Goal: Transaction & Acquisition: Purchase product/service

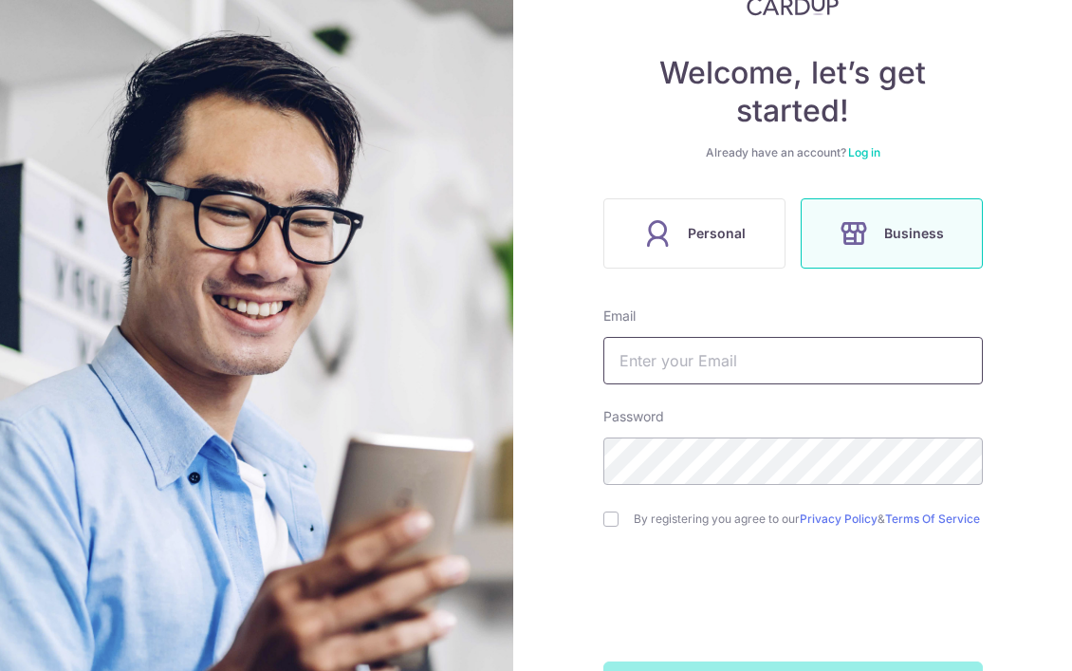
scroll to position [190, 0]
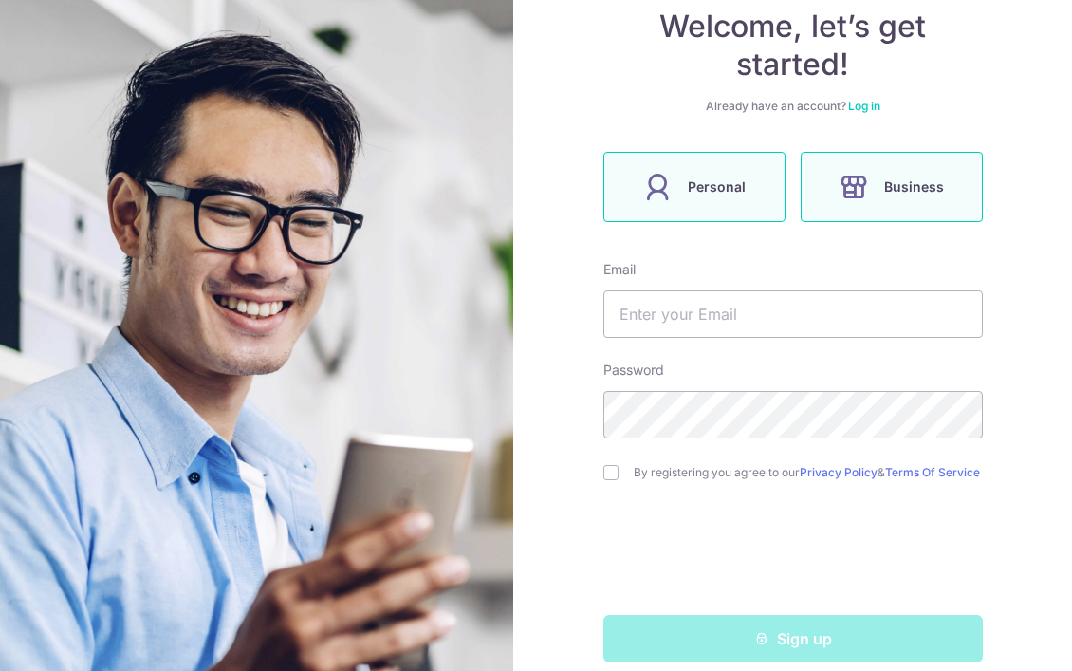
click at [710, 191] on span "Personal" at bounding box center [717, 187] width 58 height 23
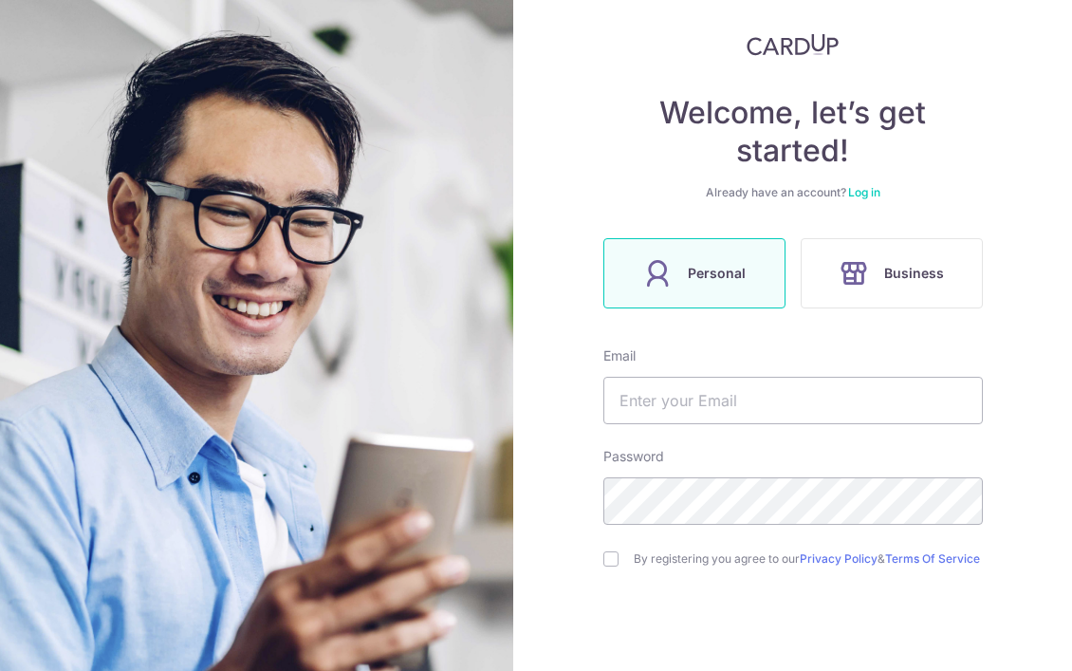
scroll to position [219, 0]
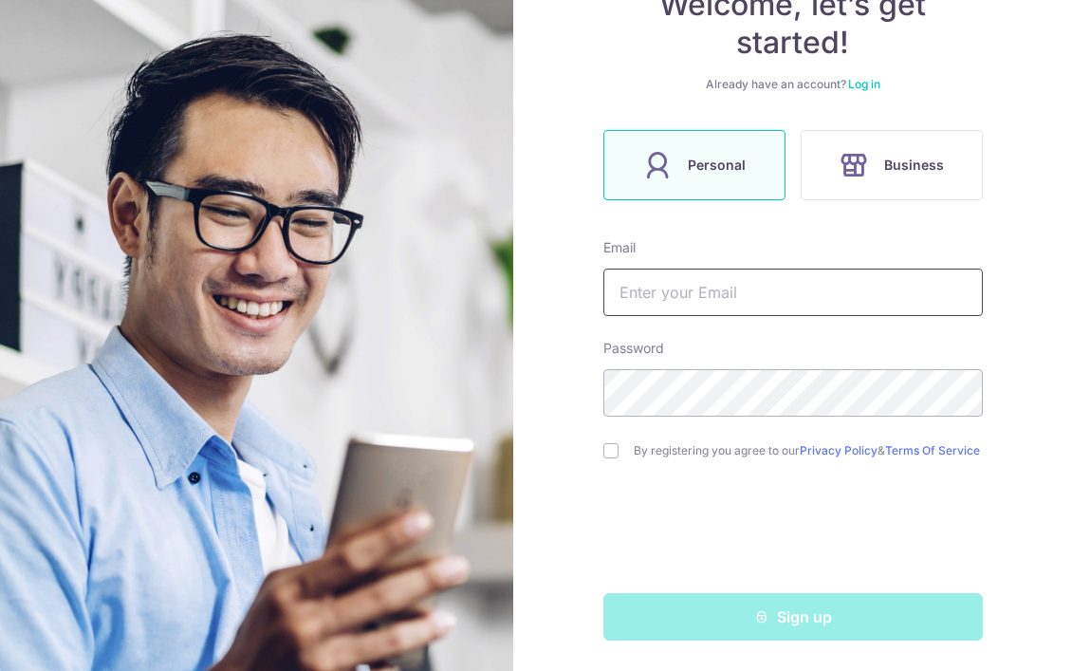
click at [736, 295] on input "text" at bounding box center [794, 292] width 380 height 47
type input "[EMAIL_ADDRESS][DOMAIN_NAME]"
click at [604, 443] on input "checkbox" at bounding box center [611, 450] width 15 height 15
checkbox input "true"
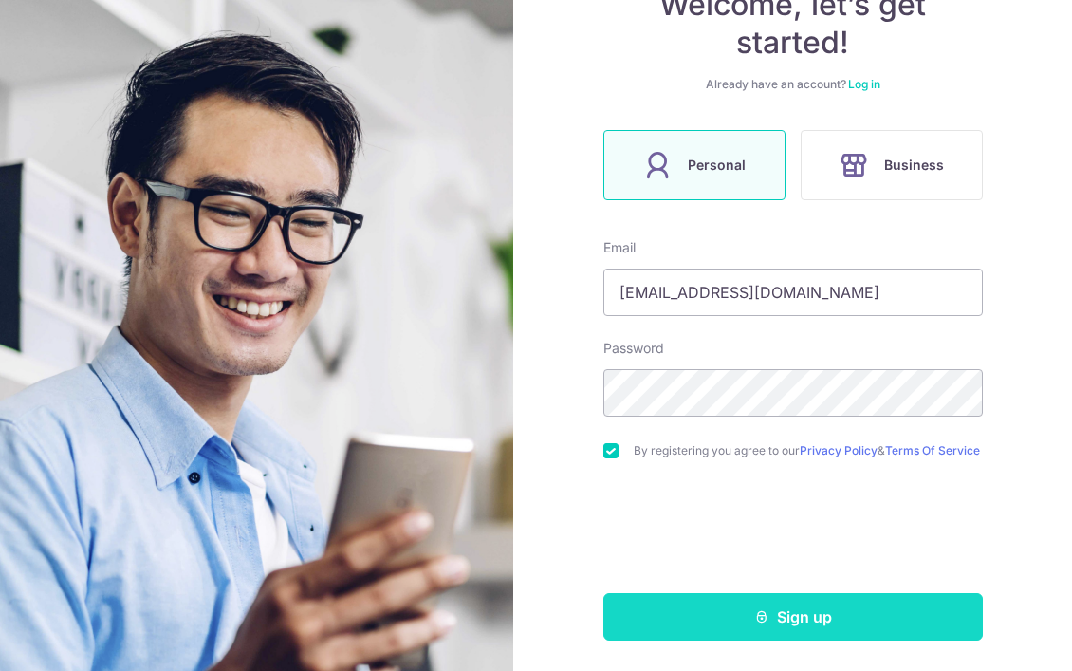
click at [663, 627] on button "Sign up" at bounding box center [794, 616] width 380 height 47
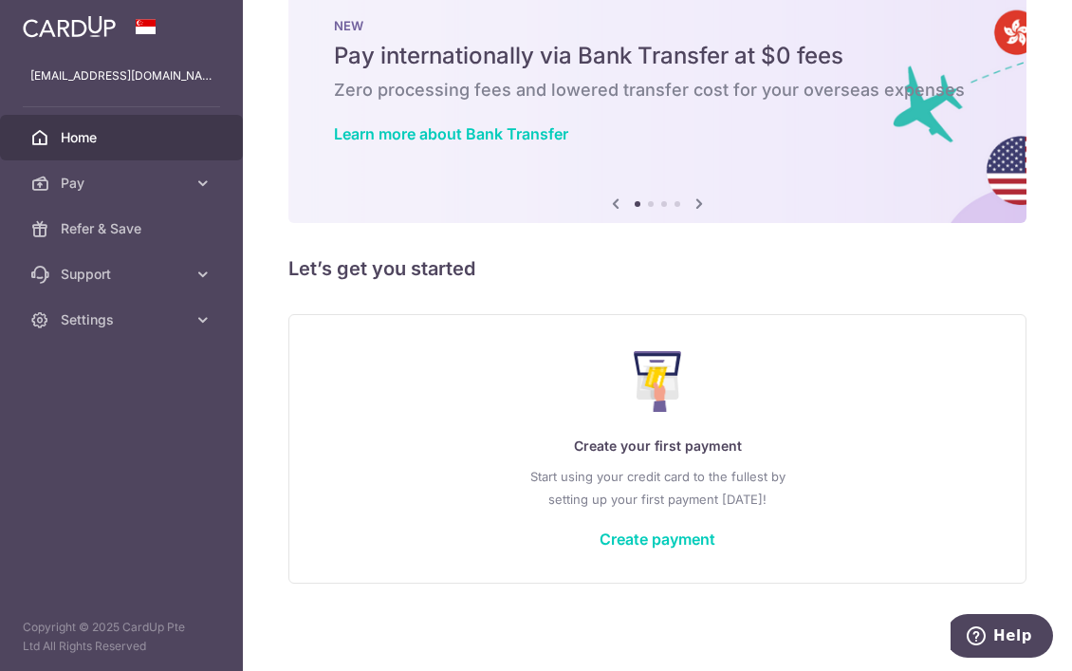
scroll to position [45, 0]
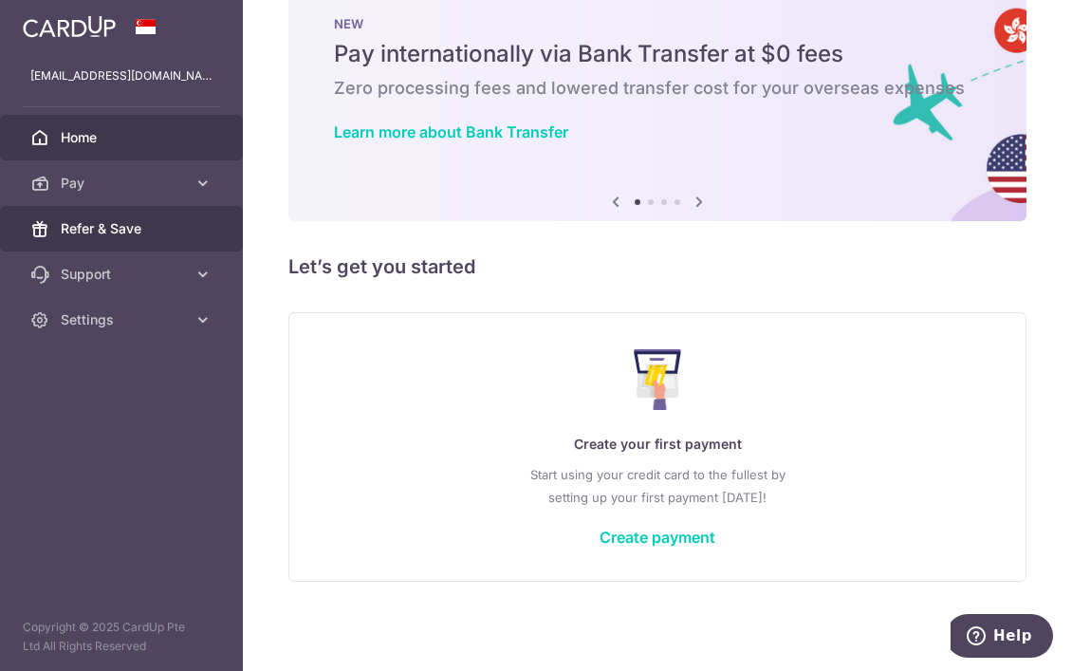
click at [80, 227] on span "Refer & Save" at bounding box center [123, 228] width 125 height 19
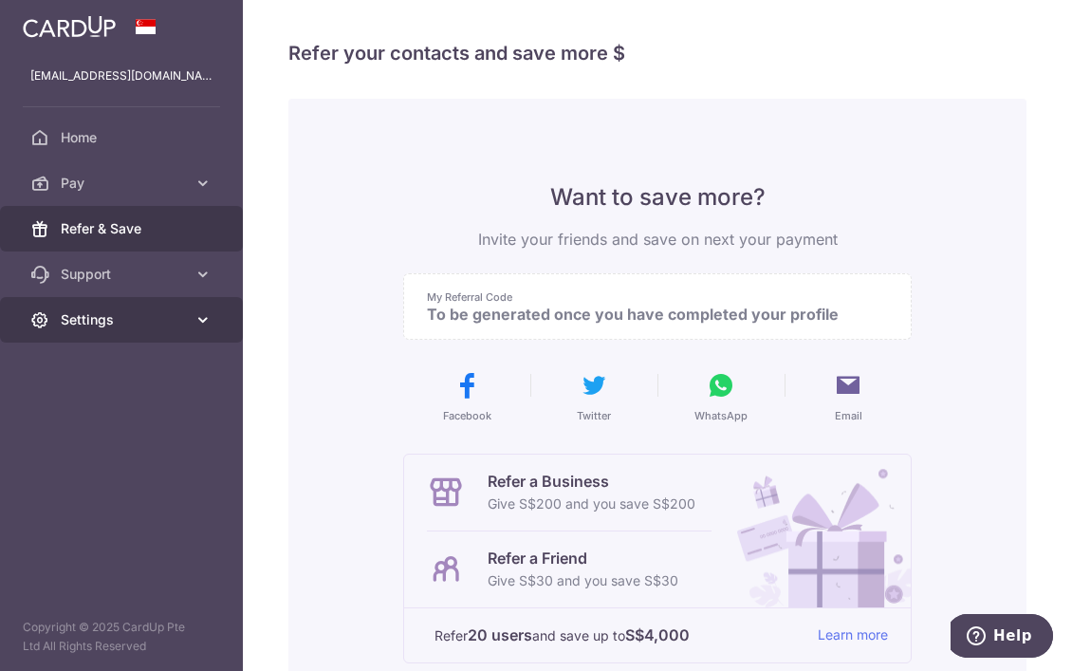
click at [116, 326] on span "Settings" at bounding box center [123, 319] width 125 height 19
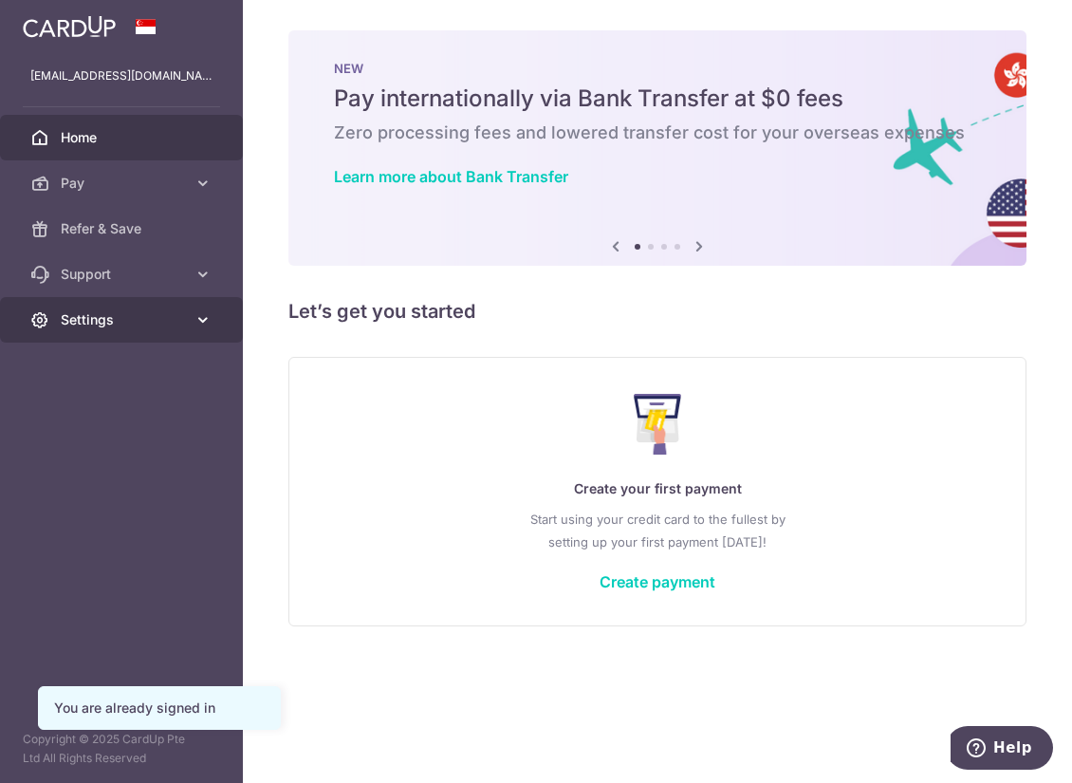
click at [96, 314] on span "Settings" at bounding box center [123, 319] width 125 height 19
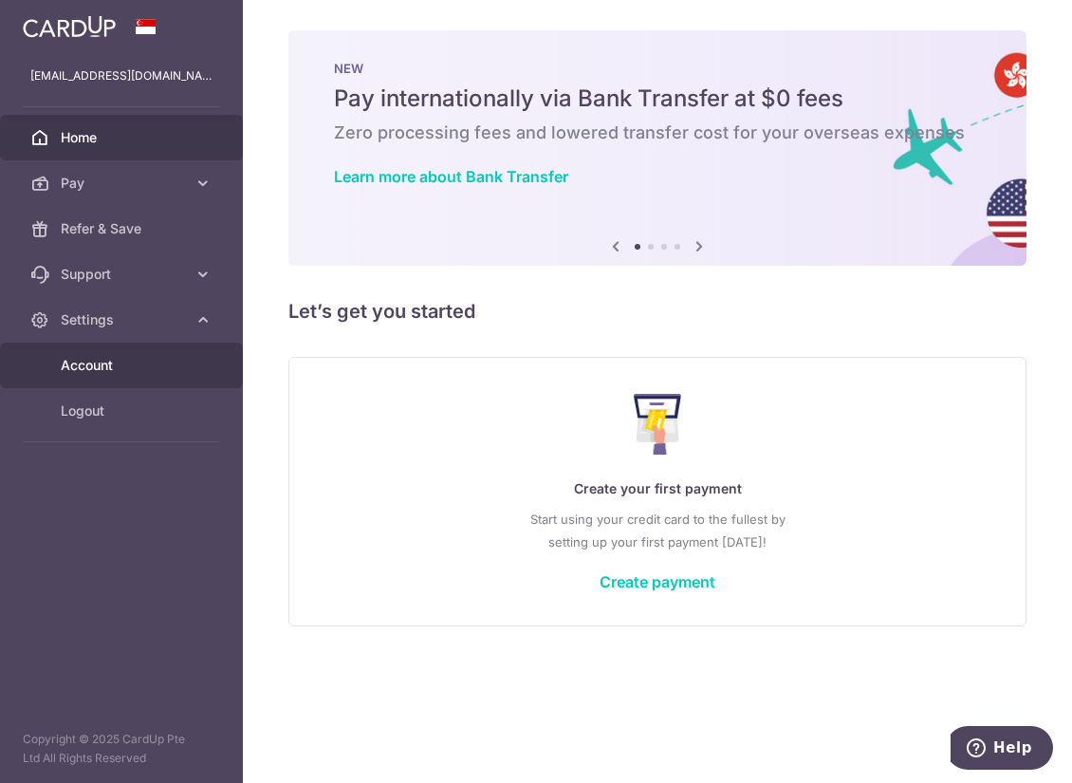
click at [88, 375] on link "Account" at bounding box center [121, 366] width 243 height 46
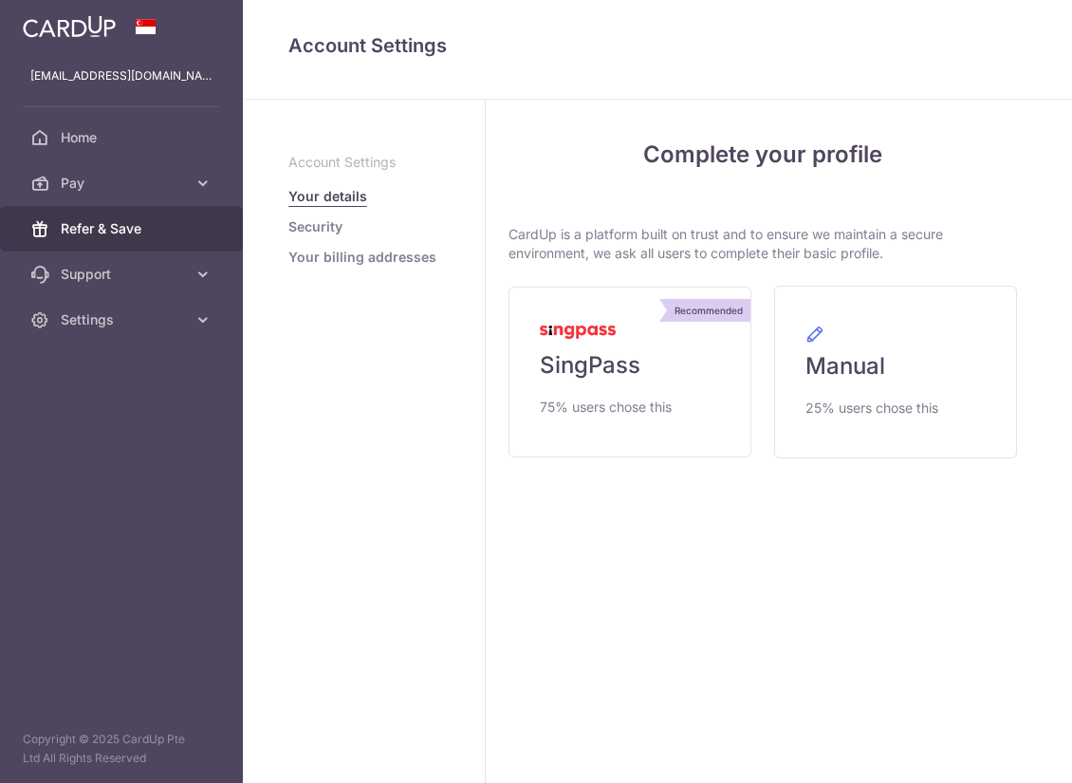
click at [71, 215] on link "Refer & Save" at bounding box center [121, 229] width 243 height 46
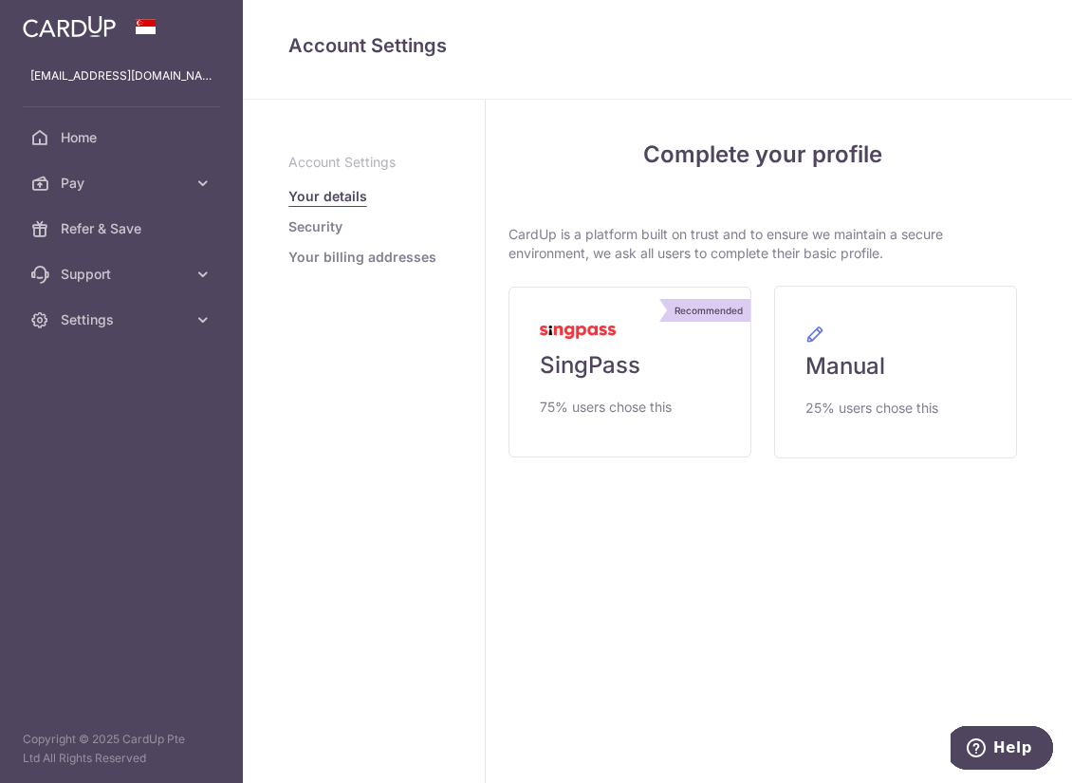
click at [307, 230] on link "Security" at bounding box center [316, 226] width 54 height 19
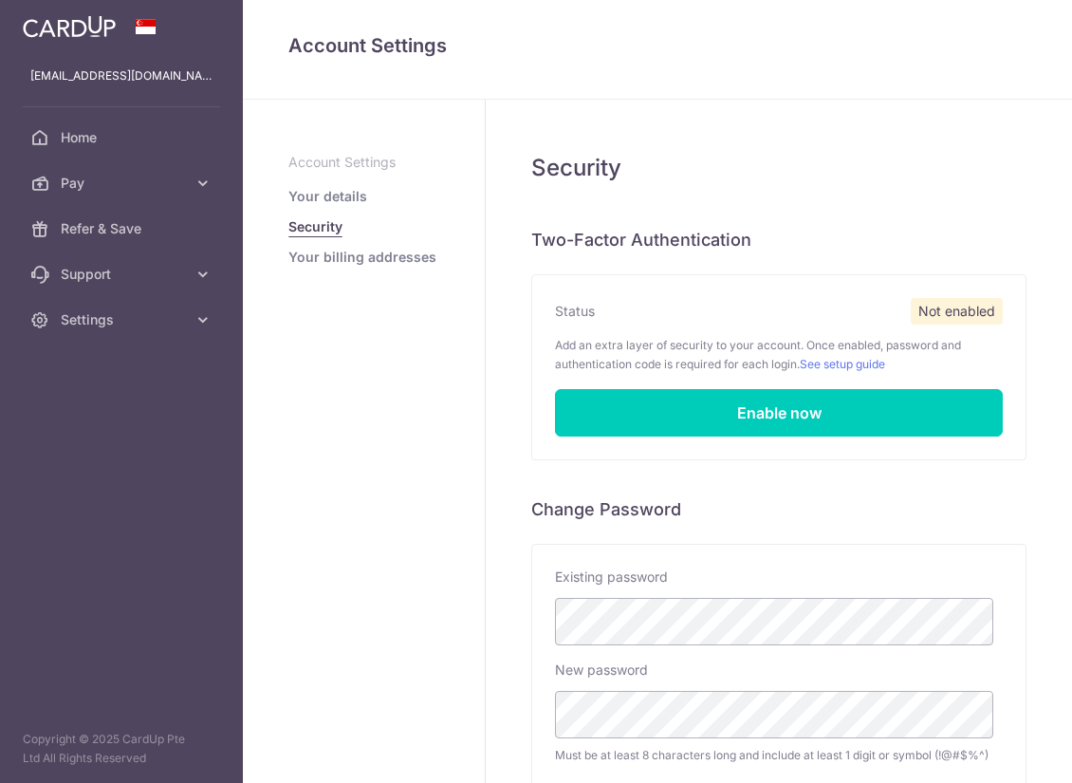
click at [327, 184] on ul "Account Settings Your details Security Your billing addresses" at bounding box center [364, 210] width 151 height 114
click at [326, 198] on link "Your details" at bounding box center [328, 196] width 79 height 19
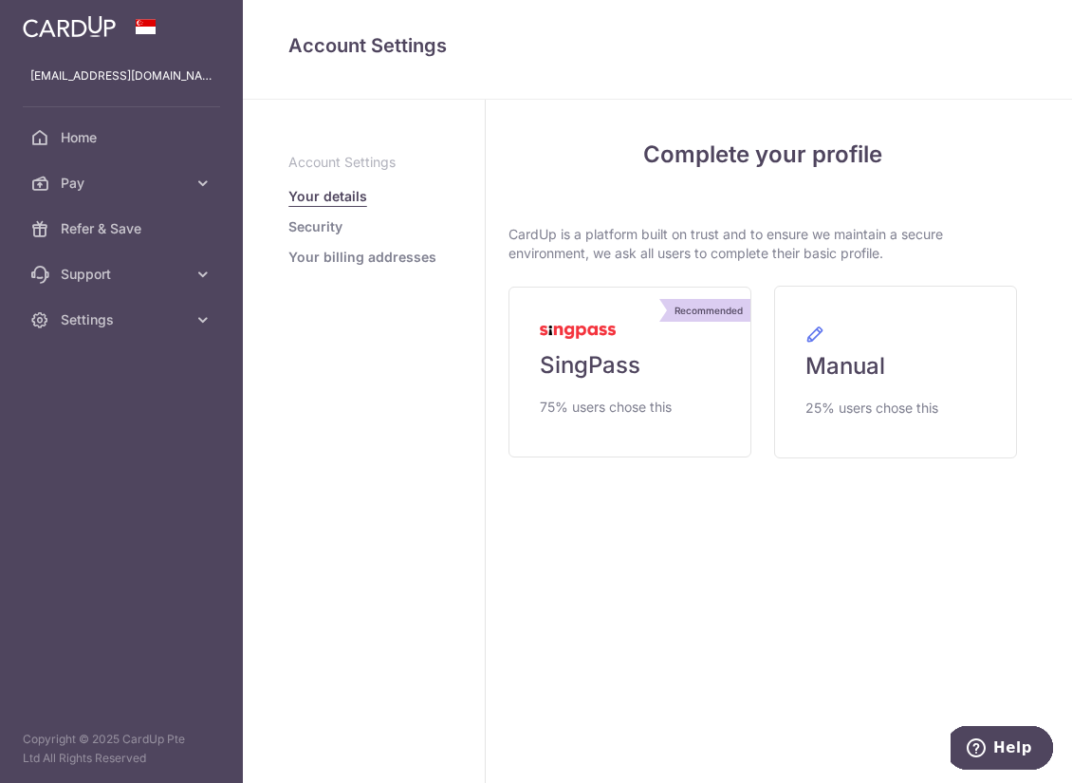
click at [322, 224] on link "Security" at bounding box center [316, 226] width 54 height 19
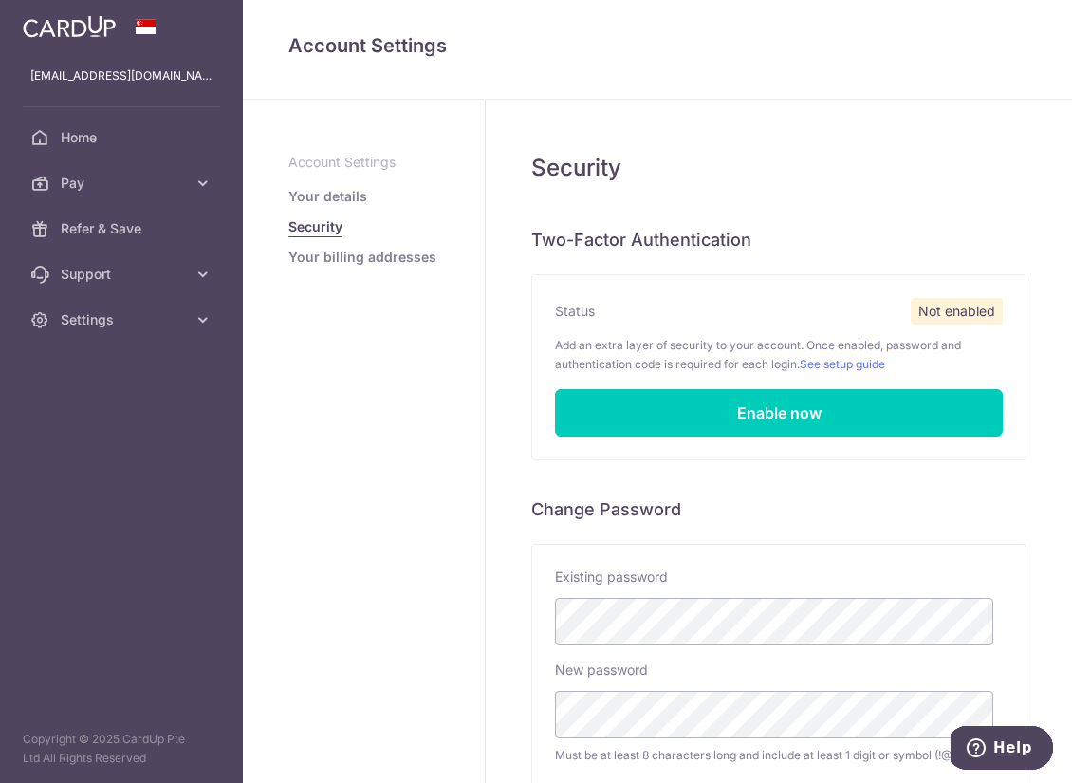
click at [320, 263] on link "Your billing addresses" at bounding box center [363, 257] width 148 height 19
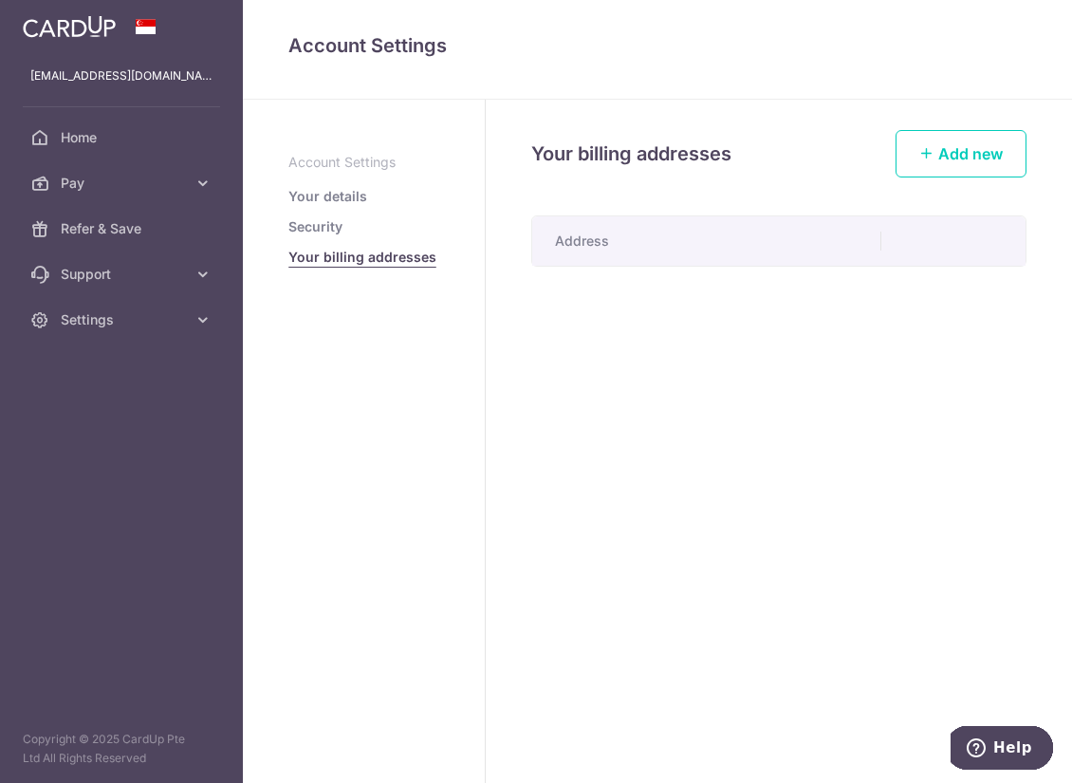
click at [324, 238] on ul "Account Settings Your details Security Your billing addresses" at bounding box center [364, 210] width 151 height 114
click at [324, 227] on link "Security" at bounding box center [316, 226] width 54 height 19
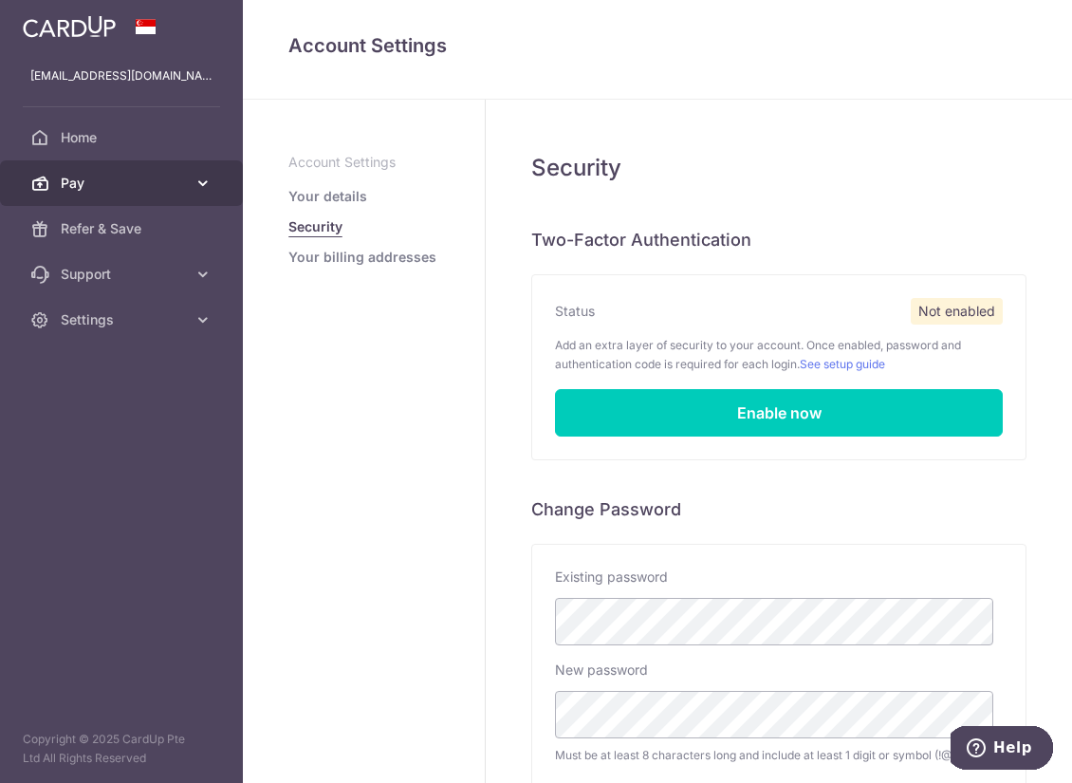
click at [65, 197] on link "Pay" at bounding box center [121, 183] width 243 height 46
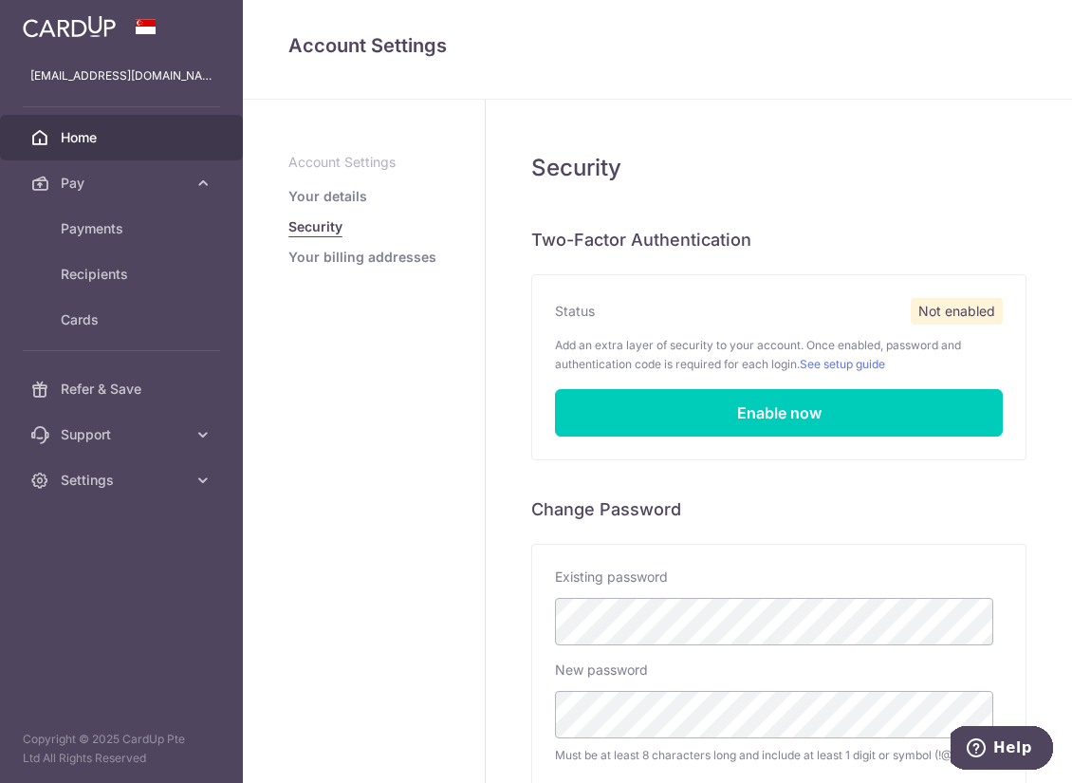
click at [98, 158] on link "Home" at bounding box center [121, 138] width 243 height 46
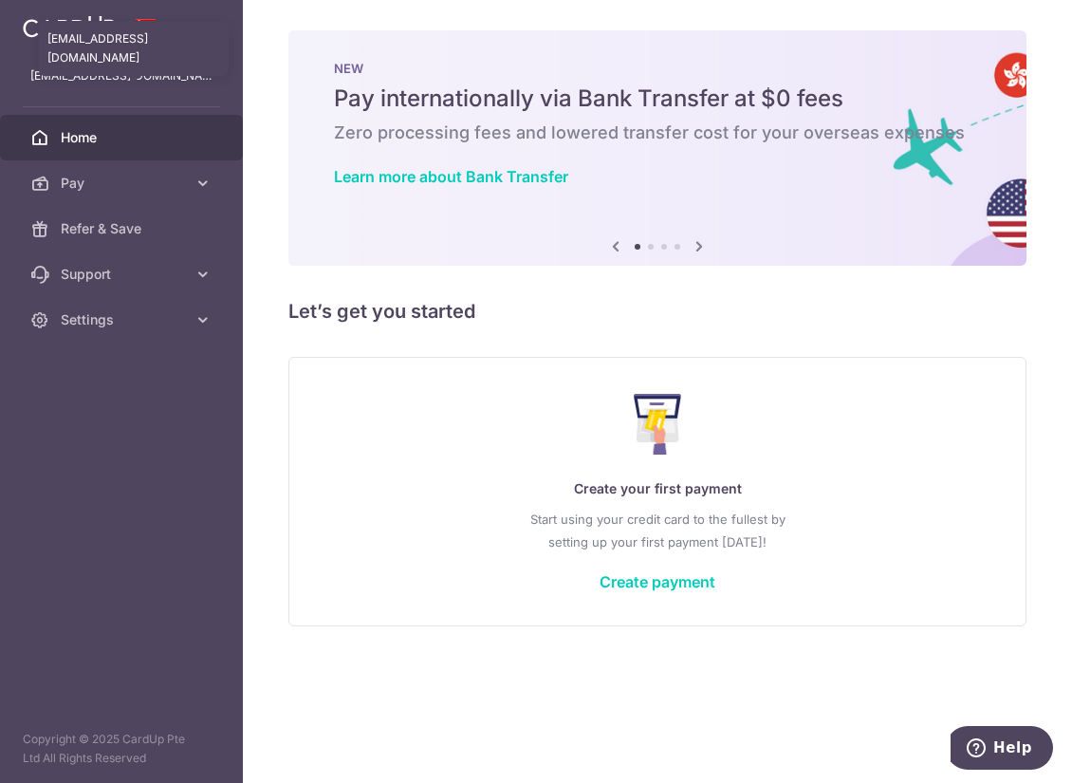
click at [107, 77] on p "[EMAIL_ADDRESS][DOMAIN_NAME]" at bounding box center [121, 75] width 182 height 19
click at [102, 28] on img at bounding box center [69, 26] width 93 height 23
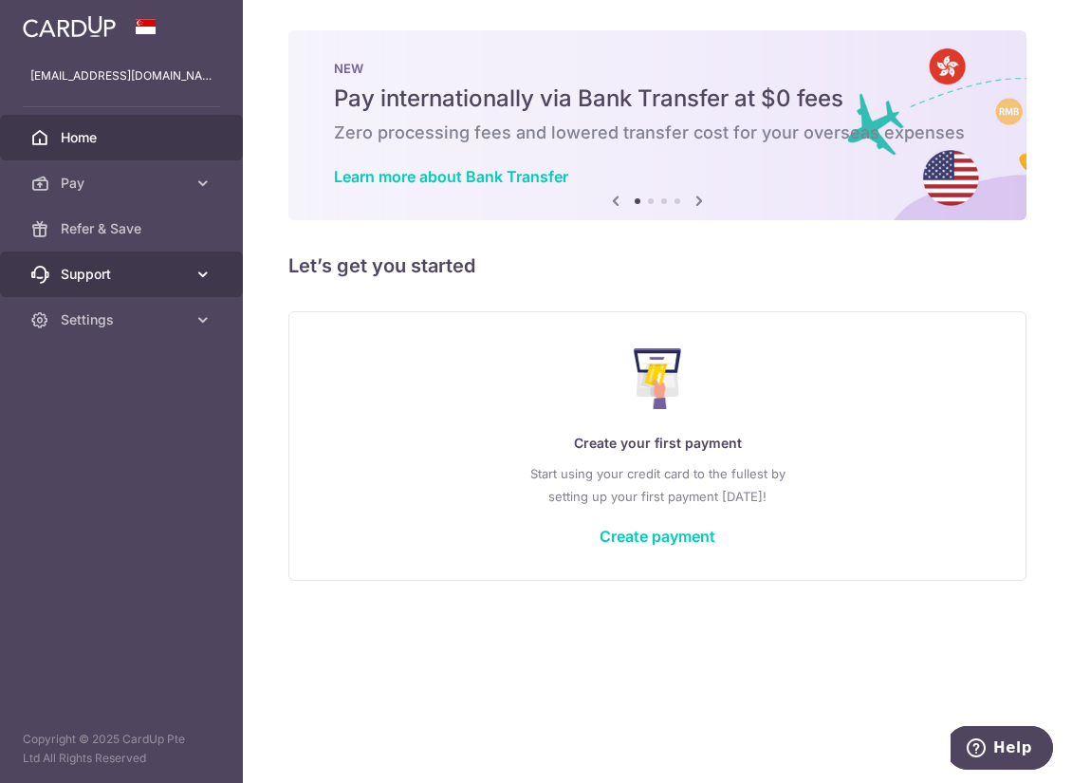
click at [109, 257] on link "Support" at bounding box center [121, 275] width 243 height 46
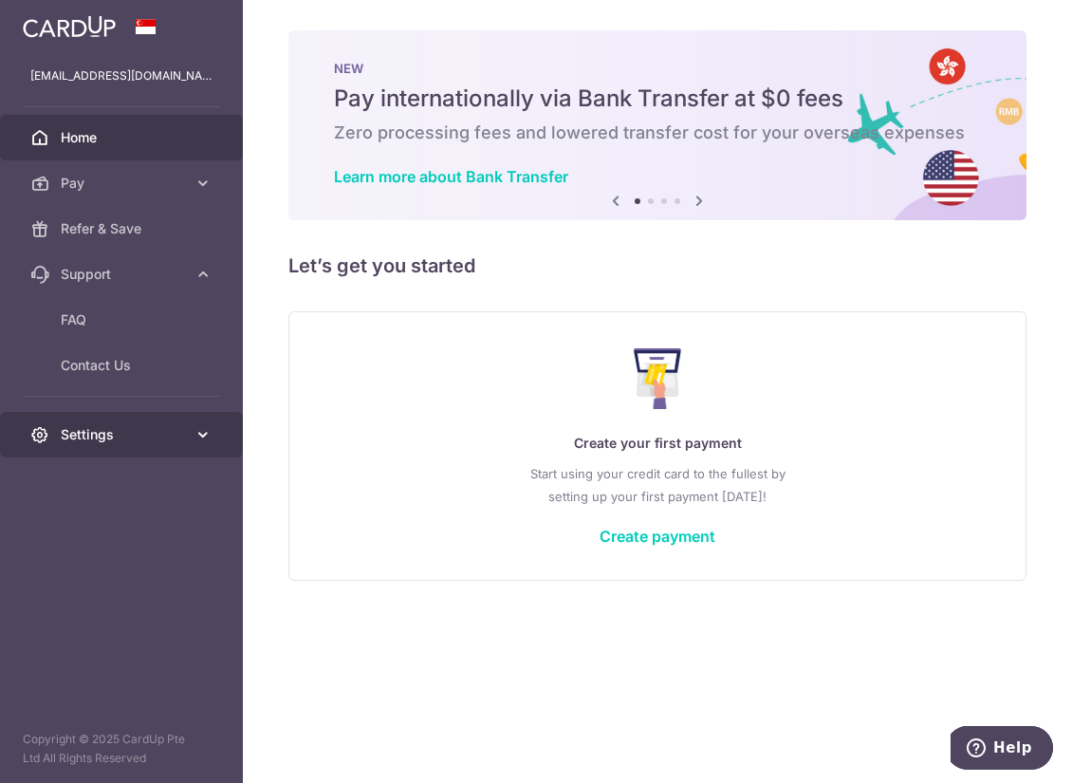
click at [95, 419] on link "Settings" at bounding box center [121, 435] width 243 height 46
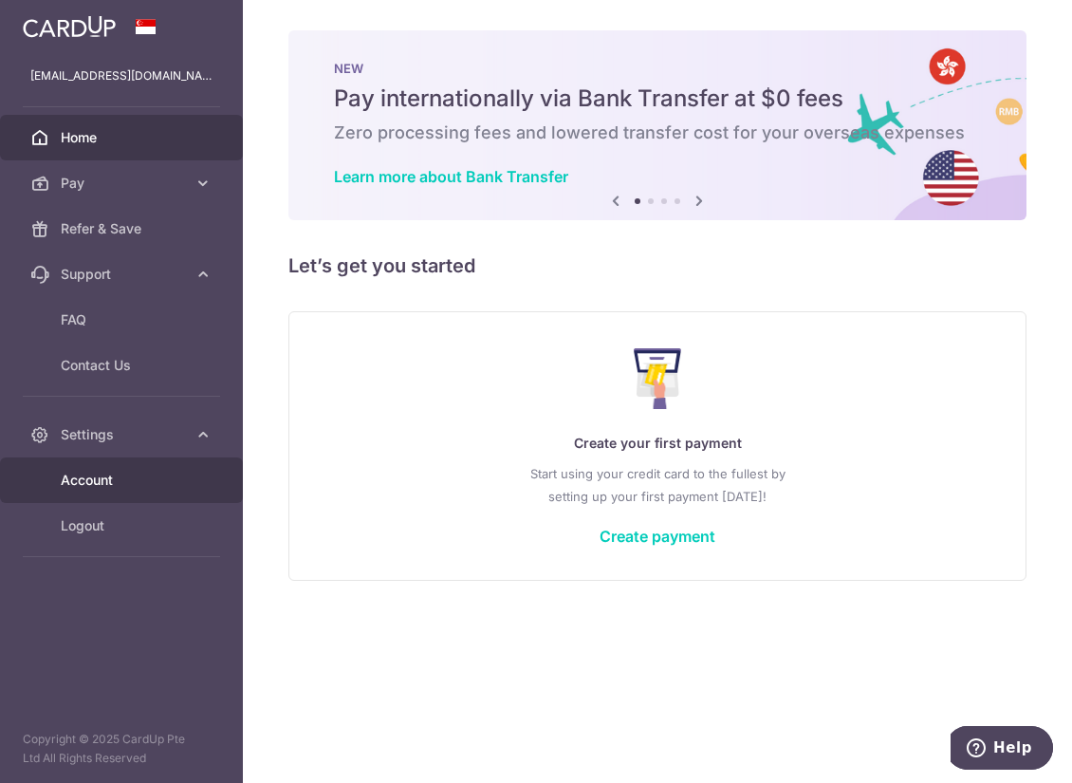
click at [101, 488] on span "Account" at bounding box center [123, 480] width 125 height 19
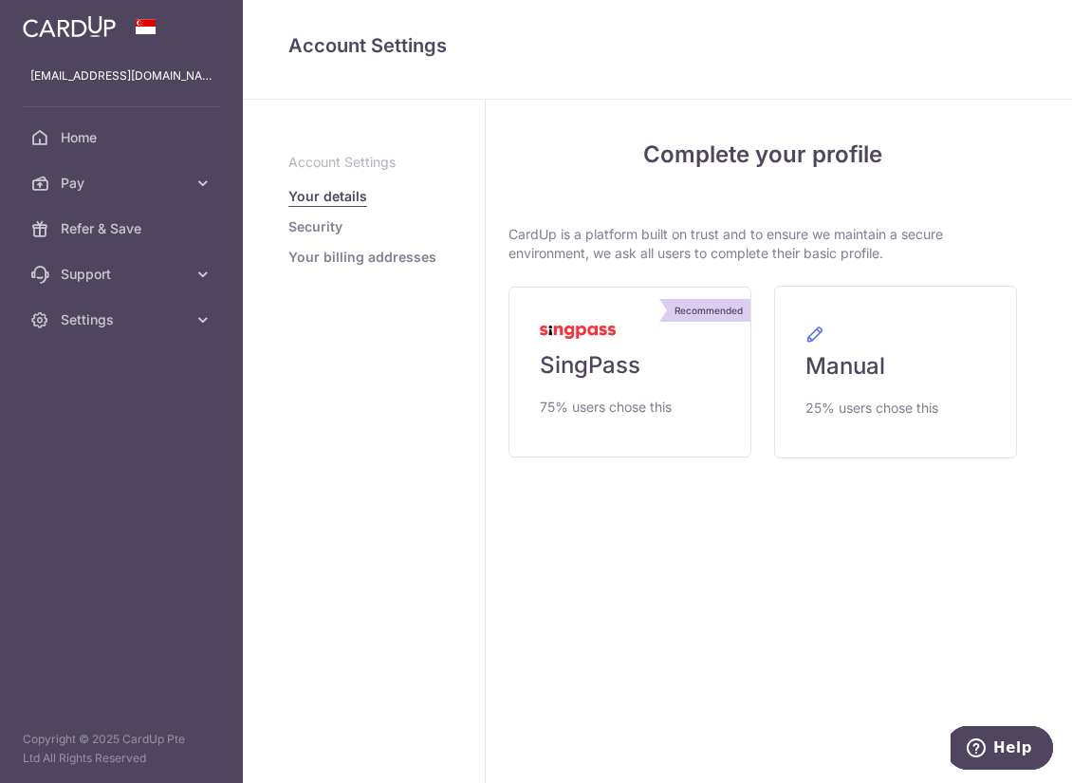
click at [304, 222] on link "Security" at bounding box center [316, 226] width 54 height 19
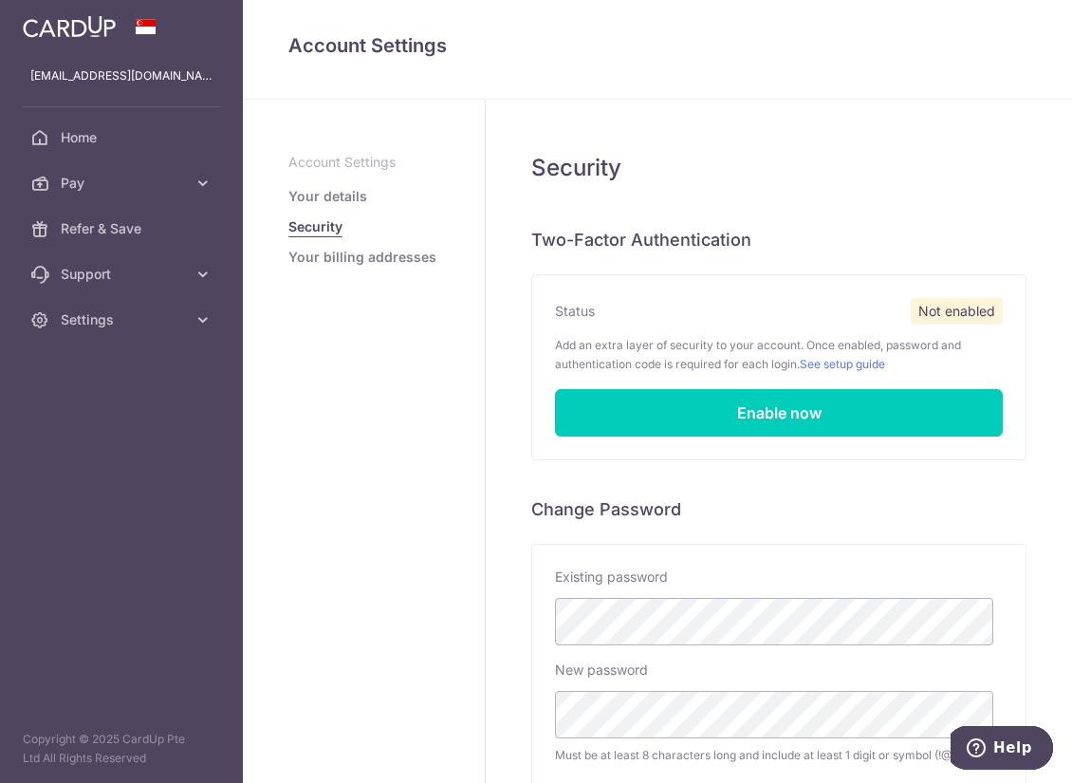
click at [396, 263] on link "Your billing addresses" at bounding box center [363, 257] width 148 height 19
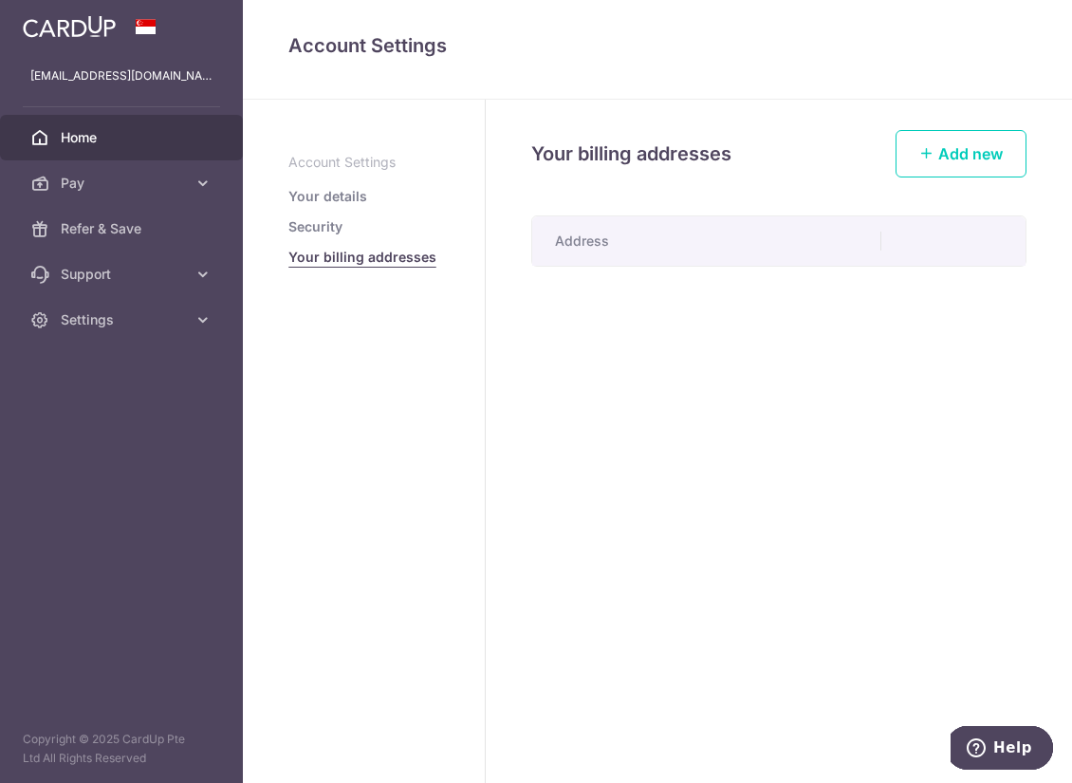
click at [91, 141] on span "Home" at bounding box center [123, 137] width 125 height 19
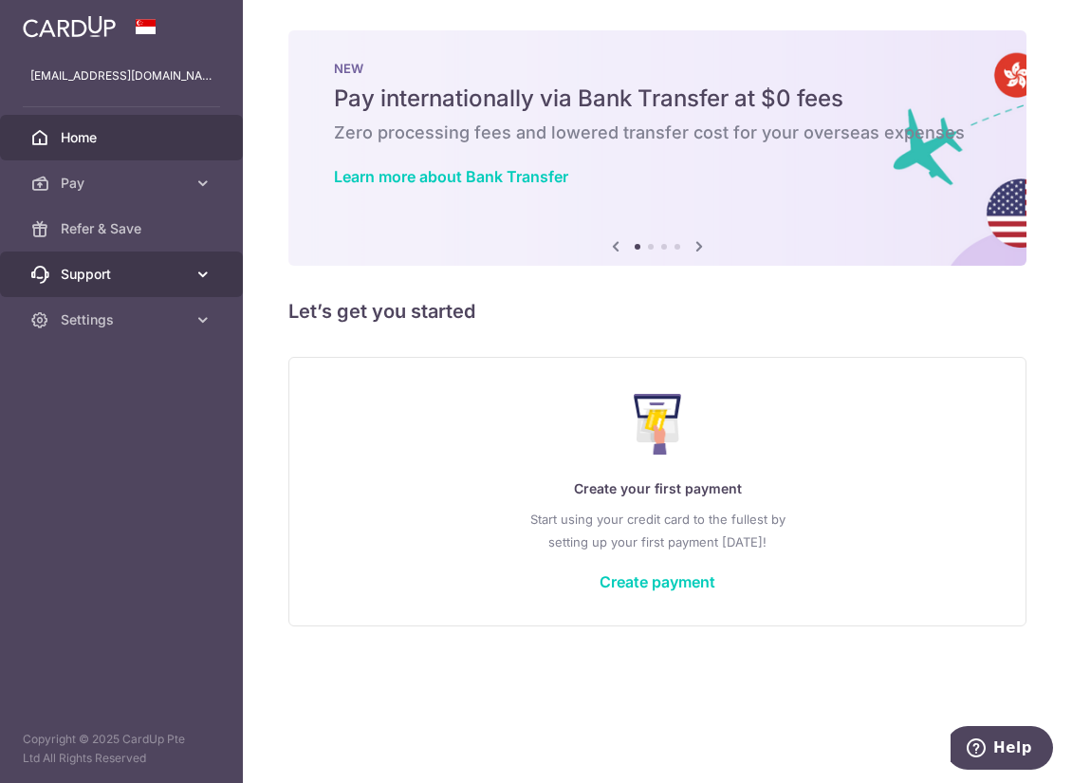
click at [84, 269] on span "Support" at bounding box center [123, 274] width 125 height 19
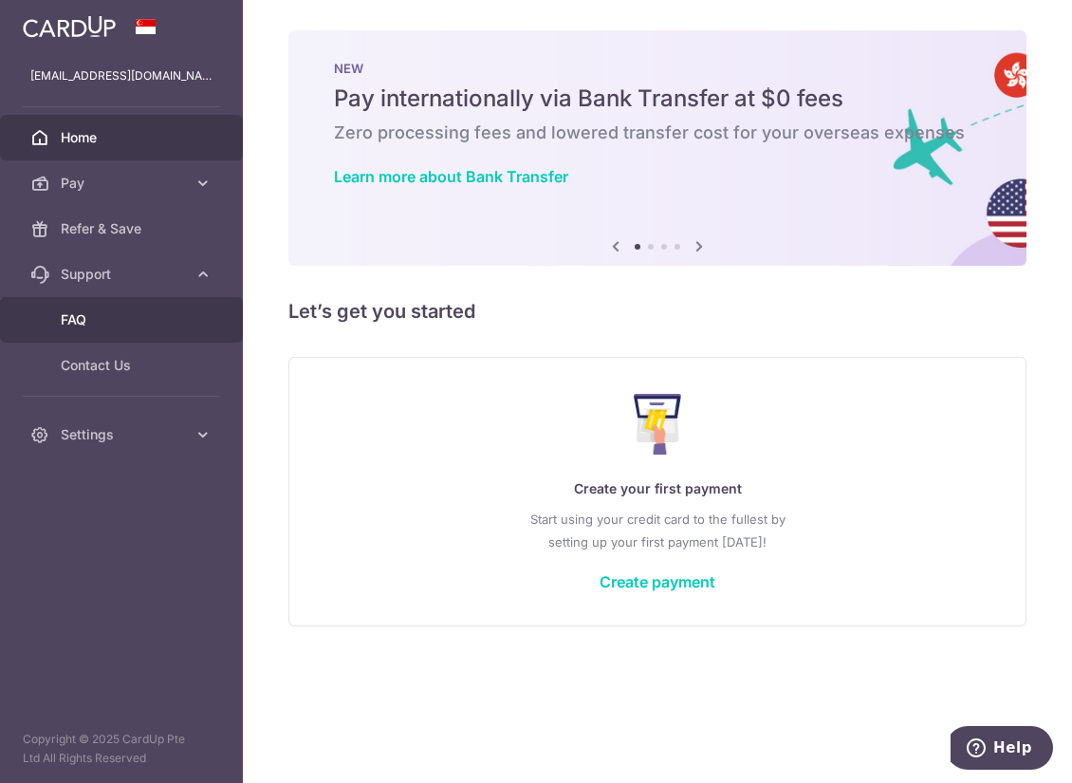
click at [81, 319] on span "FAQ" at bounding box center [123, 319] width 125 height 19
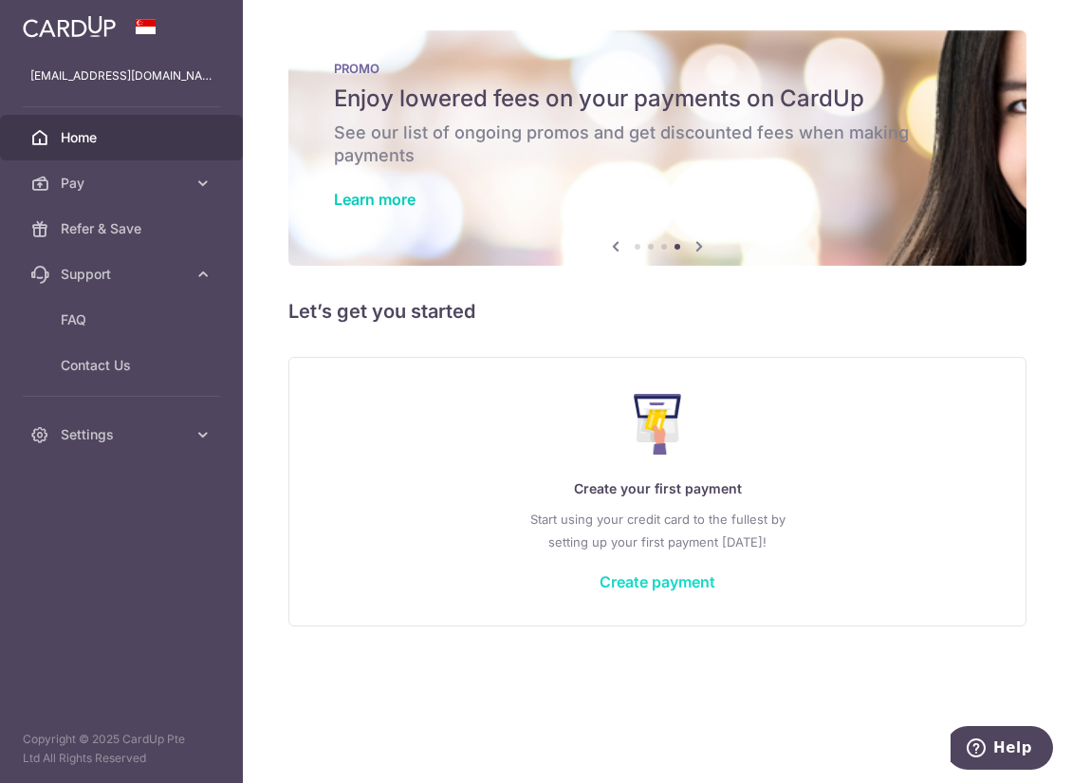
click at [633, 574] on link "Create payment" at bounding box center [658, 581] width 116 height 19
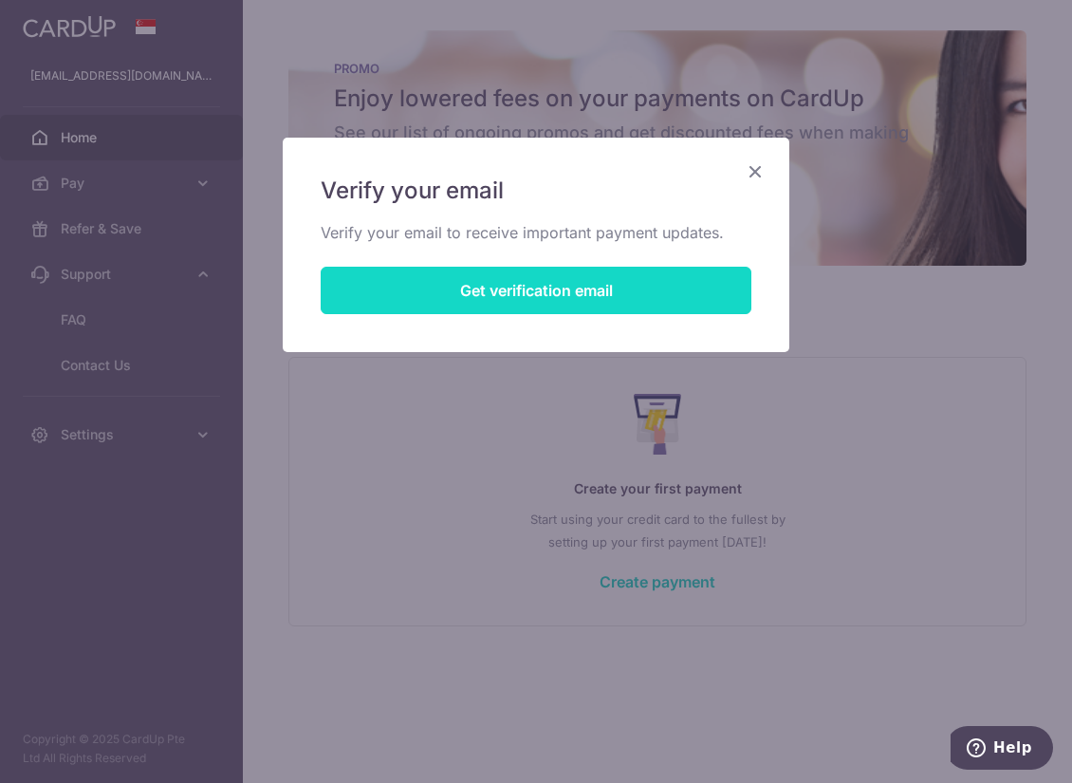
click at [587, 284] on button "Get verification email" at bounding box center [536, 290] width 431 height 47
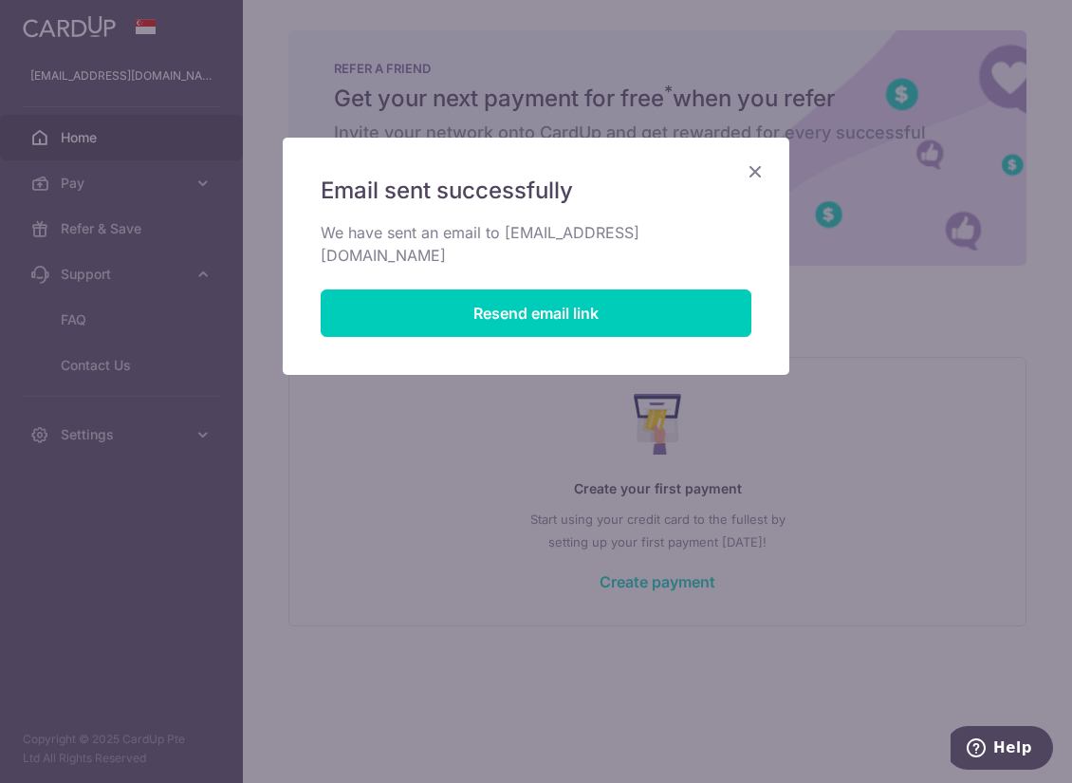
click at [755, 176] on icon "Close" at bounding box center [755, 171] width 23 height 24
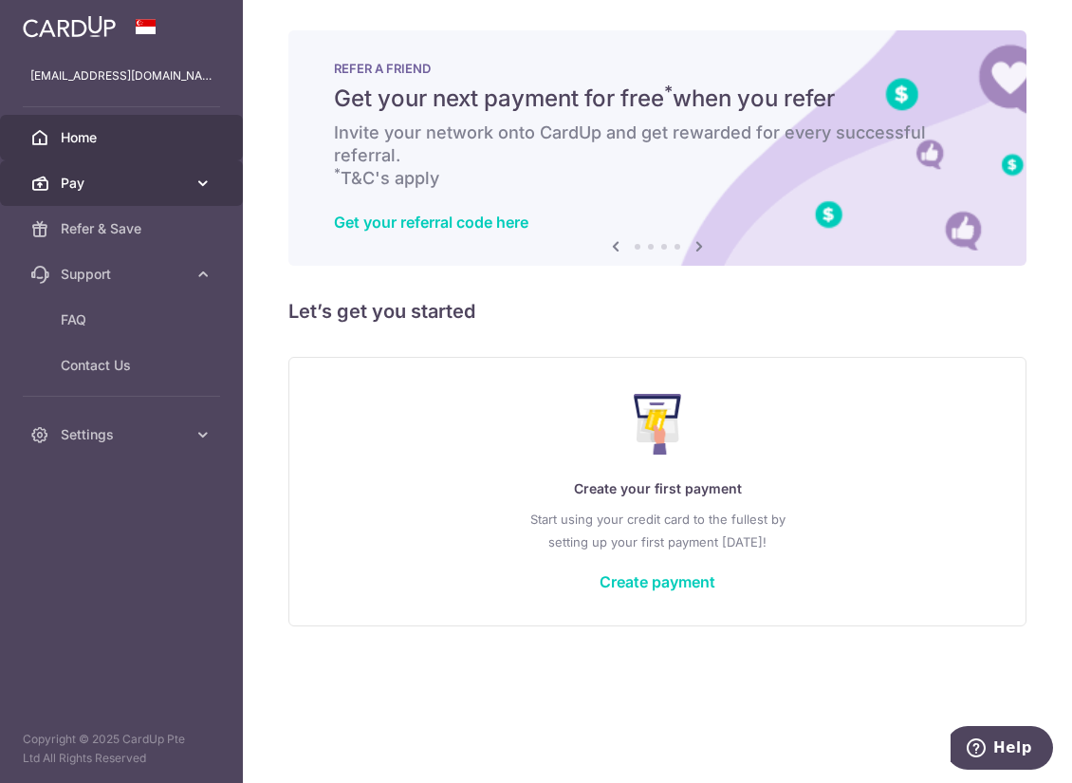
click at [111, 194] on link "Pay" at bounding box center [121, 183] width 243 height 46
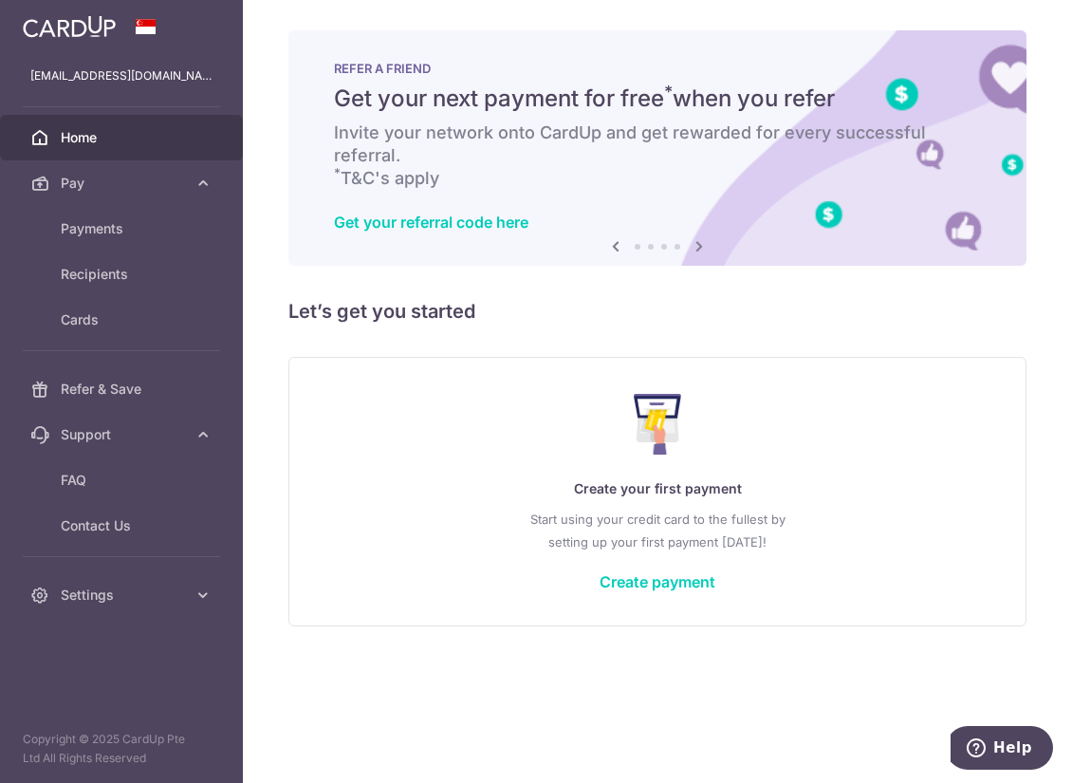
click at [667, 591] on div "Create your first payment Start using your credit card to the fullest by settin…" at bounding box center [657, 491] width 691 height 225
click at [667, 576] on link "Create payment" at bounding box center [658, 581] width 116 height 19
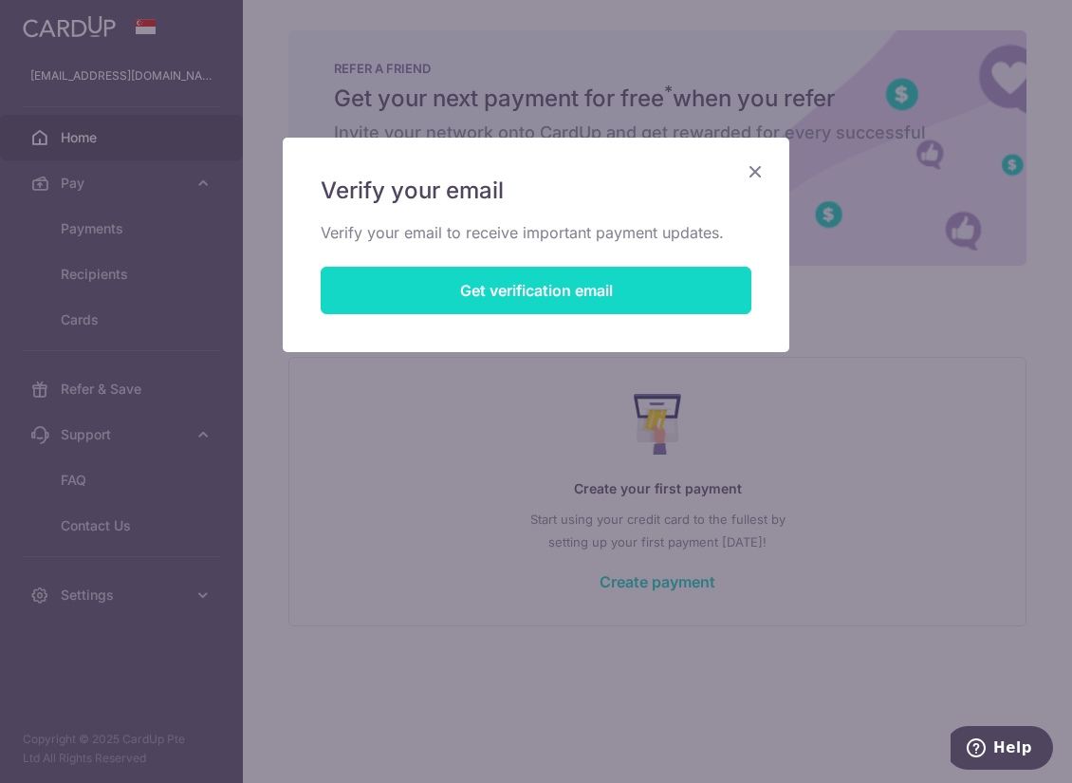
click at [446, 289] on button "Get verification email" at bounding box center [536, 290] width 431 height 47
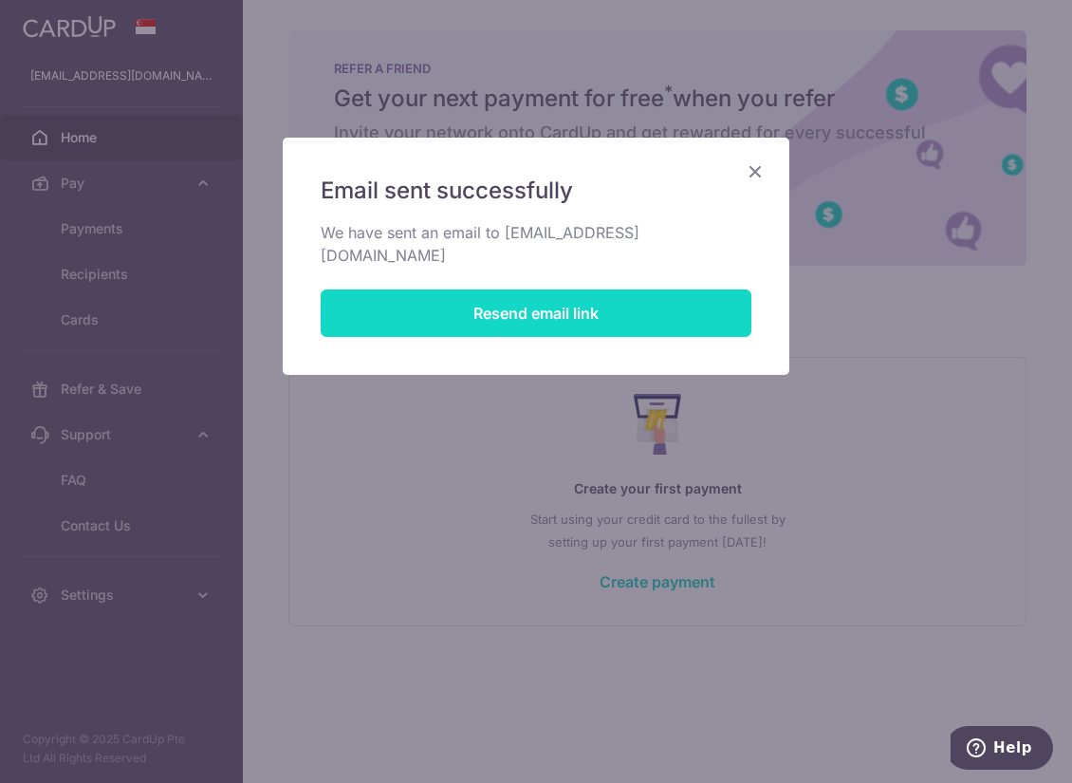
click at [562, 289] on button "Resend email link" at bounding box center [536, 312] width 431 height 47
click at [717, 292] on button "Resend email link" at bounding box center [536, 312] width 431 height 47
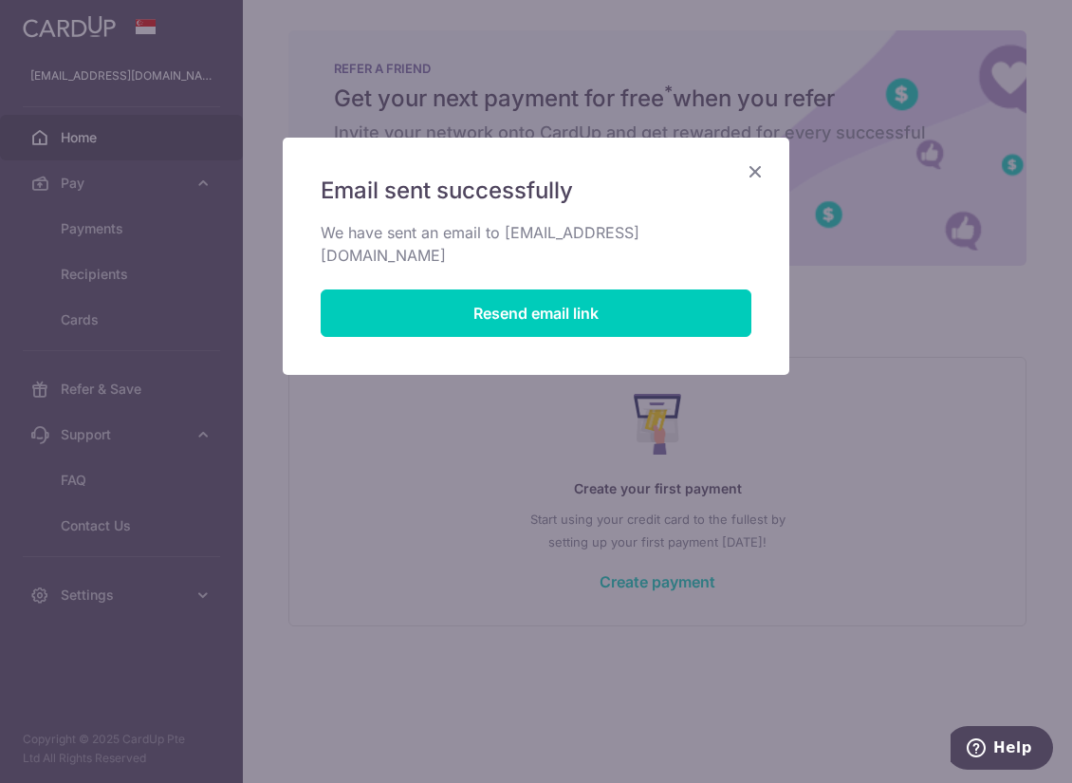
click at [757, 175] on icon "Close" at bounding box center [755, 171] width 23 height 24
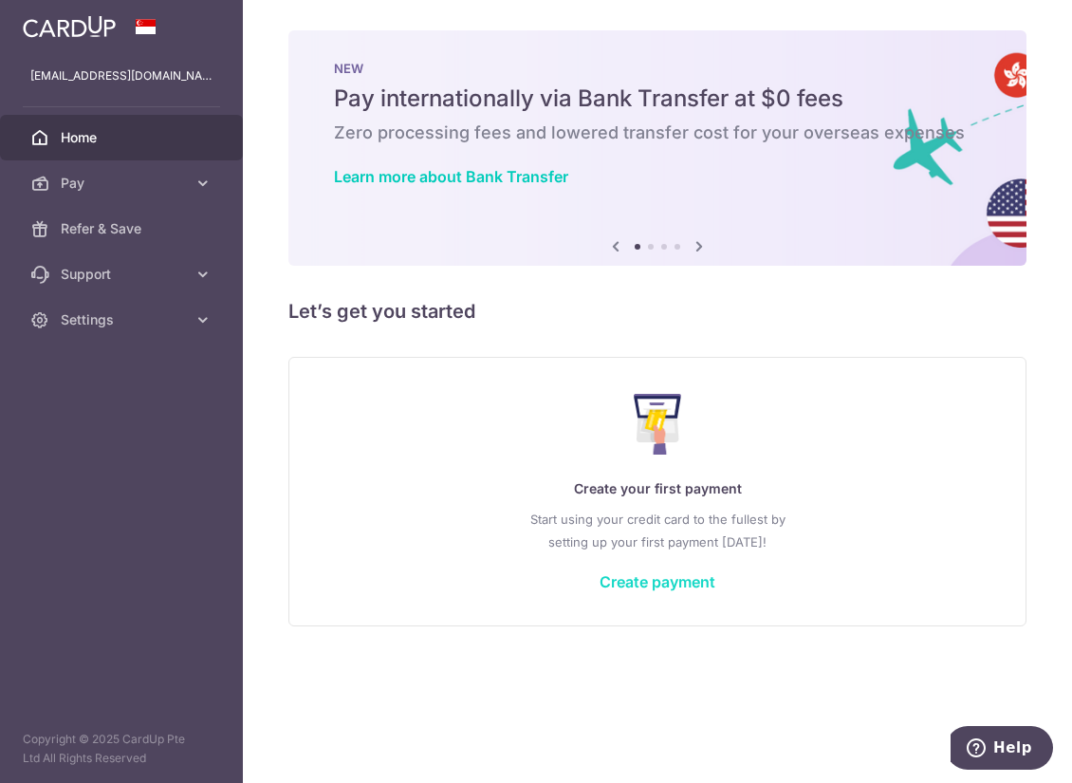
click at [648, 575] on link "Create payment" at bounding box center [658, 581] width 116 height 19
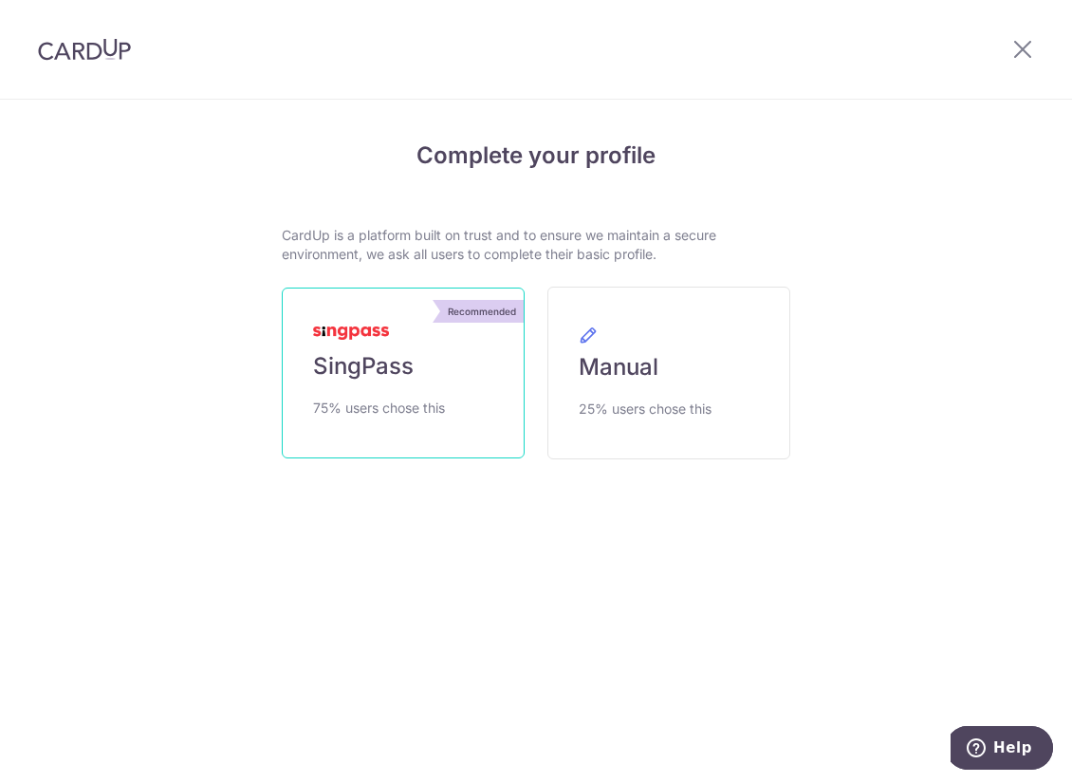
click at [425, 385] on link "Recommended SingPass 75% users chose this" at bounding box center [403, 373] width 243 height 171
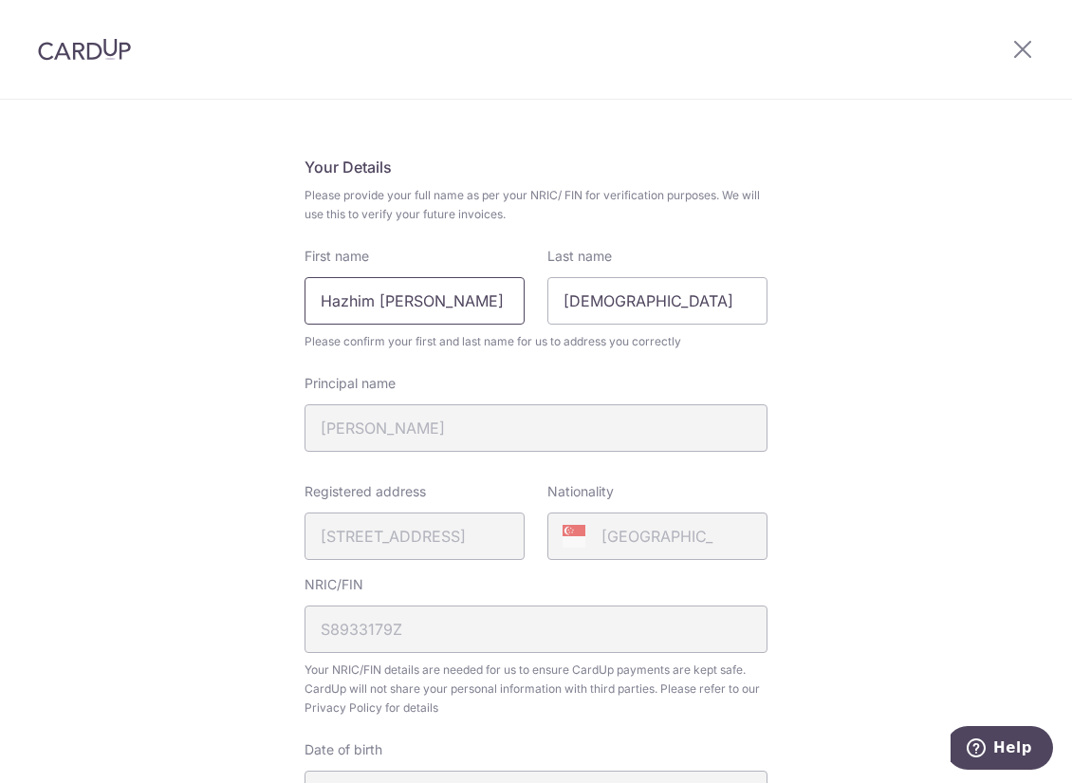
scroll to position [95, 0]
drag, startPoint x: 654, startPoint y: 310, endPoint x: 494, endPoint y: 300, distance: 160.7
click at [494, 300] on div "First name Hazhim Bin Basheer Last name Muhammad" at bounding box center [536, 285] width 486 height 78
click at [487, 300] on input "Hazhim Bin Basheer" at bounding box center [415, 299] width 220 height 47
paste input "Muhammad"
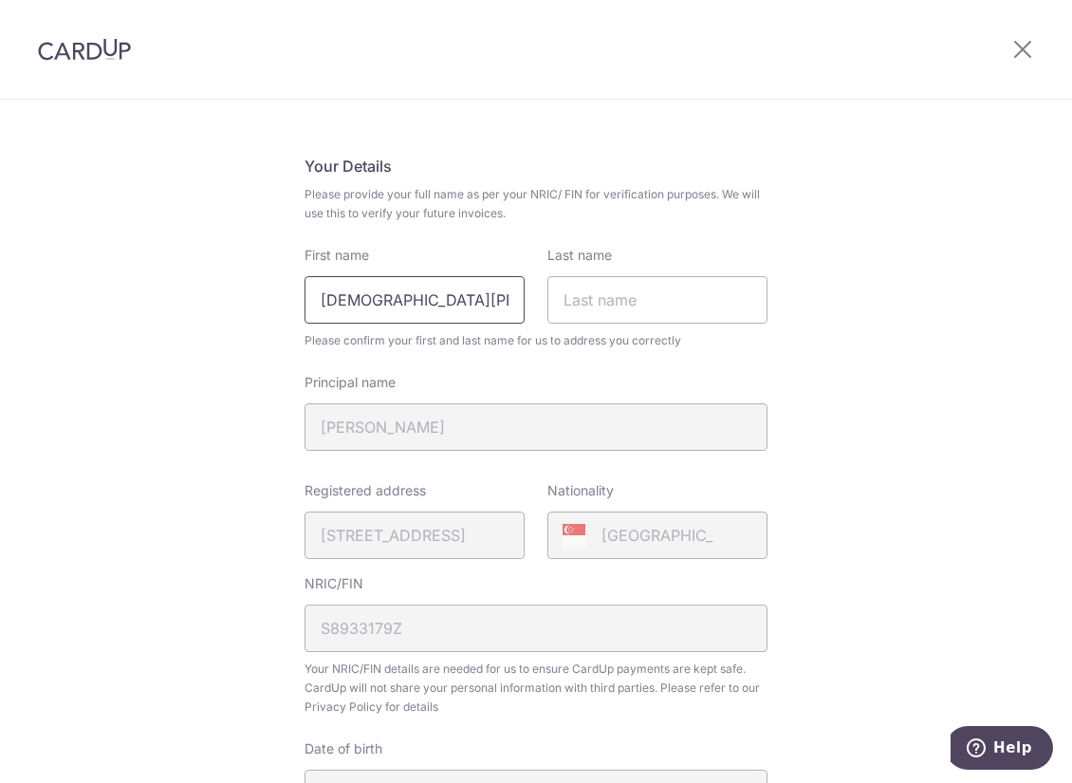
scroll to position [0, 49]
drag, startPoint x: 394, startPoint y: 300, endPoint x: 543, endPoint y: 305, distance: 149.1
click at [543, 305] on div "First name Muhammad Hazhim Bin Basheer Last name" at bounding box center [536, 285] width 486 height 78
click at [443, 304] on input "Muhammad Hazhim Bin Basheer" at bounding box center [415, 299] width 220 height 47
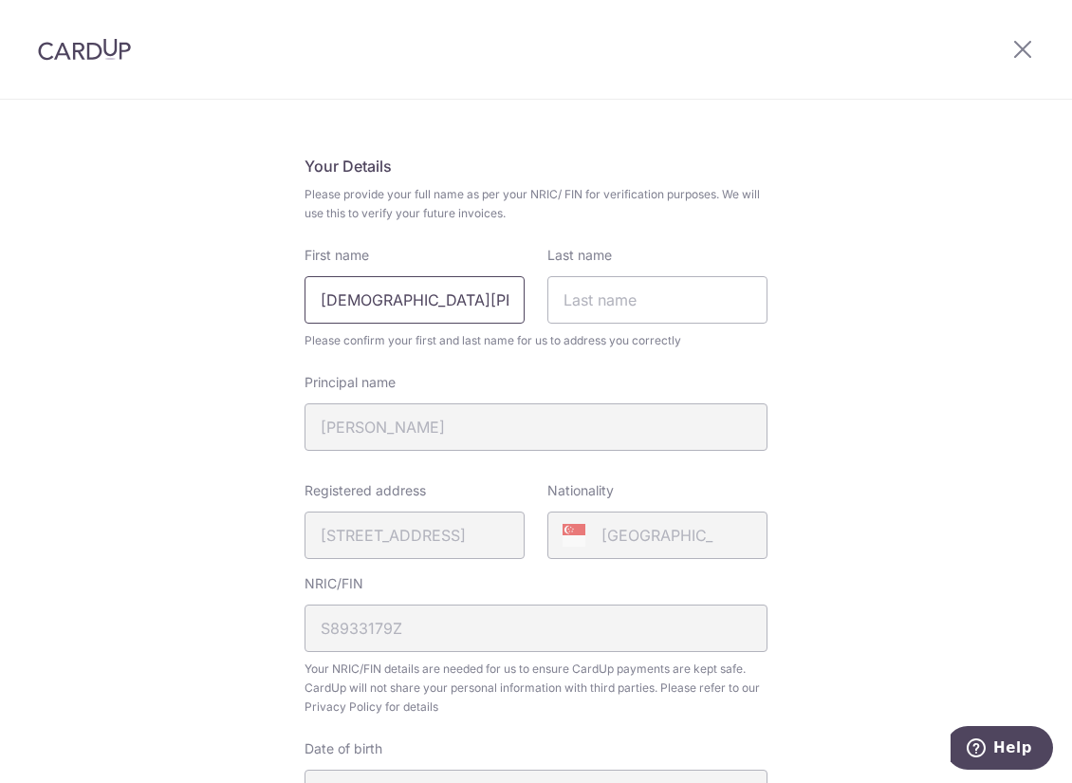
drag, startPoint x: 457, startPoint y: 298, endPoint x: 198, endPoint y: 301, distance: 258.2
click at [198, 301] on div "Review your details Your Details Please provide your full name as per your NRIC…" at bounding box center [536, 658] width 1072 height 1305
click at [391, 310] on input "Muhammad Hazhim Bin Basheer" at bounding box center [415, 299] width 220 height 47
drag, startPoint x: 407, startPoint y: 303, endPoint x: 196, endPoint y: 280, distance: 211.9
click at [196, 280] on div "Review your details Your Details Please provide your full name as per your NRIC…" at bounding box center [536, 658] width 1072 height 1305
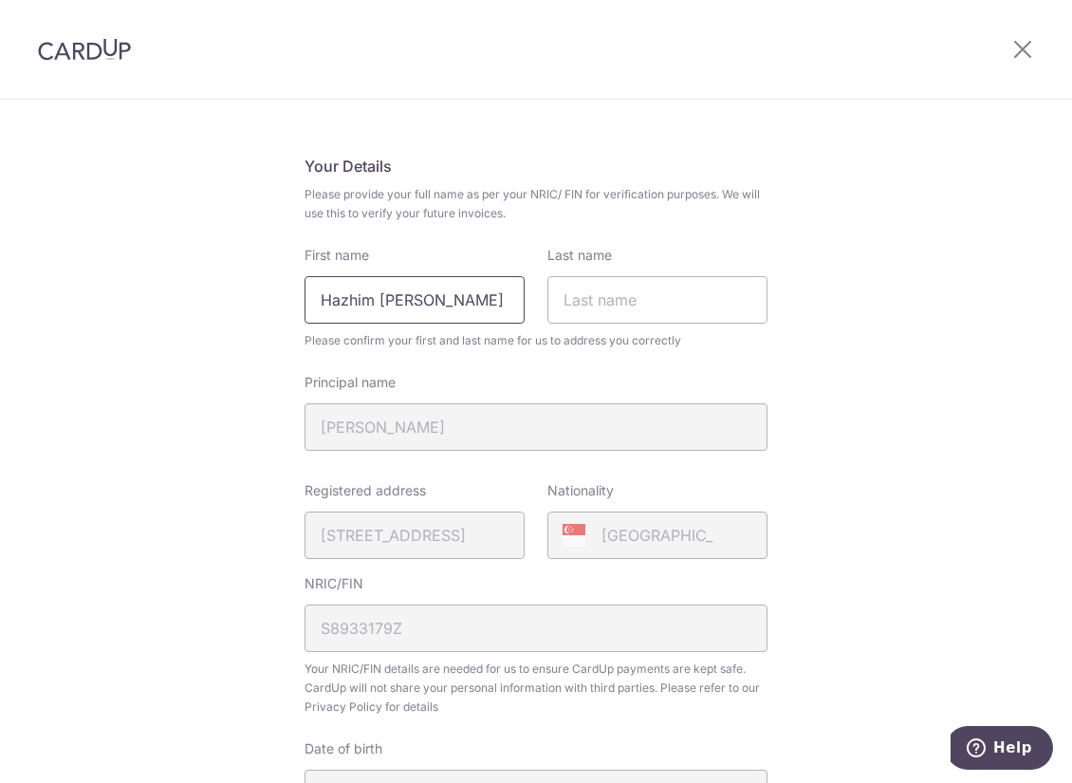
drag, startPoint x: 372, startPoint y: 296, endPoint x: 400, endPoint y: 302, distance: 28.1
click at [400, 302] on input "Hazhim Bin Basheer" at bounding box center [415, 299] width 220 height 47
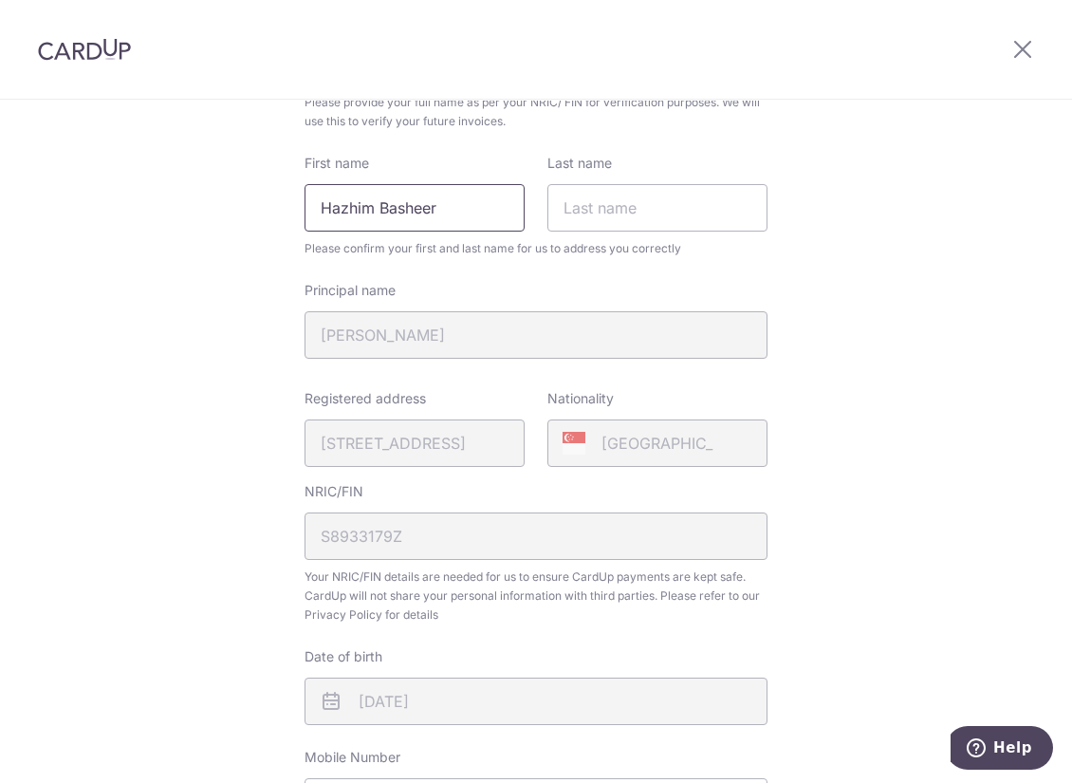
scroll to position [190, 0]
click at [876, 343] on div "Review your details Your Details Please provide your full name as per your NRIC…" at bounding box center [536, 563] width 1072 height 1305
click at [580, 207] on input "Last name" at bounding box center [658, 204] width 220 height 47
drag, startPoint x: 381, startPoint y: 208, endPoint x: 606, endPoint y: 198, distance: 225.1
click at [606, 198] on div "First name Hazhim Basheer Last name" at bounding box center [536, 190] width 486 height 78
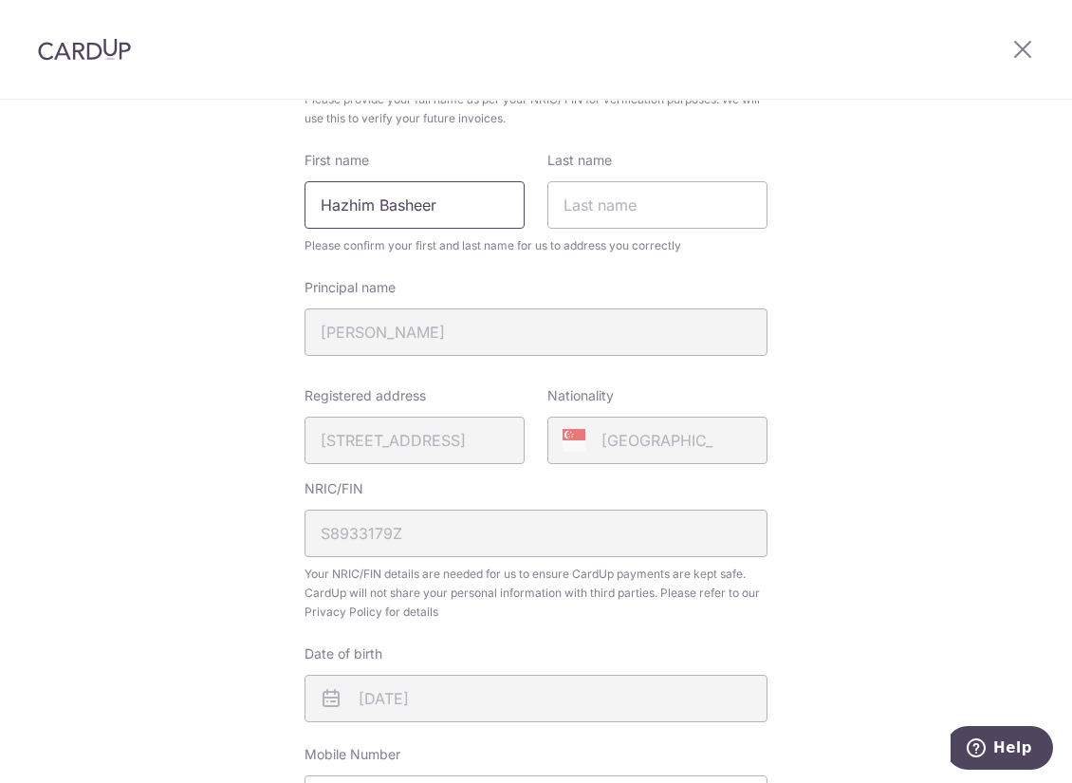
drag, startPoint x: 379, startPoint y: 201, endPoint x: 519, endPoint y: 206, distance: 140.5
click at [519, 206] on input "Hazhim Basheer" at bounding box center [415, 204] width 220 height 47
type input "Hazhim"
click at [660, 204] on input "Last name" at bounding box center [658, 204] width 220 height 47
paste input "Basheer"
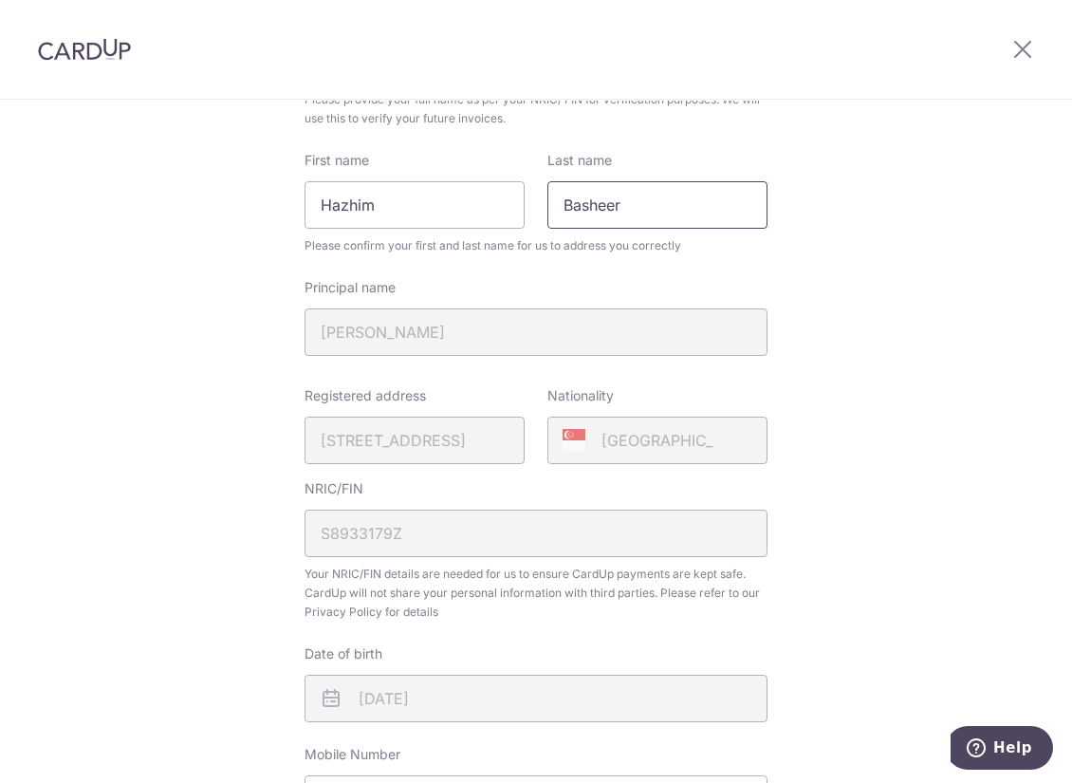
type input "Basheer"
click at [819, 277] on div "Review your details Your Details Please provide your full name as per your NRIC…" at bounding box center [536, 563] width 1072 height 1305
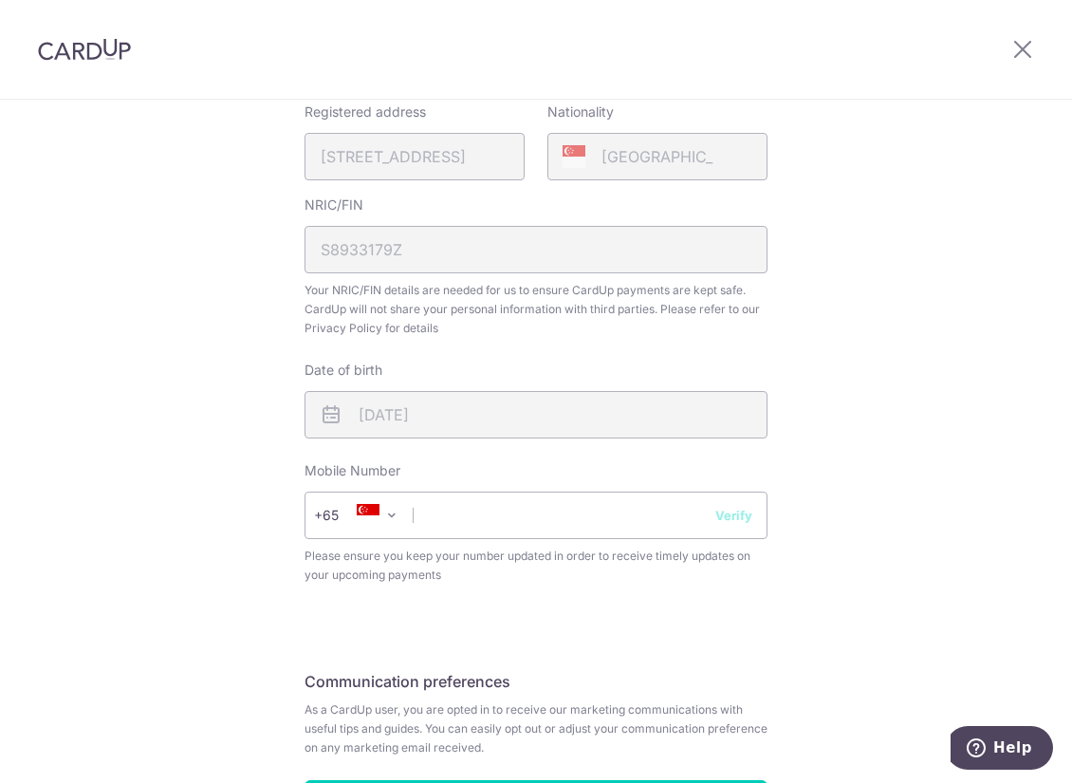
scroll to position [475, 0]
click at [539, 517] on input "text" at bounding box center [536, 514] width 463 height 47
type input "87429012"
click at [718, 523] on button "Verify" at bounding box center [734, 514] width 37 height 19
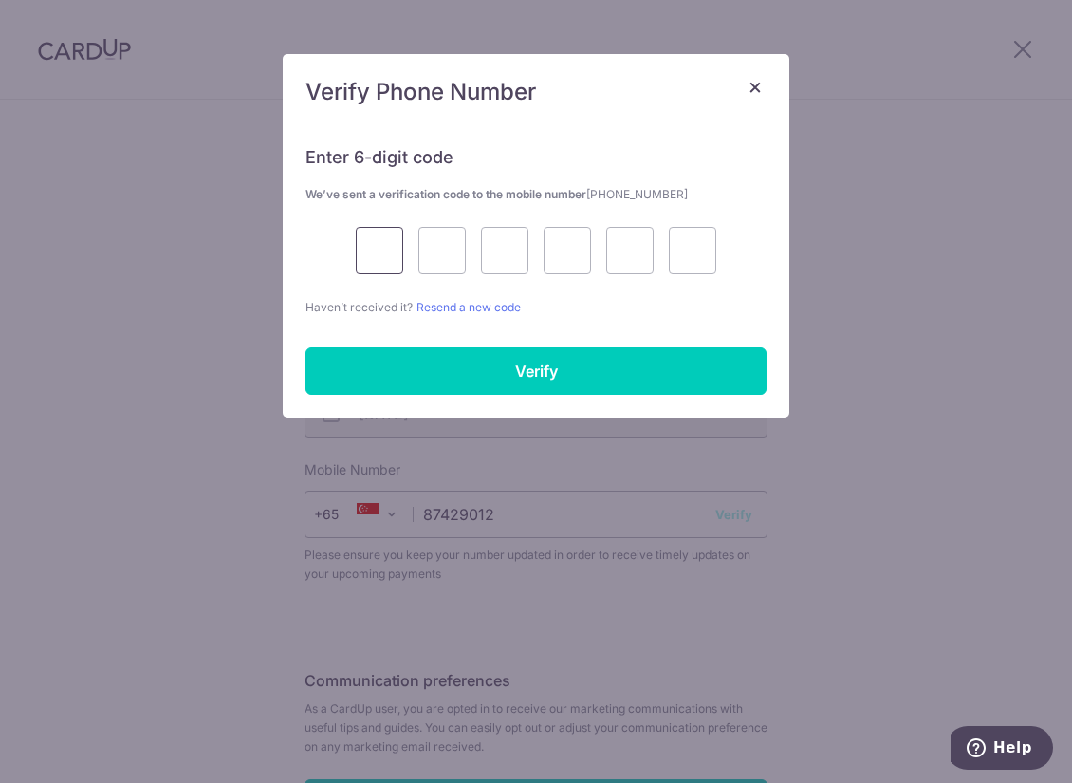
click at [365, 237] on input "text" at bounding box center [379, 250] width 47 height 47
click at [382, 248] on input "text" at bounding box center [379, 250] width 47 height 47
type input "4"
type input "1"
type input "6"
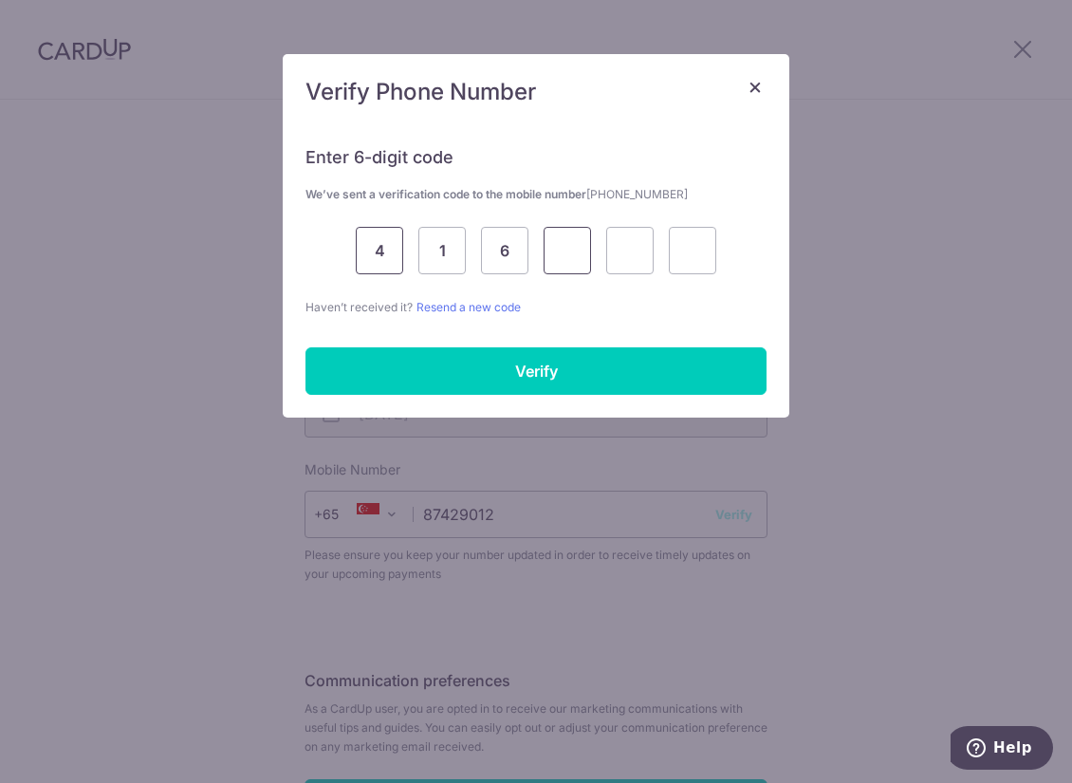
type input "1"
type input "3"
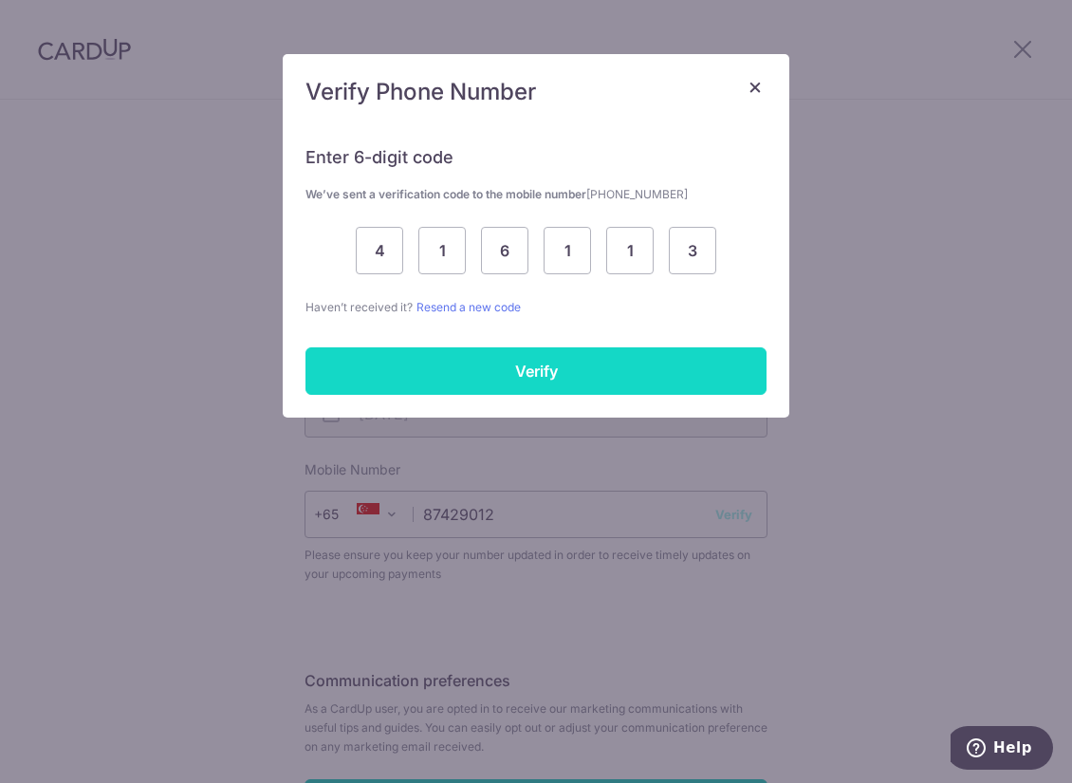
click at [505, 371] on input "Verify" at bounding box center [536, 370] width 461 height 47
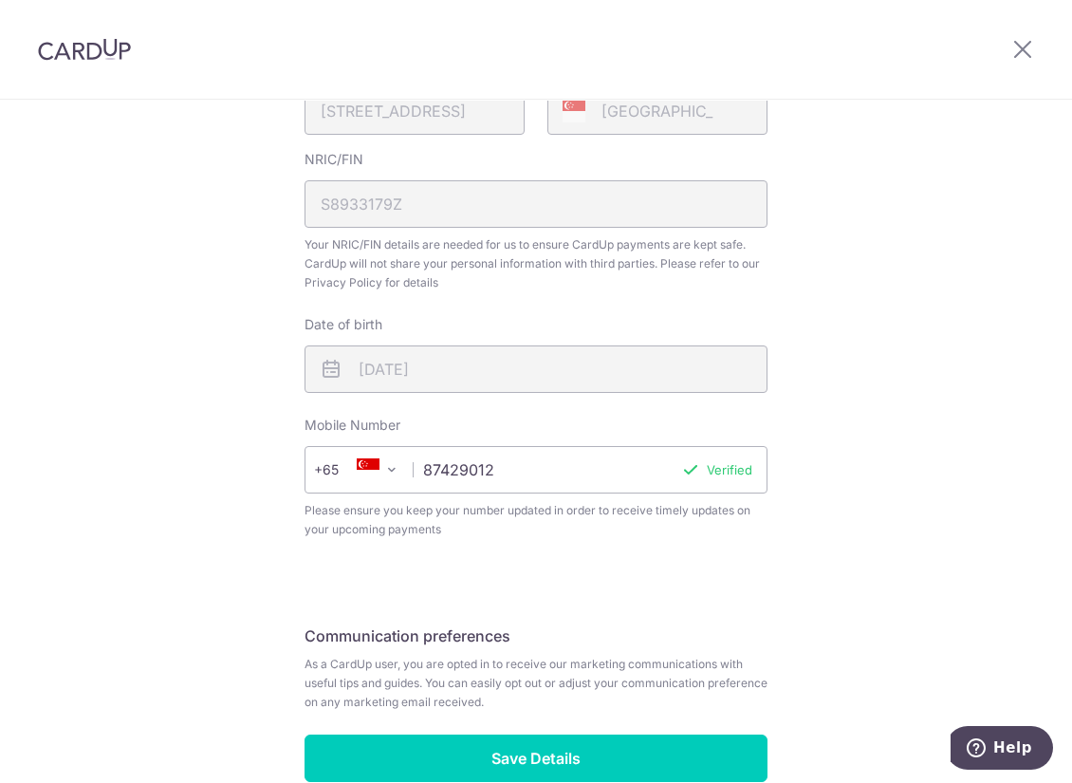
scroll to position [623, 0]
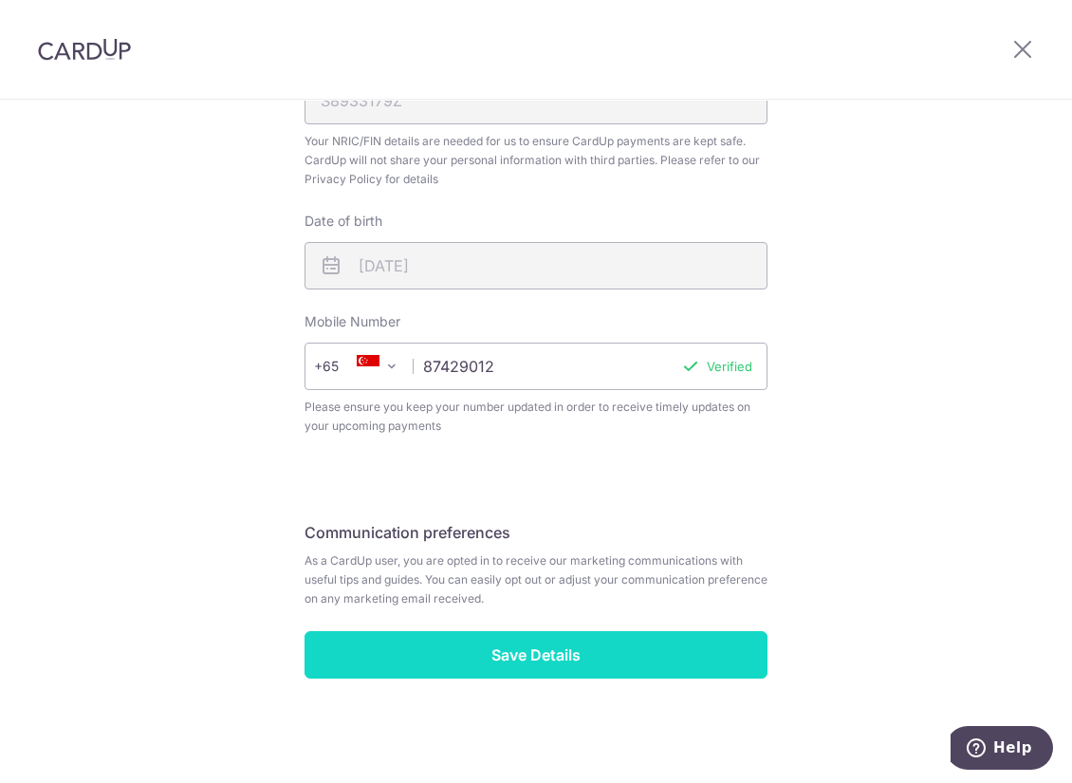
click at [644, 645] on input "Save Details" at bounding box center [536, 654] width 463 height 47
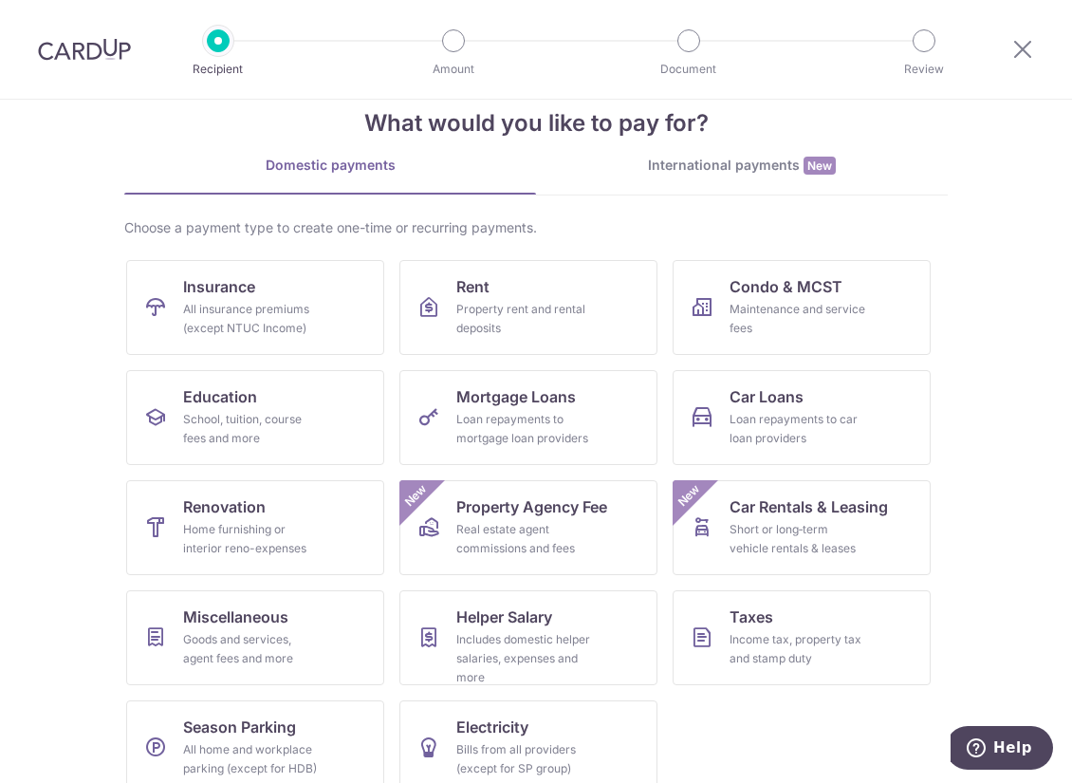
scroll to position [66, 0]
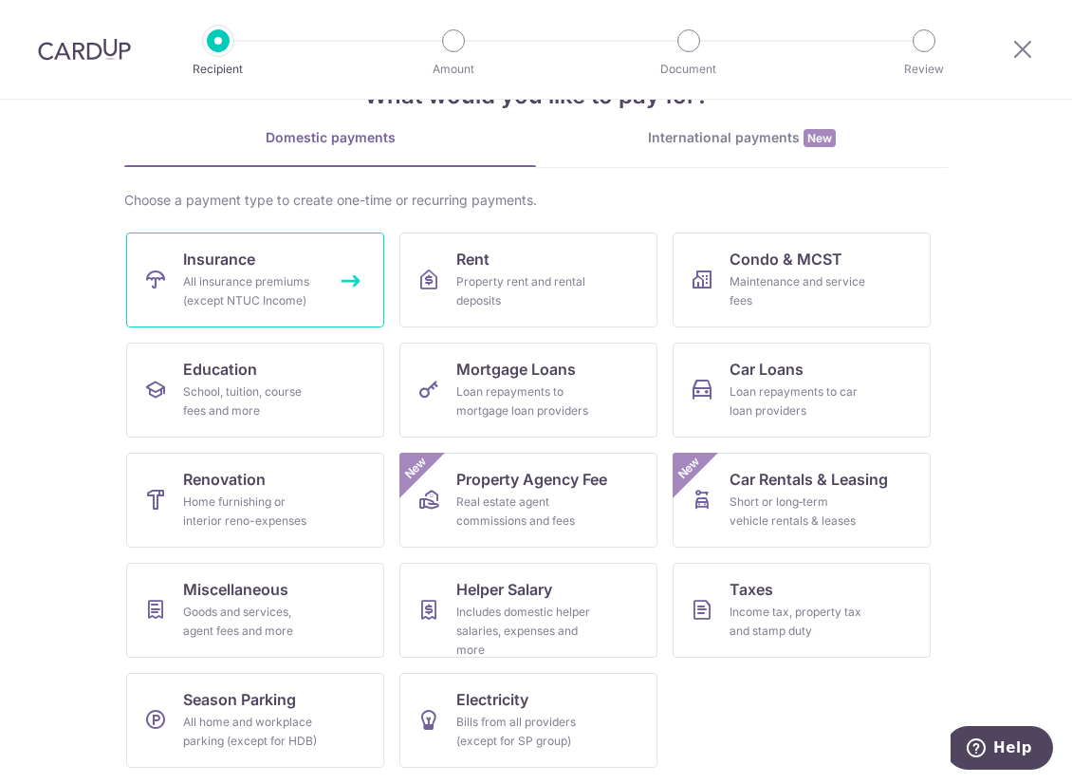
click at [269, 301] on div "All insurance premiums (except NTUC Income)" at bounding box center [251, 291] width 137 height 38
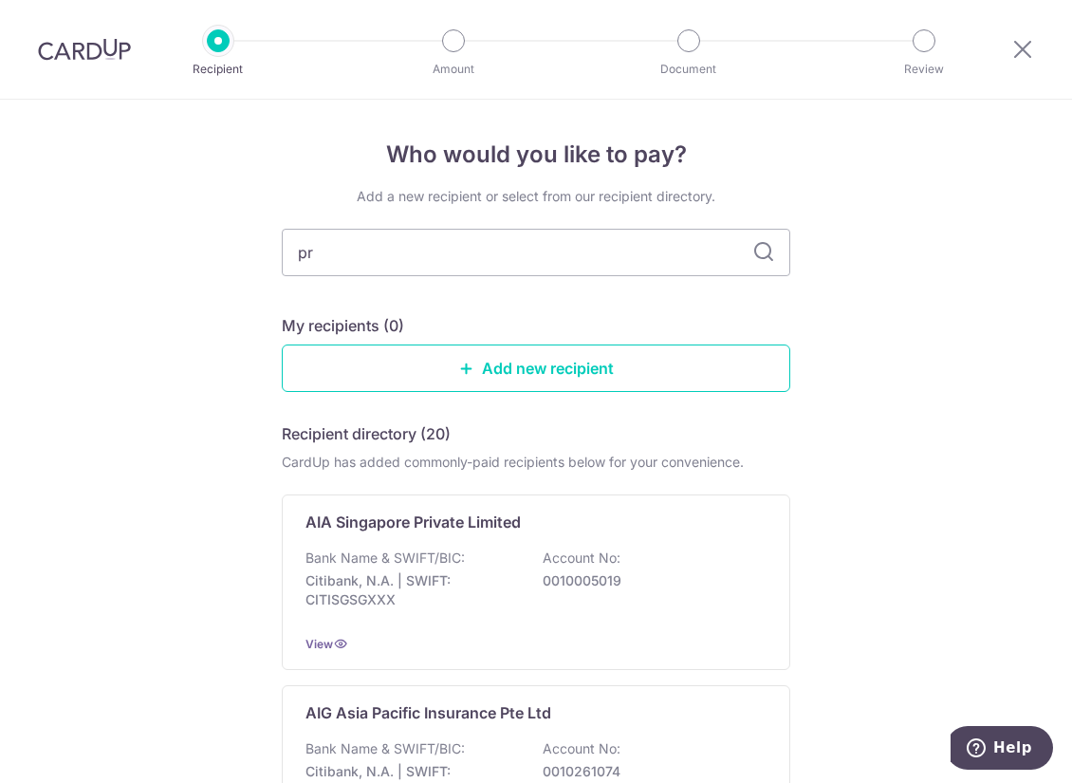
type input "pru"
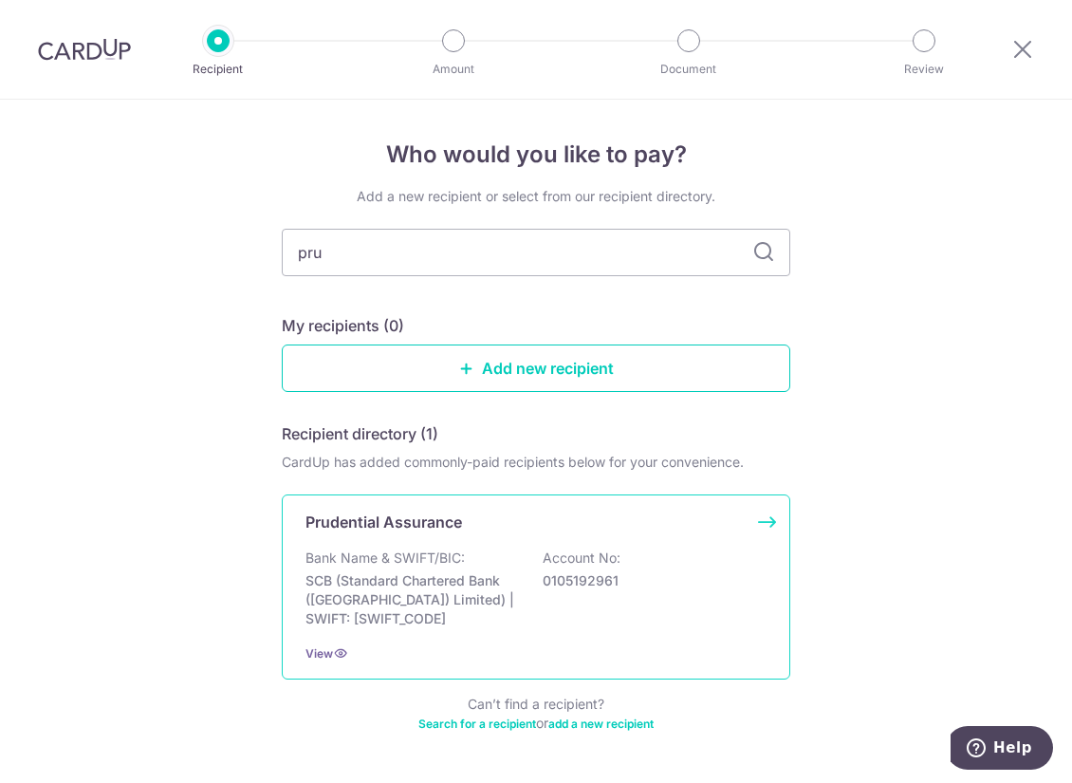
click at [400, 527] on p "Prudential Assurance" at bounding box center [384, 522] width 157 height 23
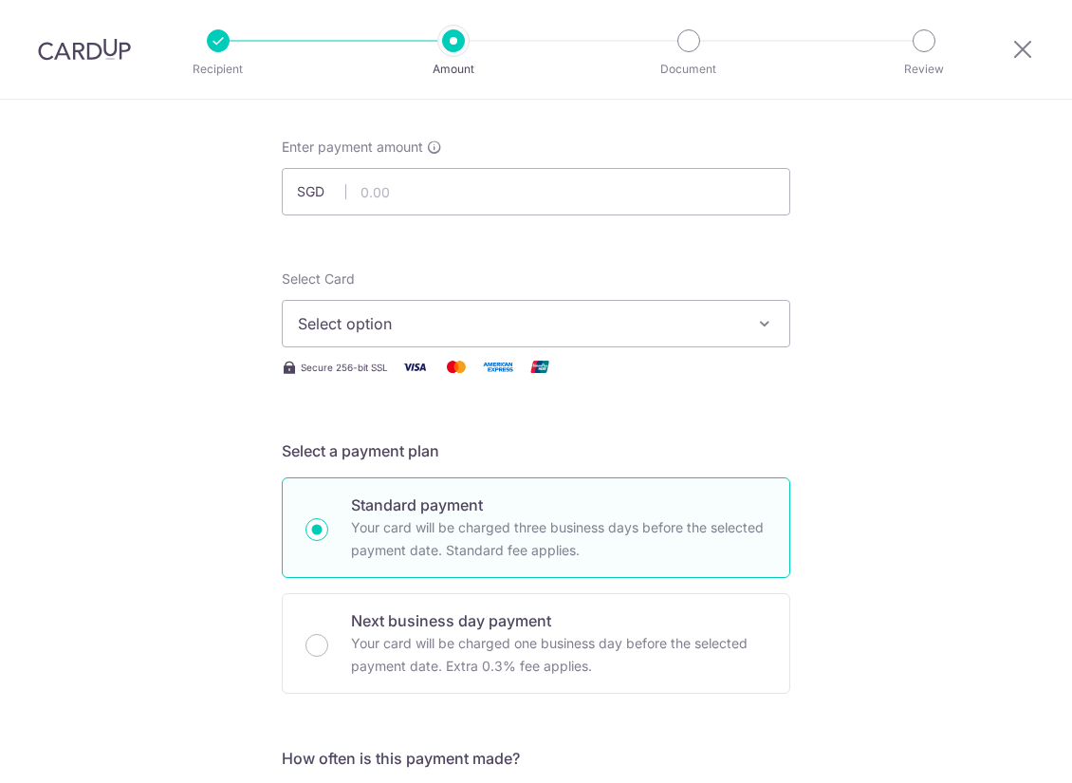
scroll to position [95, 0]
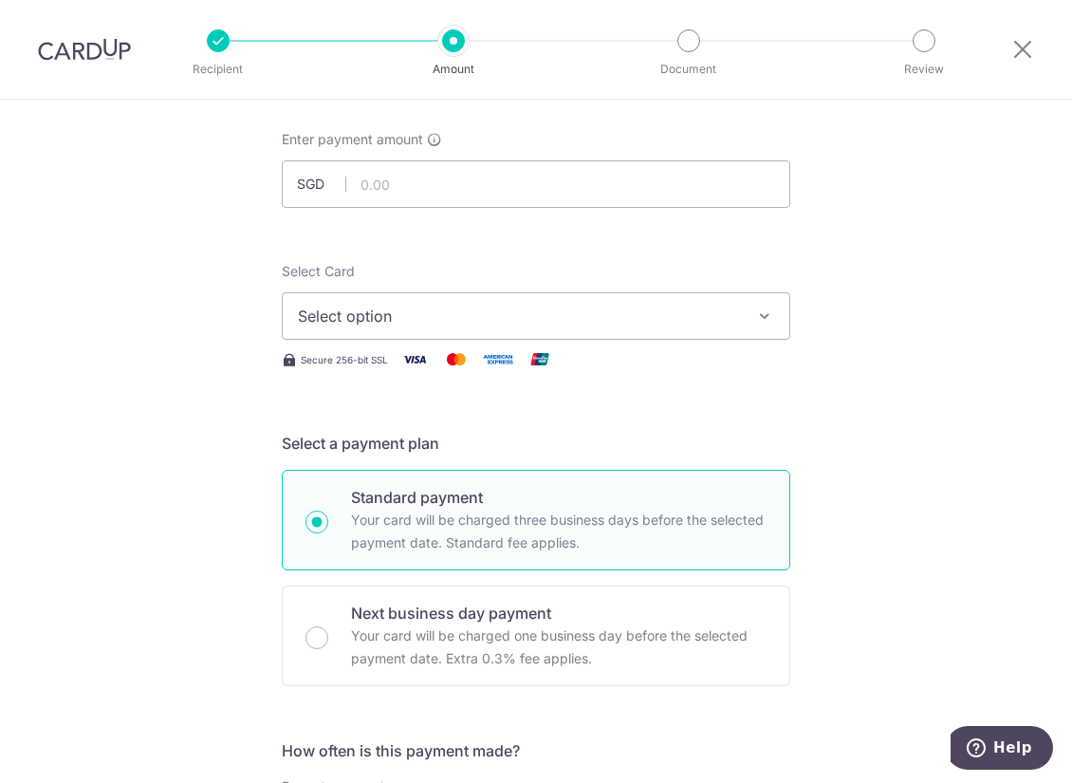
click at [426, 301] on button "Select option" at bounding box center [536, 315] width 509 height 47
click at [386, 373] on span "Add credit card" at bounding box center [553, 369] width 442 height 19
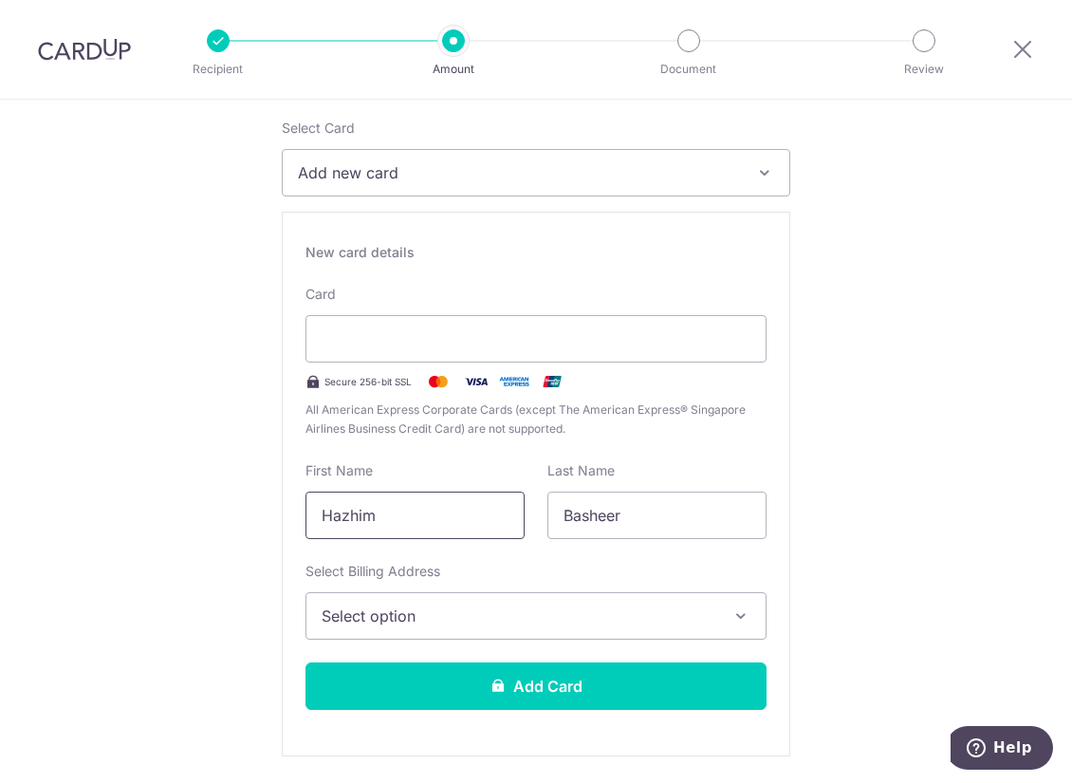
scroll to position [285, 0]
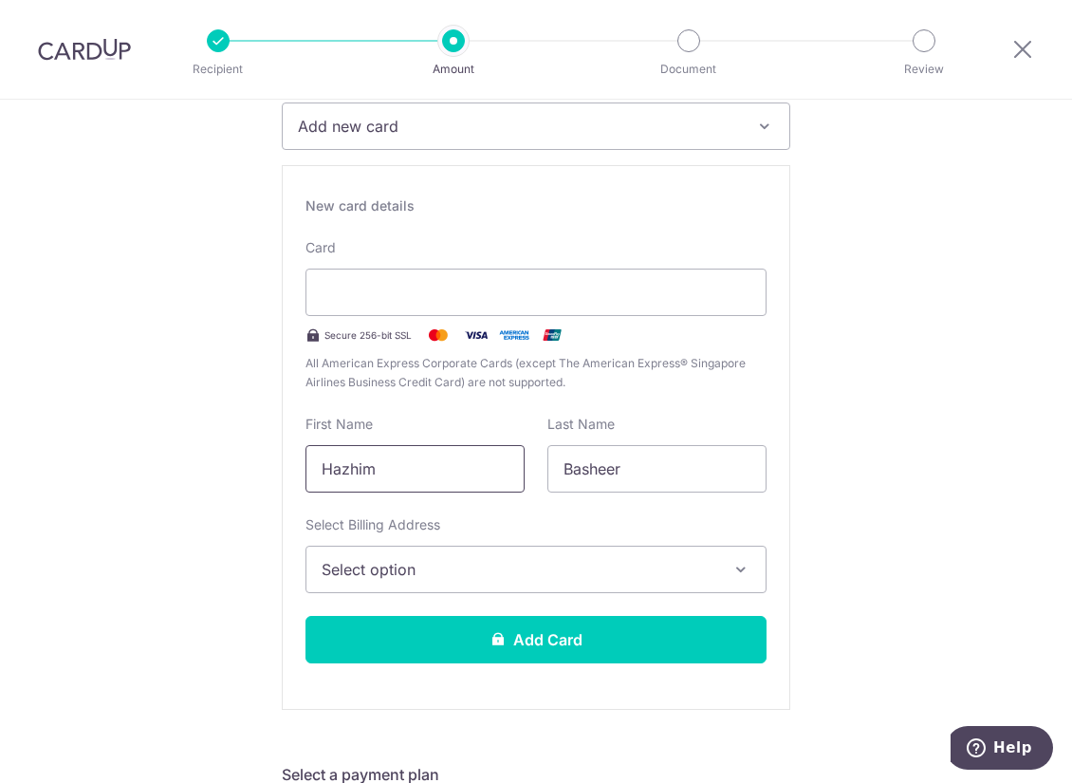
drag, startPoint x: 420, startPoint y: 464, endPoint x: 85, endPoint y: 426, distance: 337.2
type input "Tarra"
type input "Ng"
click at [338, 550] on button "Select option" at bounding box center [536, 569] width 461 height 47
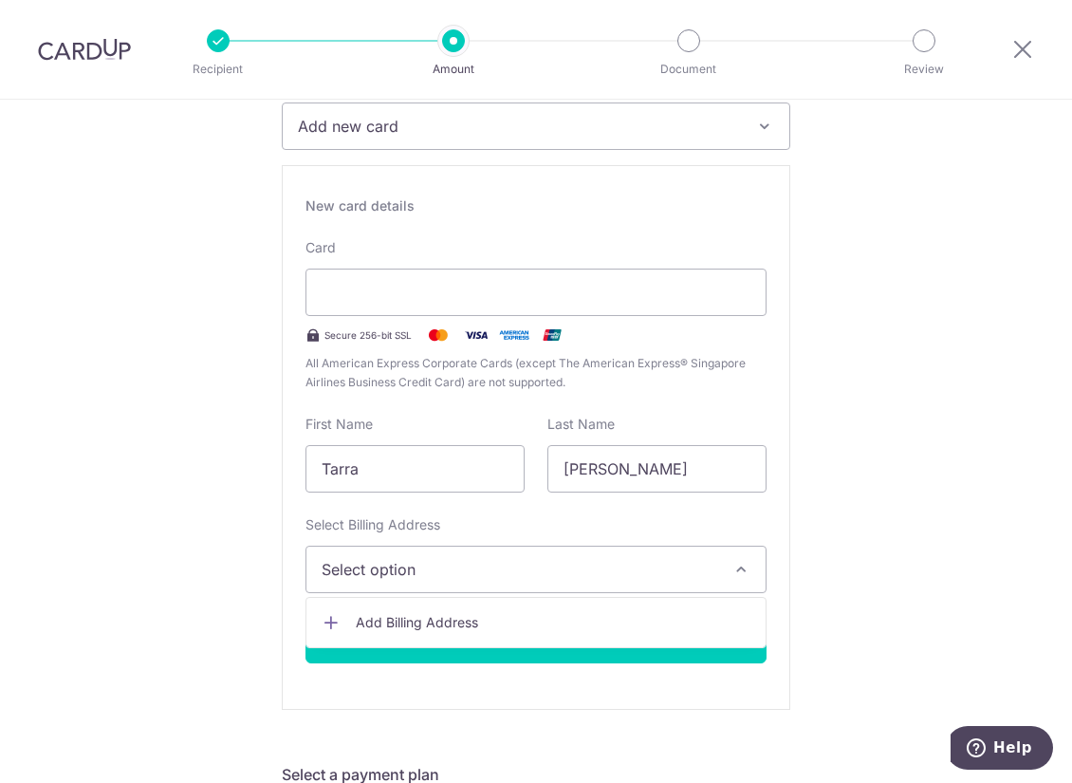
click at [363, 610] on link "Add Billing Address" at bounding box center [536, 623] width 459 height 34
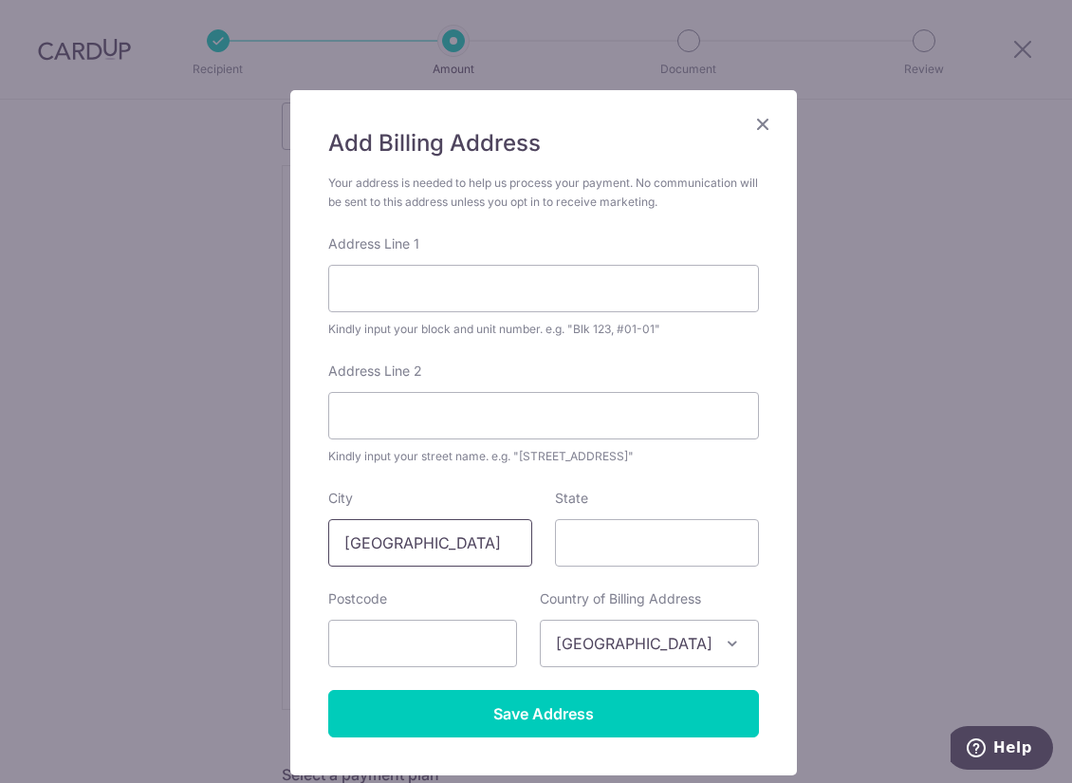
scroll to position [95, 0]
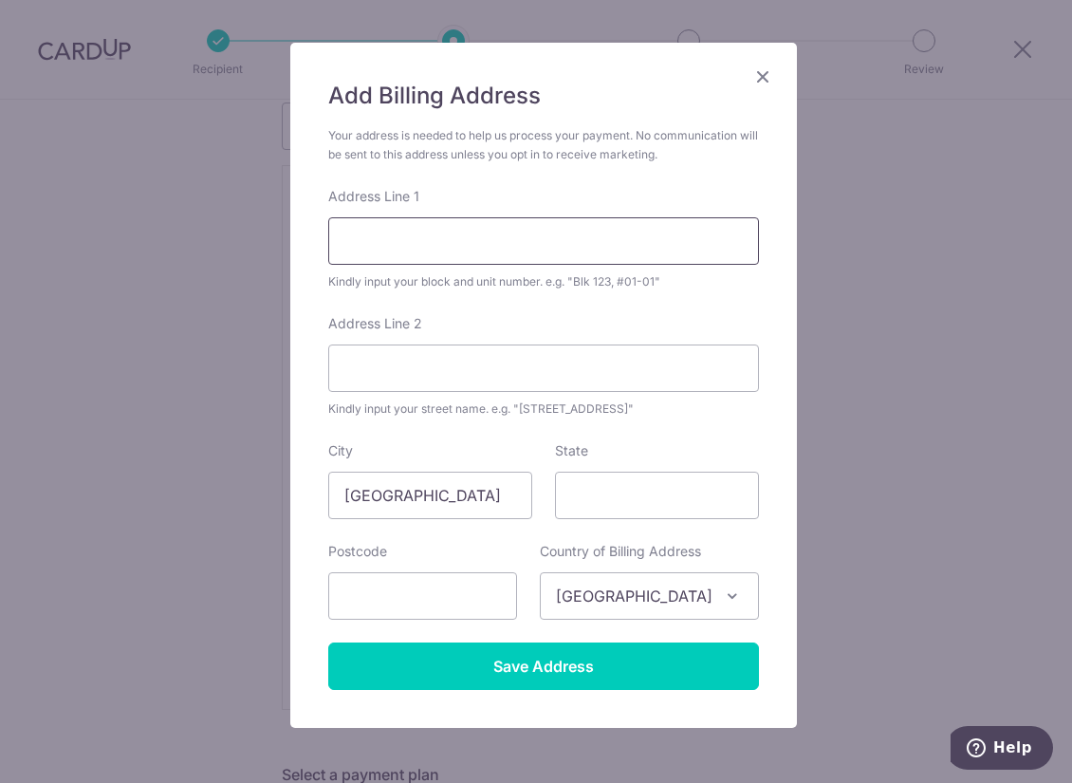
click at [478, 243] on input "Address Line 1" at bounding box center [543, 240] width 431 height 47
drag, startPoint x: 568, startPoint y: 239, endPoint x: 666, endPoint y: 232, distance: 98.0
click at [666, 232] on input "Blk 90A Telok Blangah Street 31 #22-241" at bounding box center [543, 240] width 431 height 47
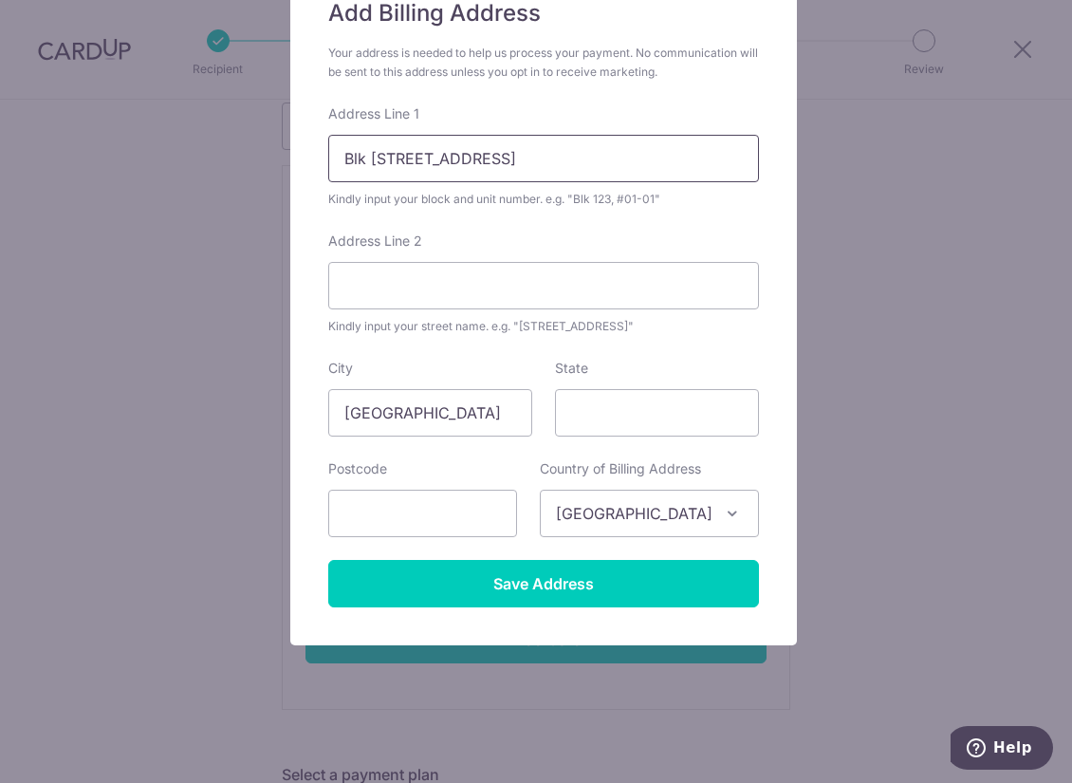
type input "Blk 90A Telok Blangah Street 31"
click at [546, 555] on form "Your address is needed to help us process your payment. No communication will b…" at bounding box center [543, 326] width 431 height 564
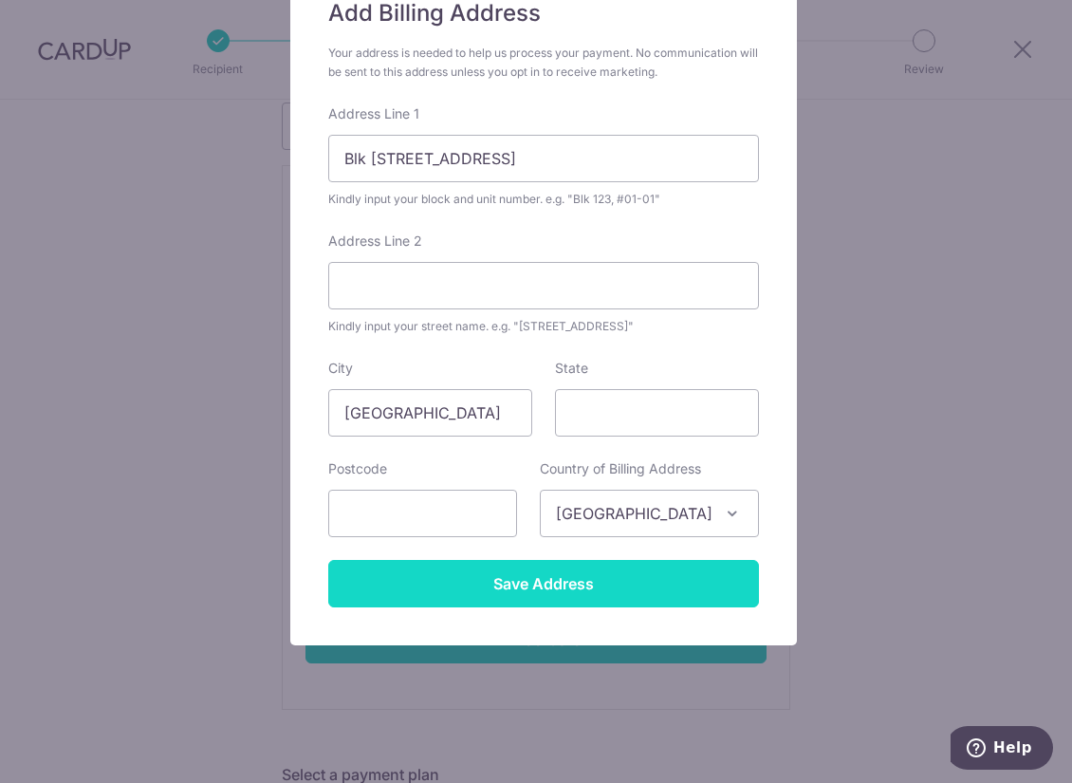
click at [546, 580] on input "Save Address" at bounding box center [543, 583] width 431 height 47
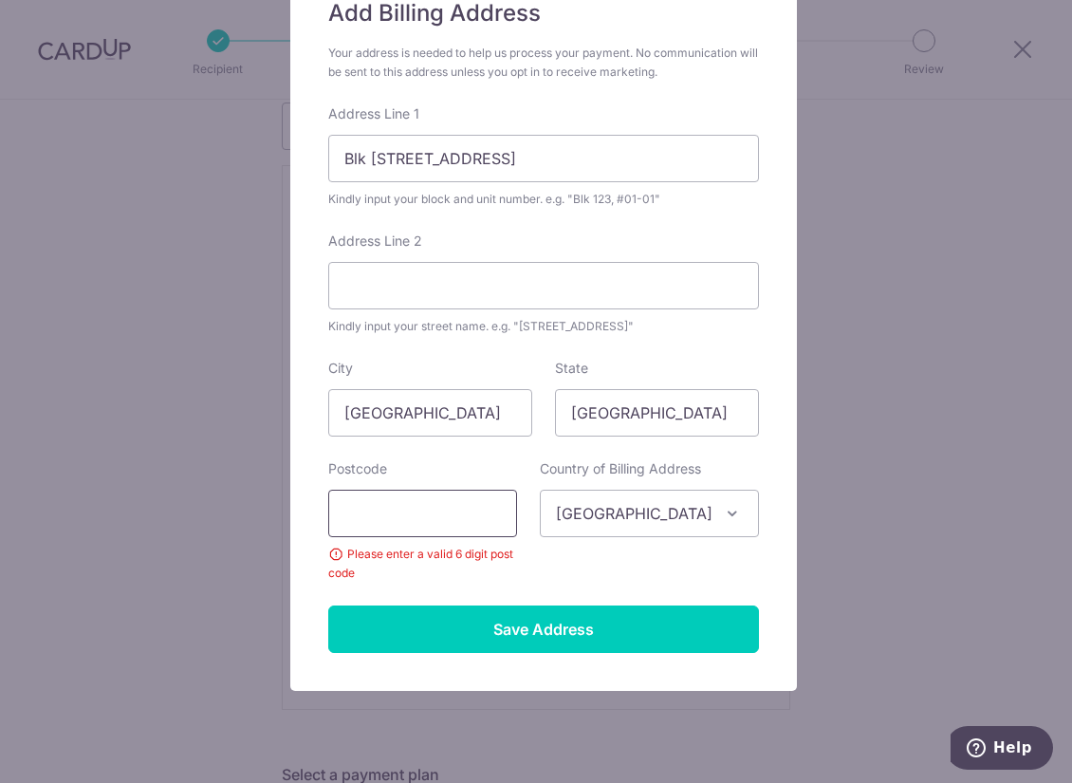
click at [493, 516] on input "text" at bounding box center [422, 513] width 189 height 47
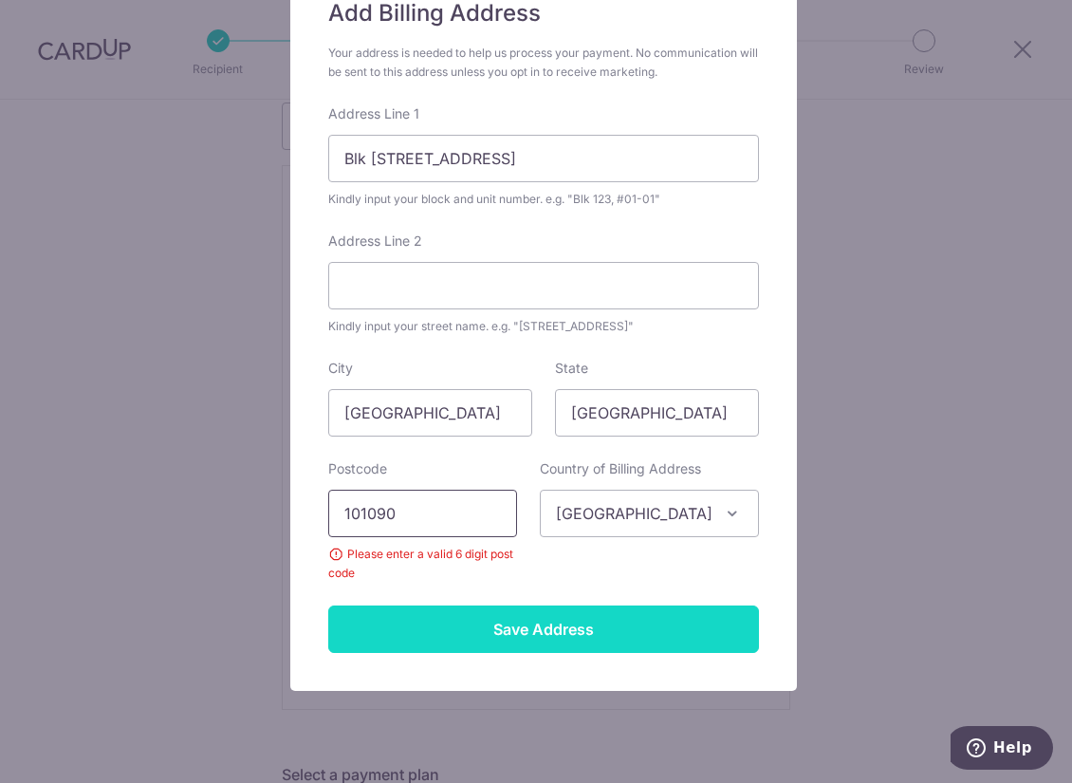
type input "101090"
click at [424, 627] on input "Save Address" at bounding box center [543, 629] width 431 height 47
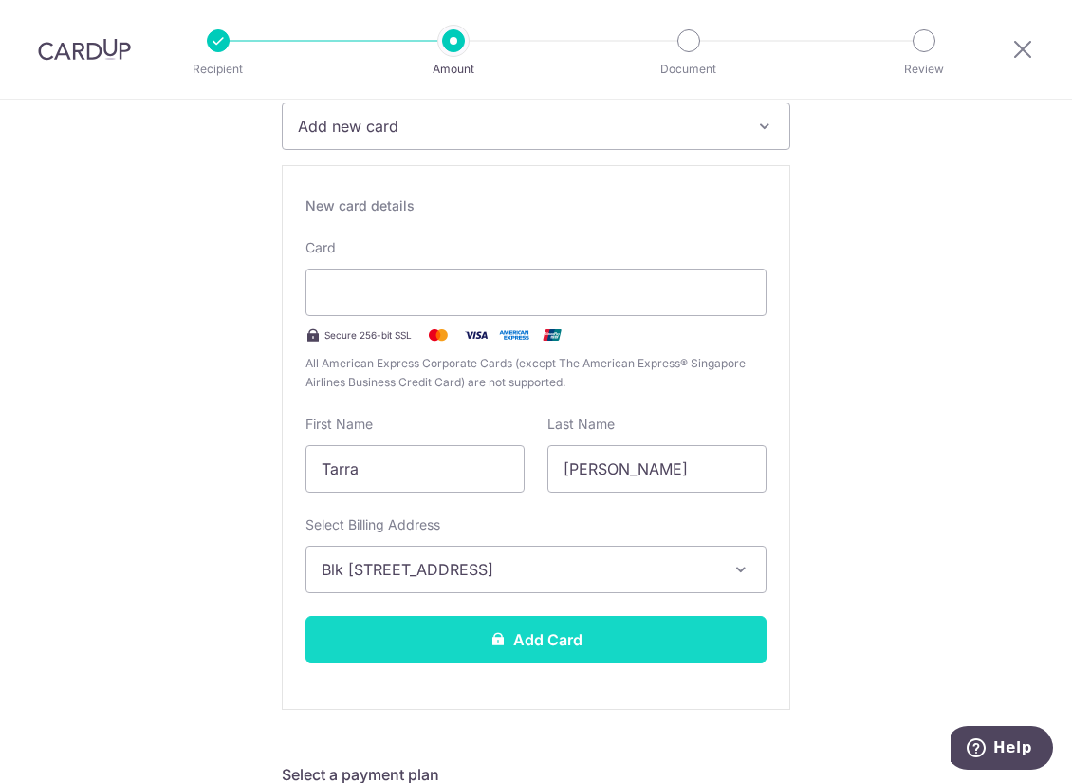
click at [463, 635] on button "Add Card" at bounding box center [536, 639] width 461 height 47
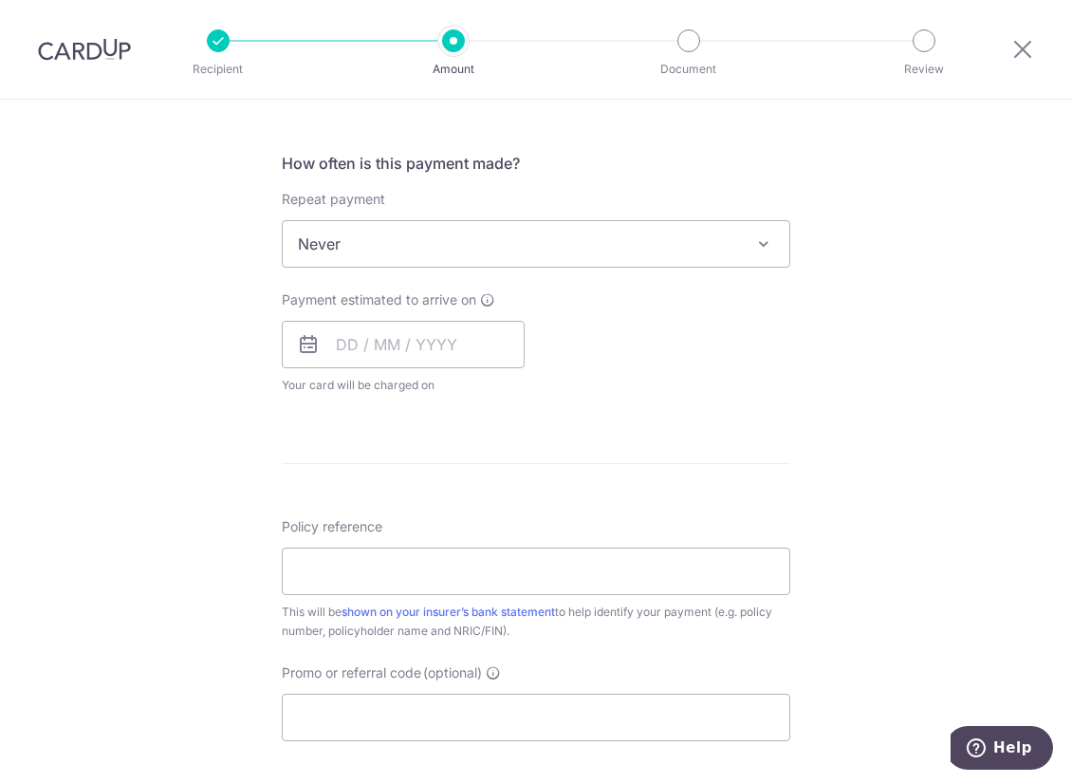
scroll to position [759, 0]
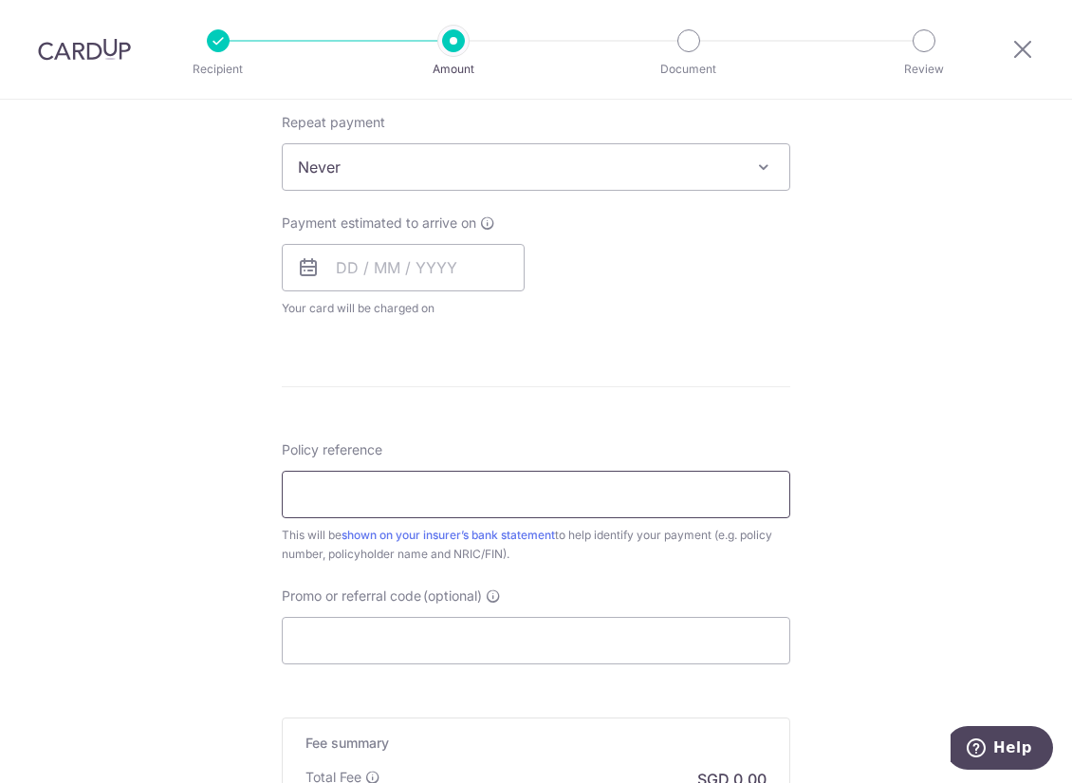
click at [415, 495] on input "Policy reference" at bounding box center [536, 494] width 509 height 47
paste input "65788375"
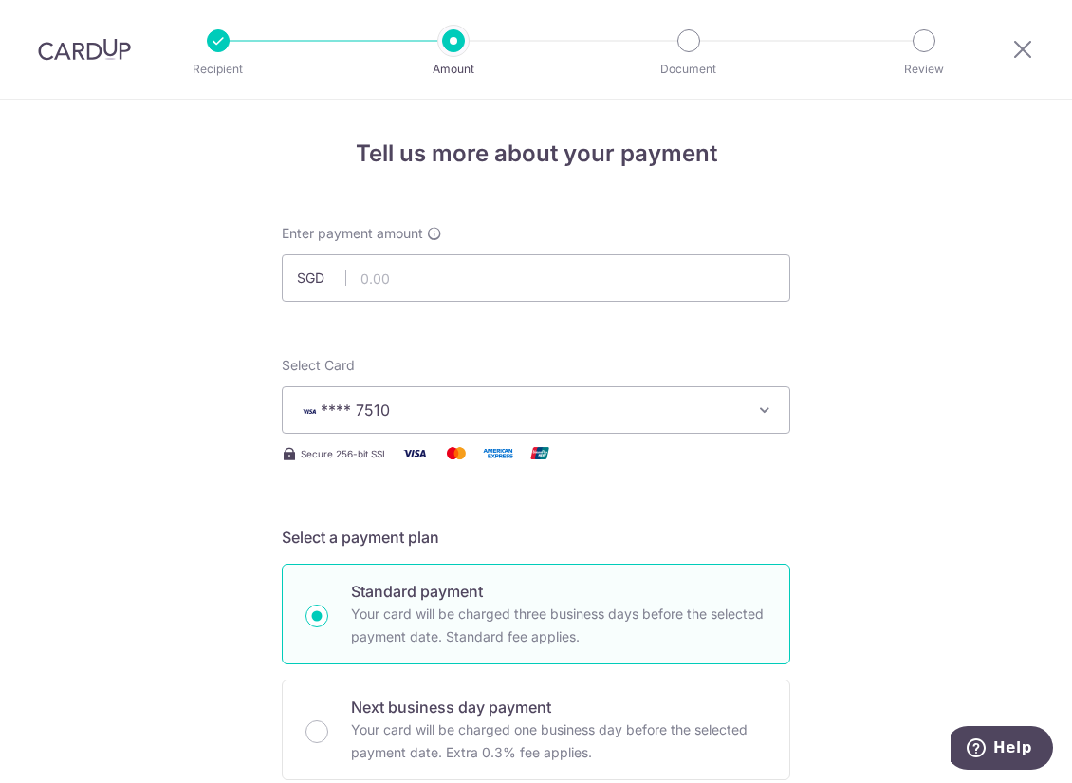
scroll to position [0, 0]
type input "65788375"
click at [392, 267] on input "text" at bounding box center [536, 278] width 509 height 47
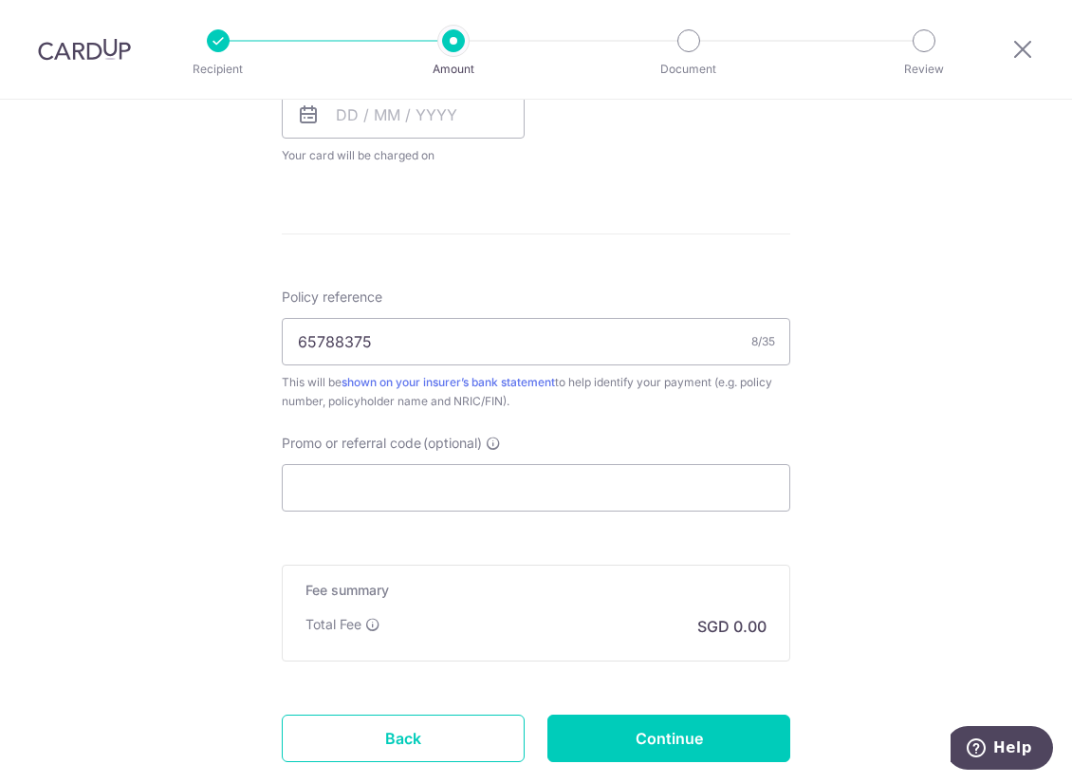
scroll to position [949, 0]
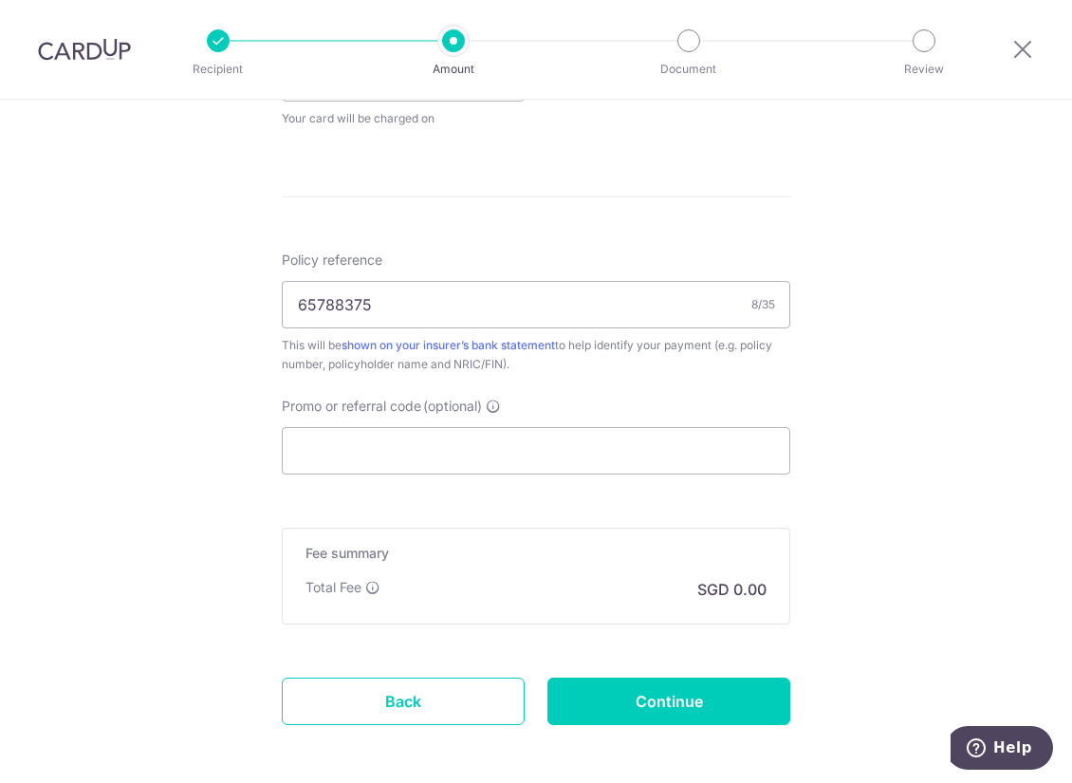
type input "419.50"
click at [465, 457] on input "Promo or referral code (optional)" at bounding box center [536, 450] width 509 height 47
paste input "LINGRONGN189"
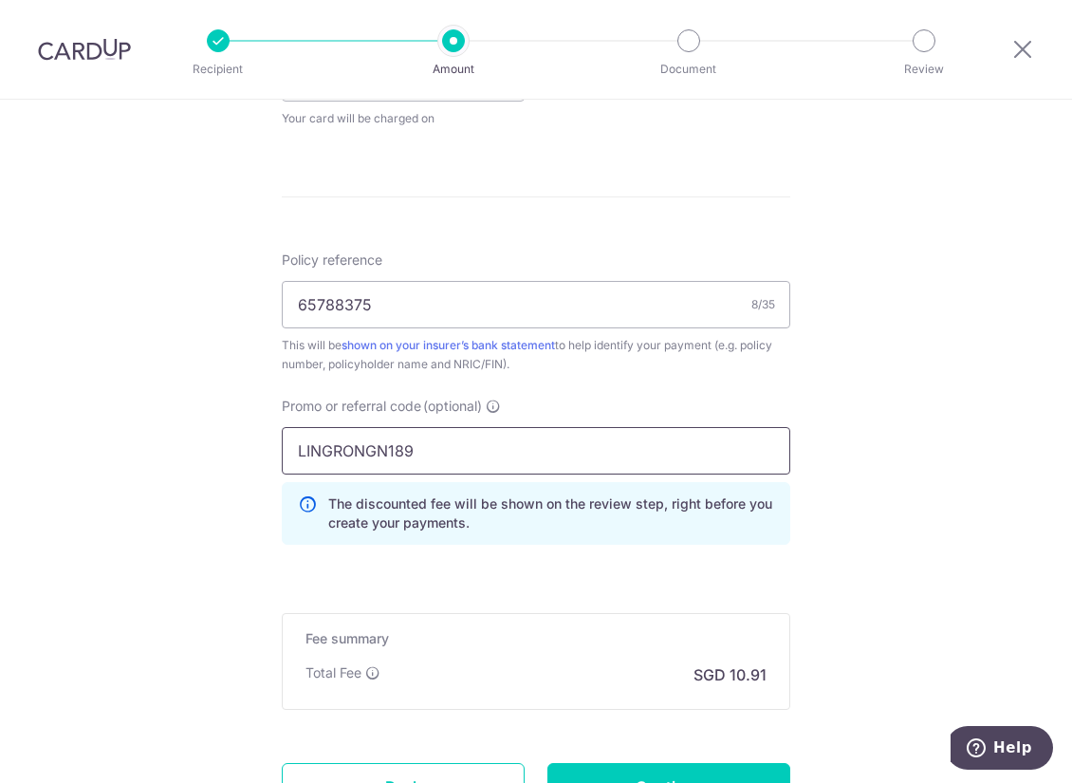
type input "LINGRONGN189"
click at [208, 498] on div "Tell us more about your payment Enter payment amount SGD 419.50 419.50 Card add…" at bounding box center [536, 52] width 1072 height 1802
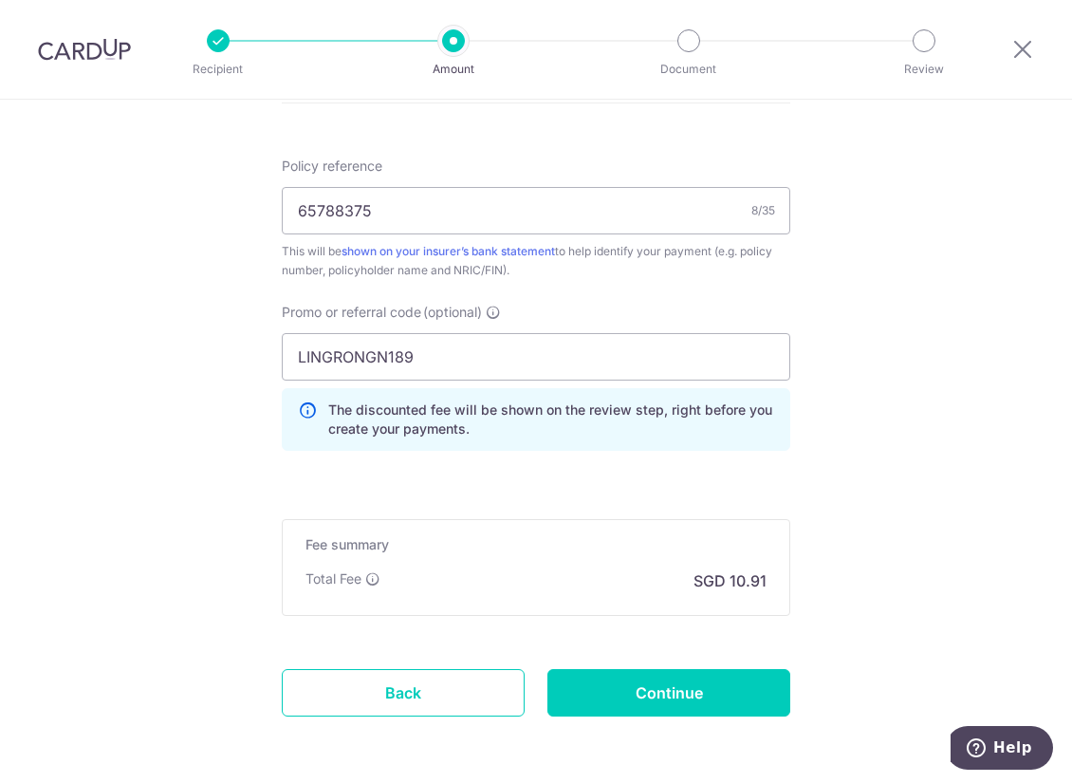
scroll to position [1044, 0]
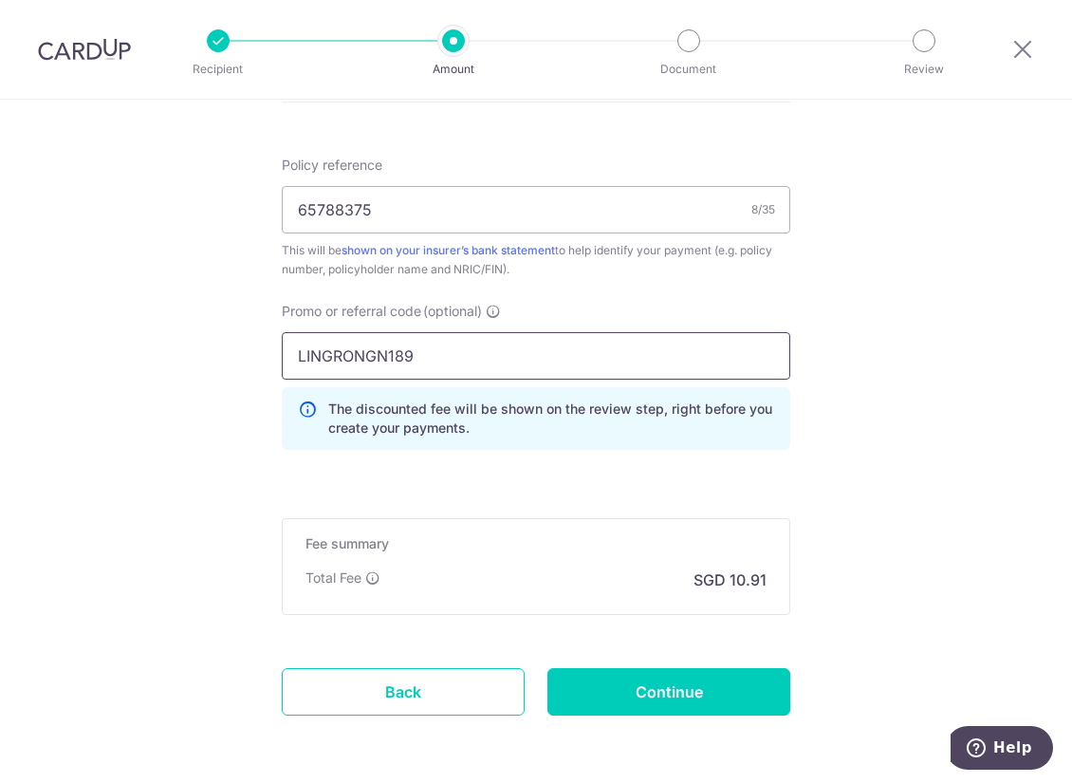
drag, startPoint x: 534, startPoint y: 359, endPoint x: 60, endPoint y: 359, distance: 474.5
click at [643, 699] on input "Continue" at bounding box center [669, 691] width 243 height 47
type input "Create Schedule"
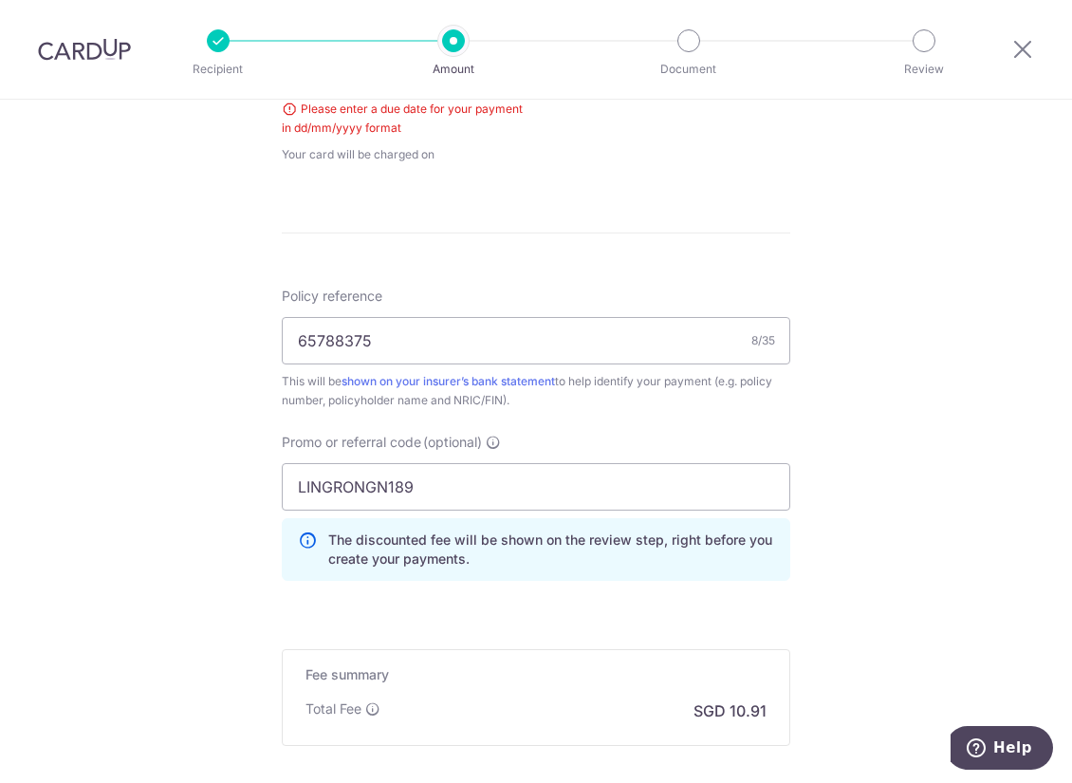
scroll to position [769, 0]
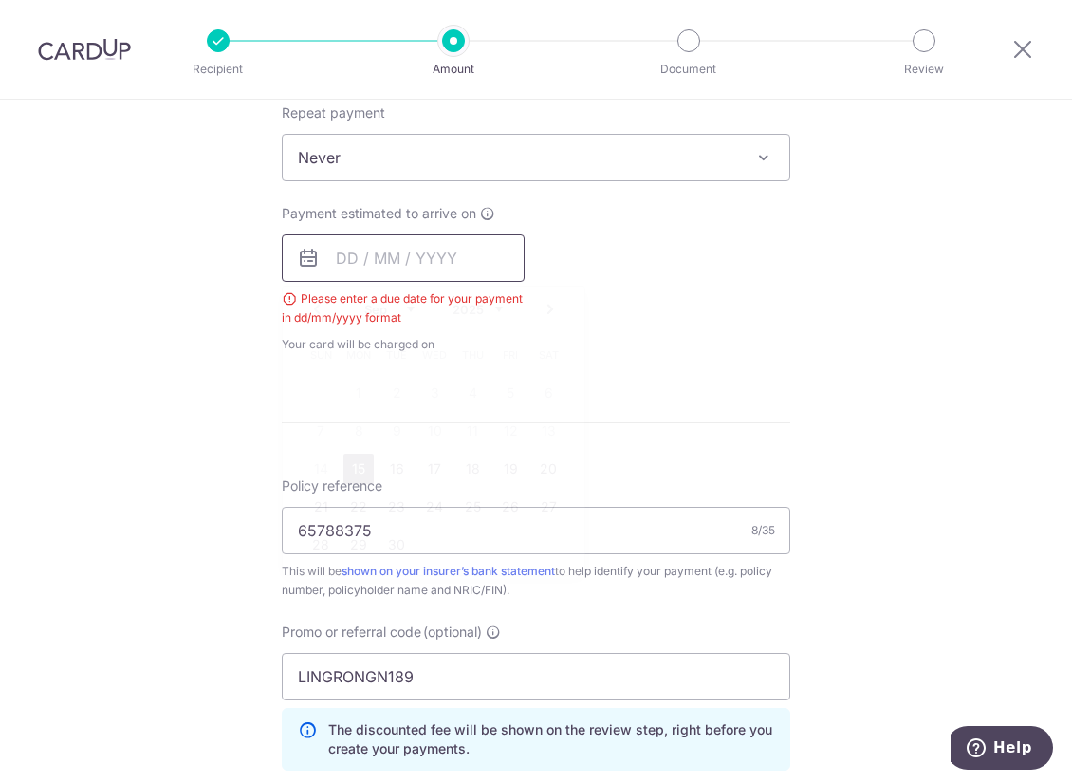
click at [441, 271] on input "text" at bounding box center [403, 257] width 243 height 47
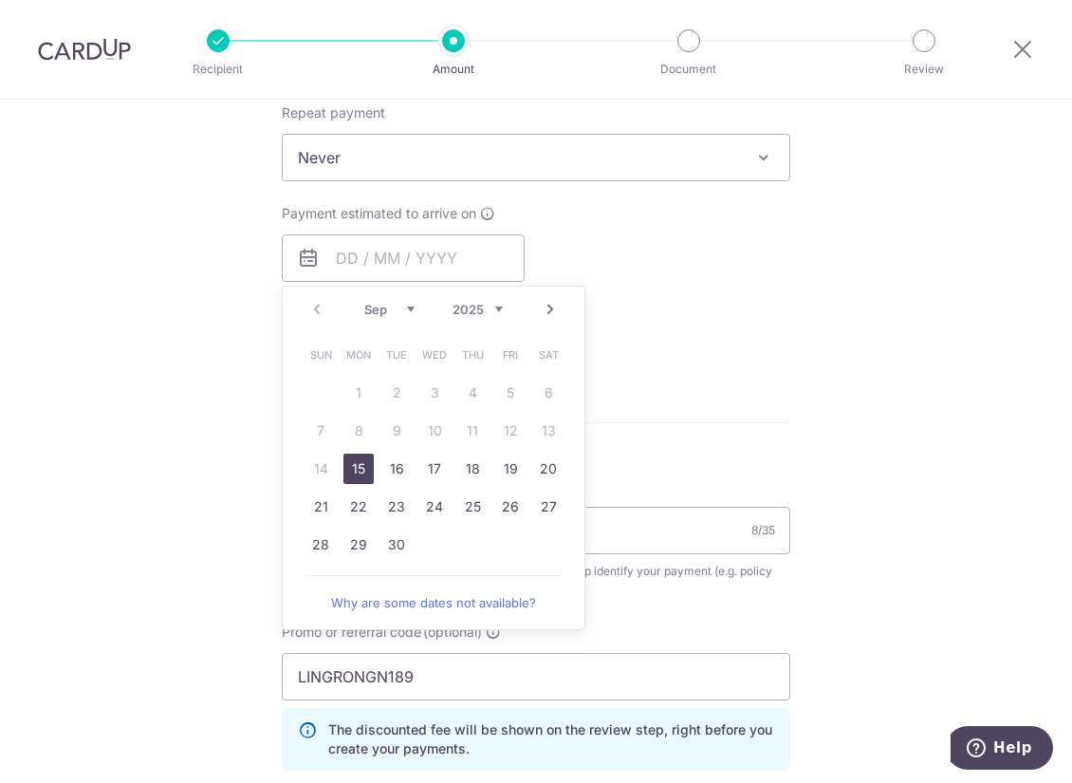
click at [361, 467] on link "15" at bounding box center [359, 469] width 30 height 30
type input "[DATE]"
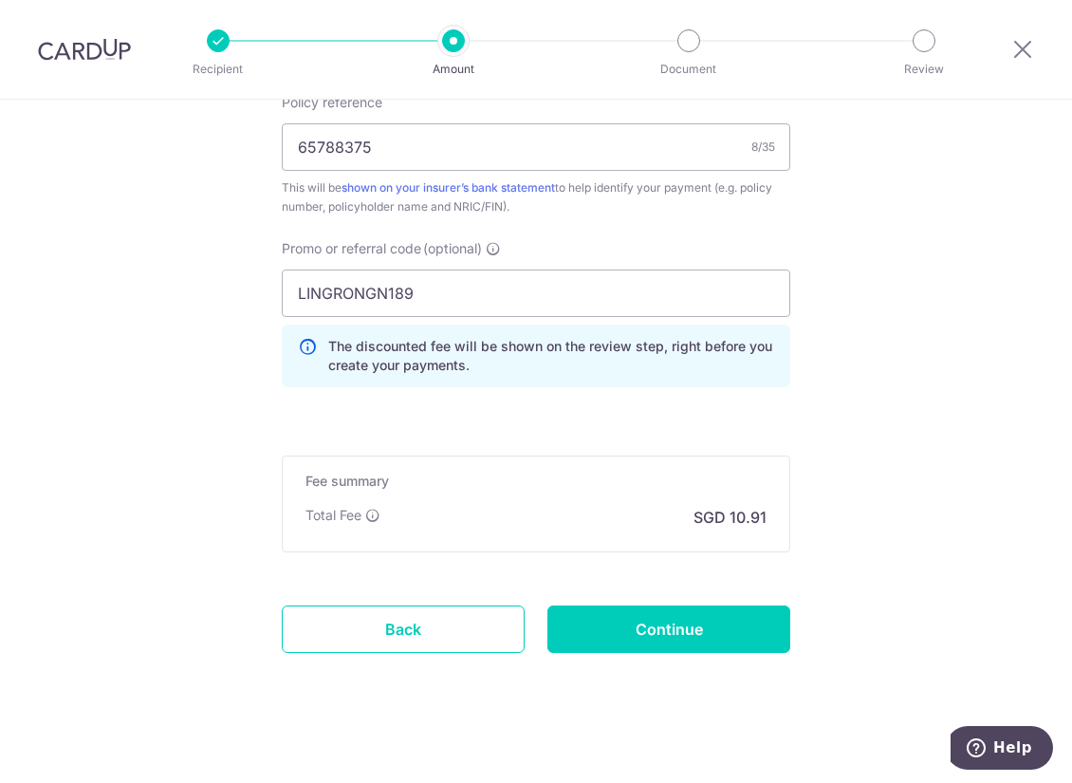
scroll to position [1197, 0]
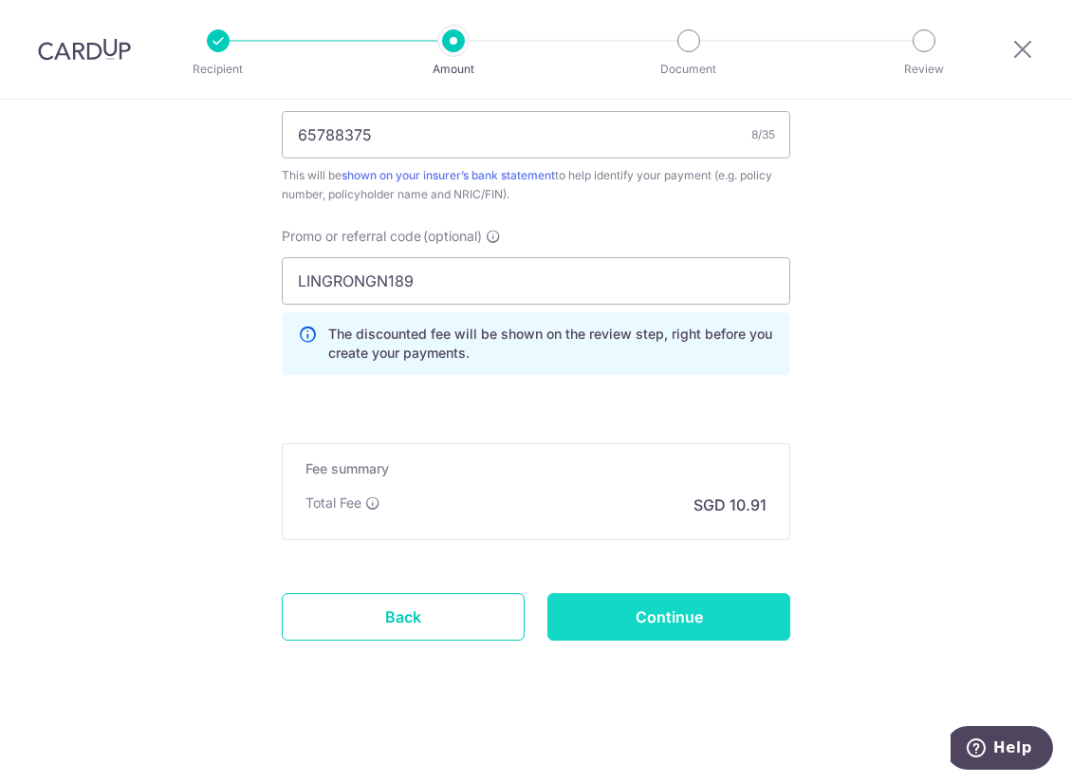
click at [631, 617] on input "Continue" at bounding box center [669, 616] width 243 height 47
type input "Create Schedule"
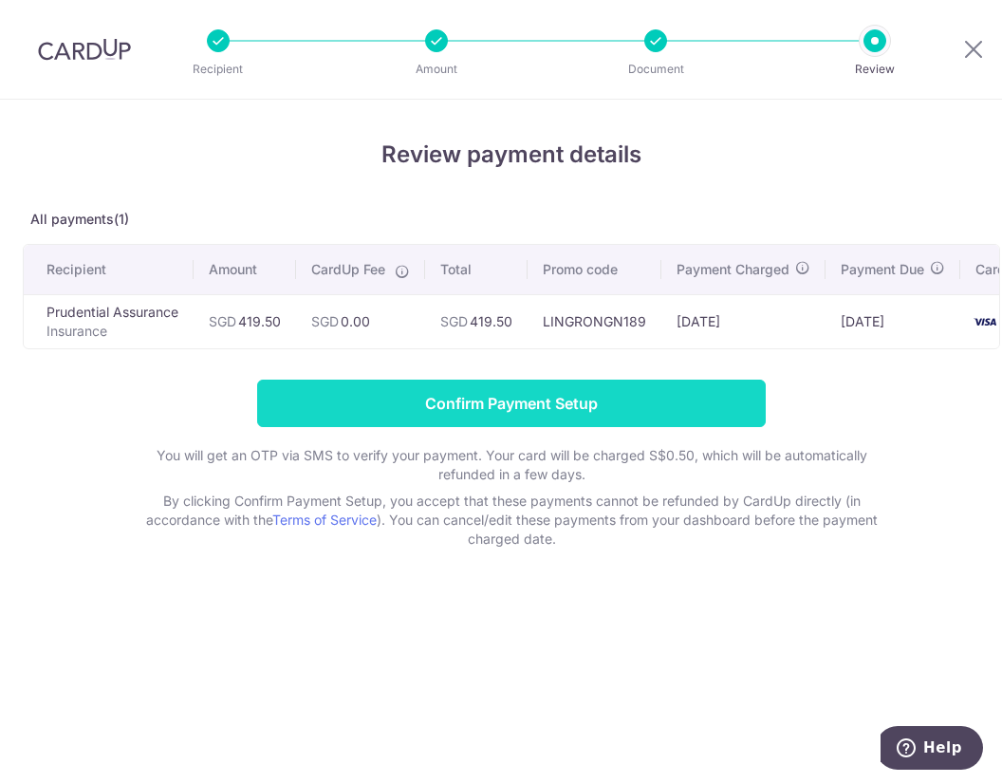
click at [438, 400] on input "Confirm Payment Setup" at bounding box center [511, 403] width 509 height 47
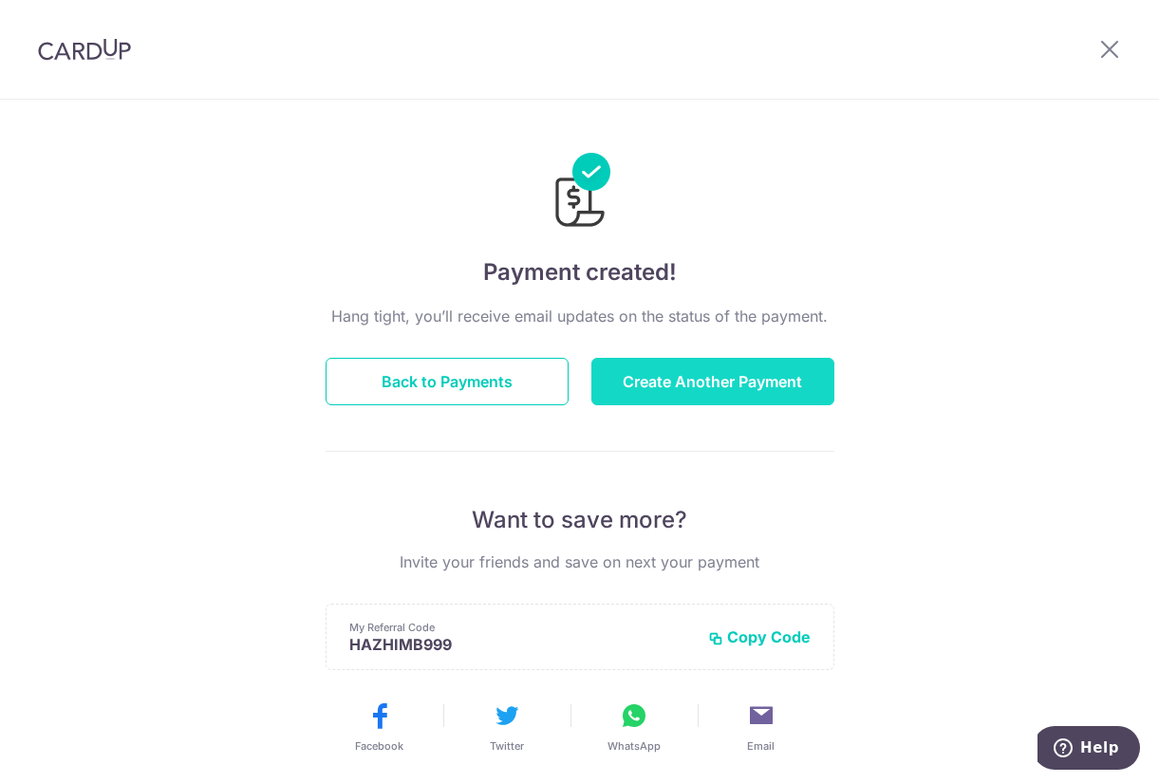
click at [755, 392] on button "Create Another Payment" at bounding box center [712, 381] width 243 height 47
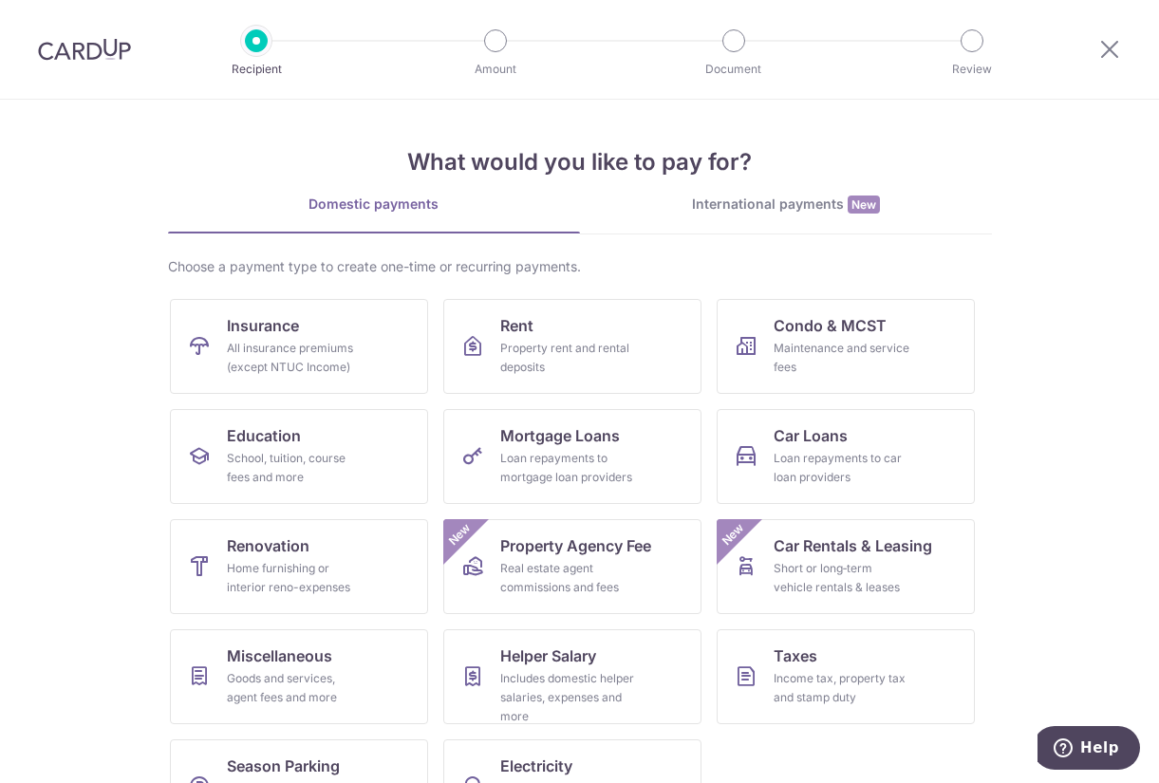
scroll to position [66, 0]
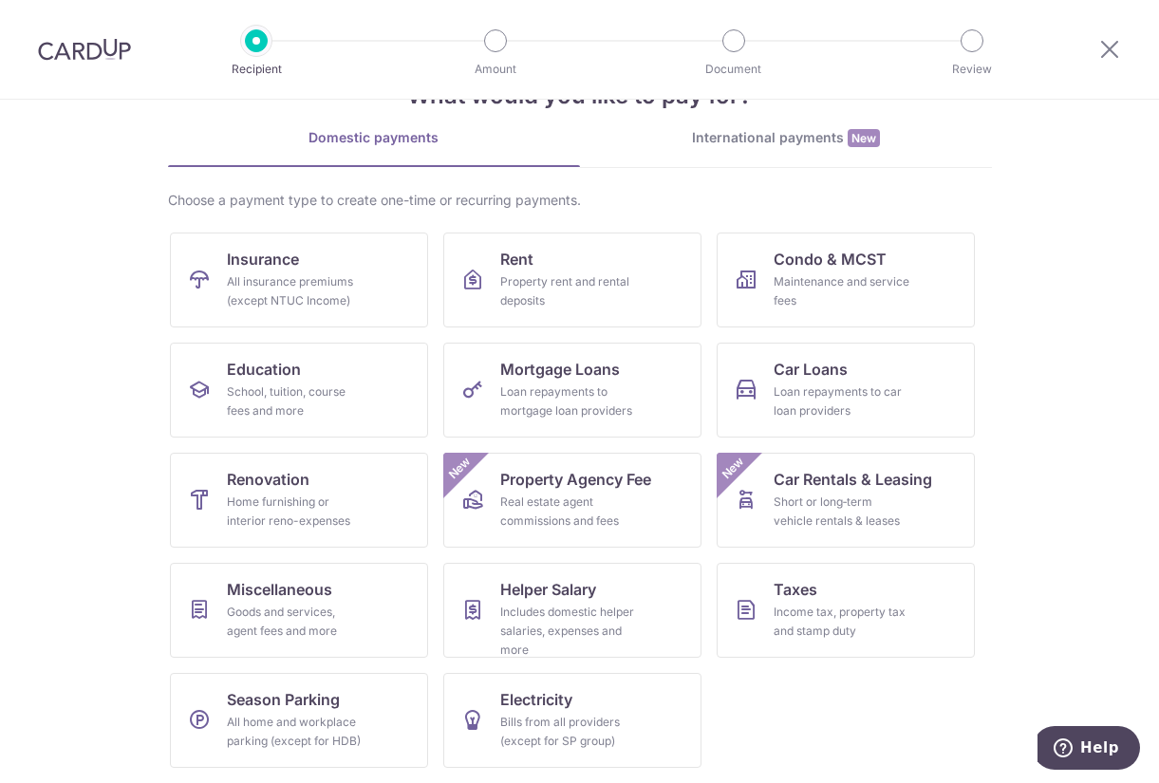
click at [1085, 437] on section "What would you like to pay for? Domestic payments International payments New Ch…" at bounding box center [579, 441] width 1159 height 683
click at [267, 288] on div "All insurance premiums (except NTUC Income)" at bounding box center [295, 291] width 137 height 38
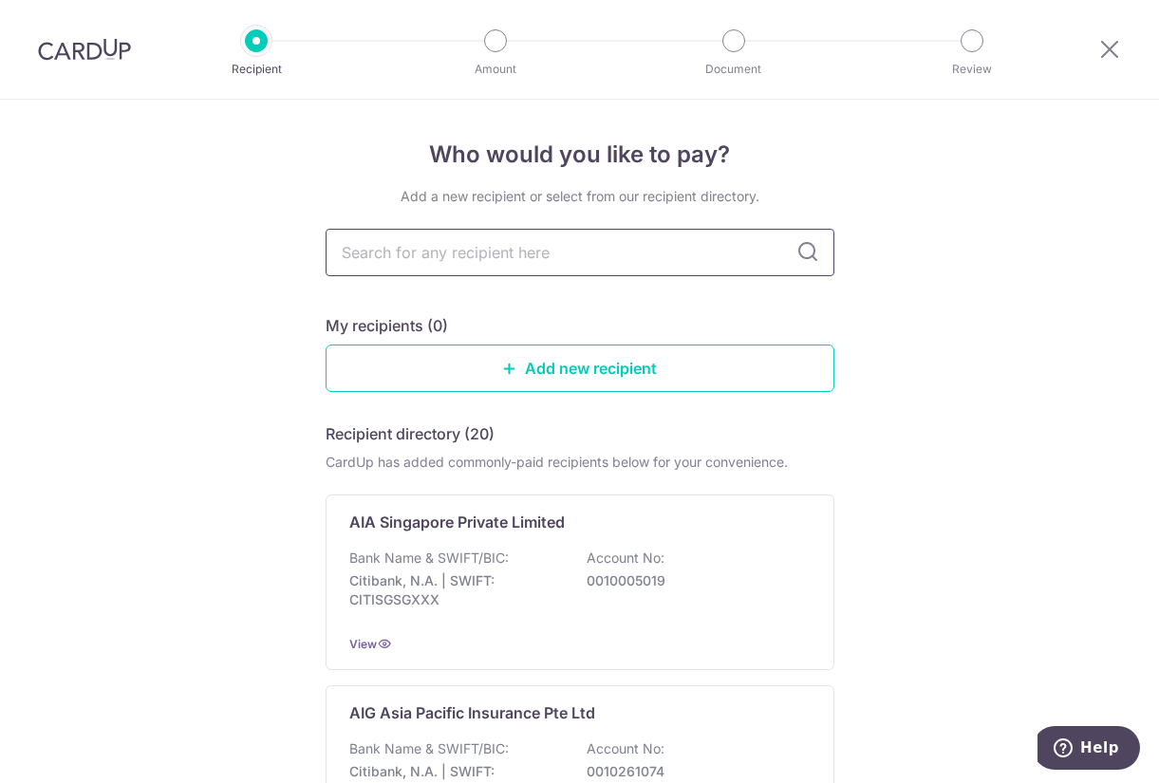
click at [600, 238] on input "text" at bounding box center [580, 252] width 509 height 47
type input "sin"
type input "sing"
type input "sing l"
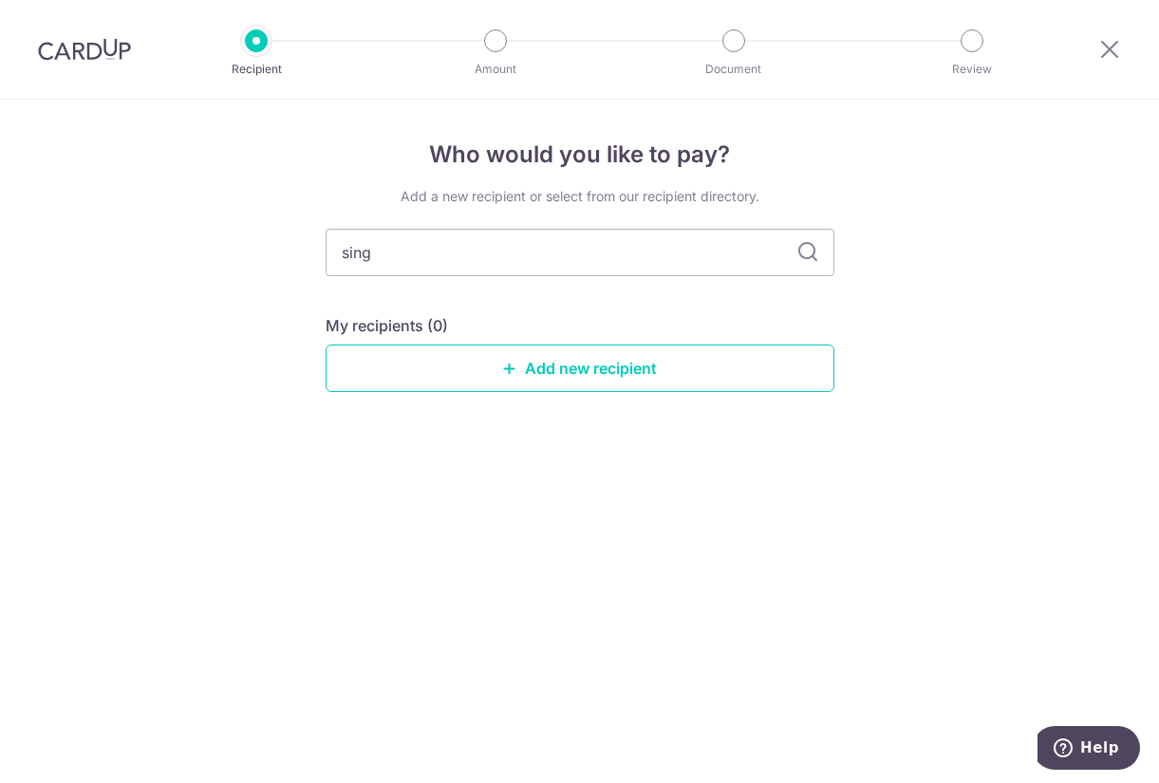
type input "singl"
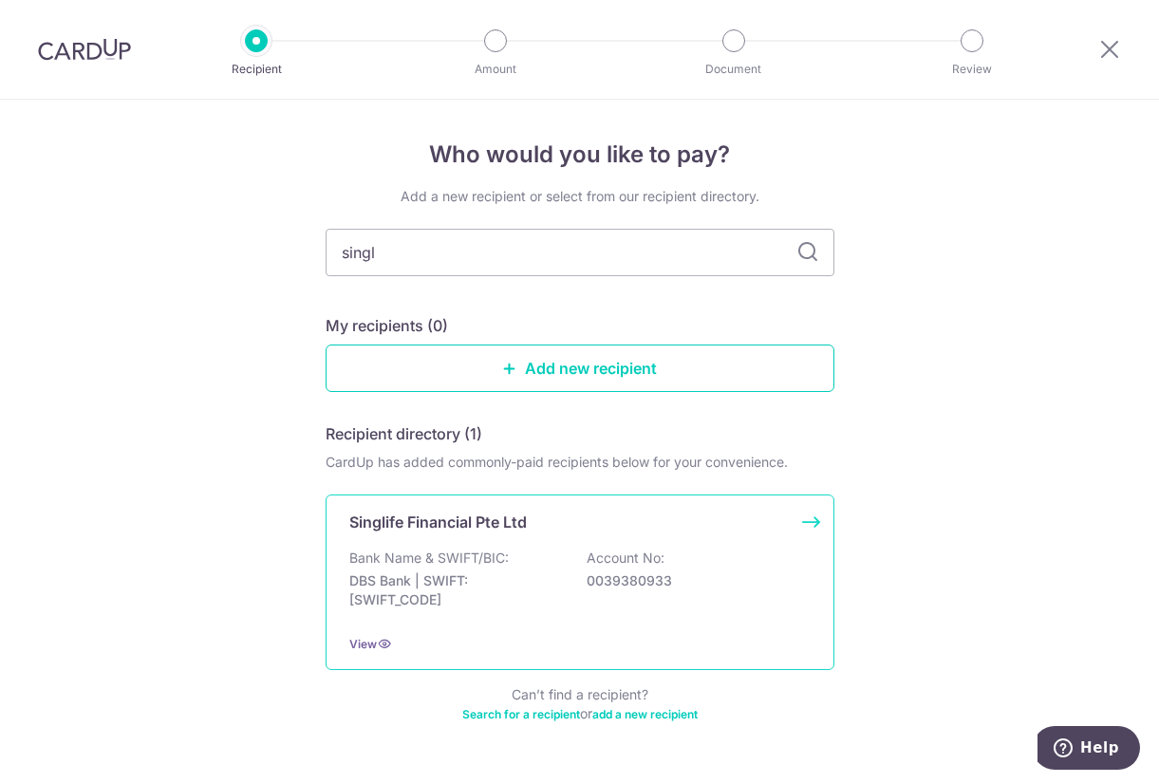
click at [643, 602] on div "Bank Name & SWIFT/BIC: DBS Bank | SWIFT: DBSSSGSGXXX Account No: 0039380933" at bounding box center [579, 584] width 461 height 70
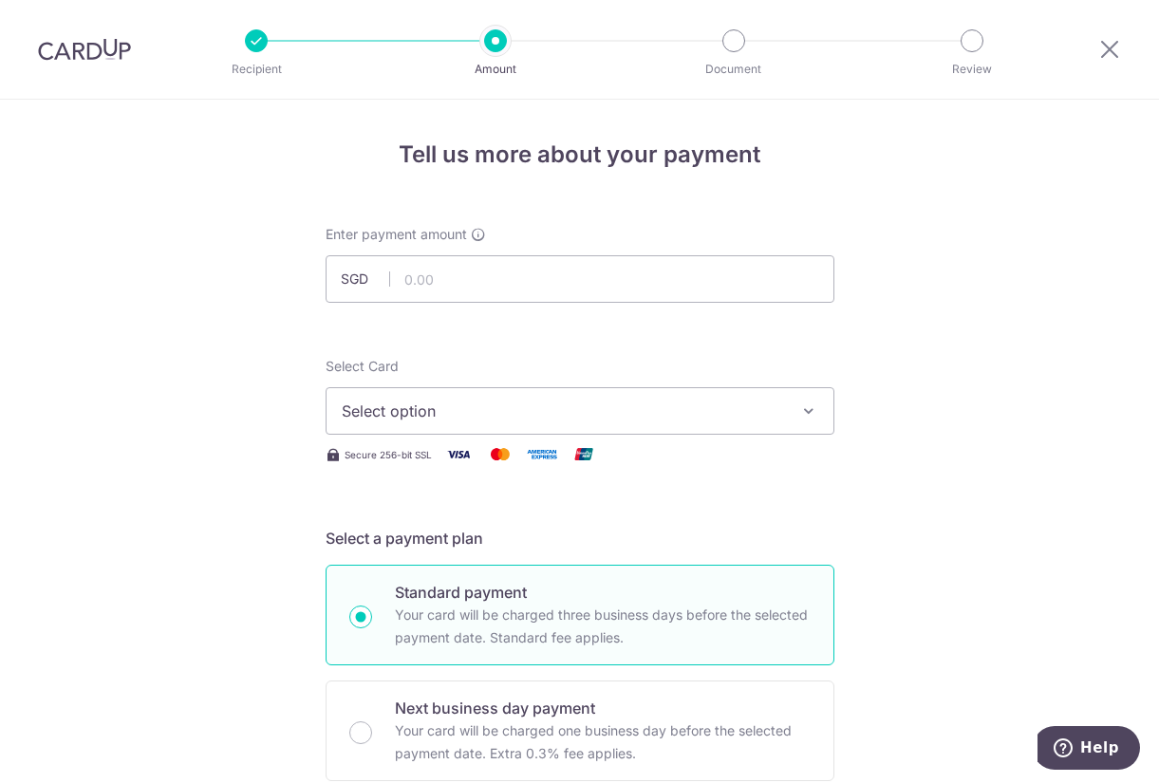
scroll to position [95, 0]
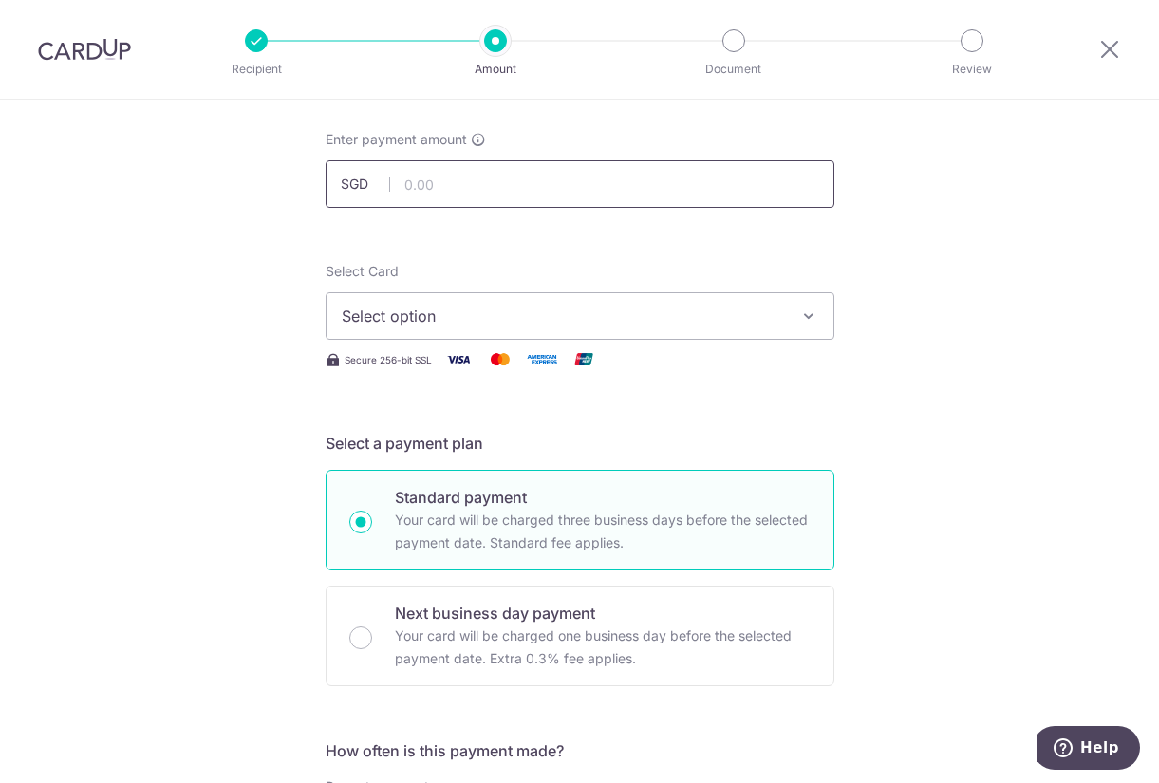
click at [488, 177] on input "text" at bounding box center [580, 183] width 509 height 47
type input "195.00"
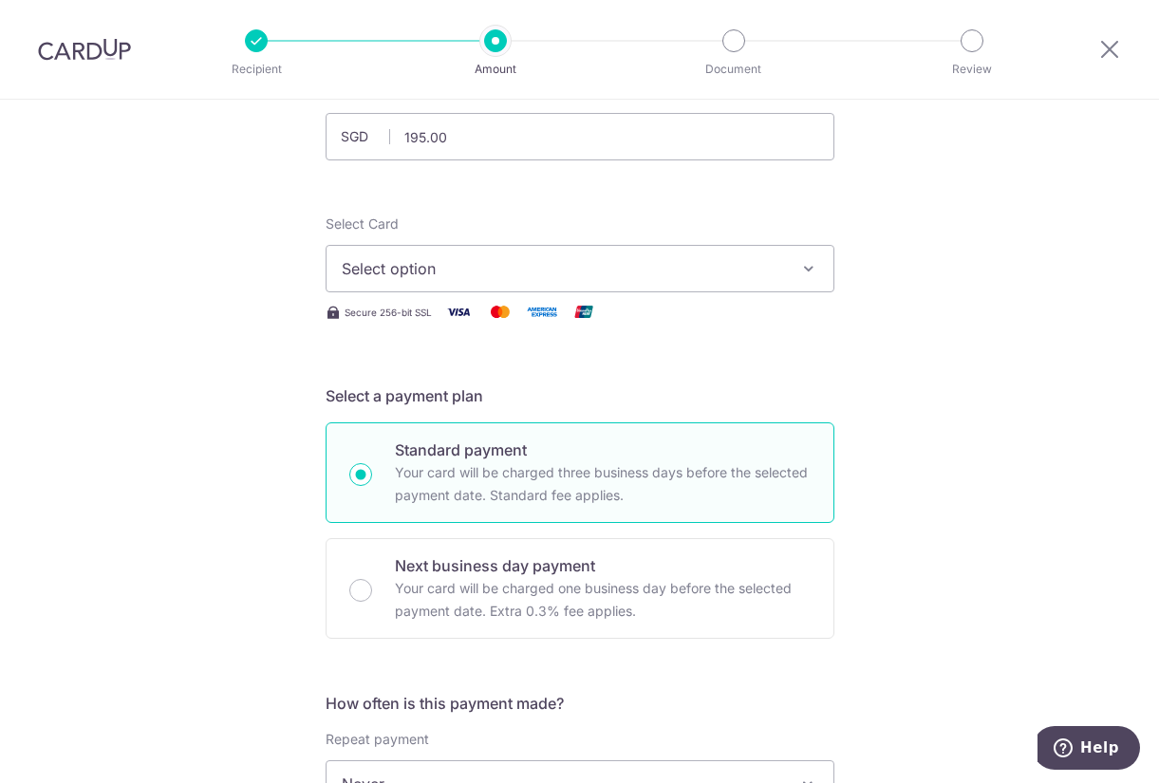
scroll to position [190, 0]
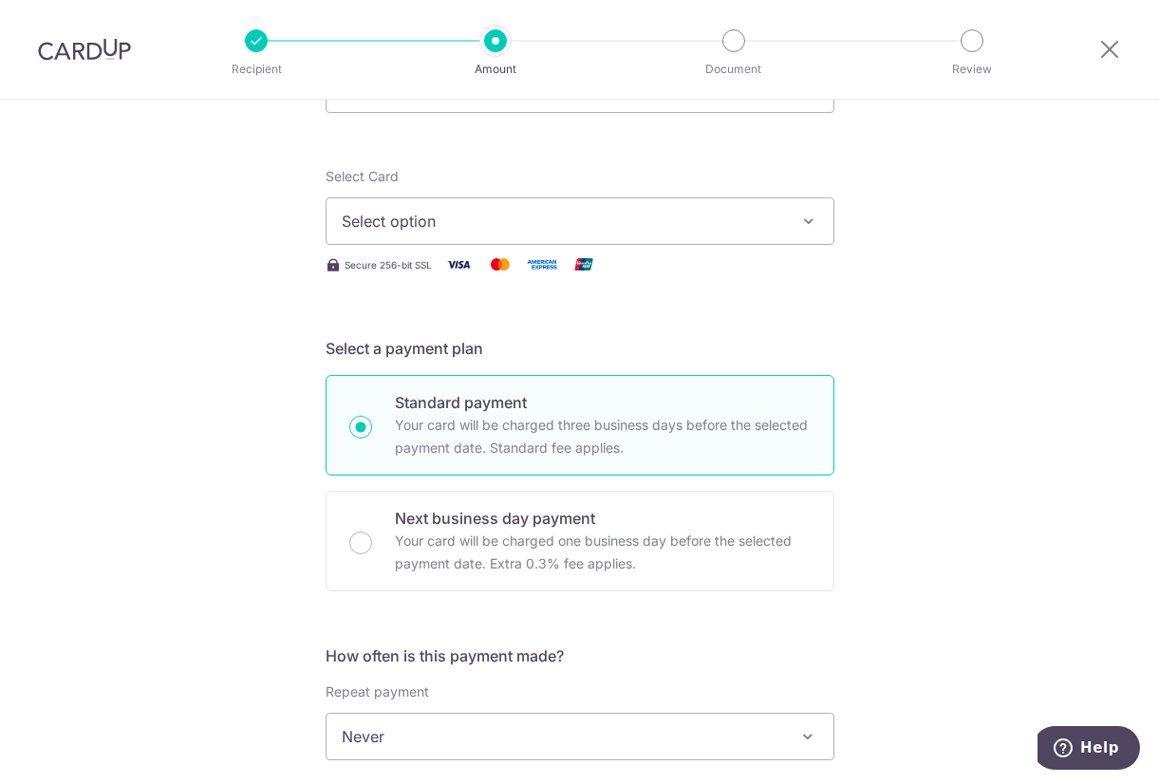
click at [382, 218] on span "Select option" at bounding box center [563, 221] width 442 height 23
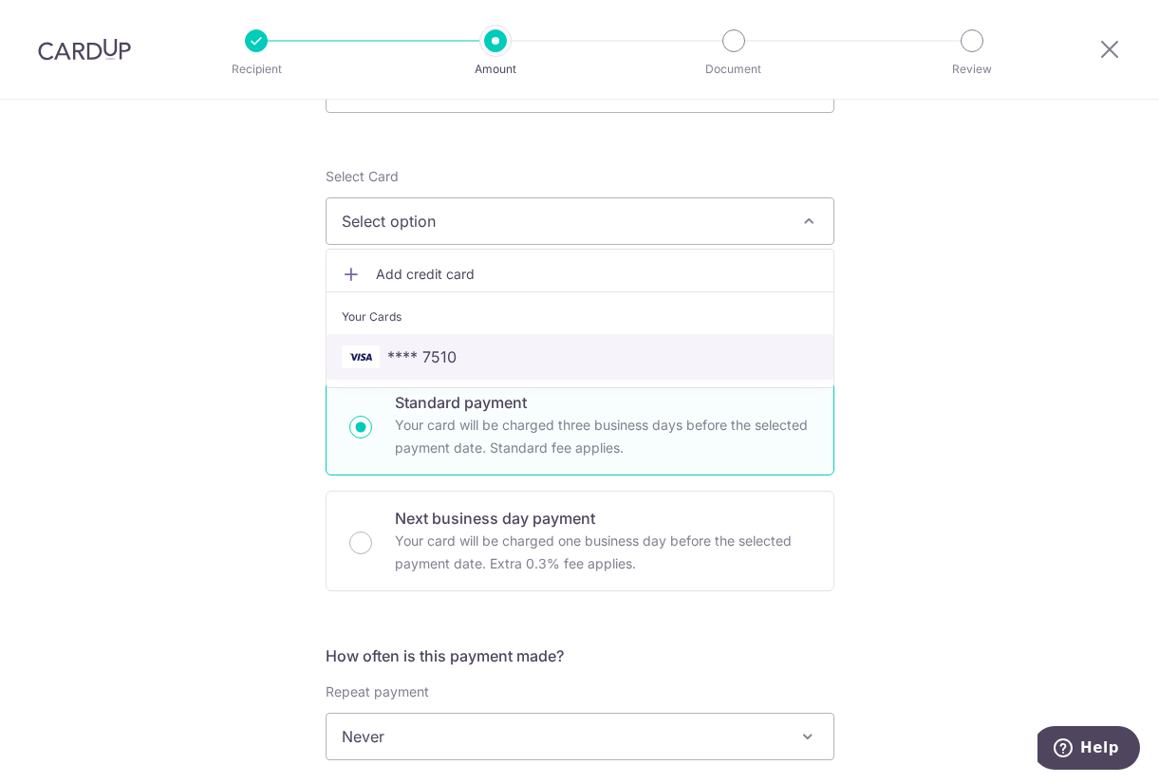
click at [401, 352] on span "**** 7510" at bounding box center [421, 356] width 69 height 23
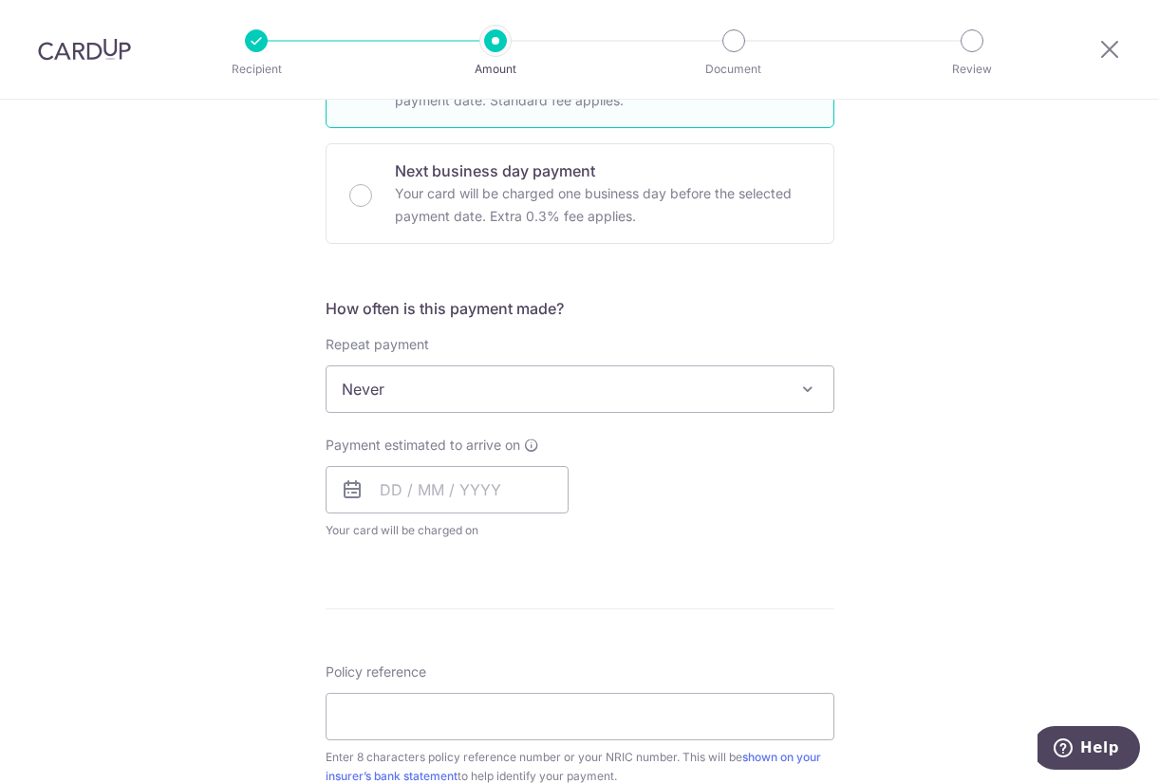
scroll to position [569, 0]
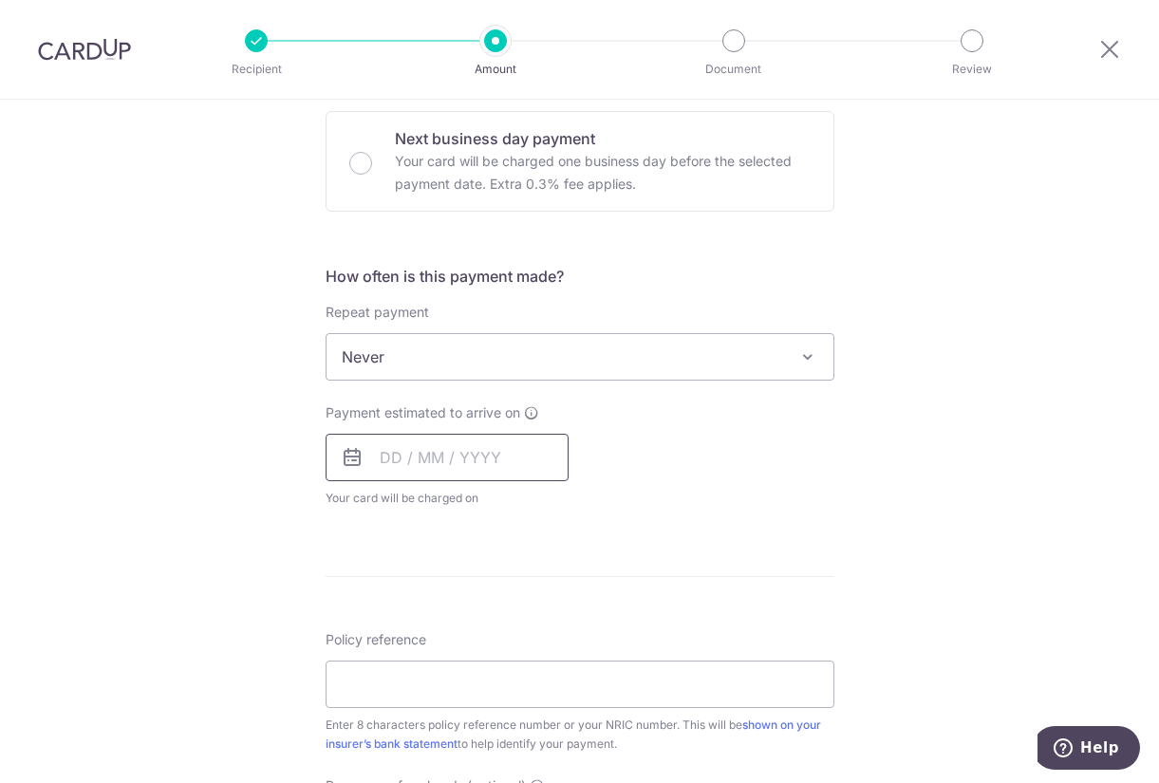
click at [391, 458] on input "text" at bounding box center [447, 457] width 243 height 47
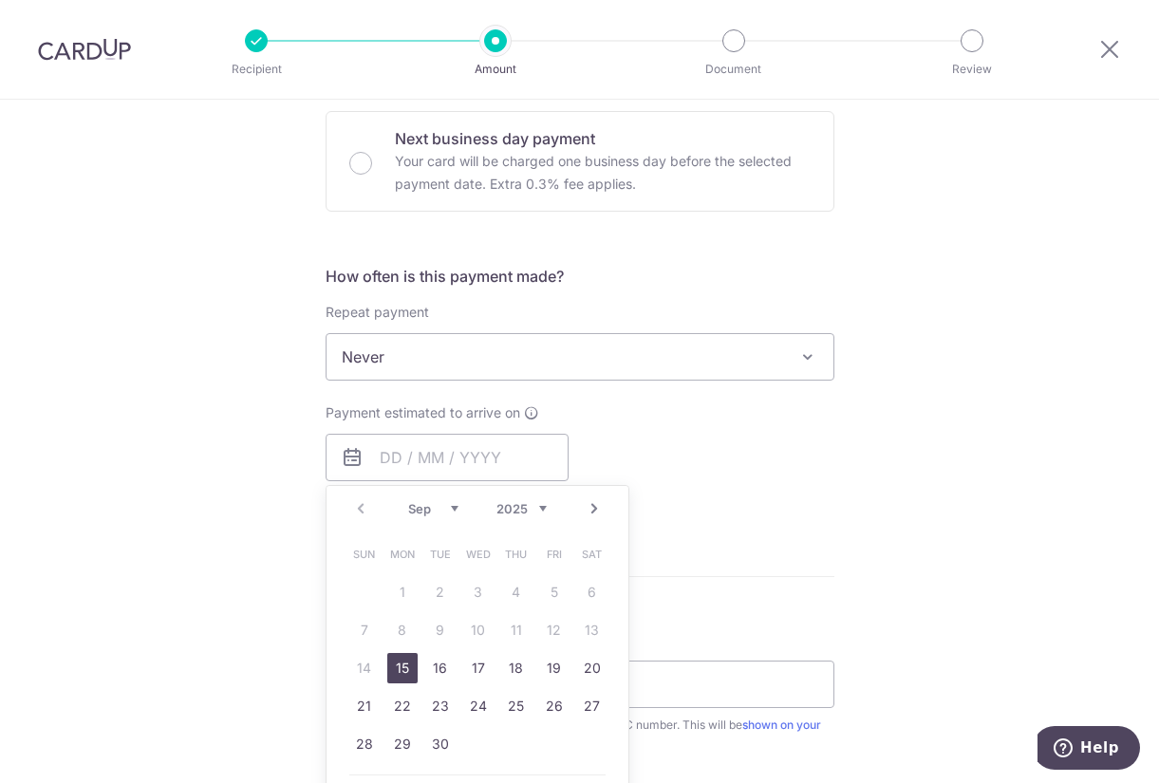
click at [583, 513] on link "Next" at bounding box center [594, 508] width 23 height 23
click at [352, 507] on link "Prev" at bounding box center [360, 508] width 23 height 23
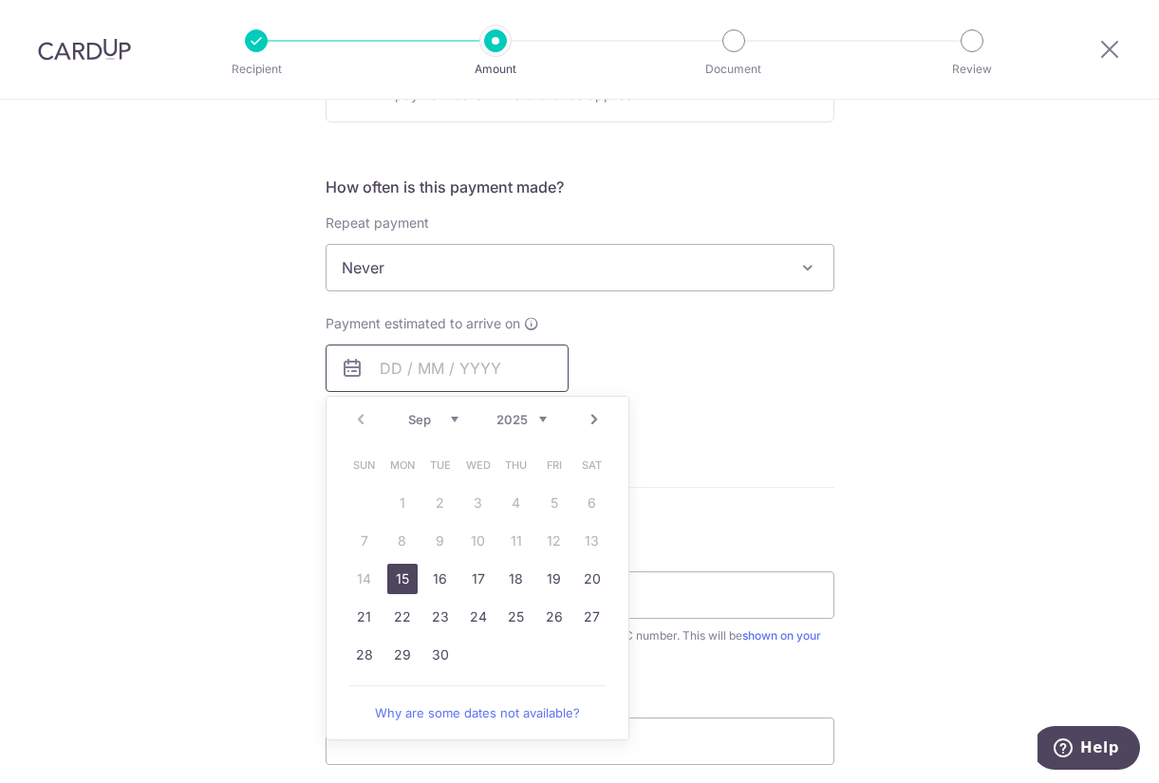
scroll to position [664, 0]
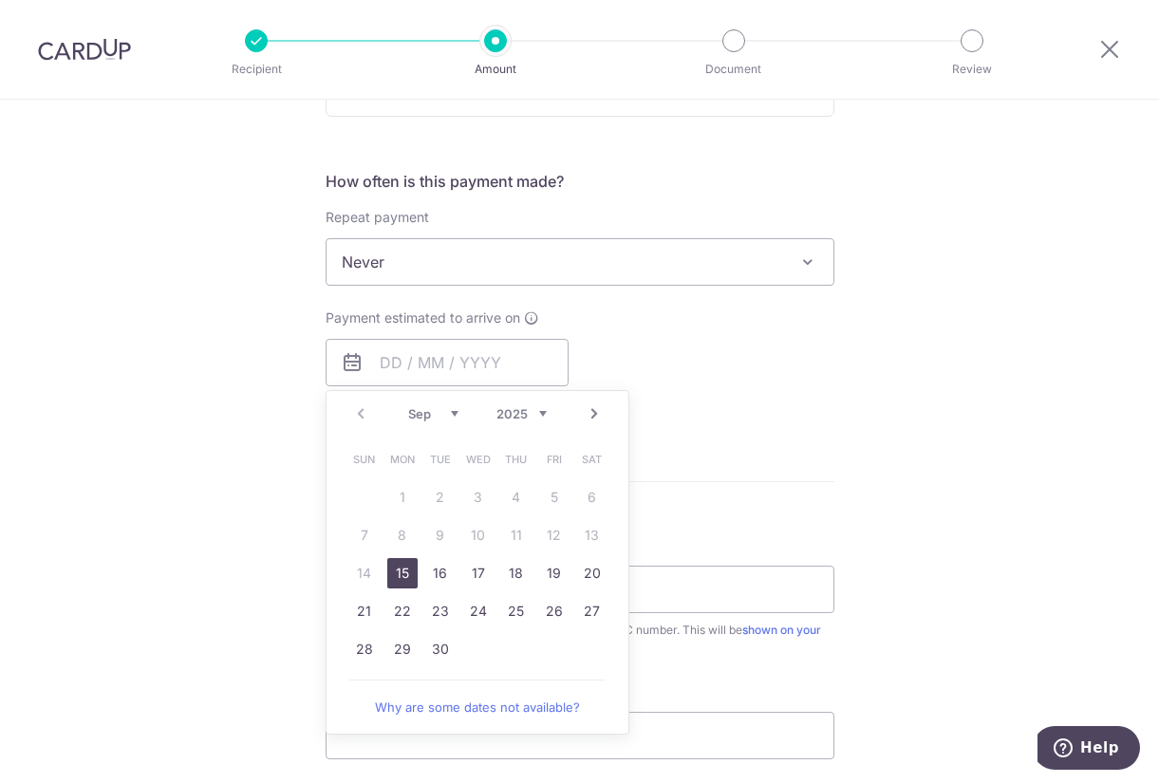
click at [400, 572] on link "15" at bounding box center [402, 573] width 30 height 30
type input "15/09/2025"
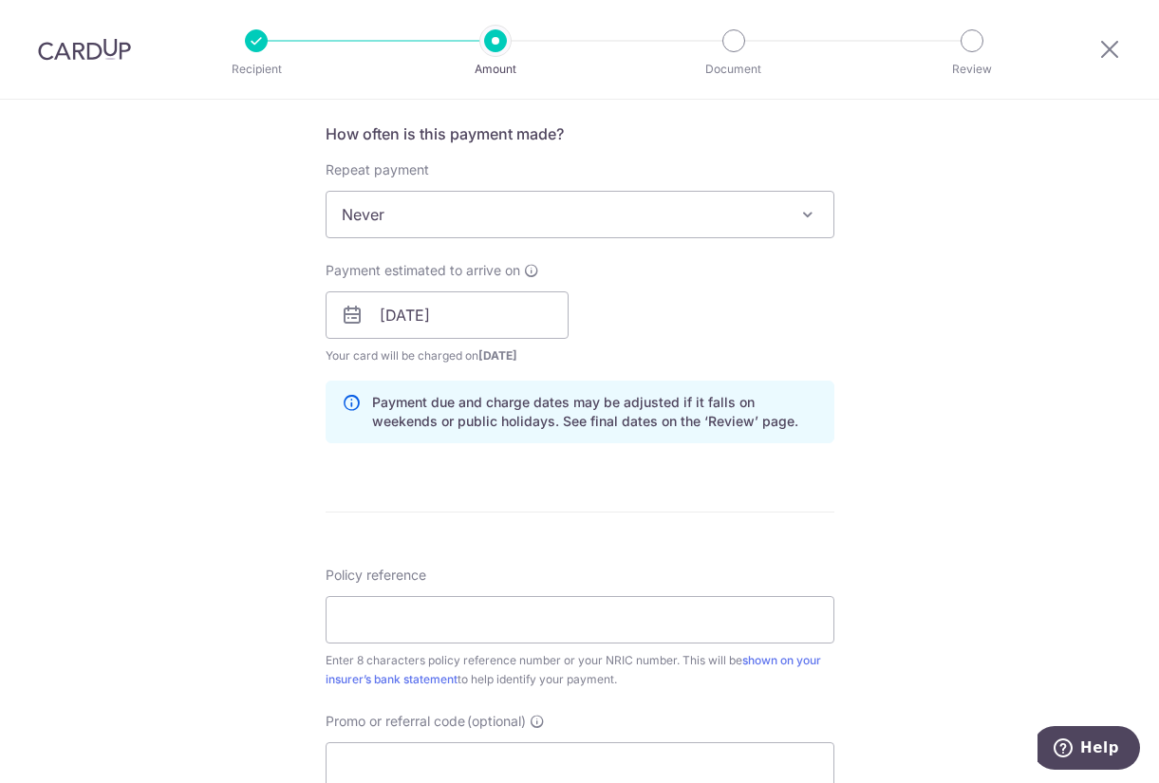
scroll to position [759, 0]
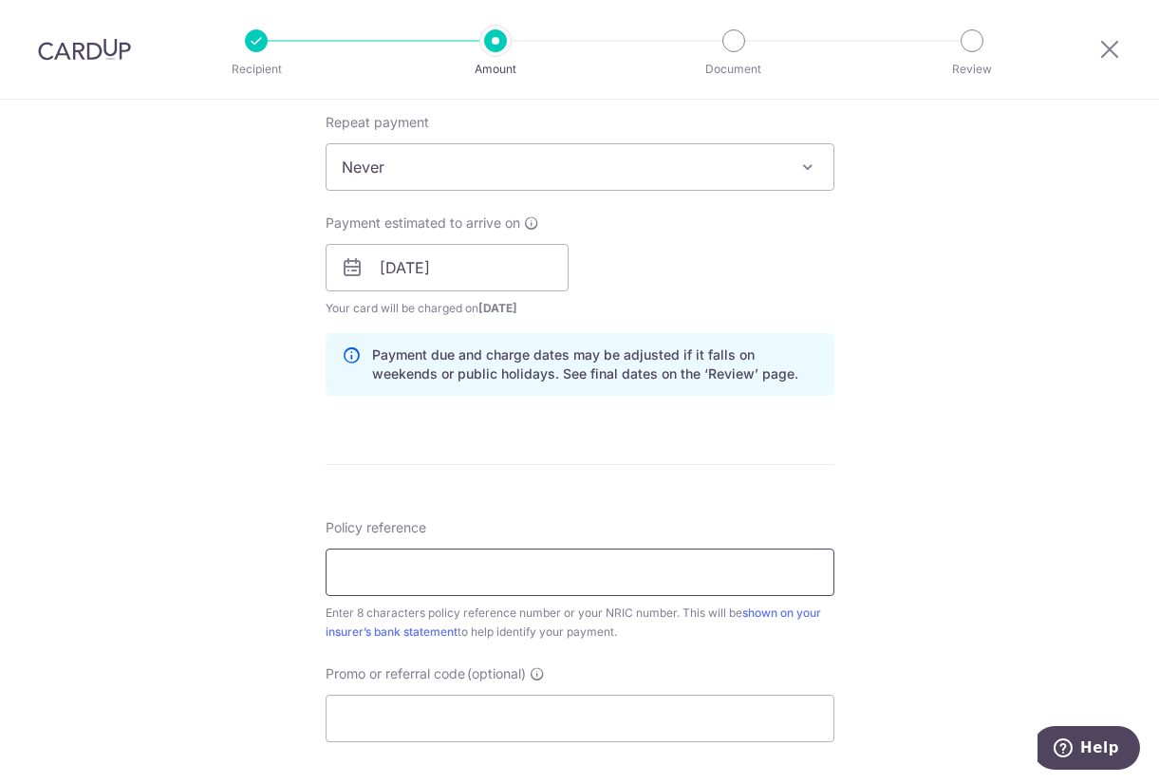
click at [507, 581] on input "Policy reference" at bounding box center [580, 572] width 509 height 47
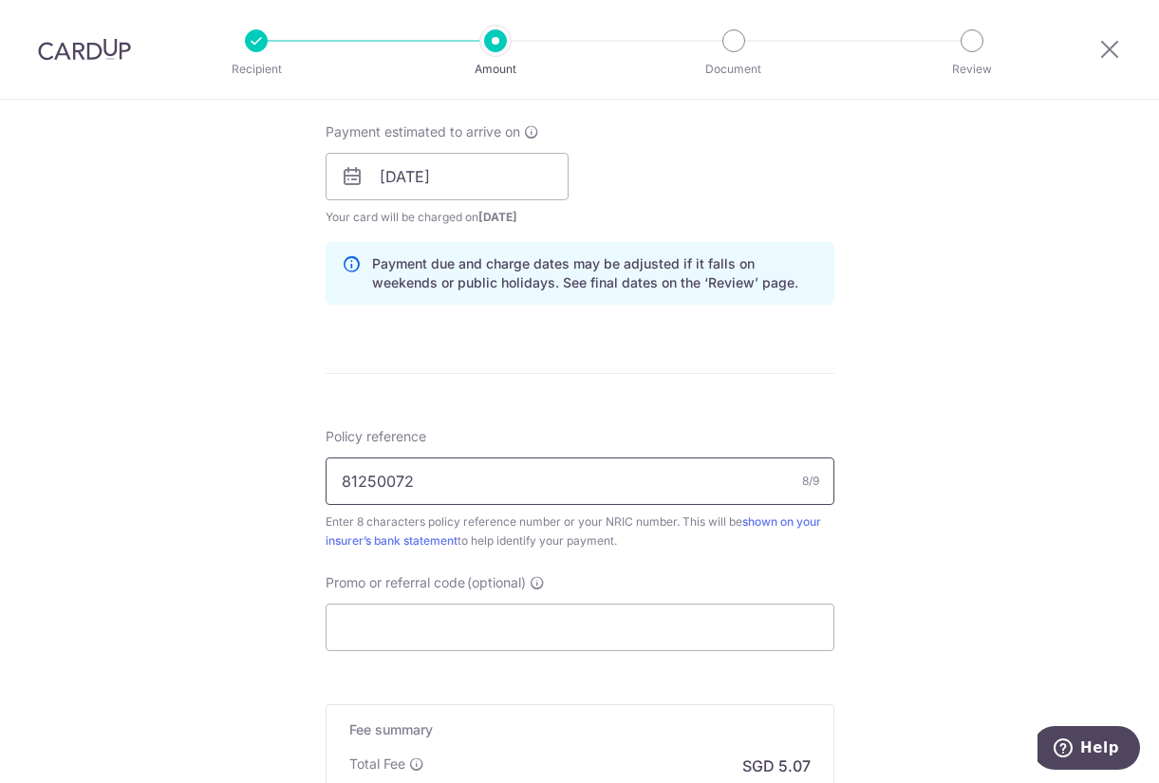
scroll to position [854, 0]
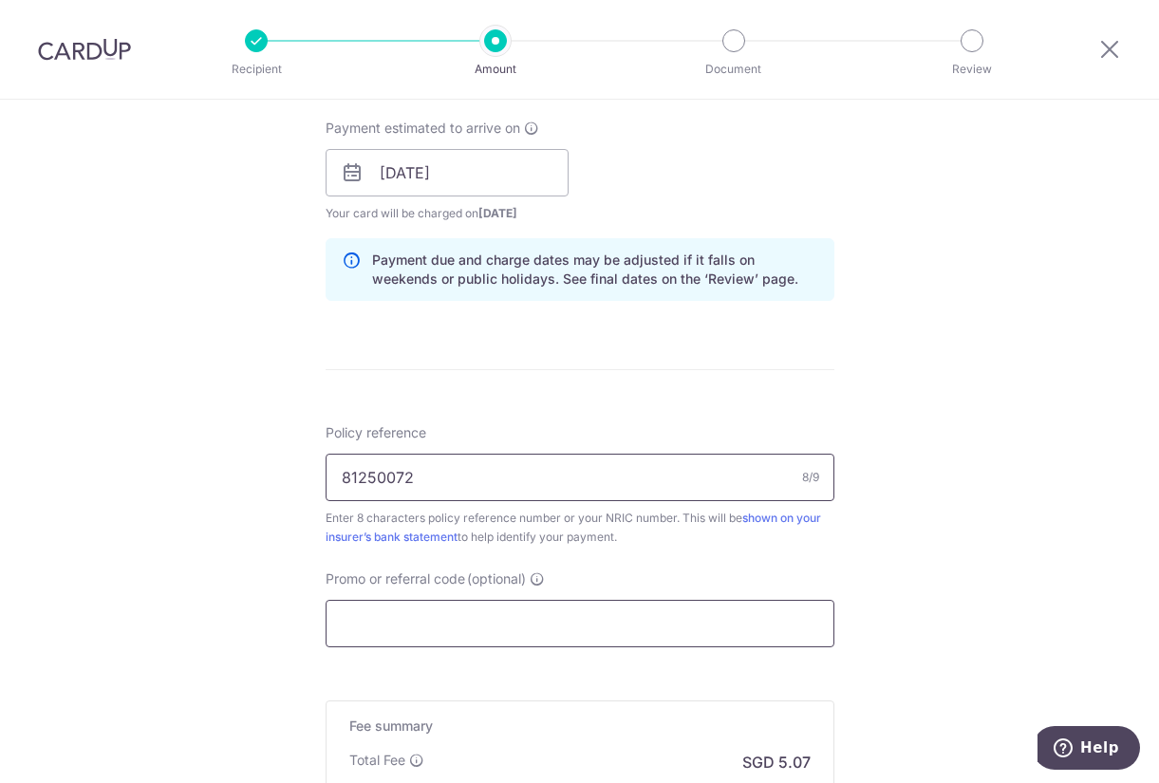
type input "81250072"
click at [475, 609] on input "Promo or referral code (optional)" at bounding box center [580, 623] width 509 height 47
paste input "MILELION"
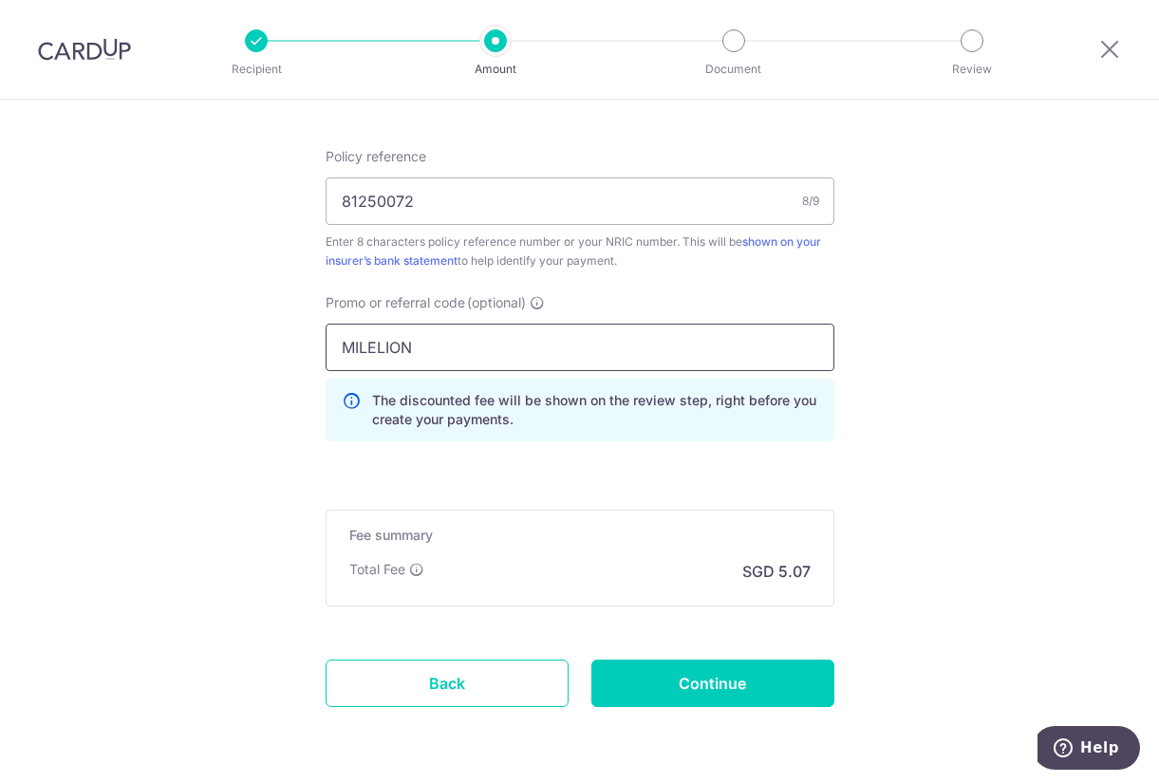
scroll to position [1139, 0]
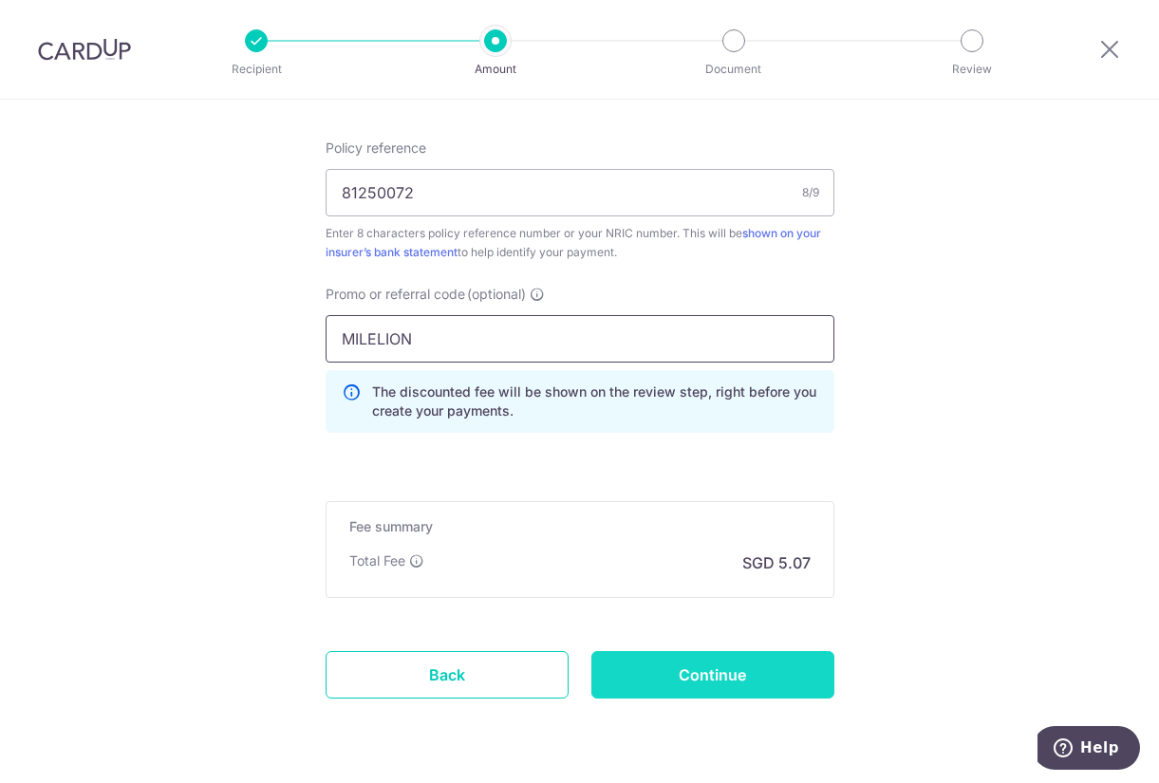
type input "MILELION"
click at [718, 677] on input "Continue" at bounding box center [712, 674] width 243 height 47
type input "Create Schedule"
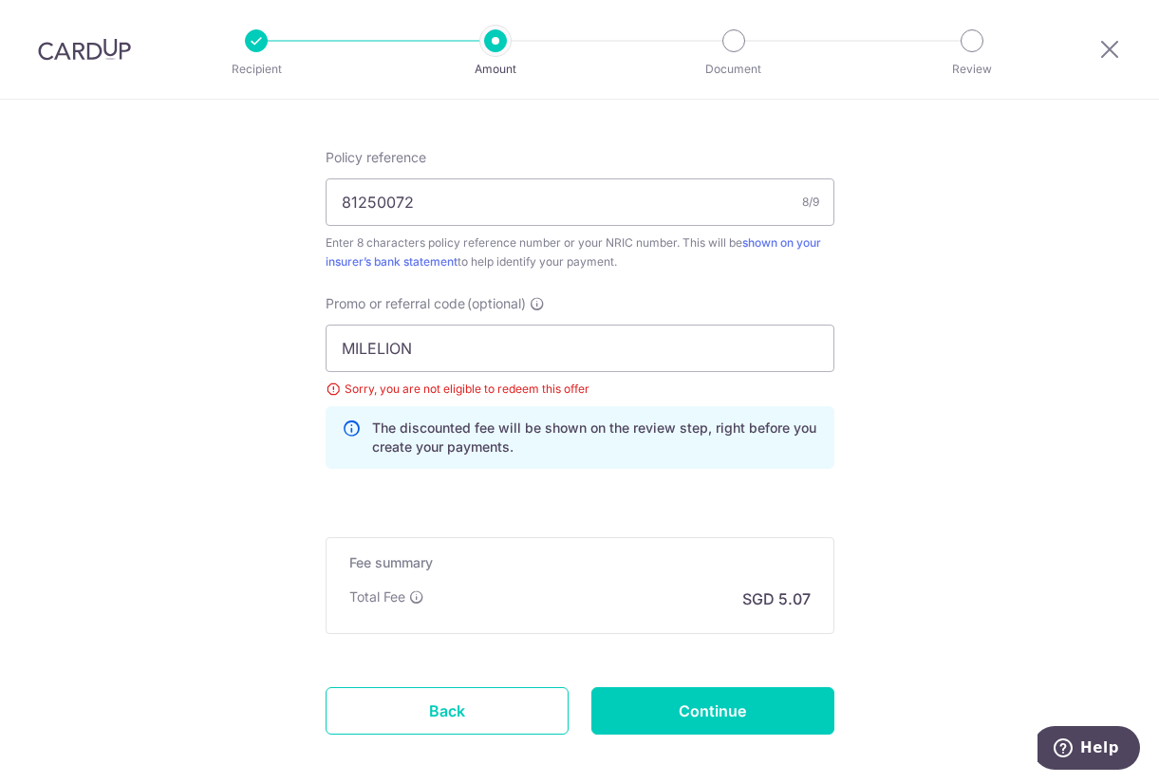
scroll to position [1128, 0]
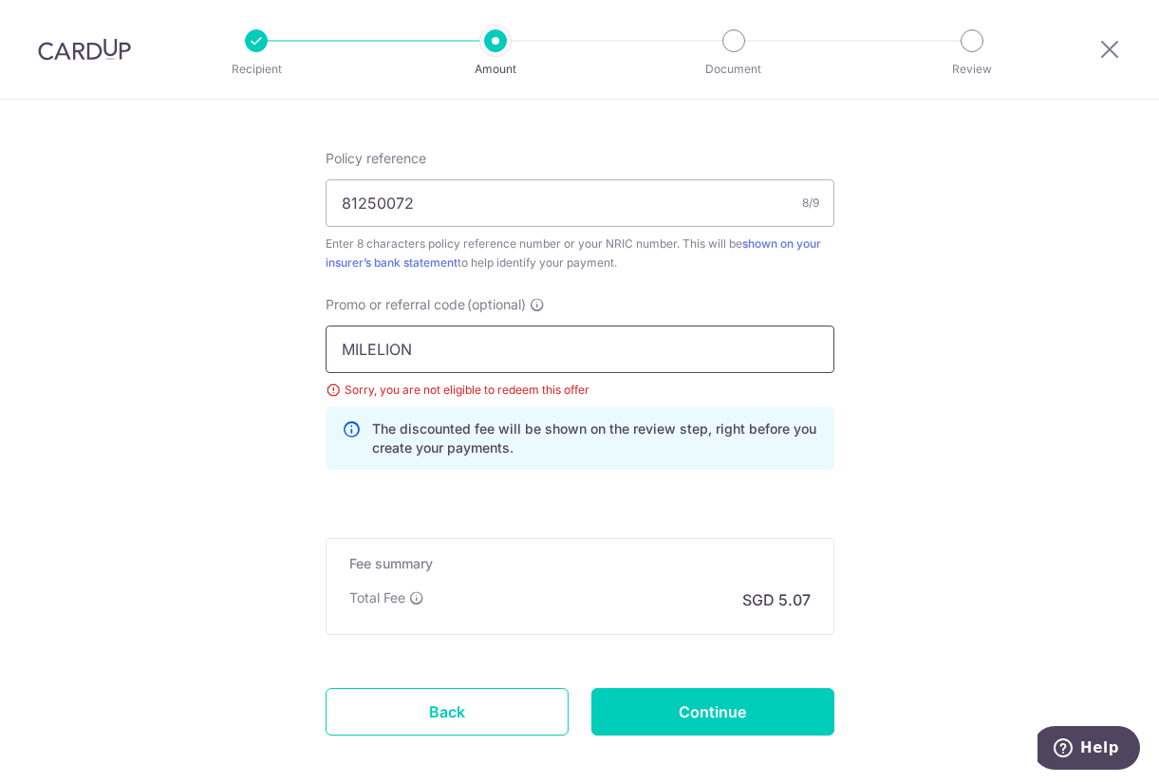
click at [375, 348] on input "MILELION" at bounding box center [580, 349] width 509 height 47
paste input "OFF225"
type input "OFF225"
click at [660, 729] on input "Continue" at bounding box center [712, 711] width 243 height 47
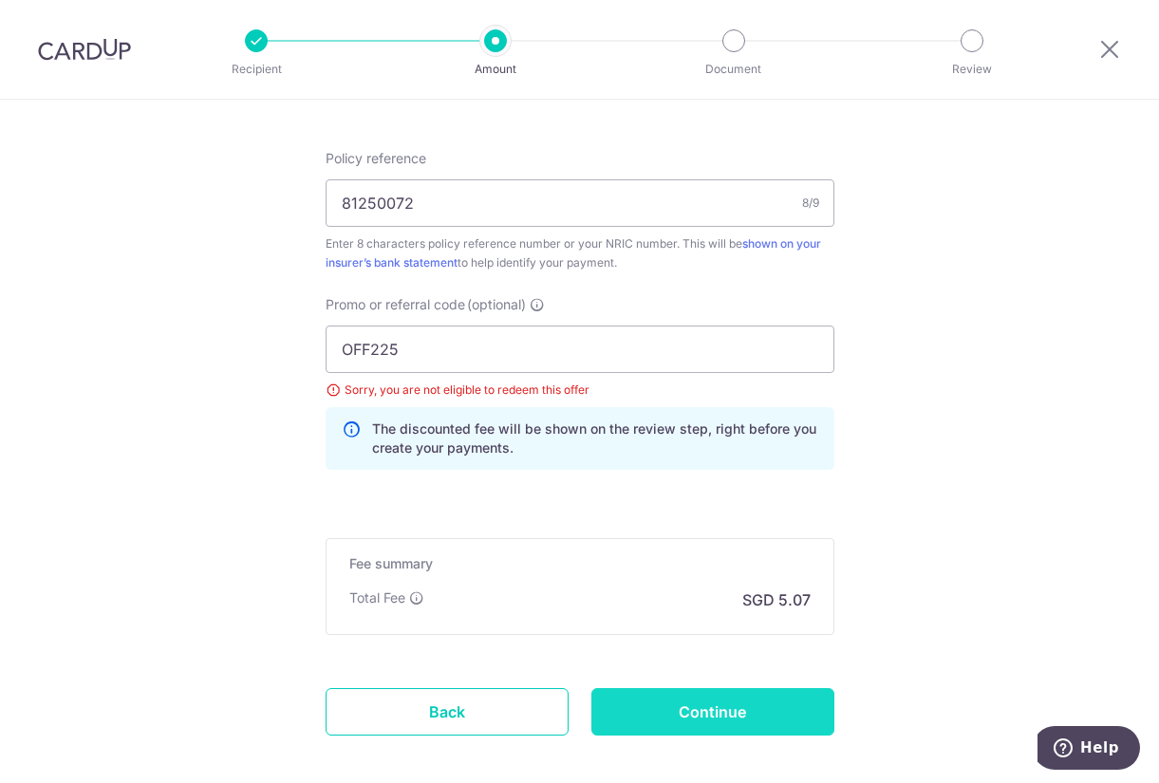
type input "Update Schedule"
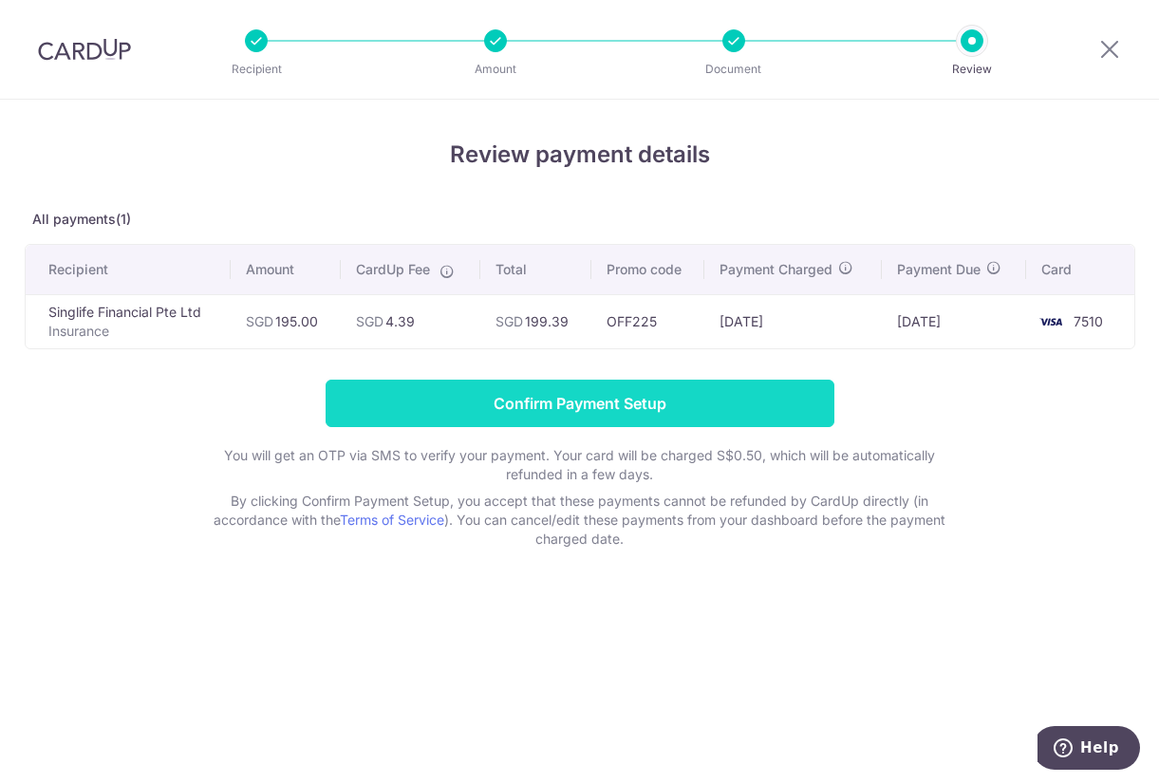
click at [592, 405] on input "Confirm Payment Setup" at bounding box center [580, 403] width 509 height 47
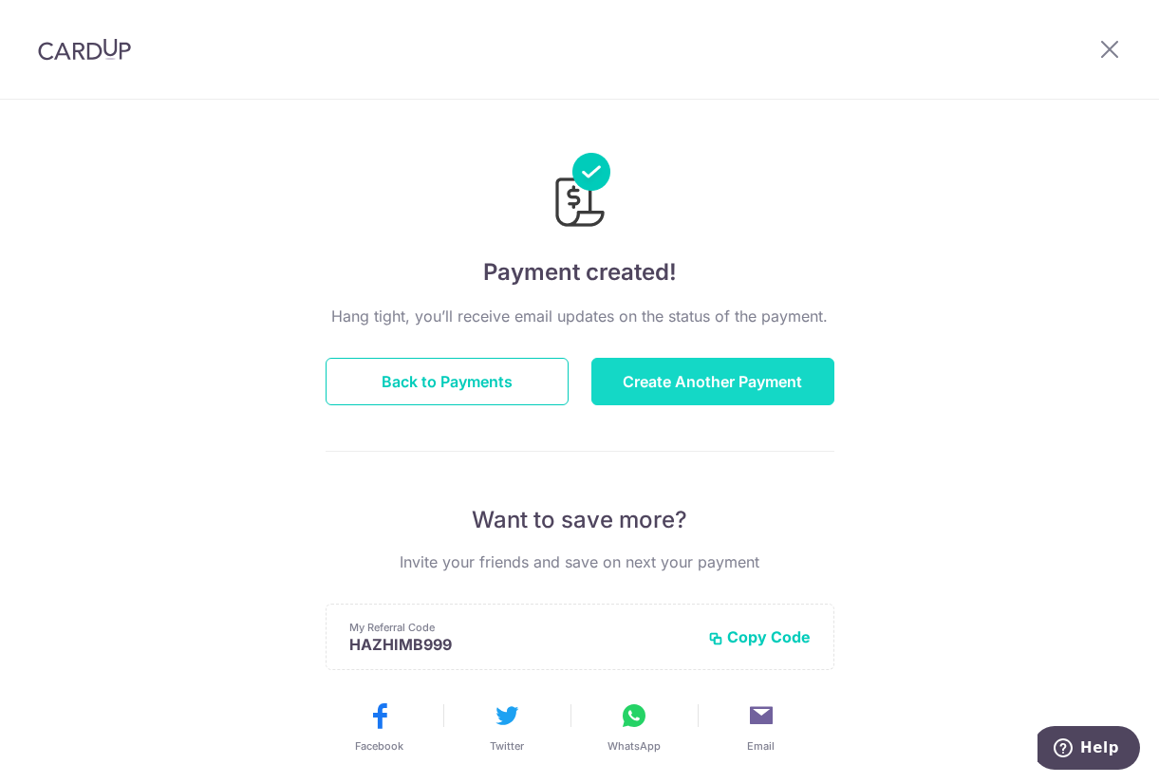
click at [683, 379] on button "Create Another Payment" at bounding box center [712, 381] width 243 height 47
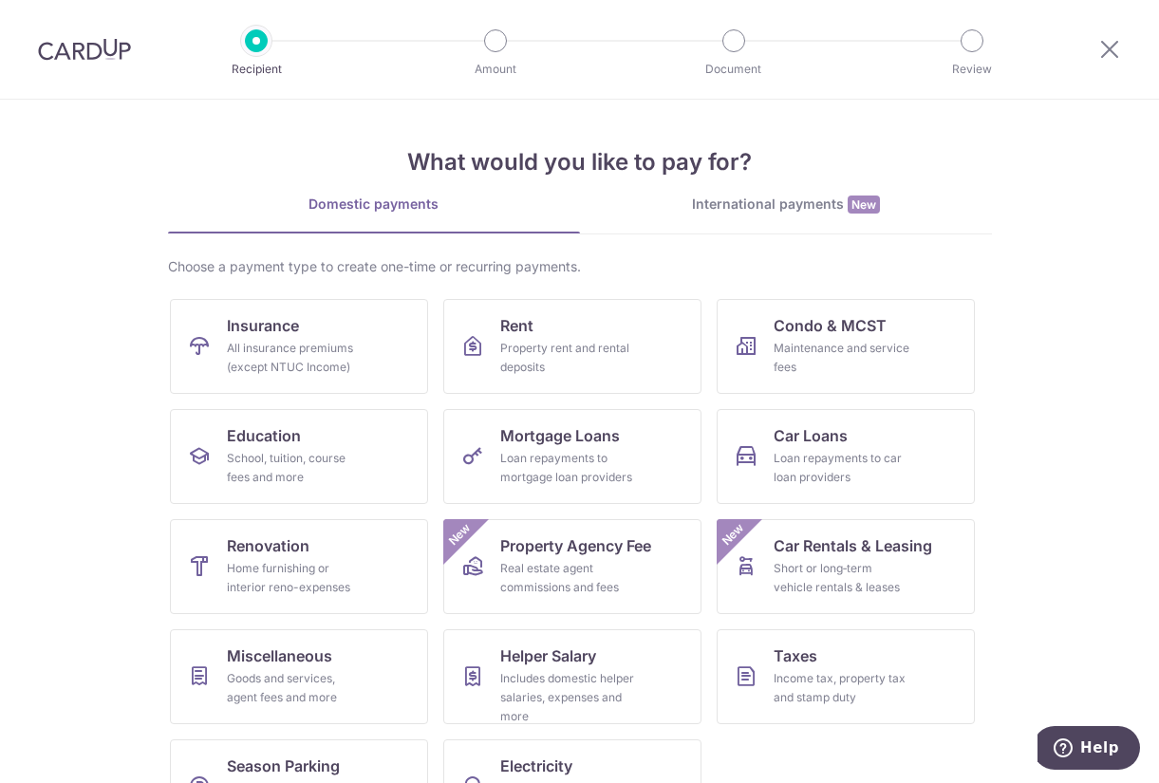
scroll to position [66, 0]
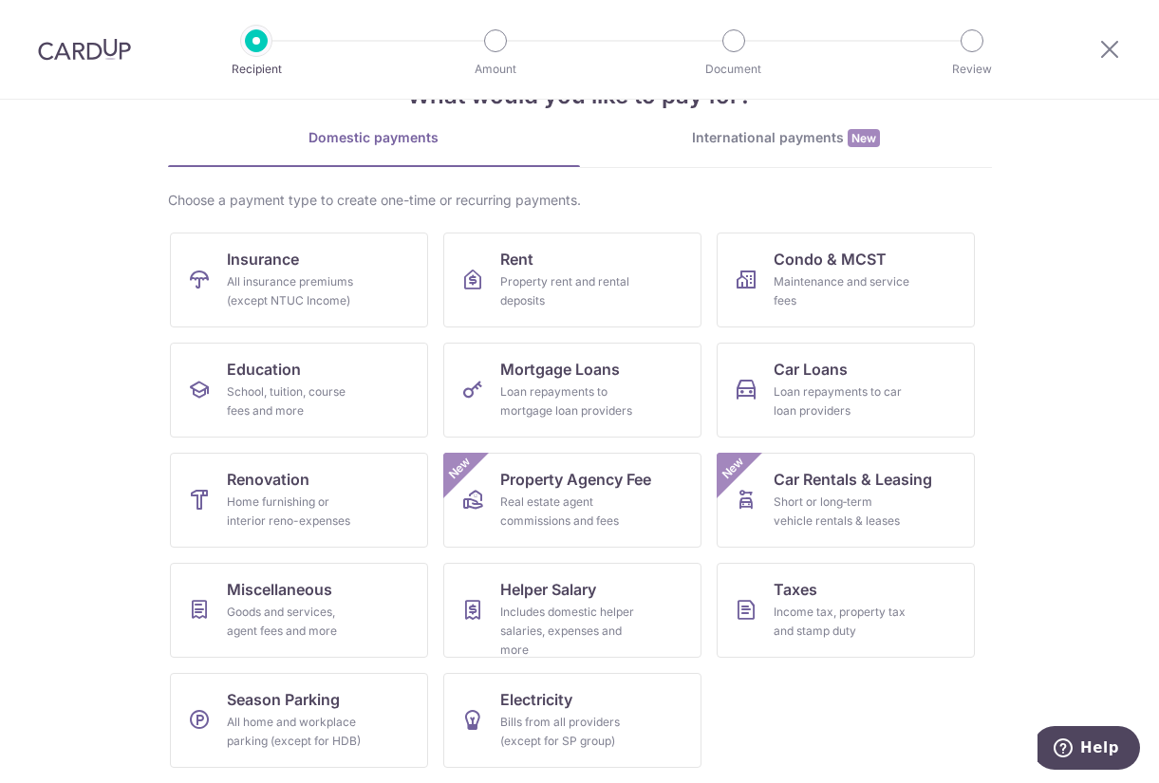
click at [114, 55] on img at bounding box center [84, 49] width 93 height 23
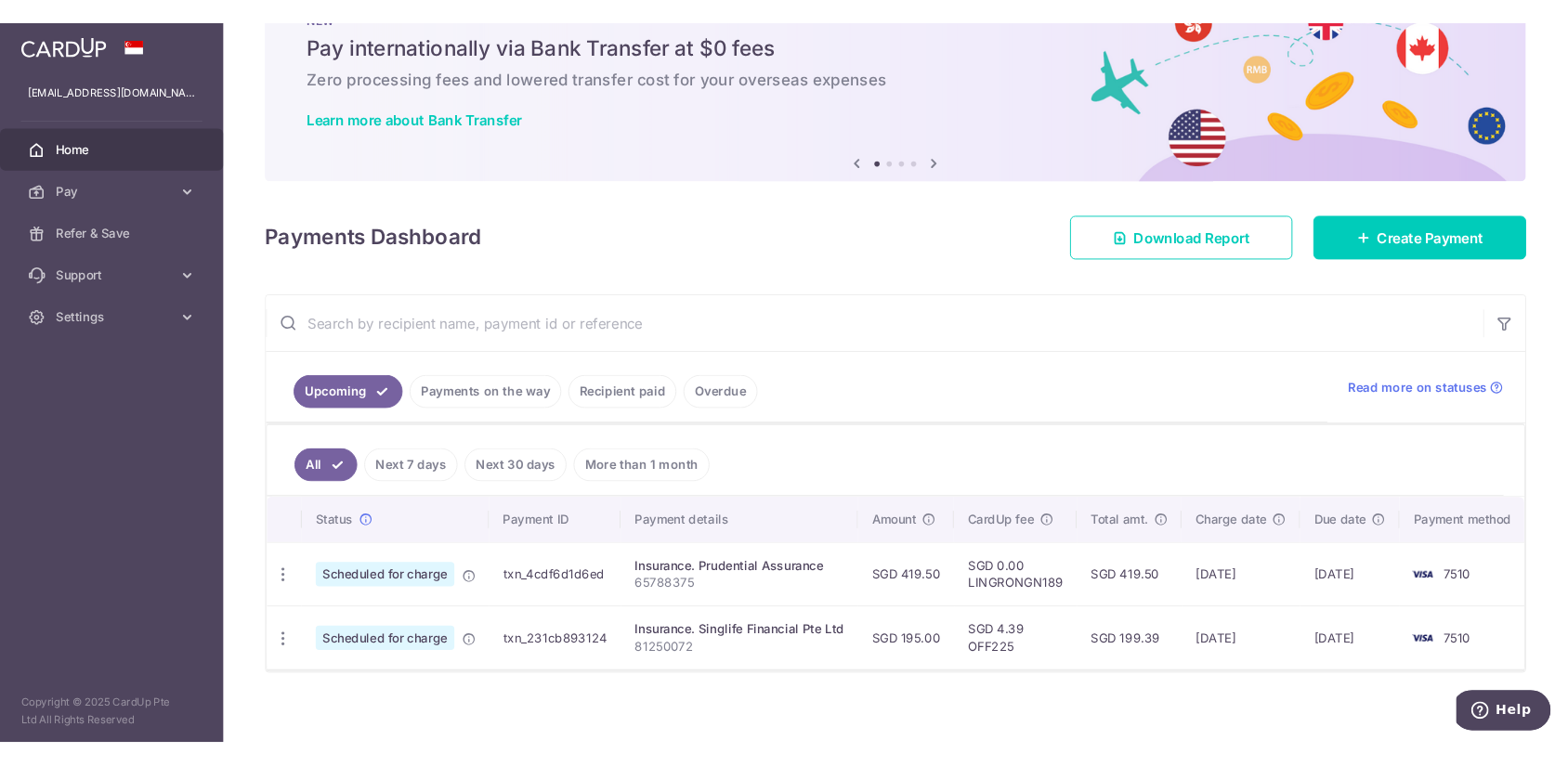
scroll to position [61, 0]
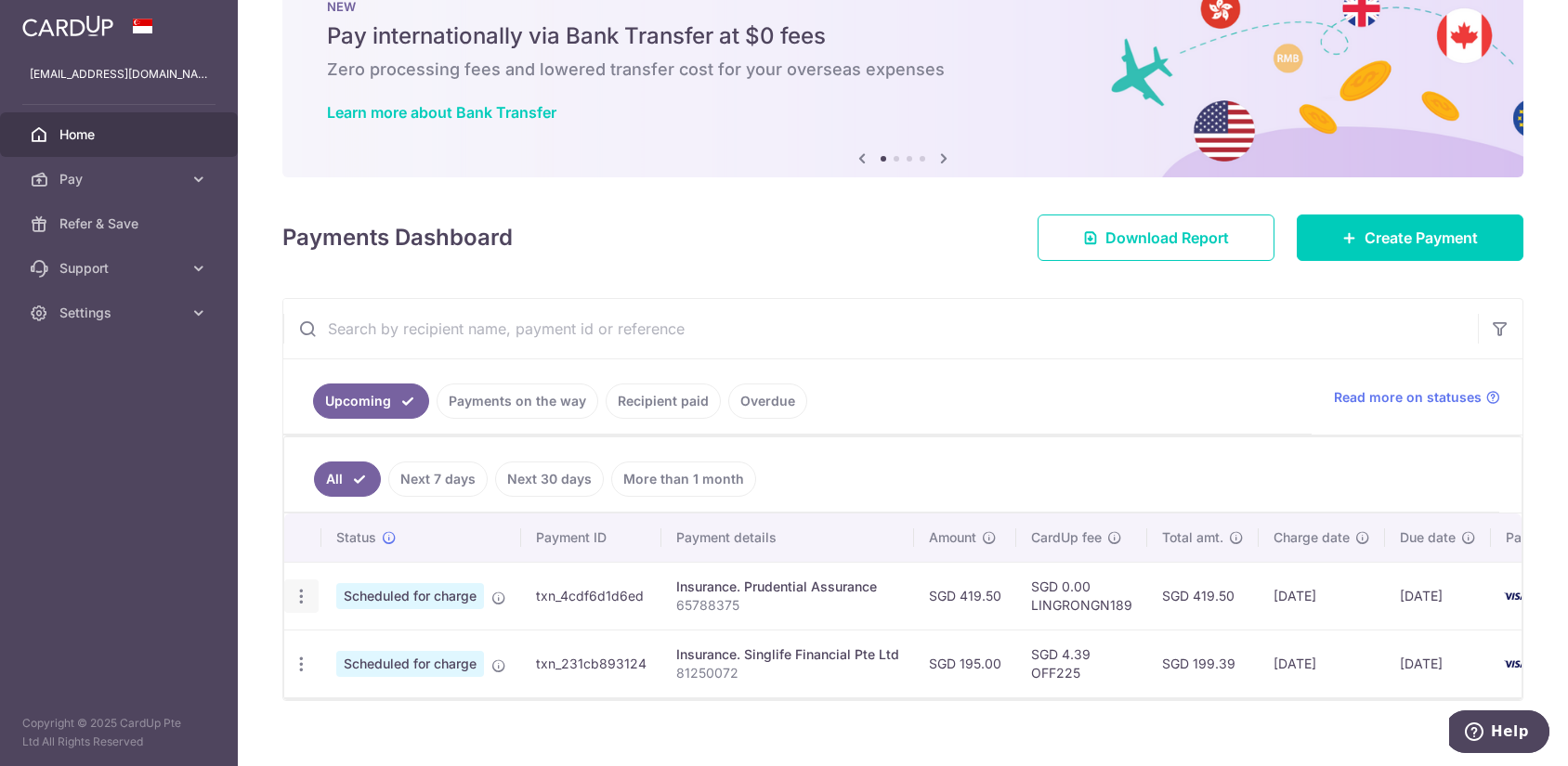
click at [294, 591] on icon "button" at bounding box center [301, 597] width 20 height 20
click at [907, 457] on ul "All Next 7 days Next 30 days More than 1 month" at bounding box center [891, 474] width 1215 height 75
click at [1133, 242] on icon at bounding box center [1349, 237] width 15 height 15
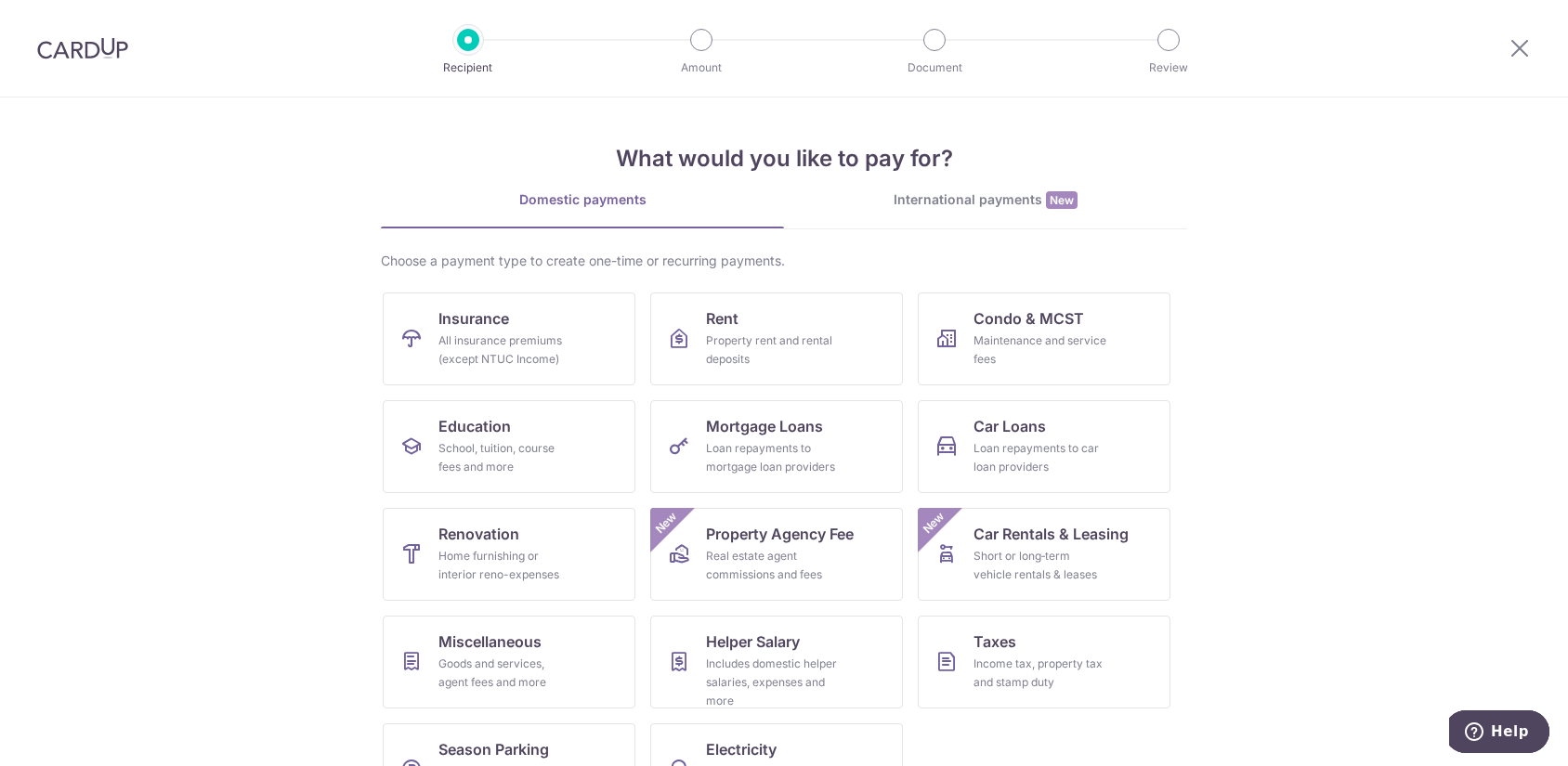
scroll to position [65, 0]
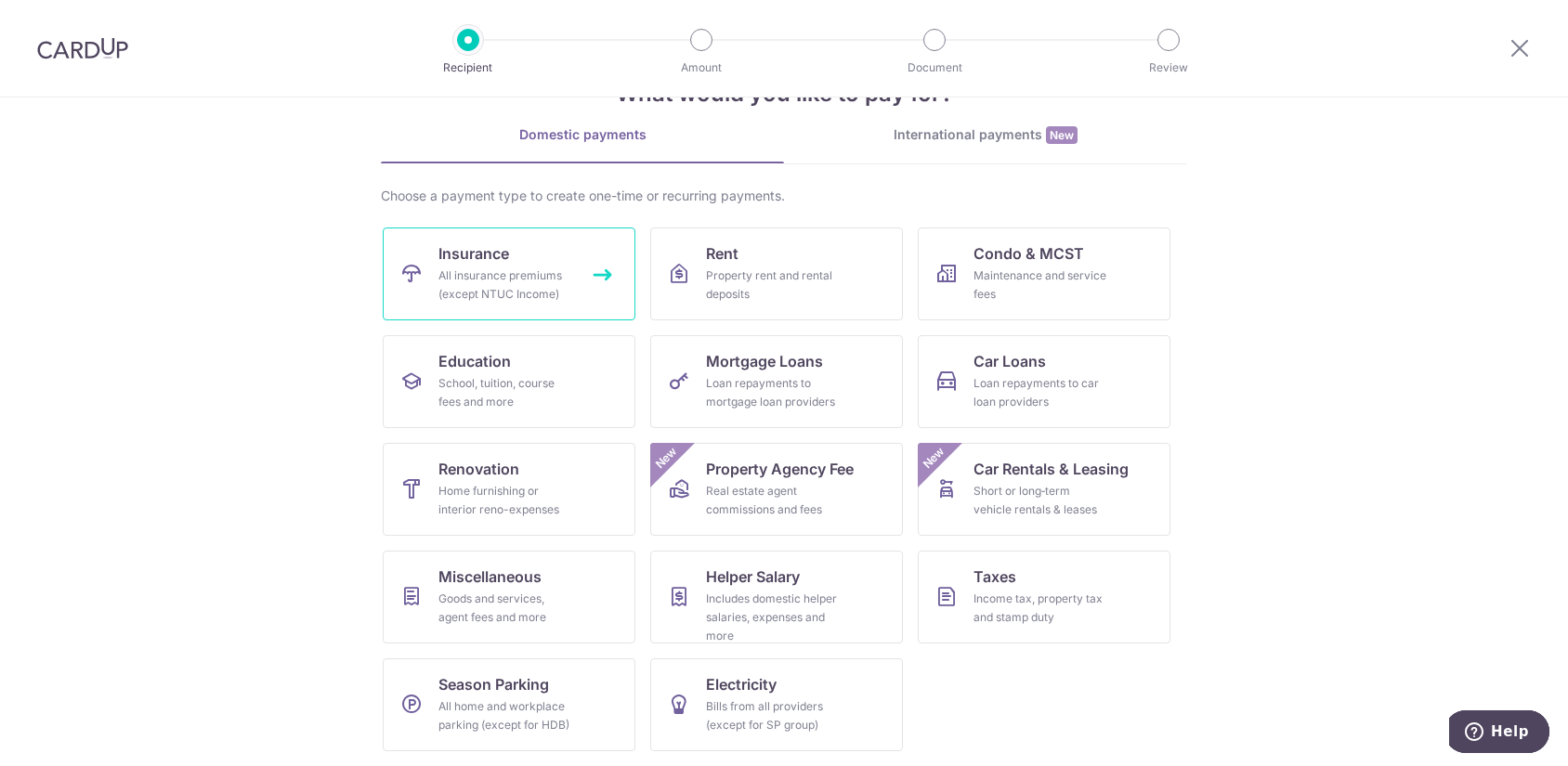
click at [491, 285] on div "All insurance premiums (except NTUC Income)" at bounding box center [505, 285] width 134 height 37
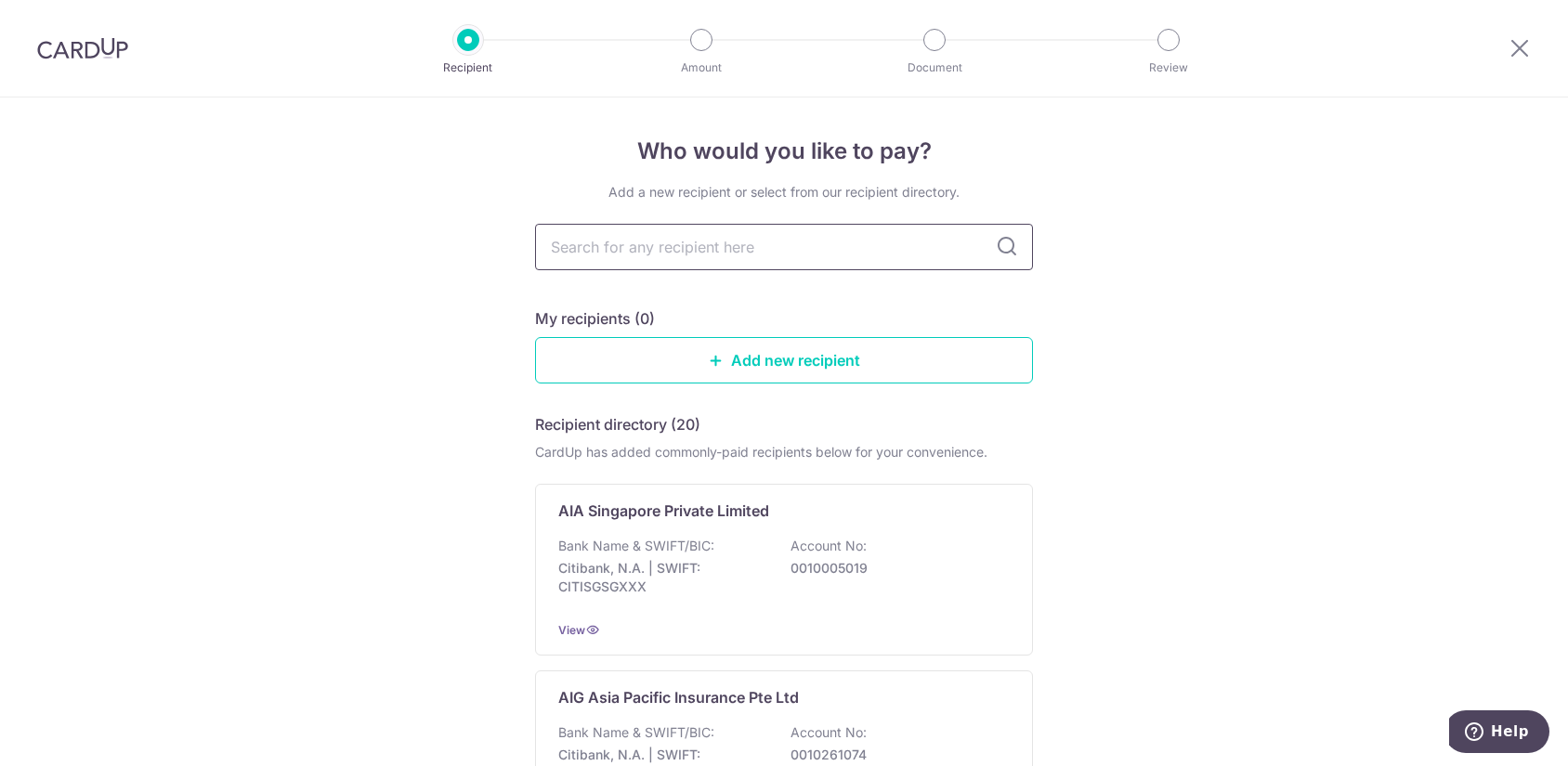
click at [801, 244] on input "text" at bounding box center [784, 247] width 498 height 46
type input "sing"
type input "singl"
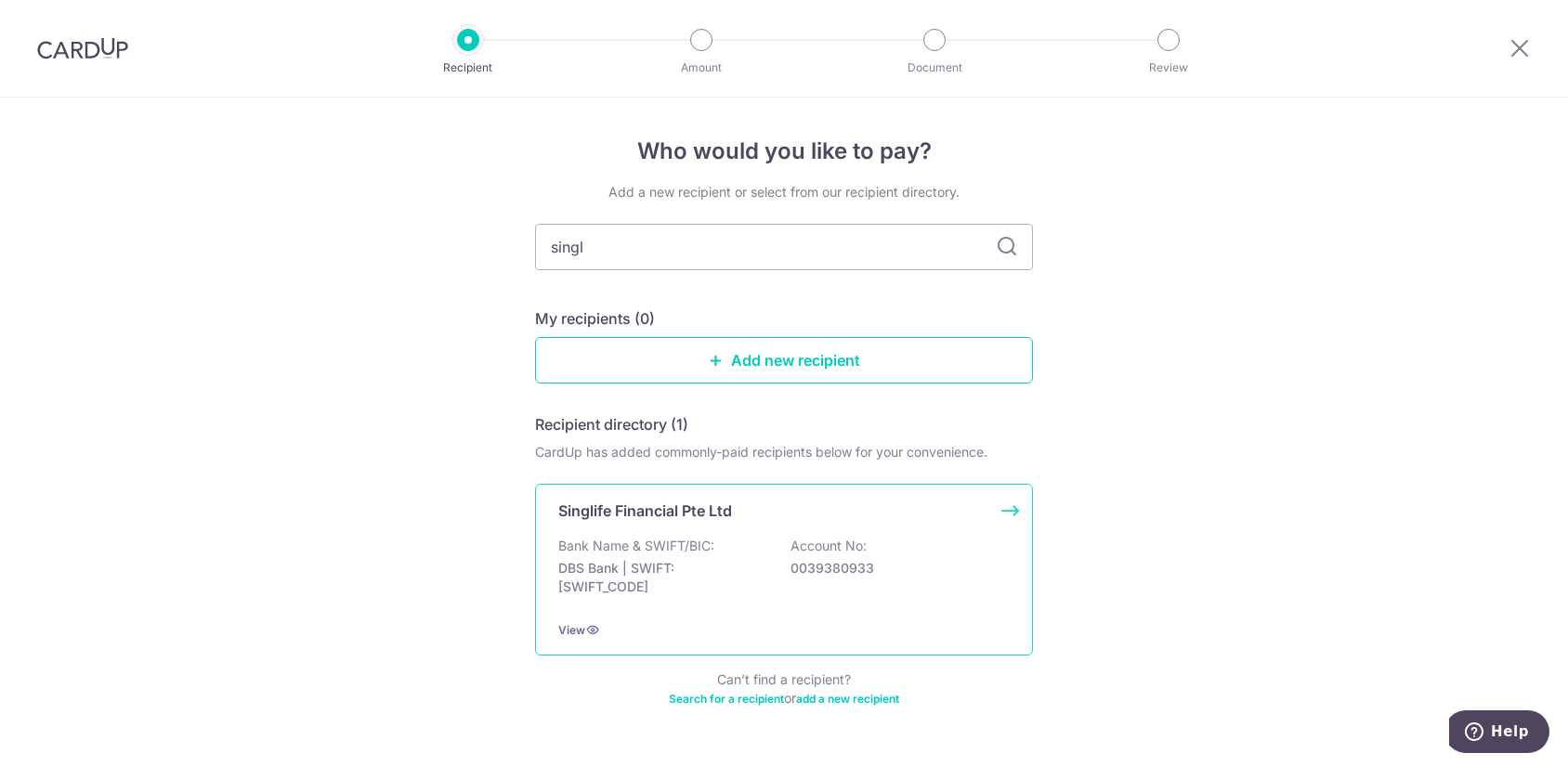
click at [735, 574] on p "DBS Bank | SWIFT: DBSSSGSGXXX" at bounding box center [662, 577] width 208 height 37
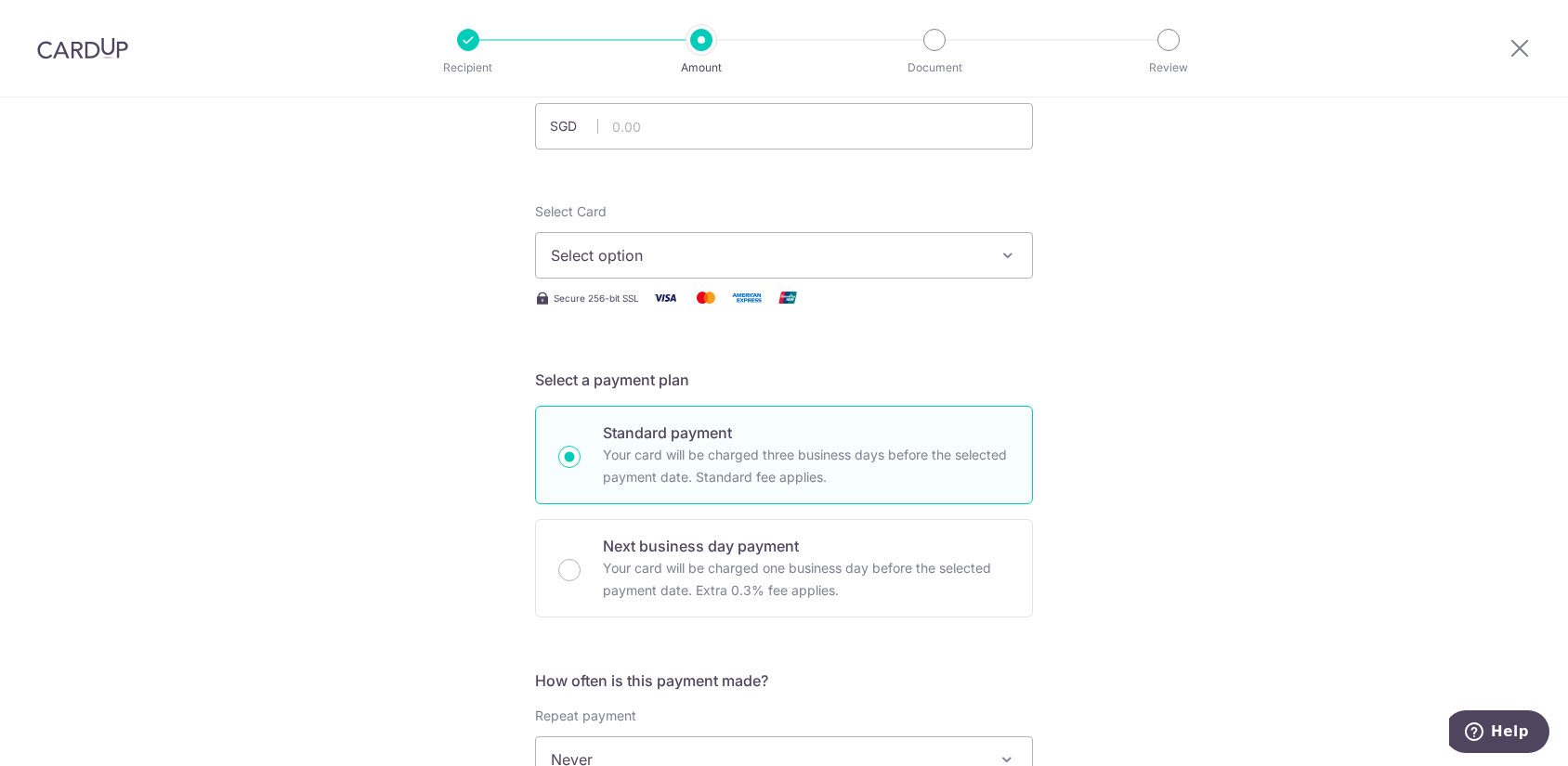
scroll to position [186, 0]
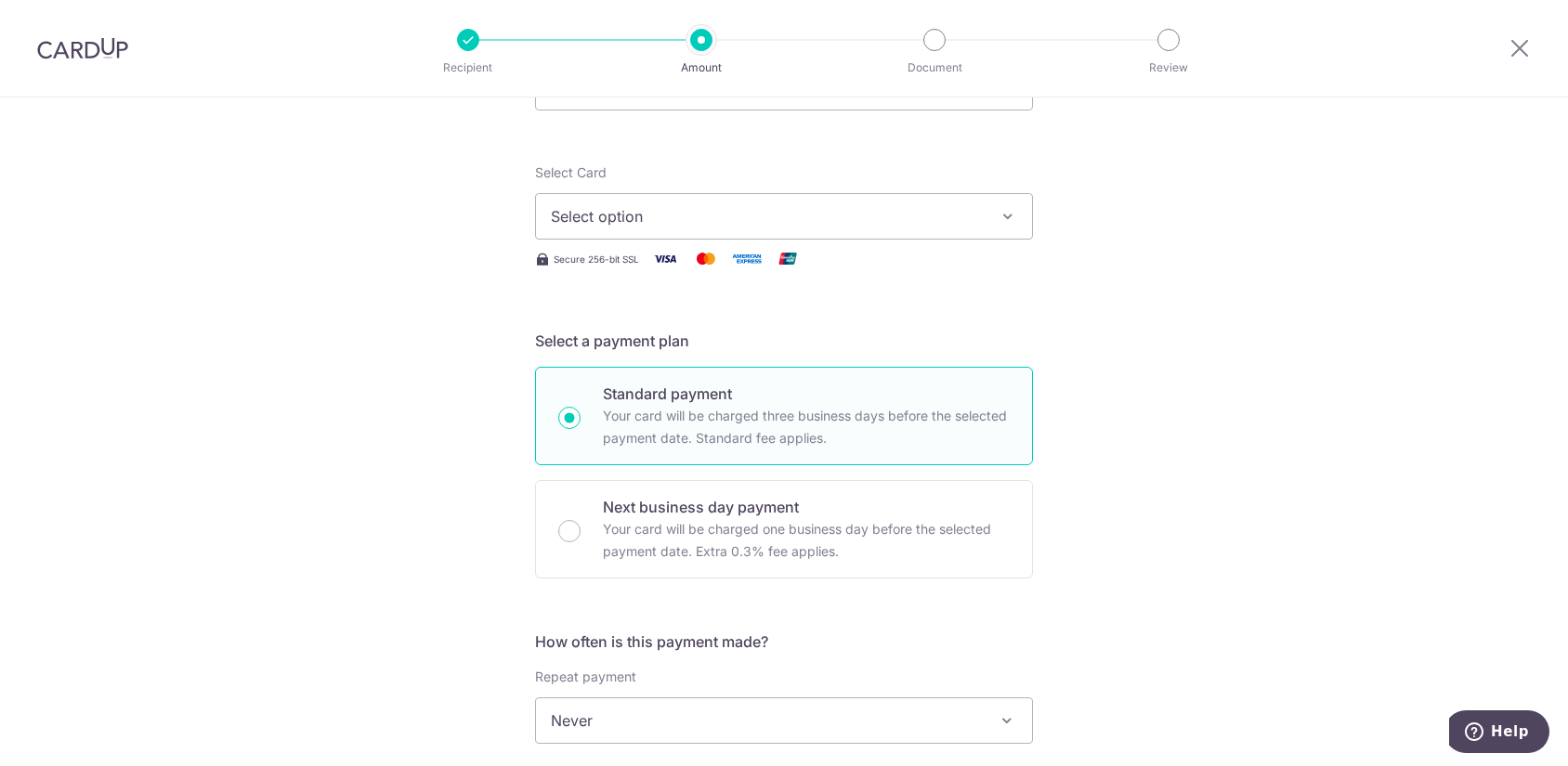
click at [694, 221] on span "Select option" at bounding box center [767, 216] width 433 height 23
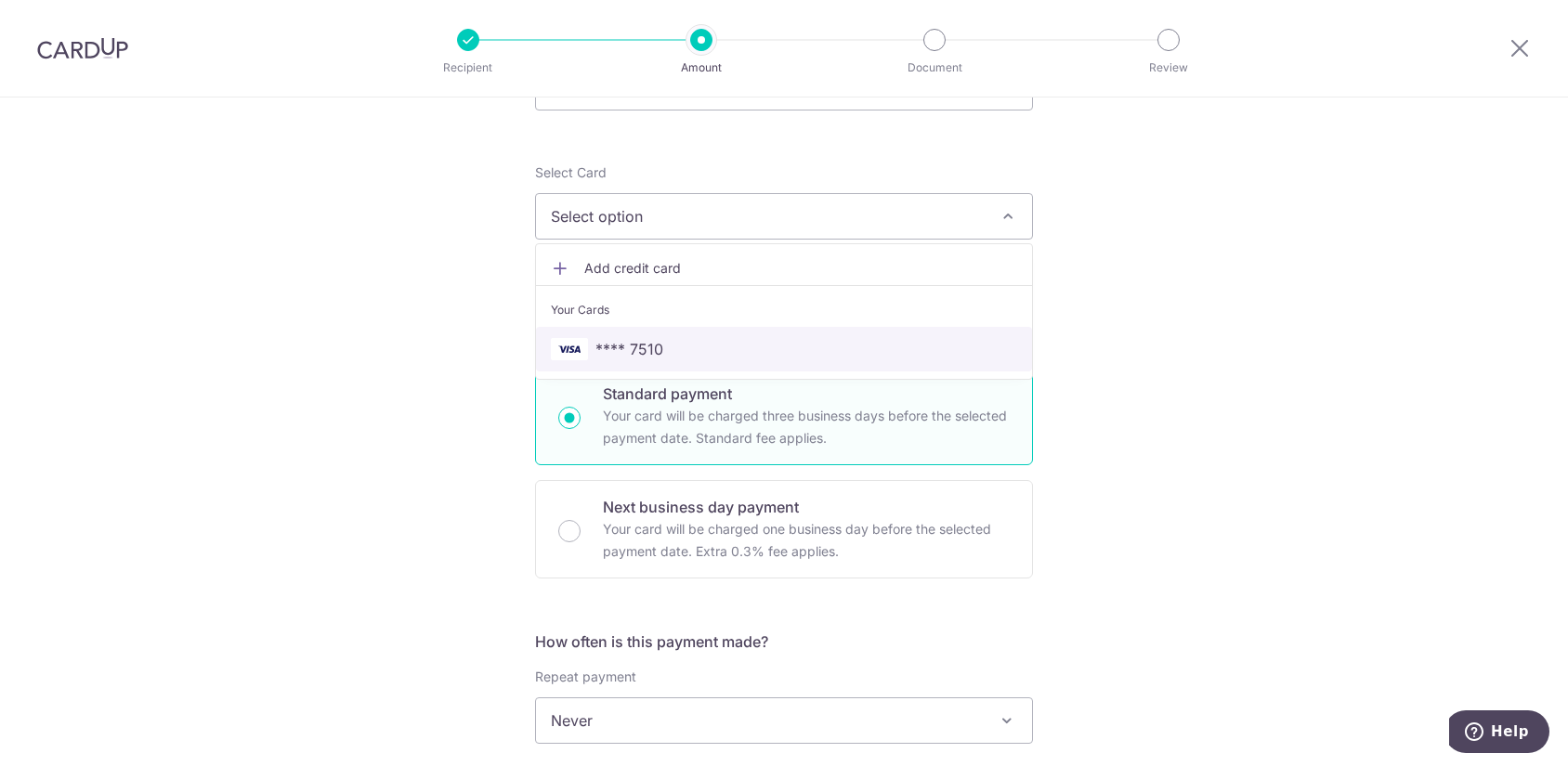
click at [623, 340] on span "**** 7510" at bounding box center [628, 348] width 68 height 23
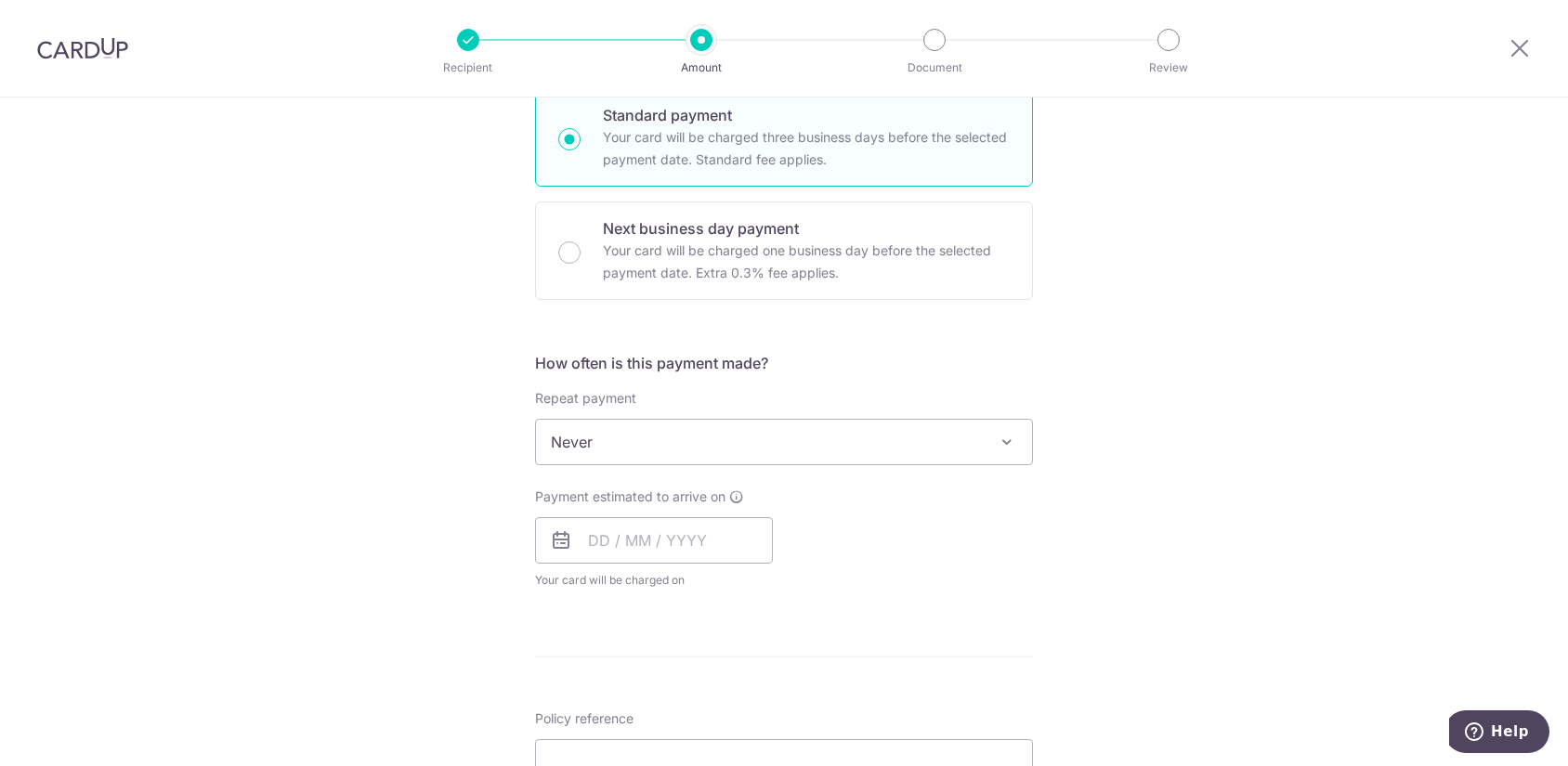
scroll to position [557, 0]
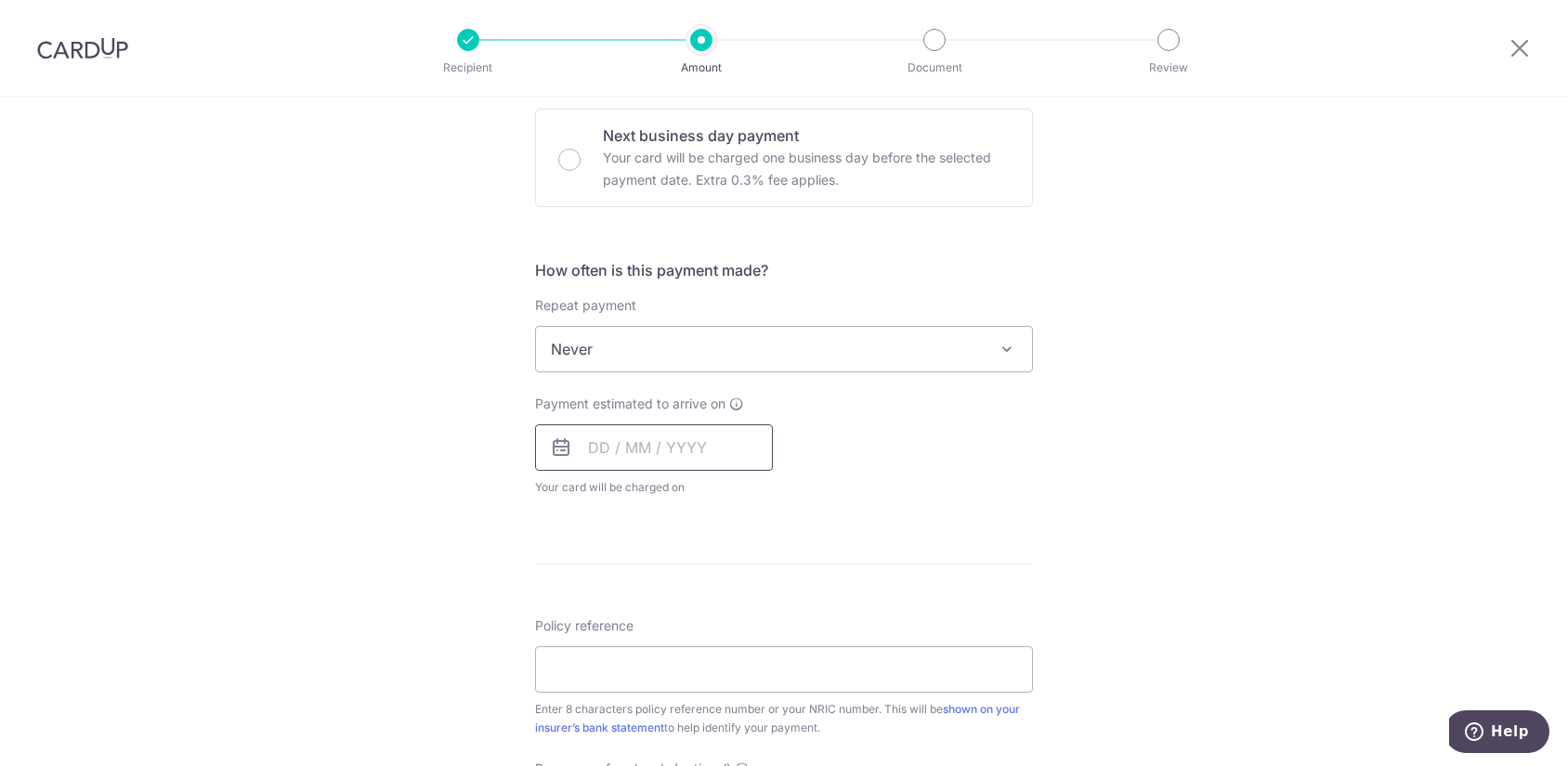
click at [605, 450] on input "text" at bounding box center [654, 447] width 238 height 46
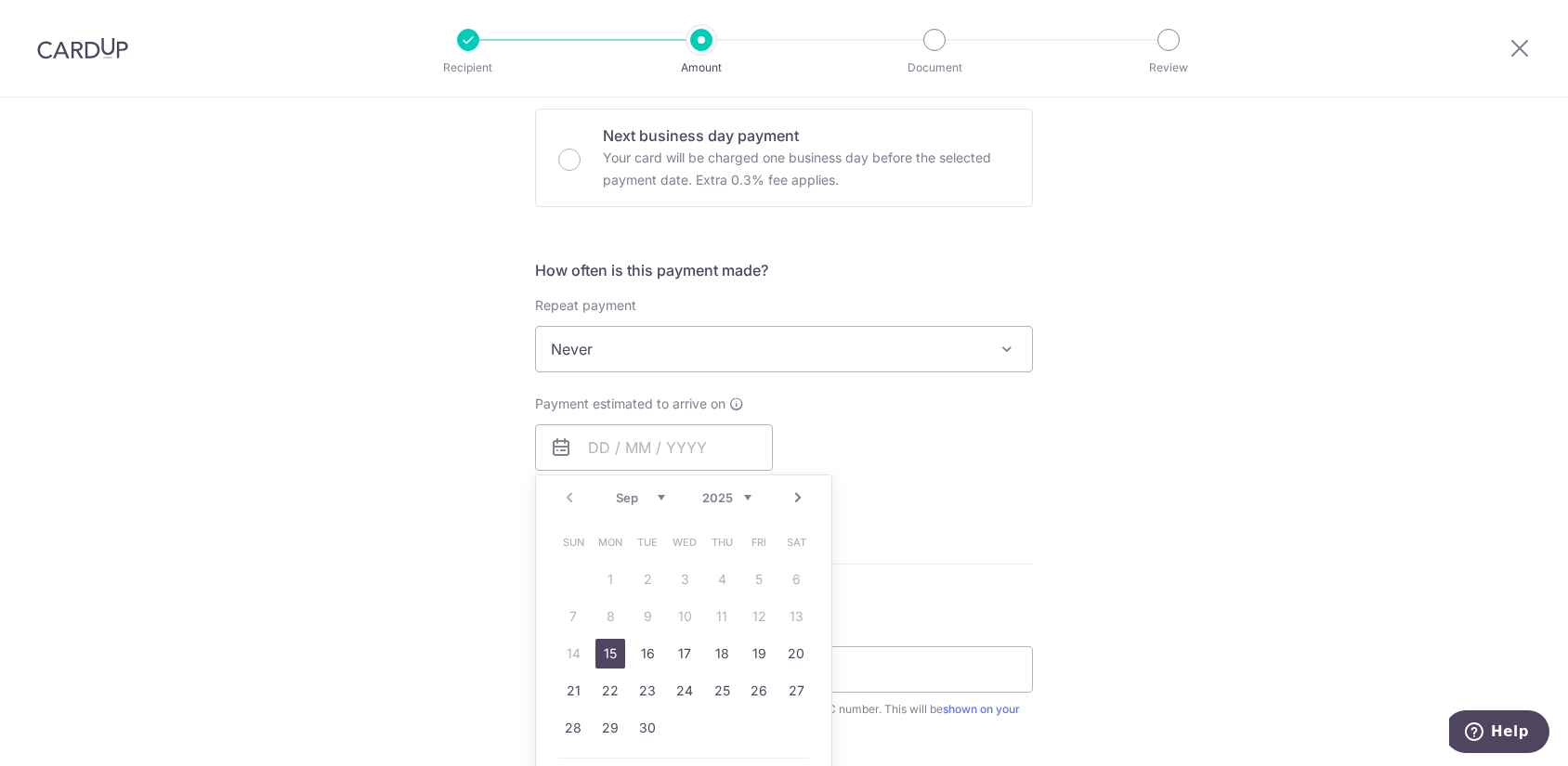
drag, startPoint x: 607, startPoint y: 663, endPoint x: 885, endPoint y: 426, distance: 365.3
click at [607, 663] on link "15" at bounding box center [610, 653] width 29 height 29
type input "15/09/2025"
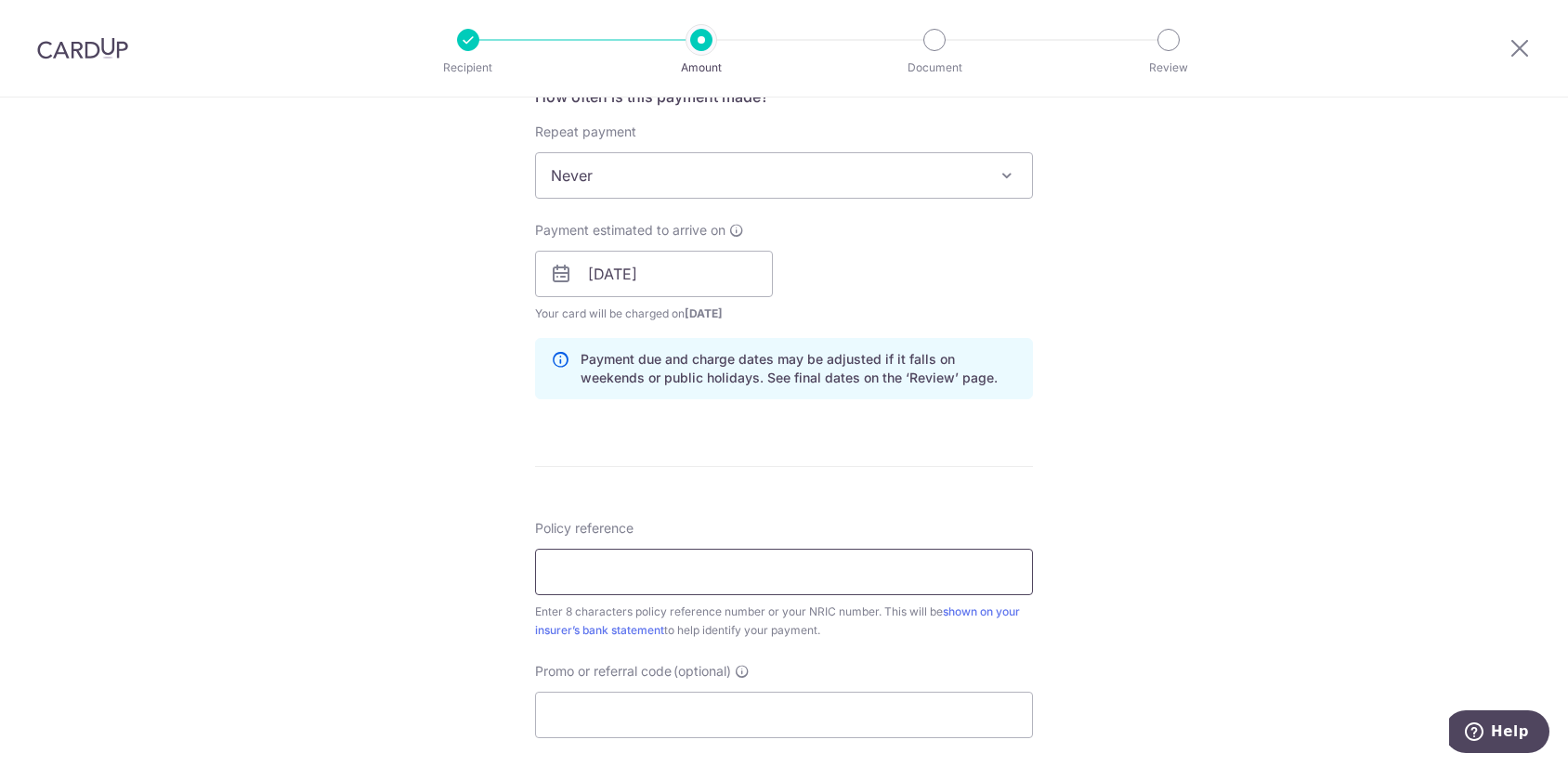
scroll to position [743, 0]
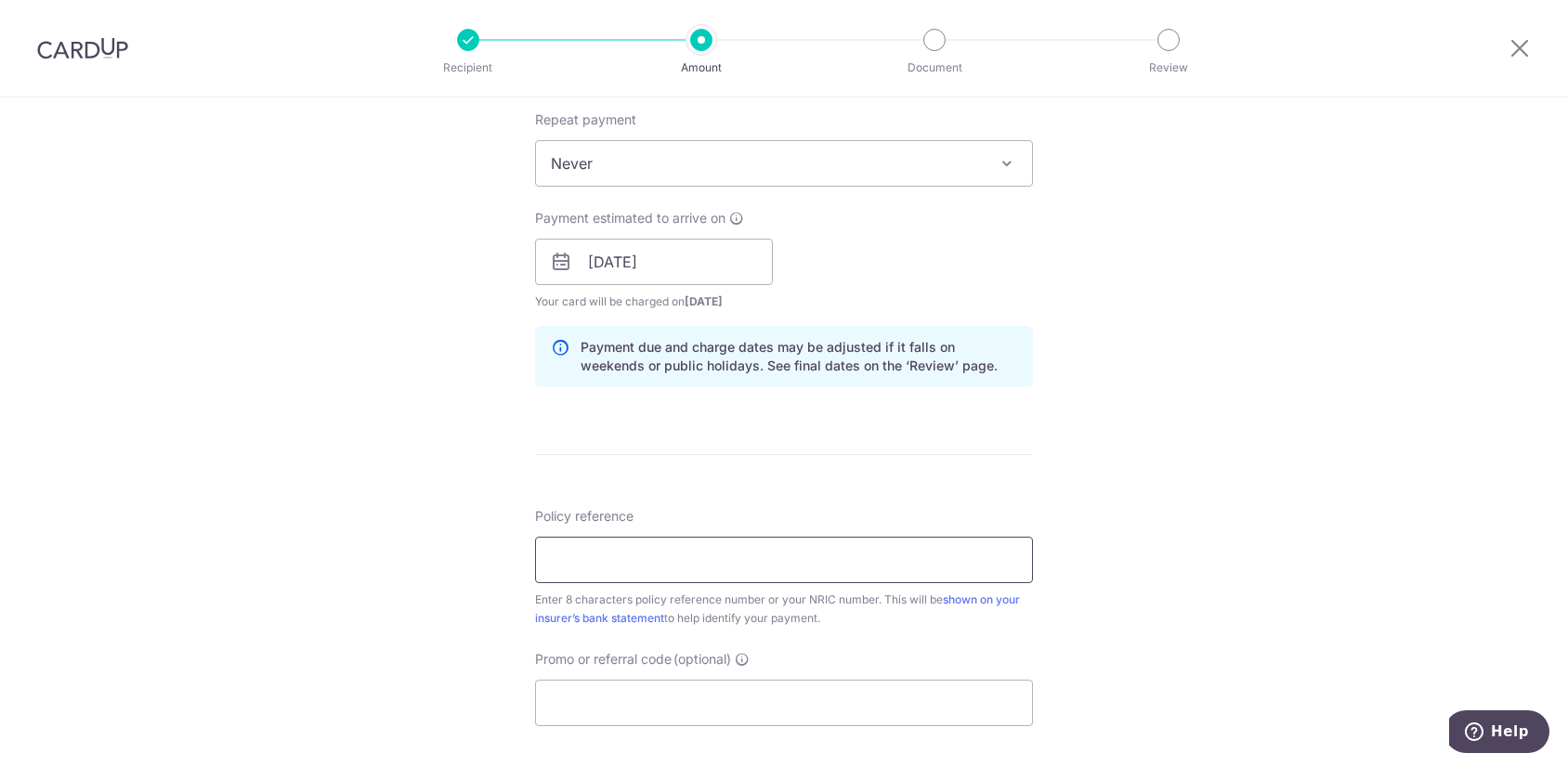
click at [837, 558] on input "Policy reference" at bounding box center [784, 560] width 498 height 46
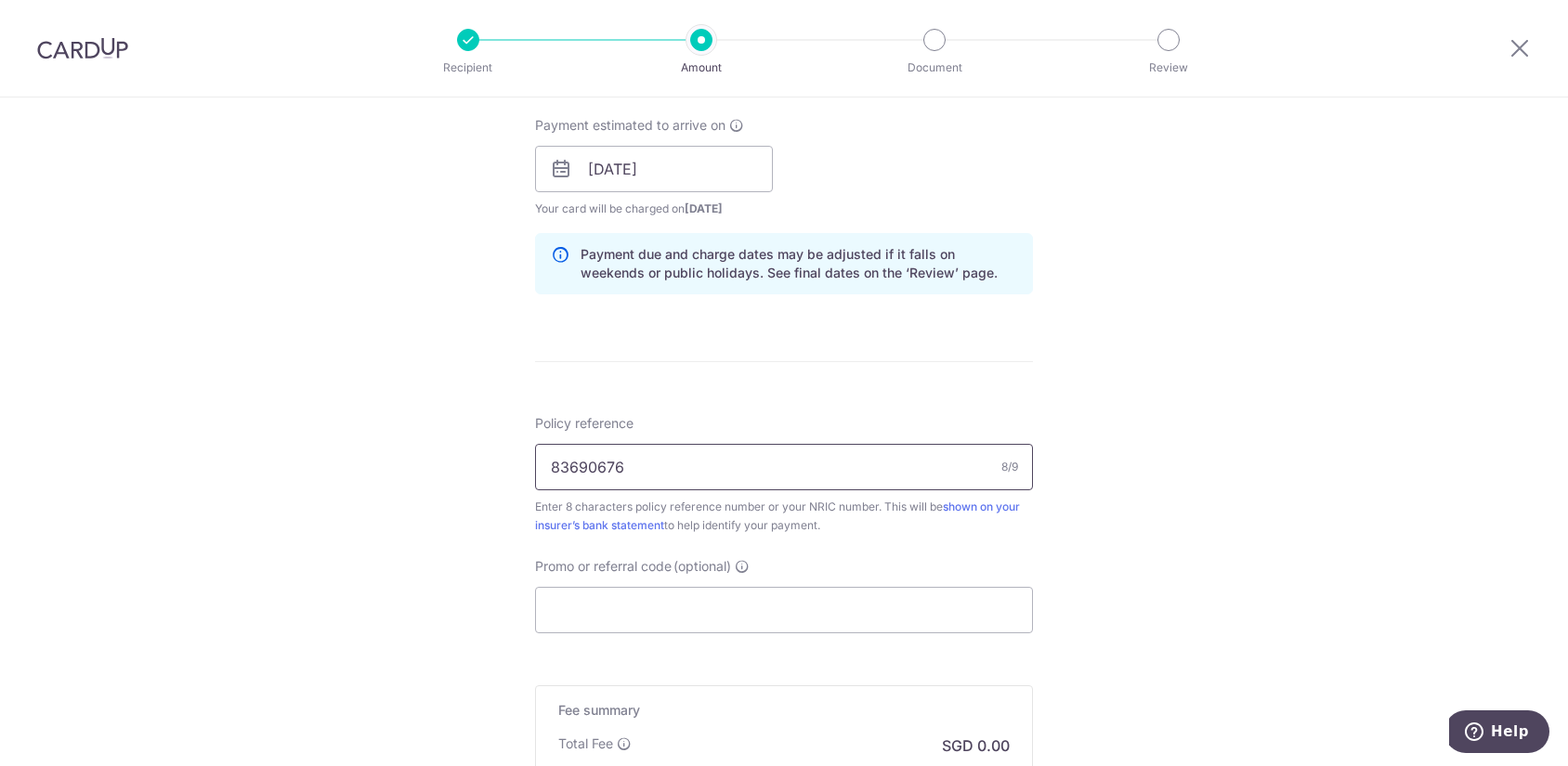
scroll to position [928, 0]
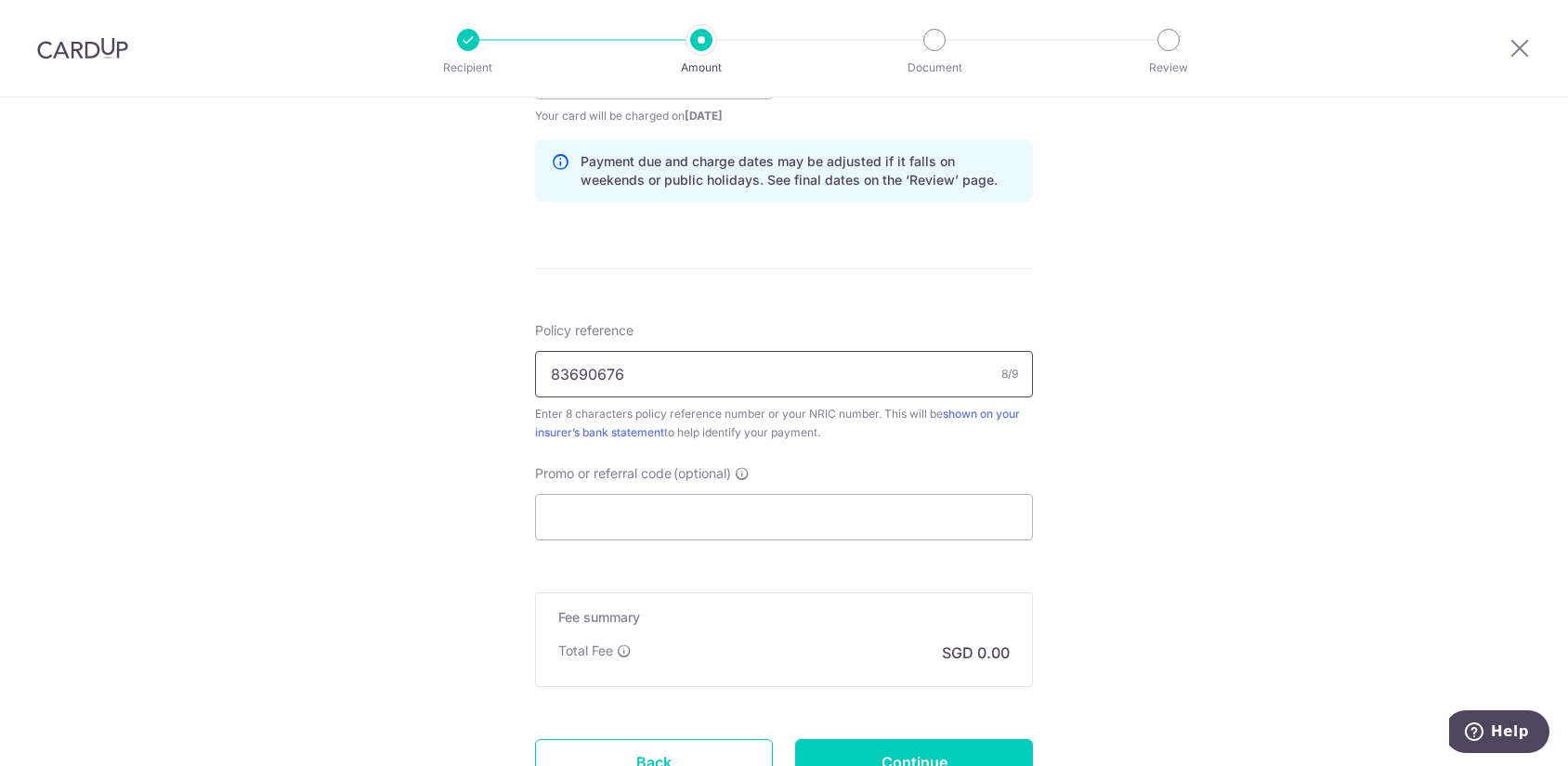
type input "83690676"
click at [1266, 483] on div "Tell us more about your payment Enter payment amount SGD Select Card **** 7510 …" at bounding box center [784, 47] width 1568 height 1756
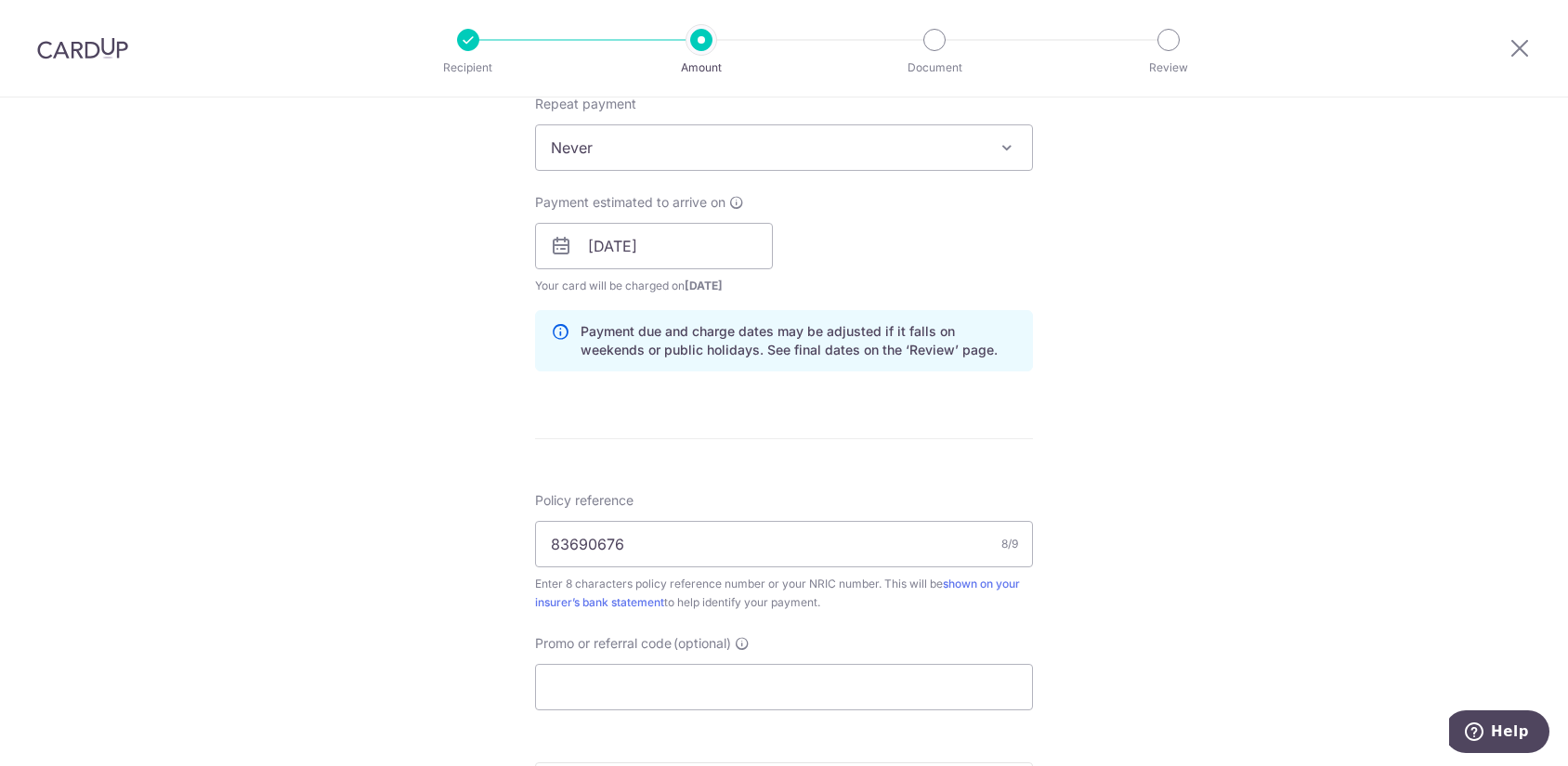
scroll to position [650, 0]
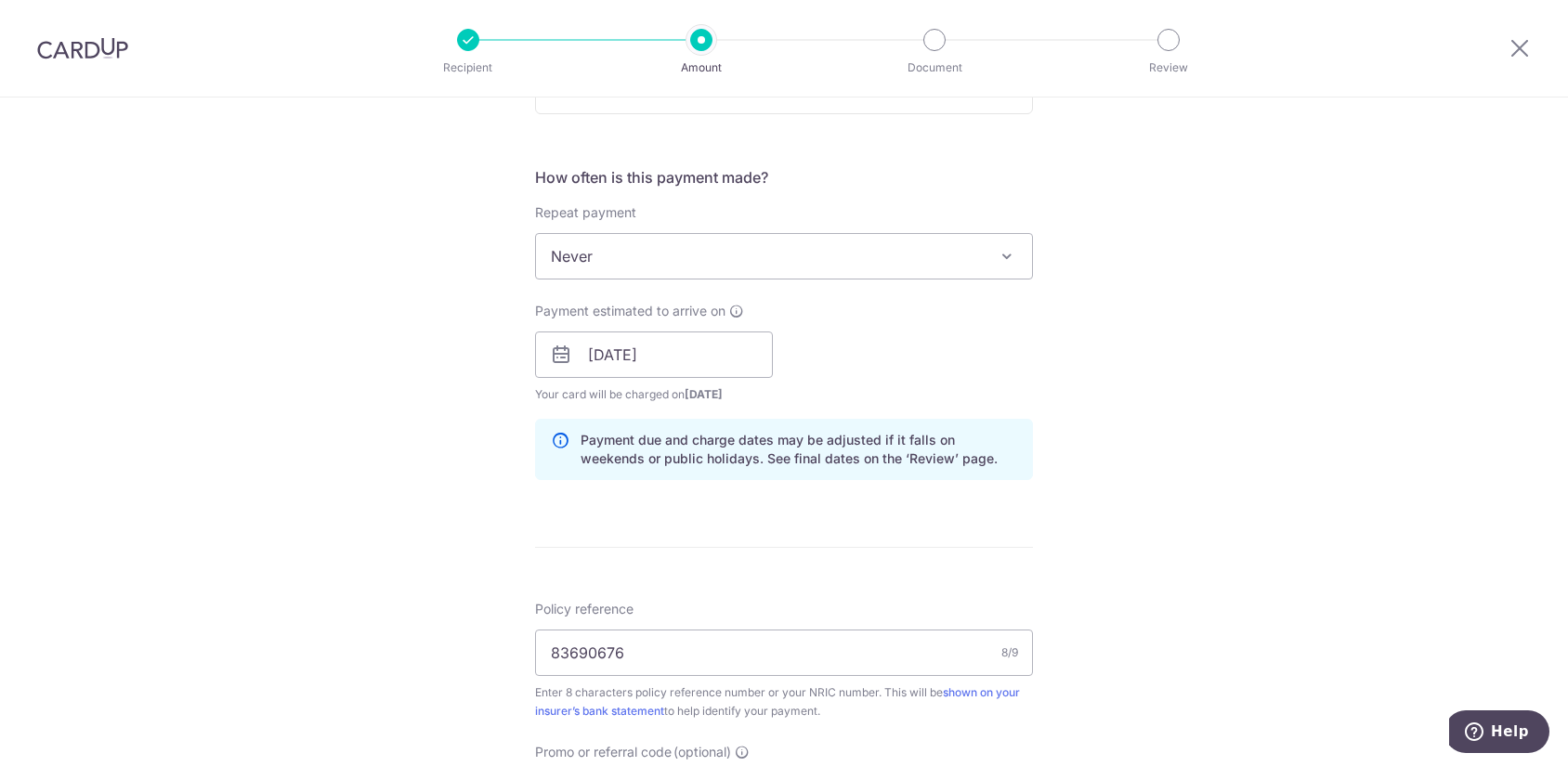
click at [741, 264] on span "Never" at bounding box center [784, 256] width 496 height 45
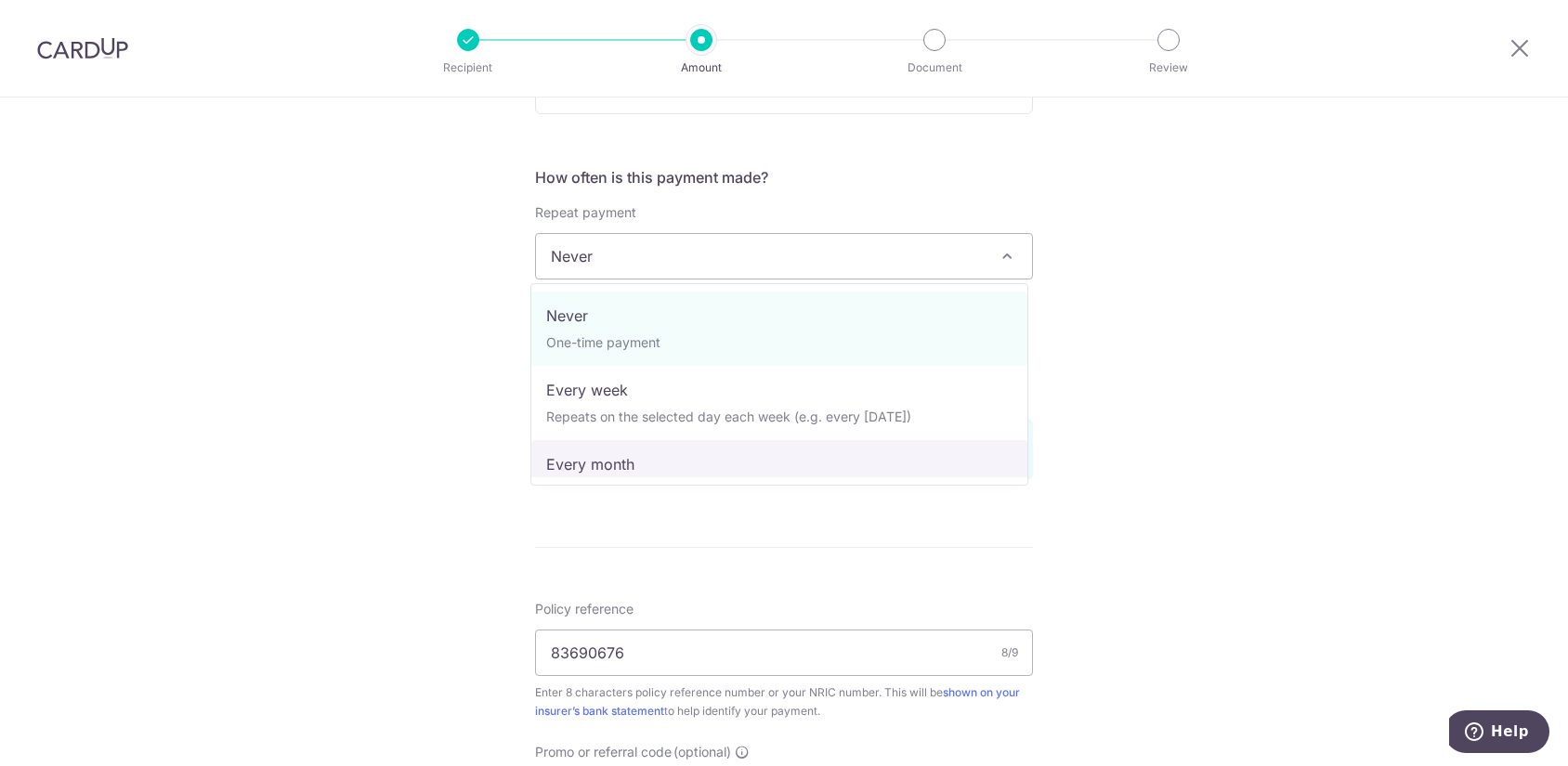
select select "3"
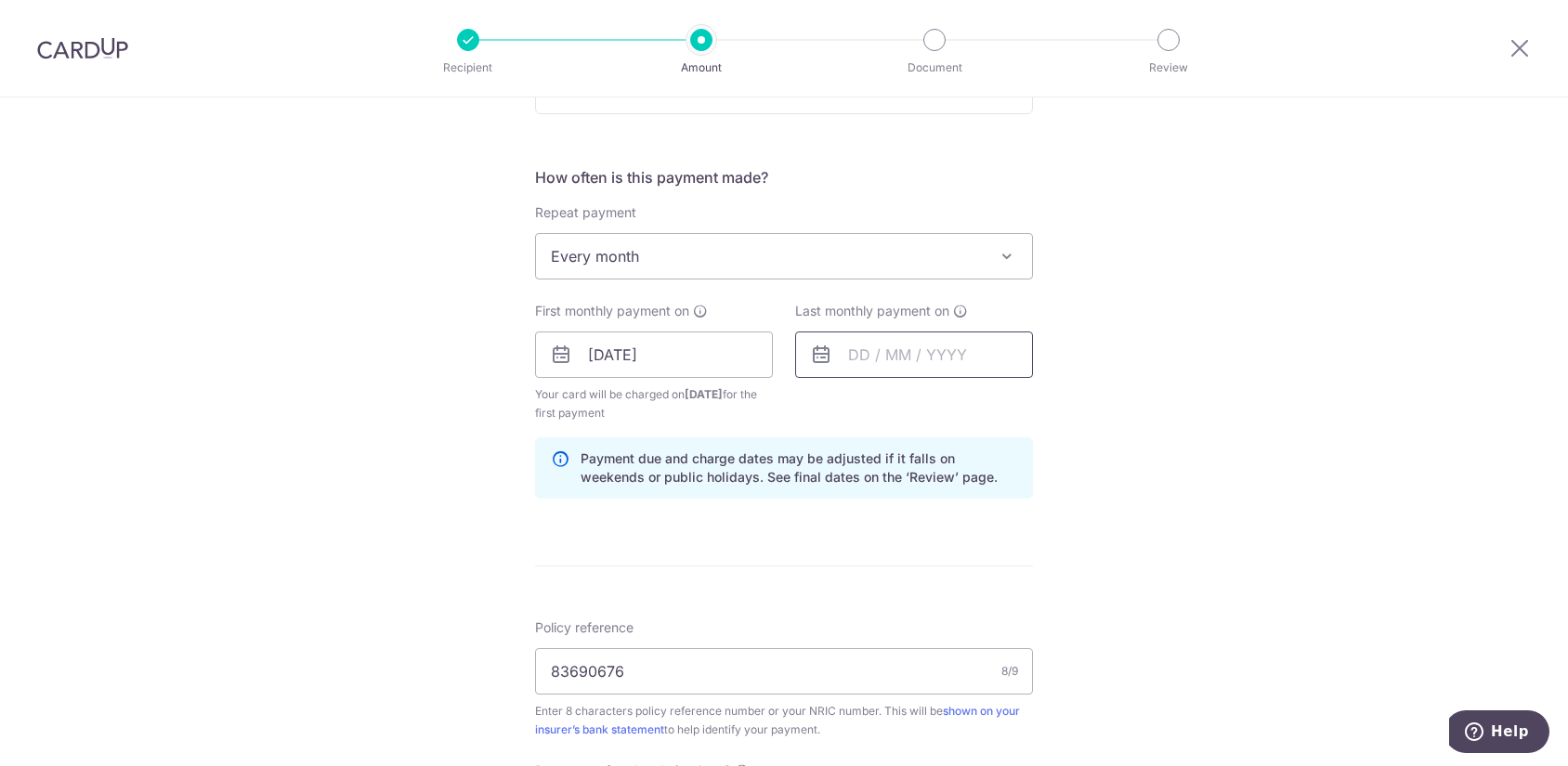
click at [899, 349] on input "text" at bounding box center [913, 354] width 238 height 46
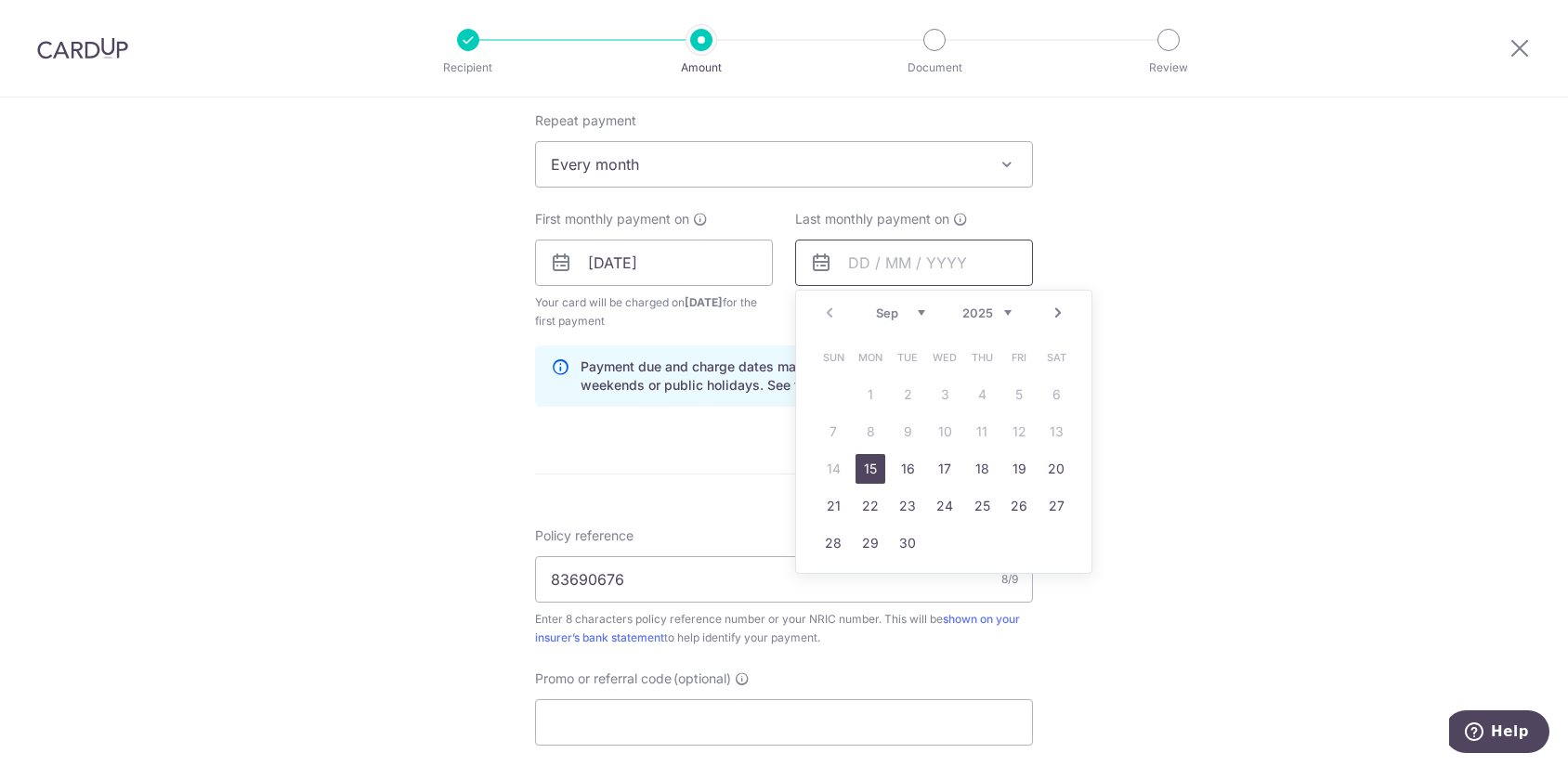
scroll to position [743, 0]
click at [1064, 315] on link "Next" at bounding box center [1058, 312] width 23 height 23
click at [903, 430] on link "7" at bounding box center [907, 430] width 29 height 29
type input "[DATE]"
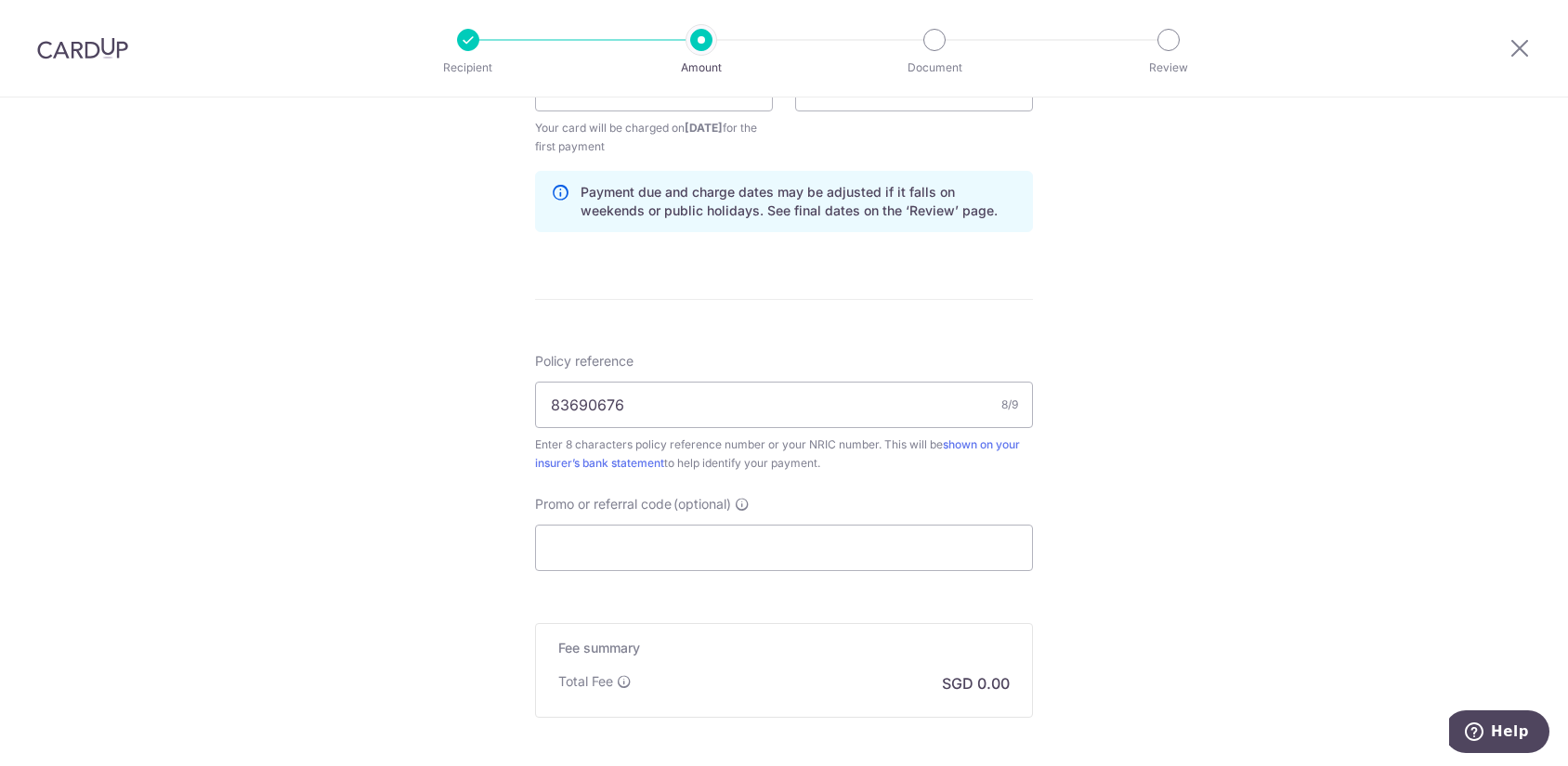
scroll to position [928, 0]
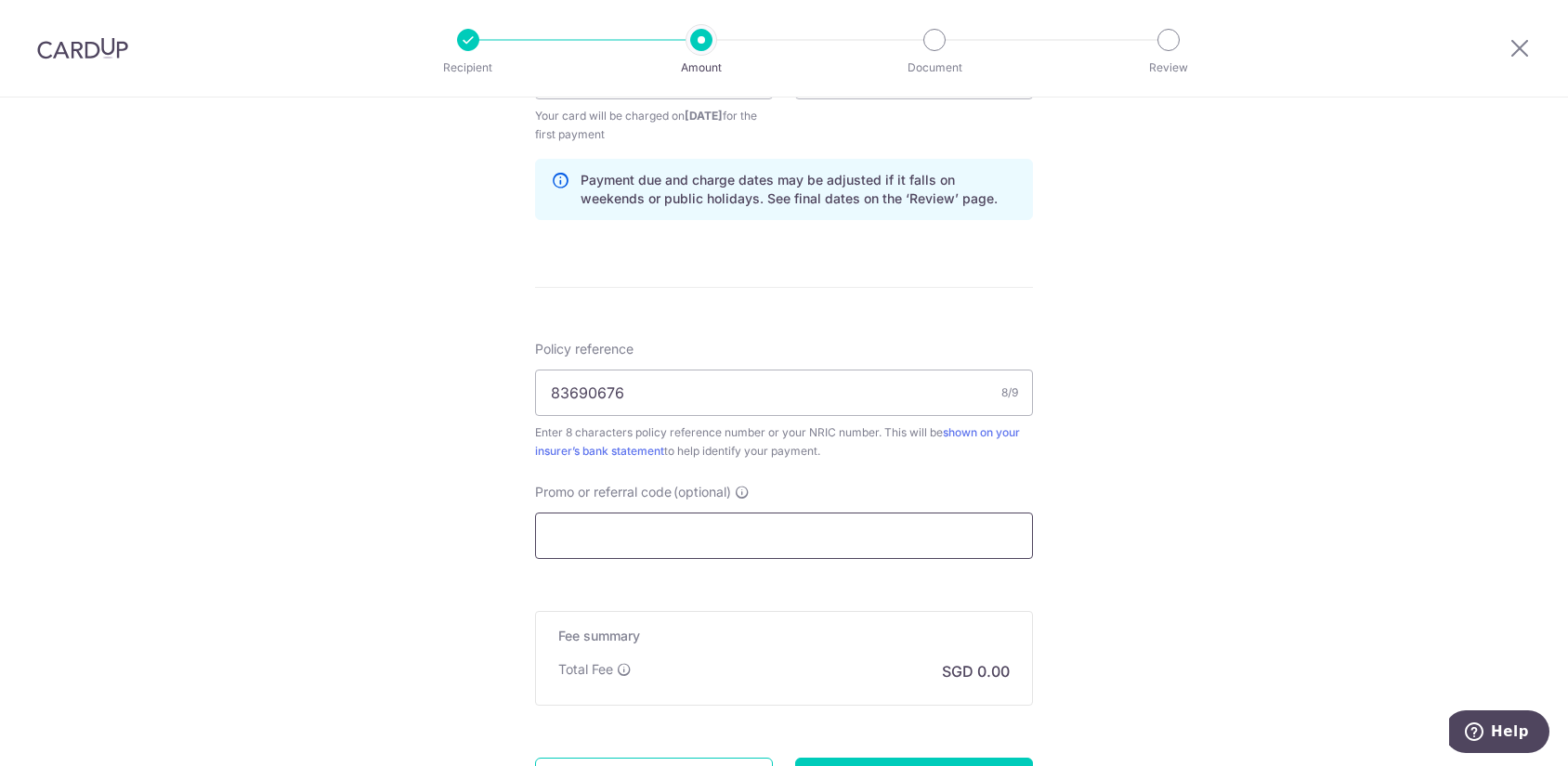
click at [942, 542] on input "Promo or referral code (optional)" at bounding box center [784, 535] width 498 height 46
click at [709, 535] on input "Promo or referral code (optional)" at bounding box center [784, 535] width 498 height 46
paste input "REC185"
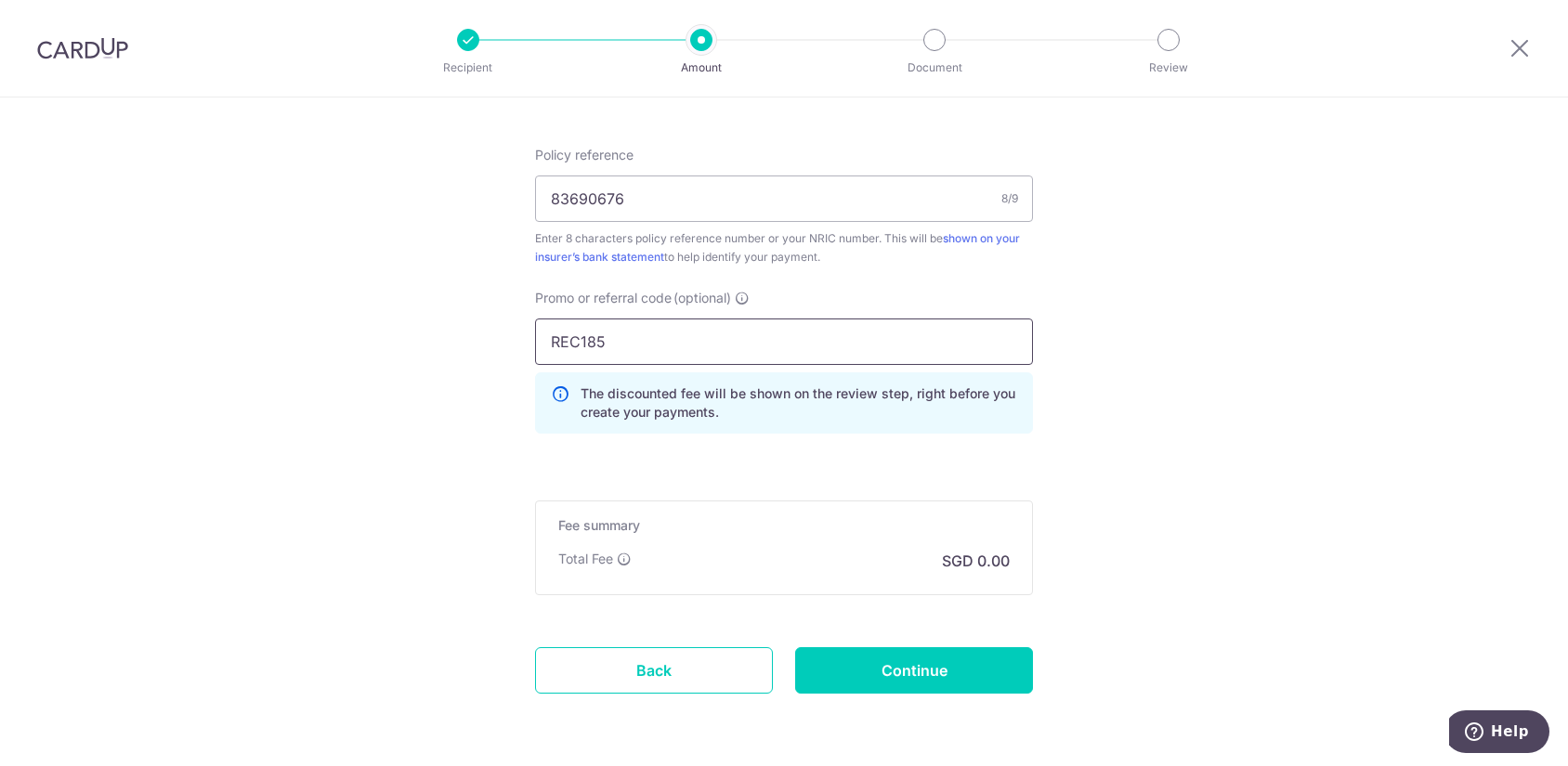
scroll to position [1190, 0]
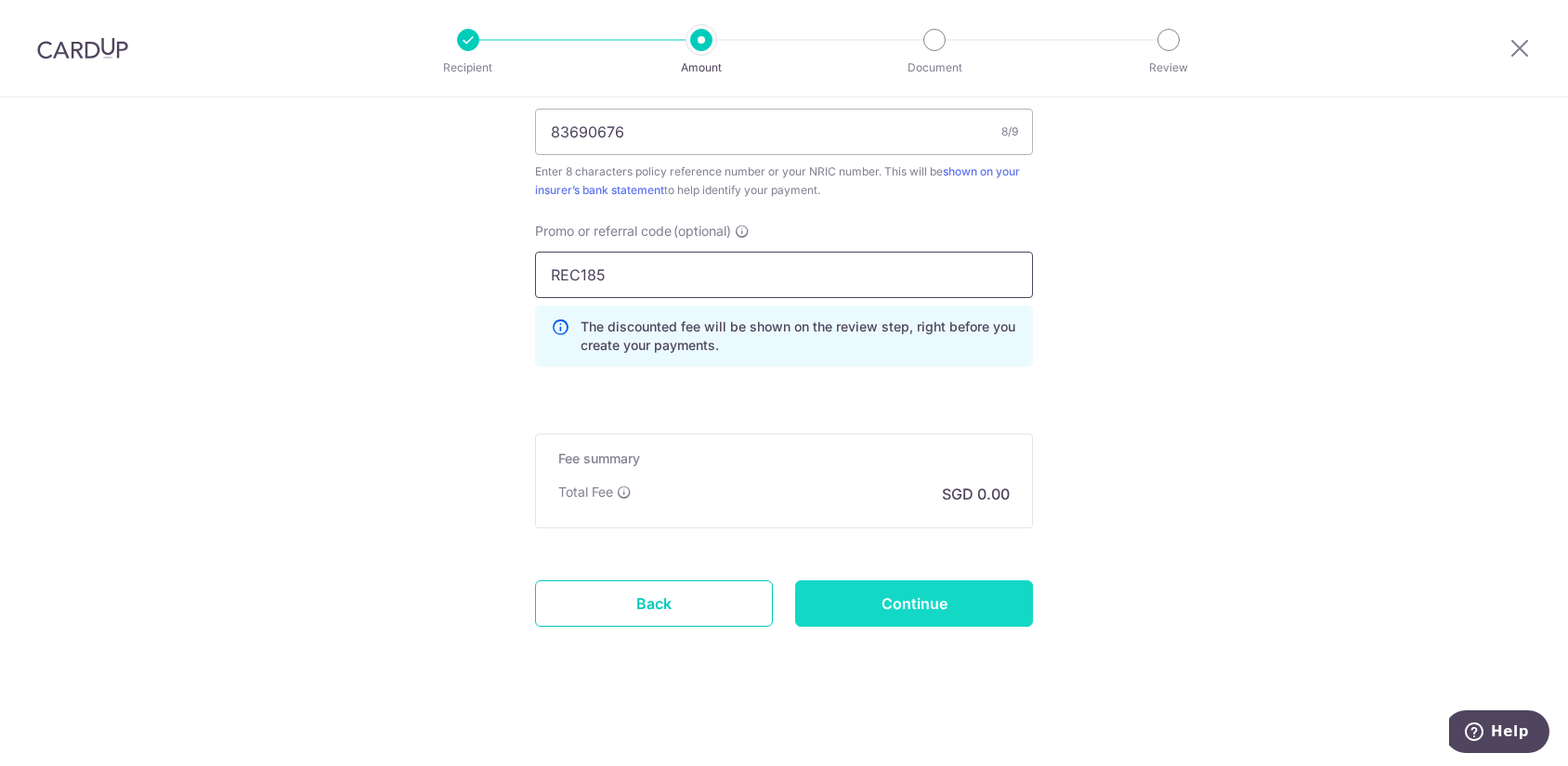
type input "REC185"
click at [931, 621] on input "Continue" at bounding box center [913, 603] width 238 height 46
type input "Create Schedule"
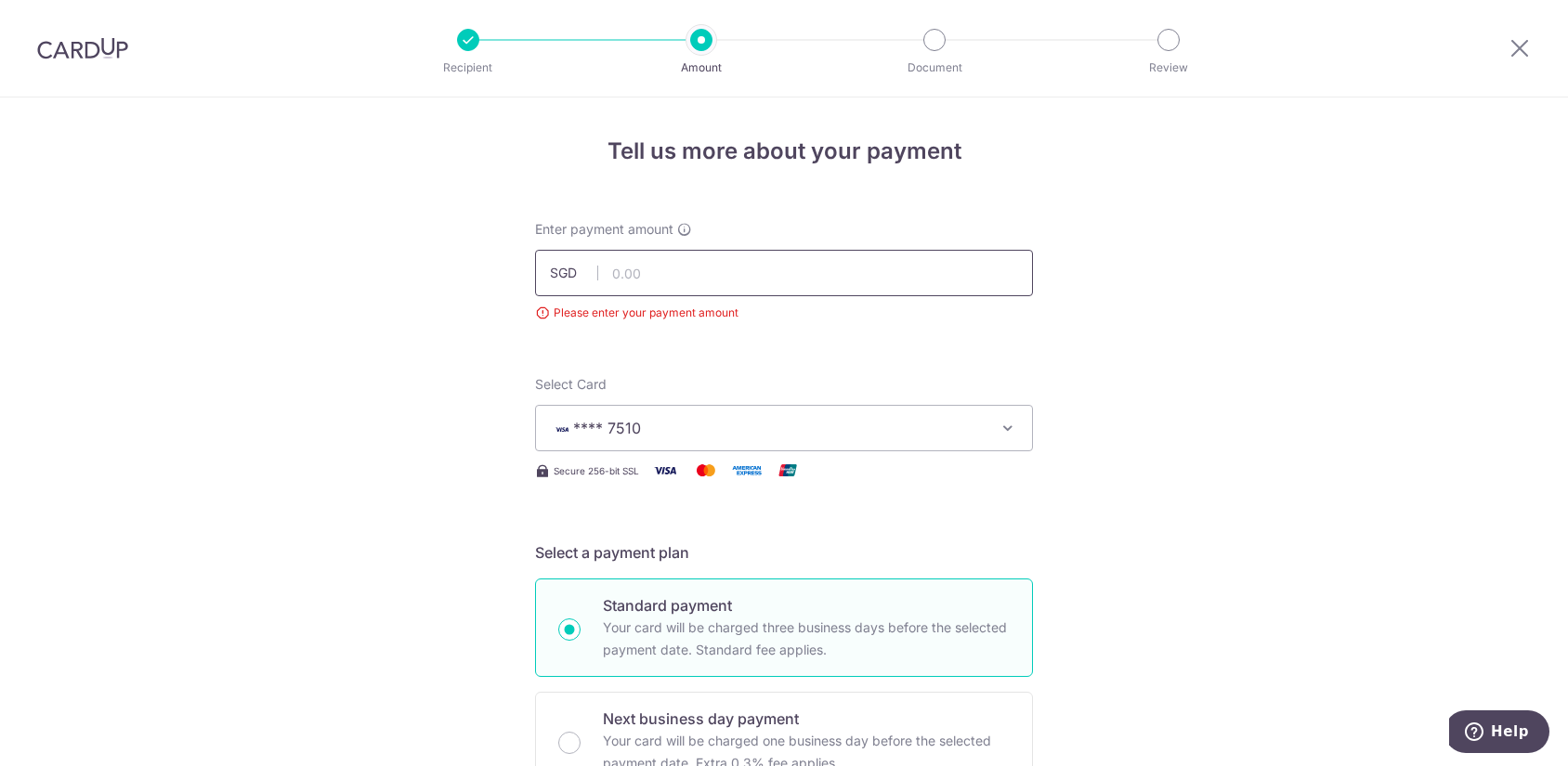
click at [811, 264] on input "text" at bounding box center [784, 272] width 498 height 46
click at [641, 263] on input "text" at bounding box center [784, 272] width 498 height 46
type input "165.85"
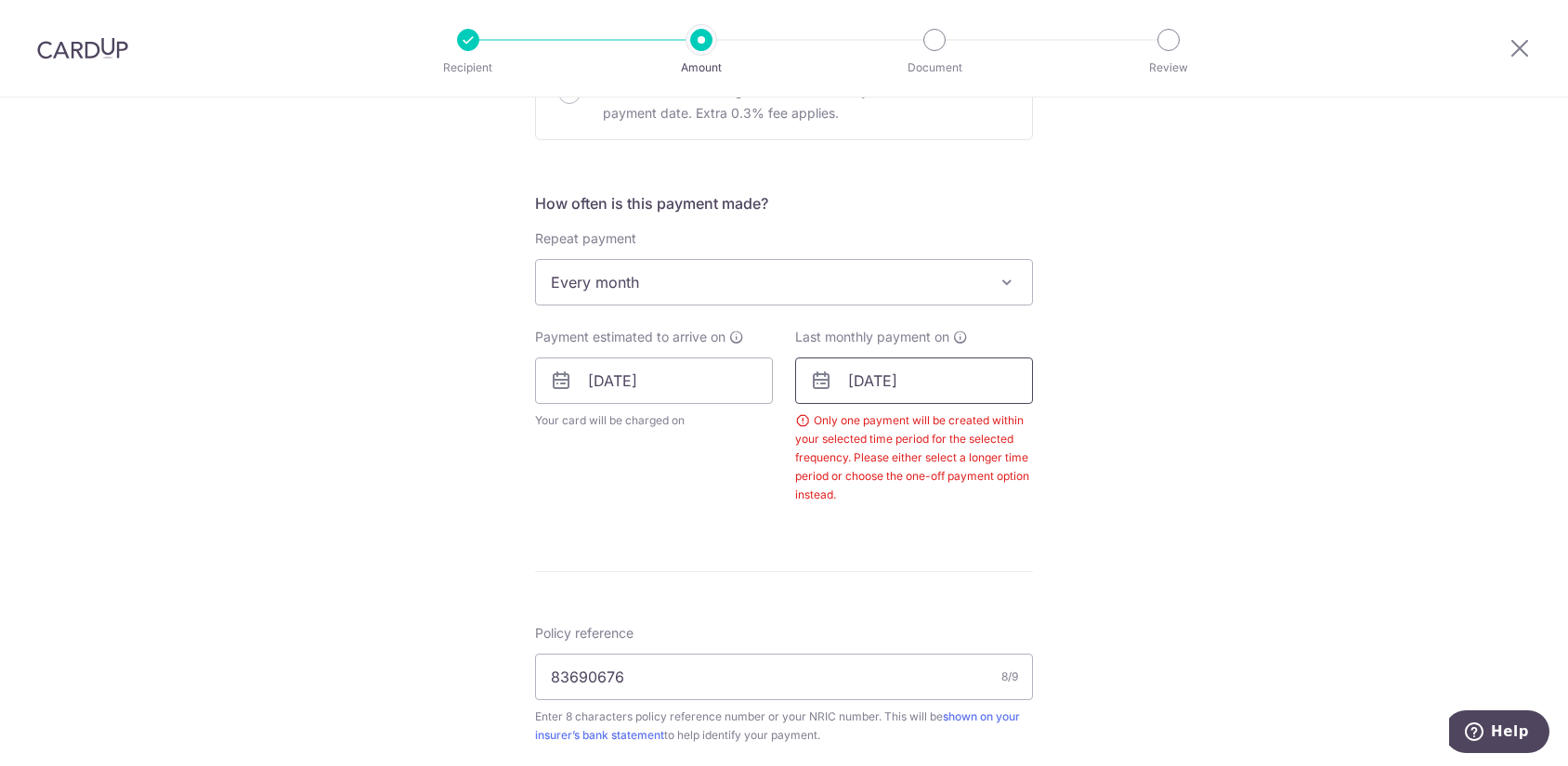
click at [914, 385] on input "[DATE]" at bounding box center [913, 380] width 238 height 46
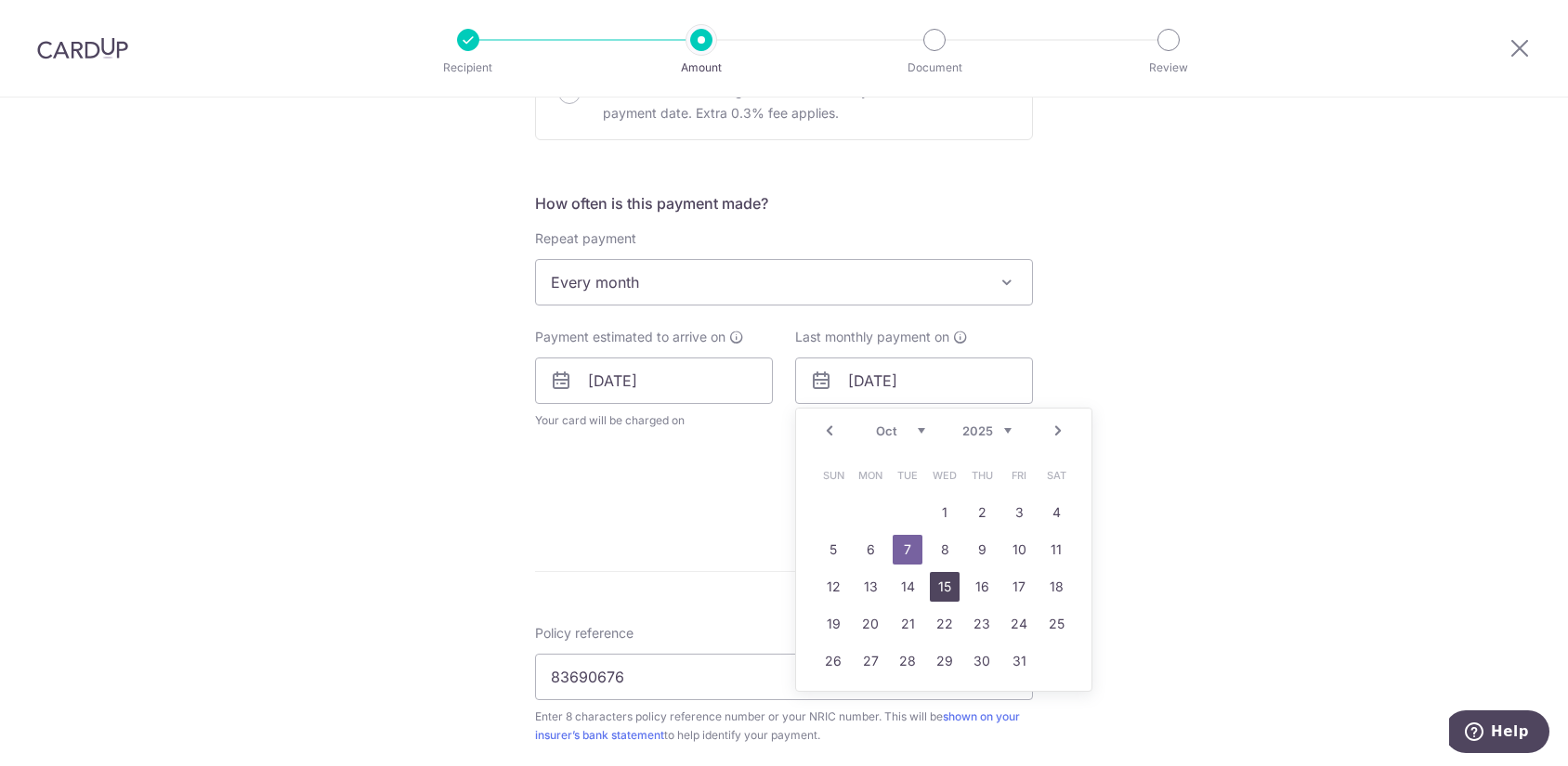
click at [937, 580] on link "15" at bounding box center [945, 587] width 29 height 29
type input "[DATE]"
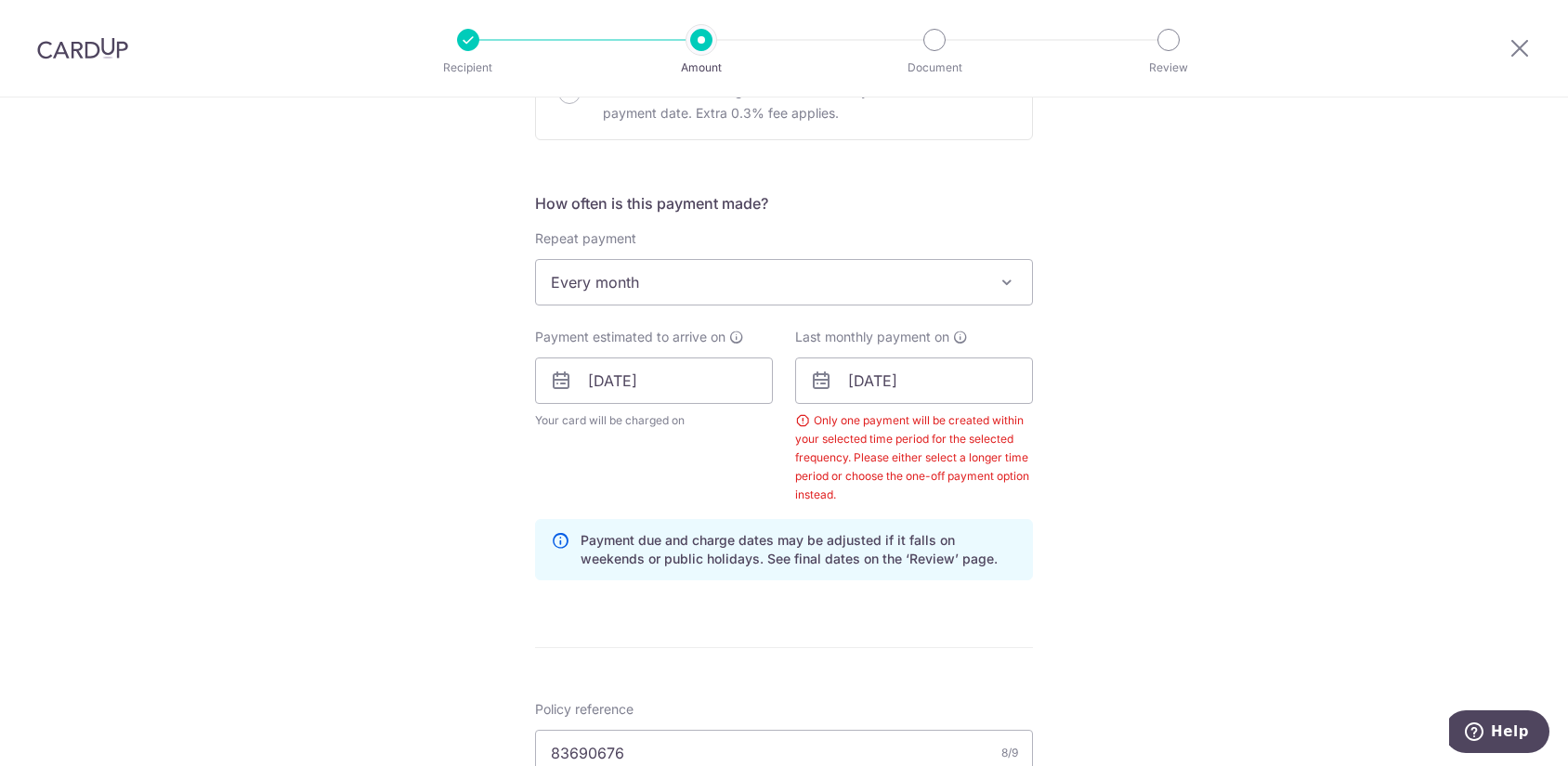
click at [1202, 509] on div "Tell us more about your payment Enter payment amount SGD 165.85 165.85 Please e…" at bounding box center [784, 417] width 1568 height 1940
click at [884, 382] on input "[DATE]" at bounding box center [913, 380] width 238 height 46
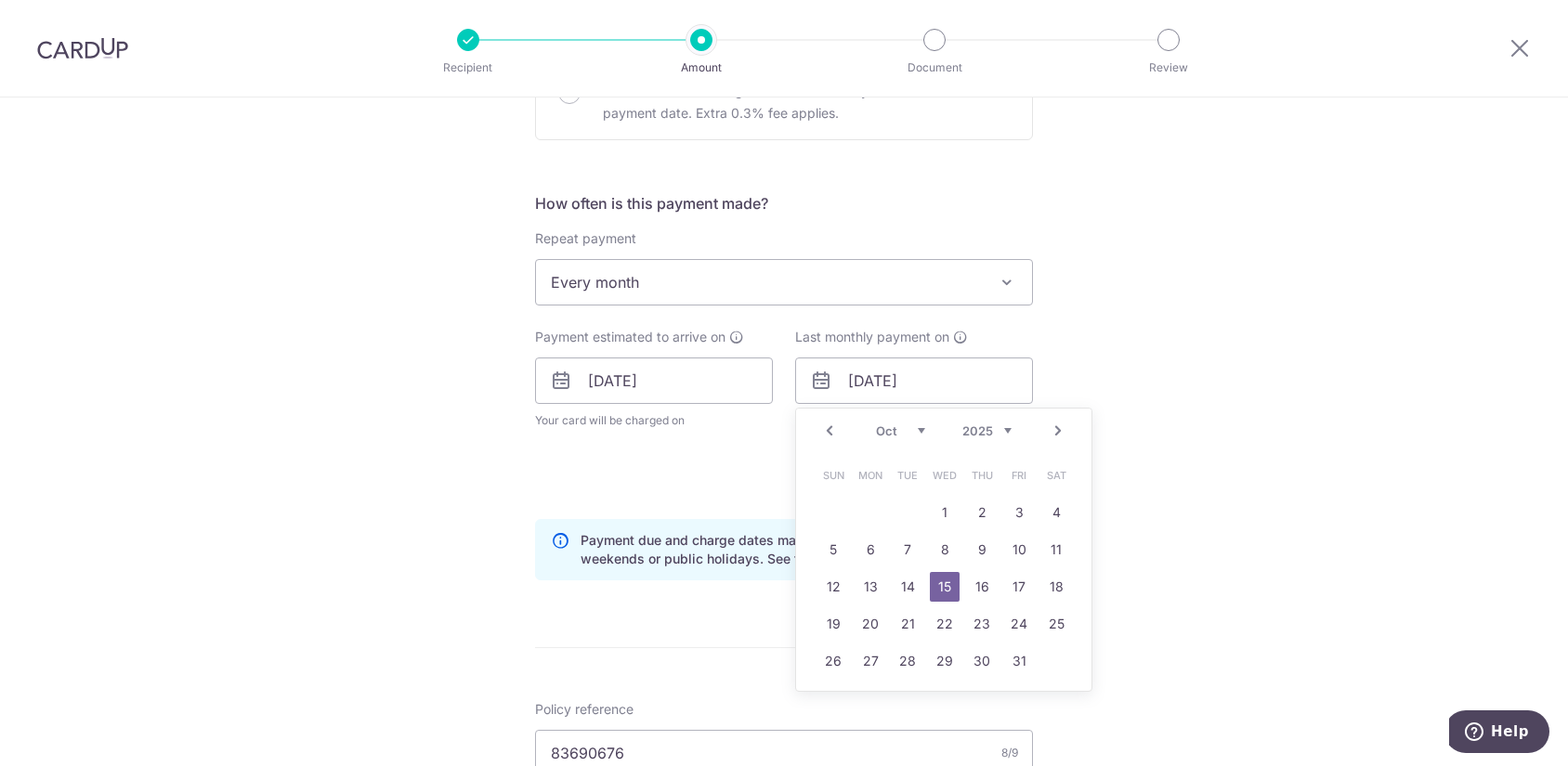
click at [1221, 461] on div "Tell us more about your payment Enter payment amount SGD 165.85 165.85 Please e…" at bounding box center [784, 417] width 1568 height 1940
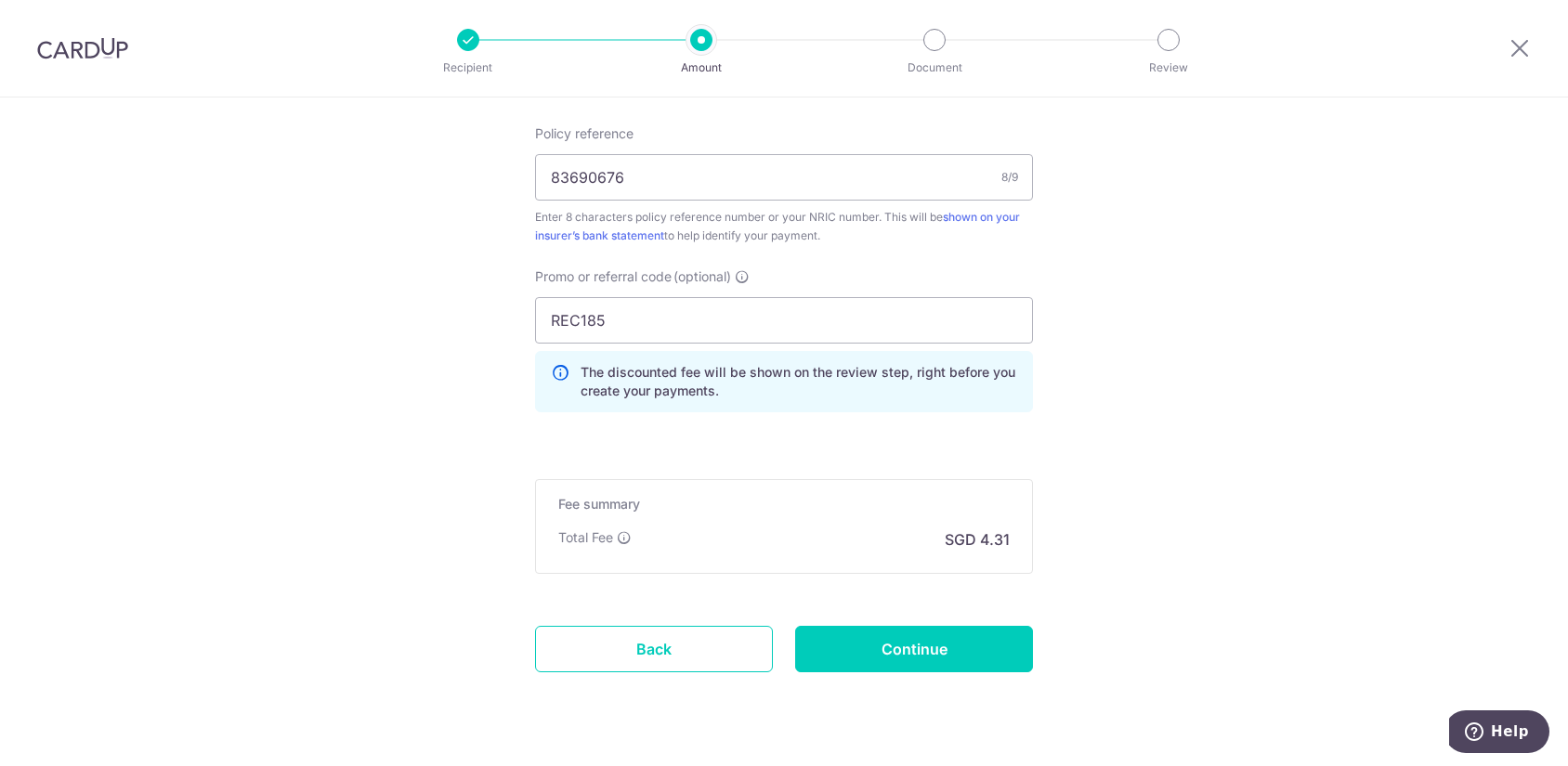
scroll to position [1271, 0]
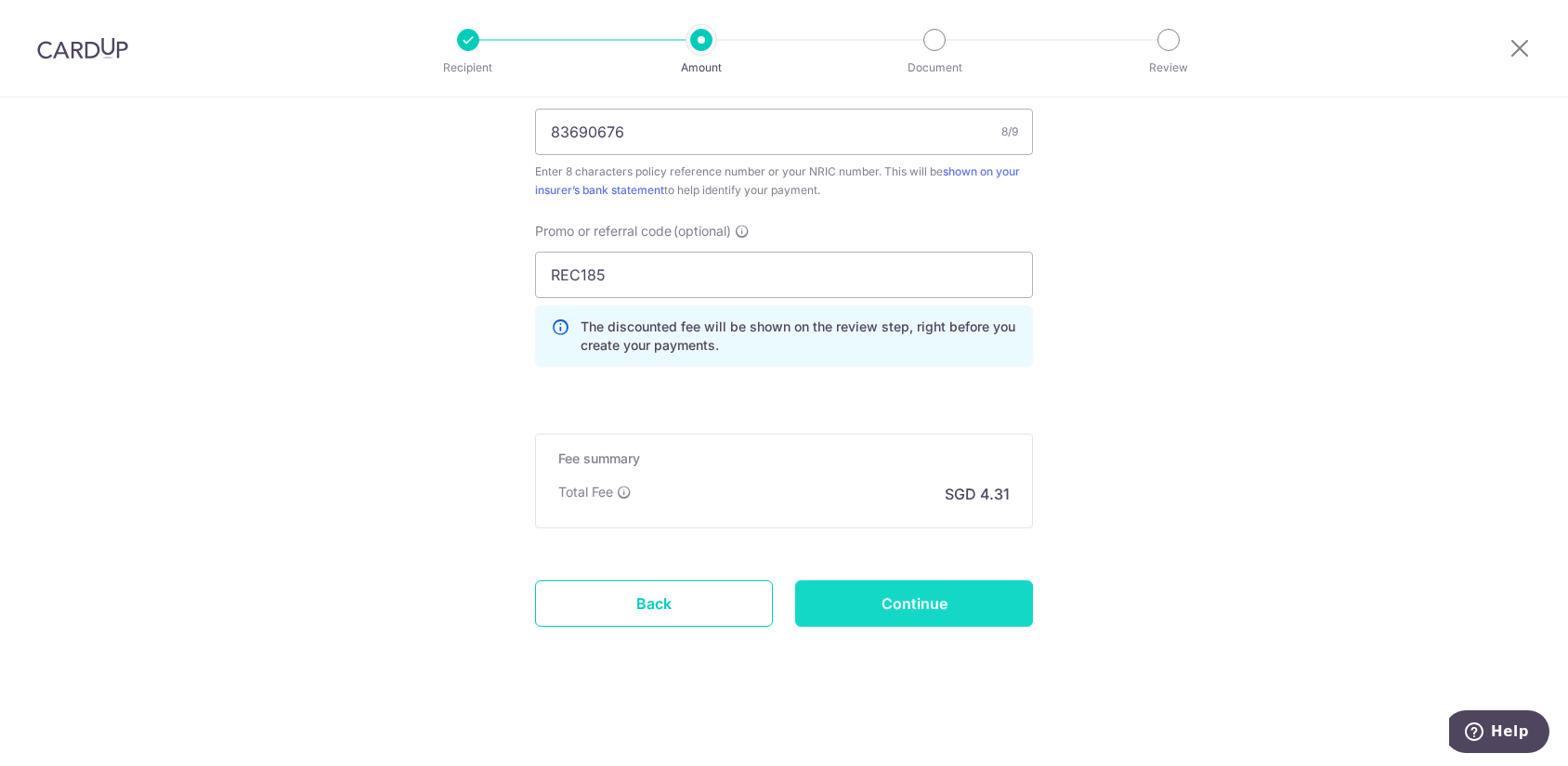
click at [965, 613] on input "Continue" at bounding box center [913, 603] width 238 height 46
type input "Create Schedule"
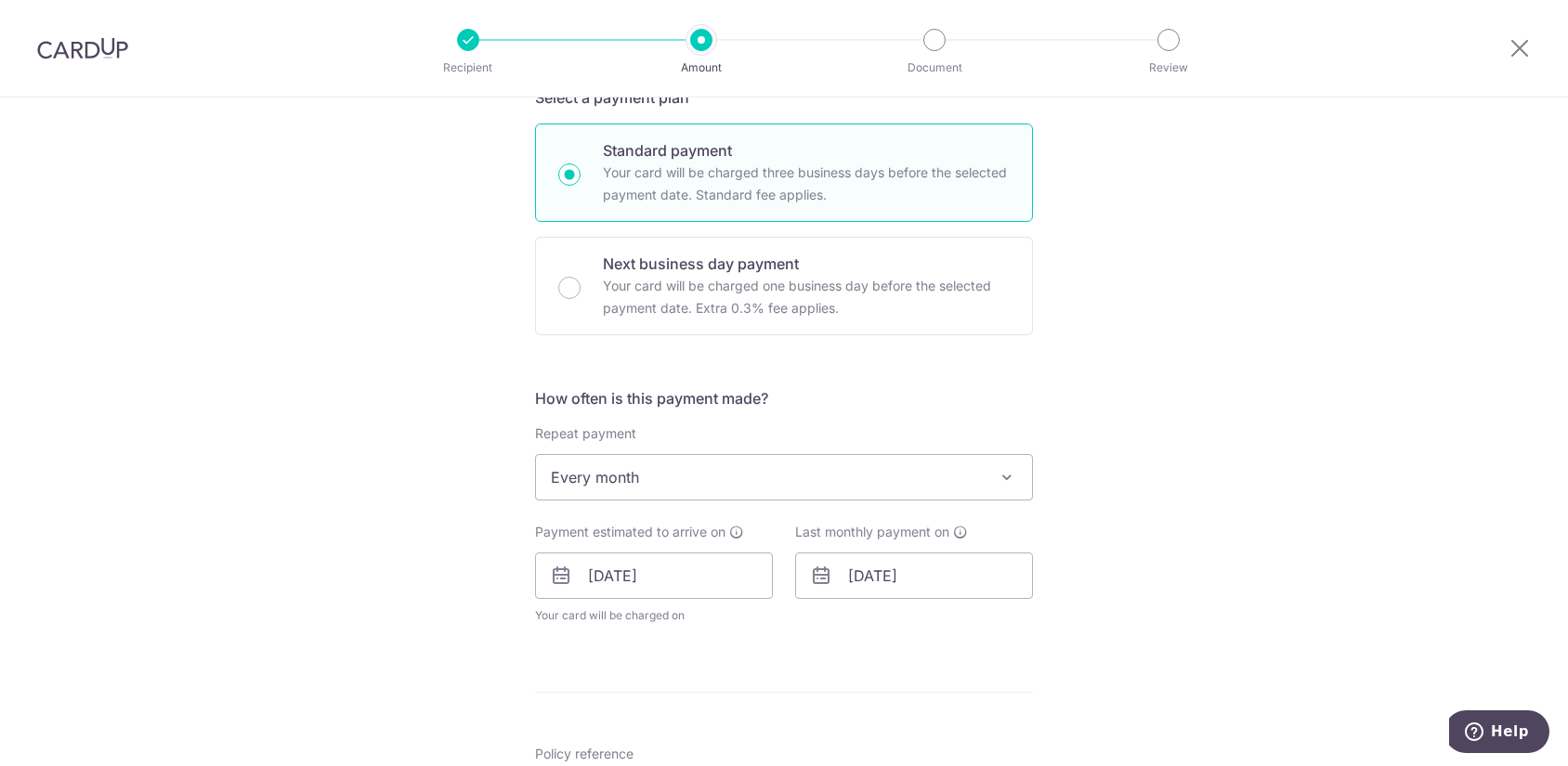
scroll to position [650, 0]
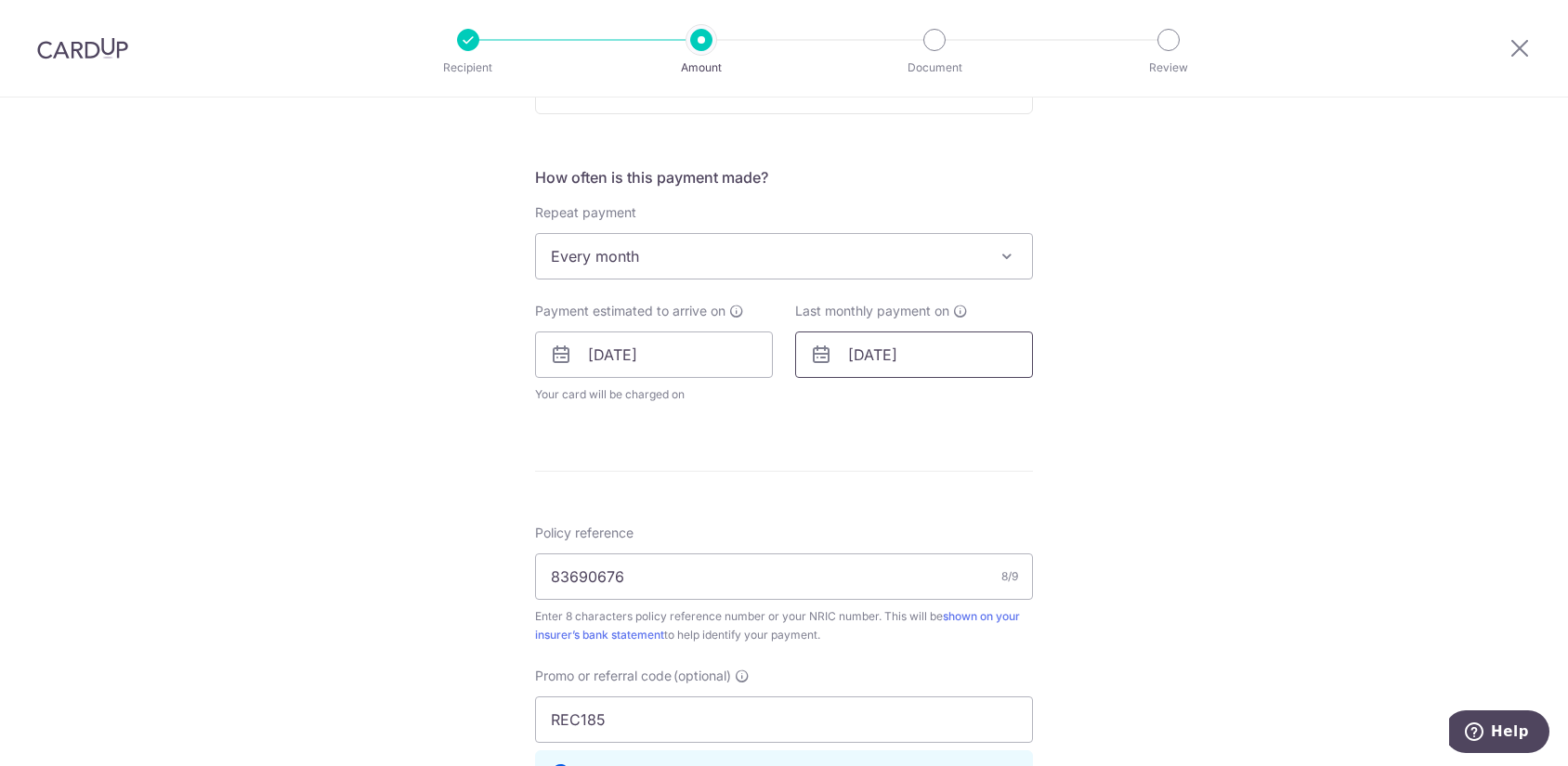
click at [849, 352] on input "[DATE]" at bounding box center [913, 354] width 238 height 46
click at [1063, 413] on link "Next" at bounding box center [1058, 404] width 23 height 23
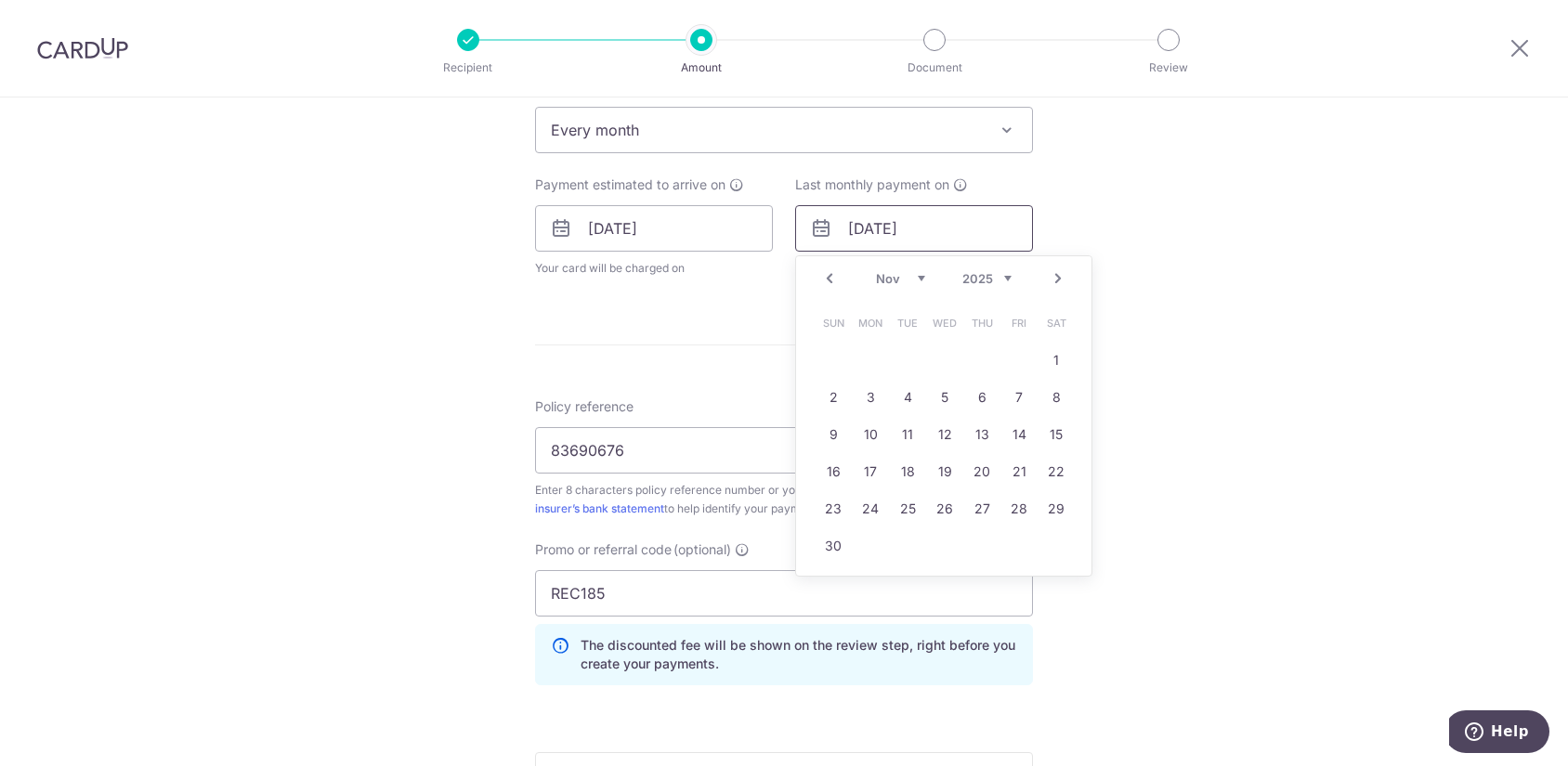
scroll to position [743, 0]
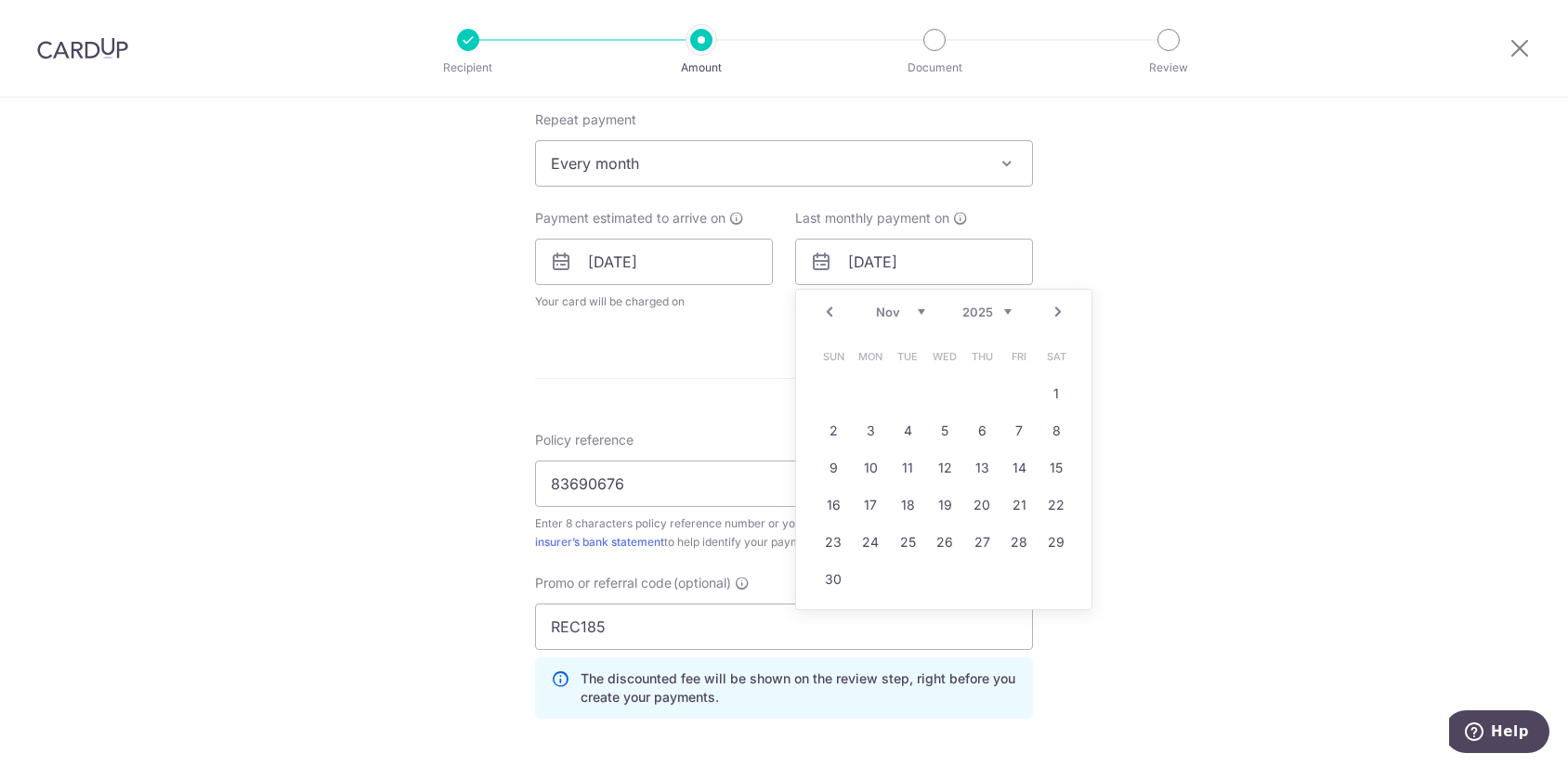
click at [1055, 319] on link "Next" at bounding box center [1058, 312] width 23 height 23
click at [838, 435] on link "7" at bounding box center [833, 430] width 29 height 29
type input "[DATE]"
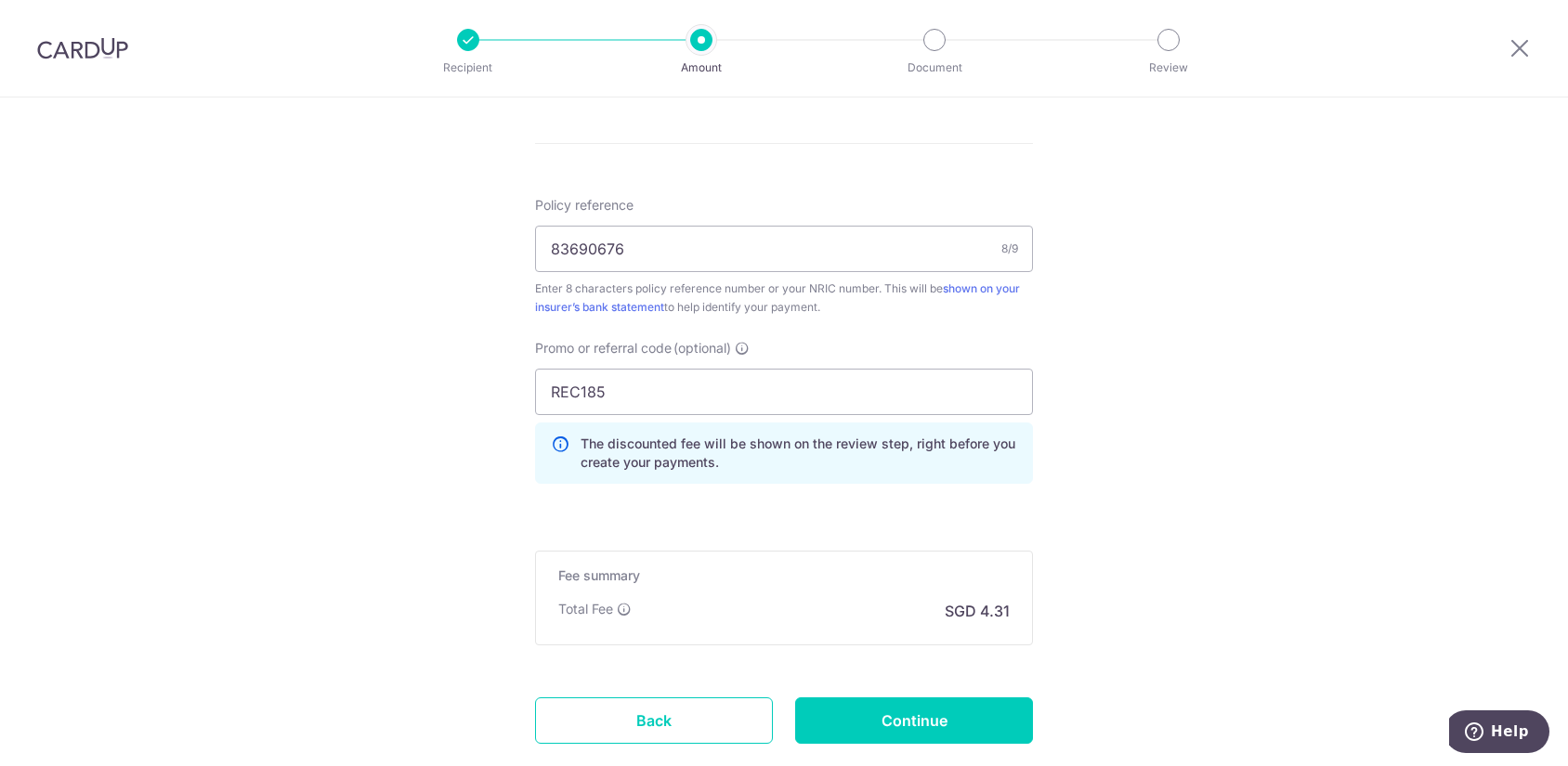
scroll to position [1114, 0]
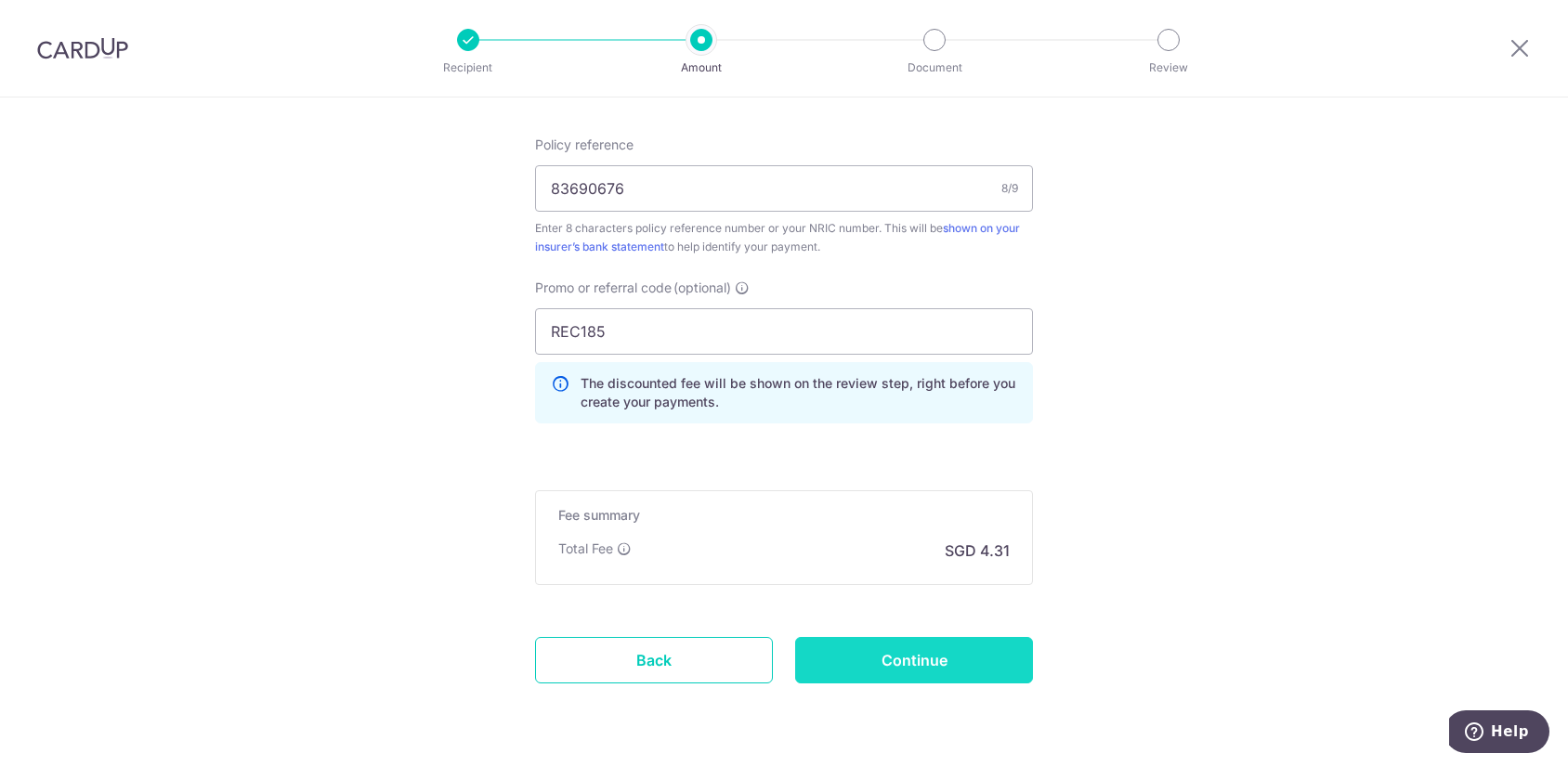
click at [920, 678] on input "Continue" at bounding box center [913, 659] width 238 height 46
type input "Update Schedule"
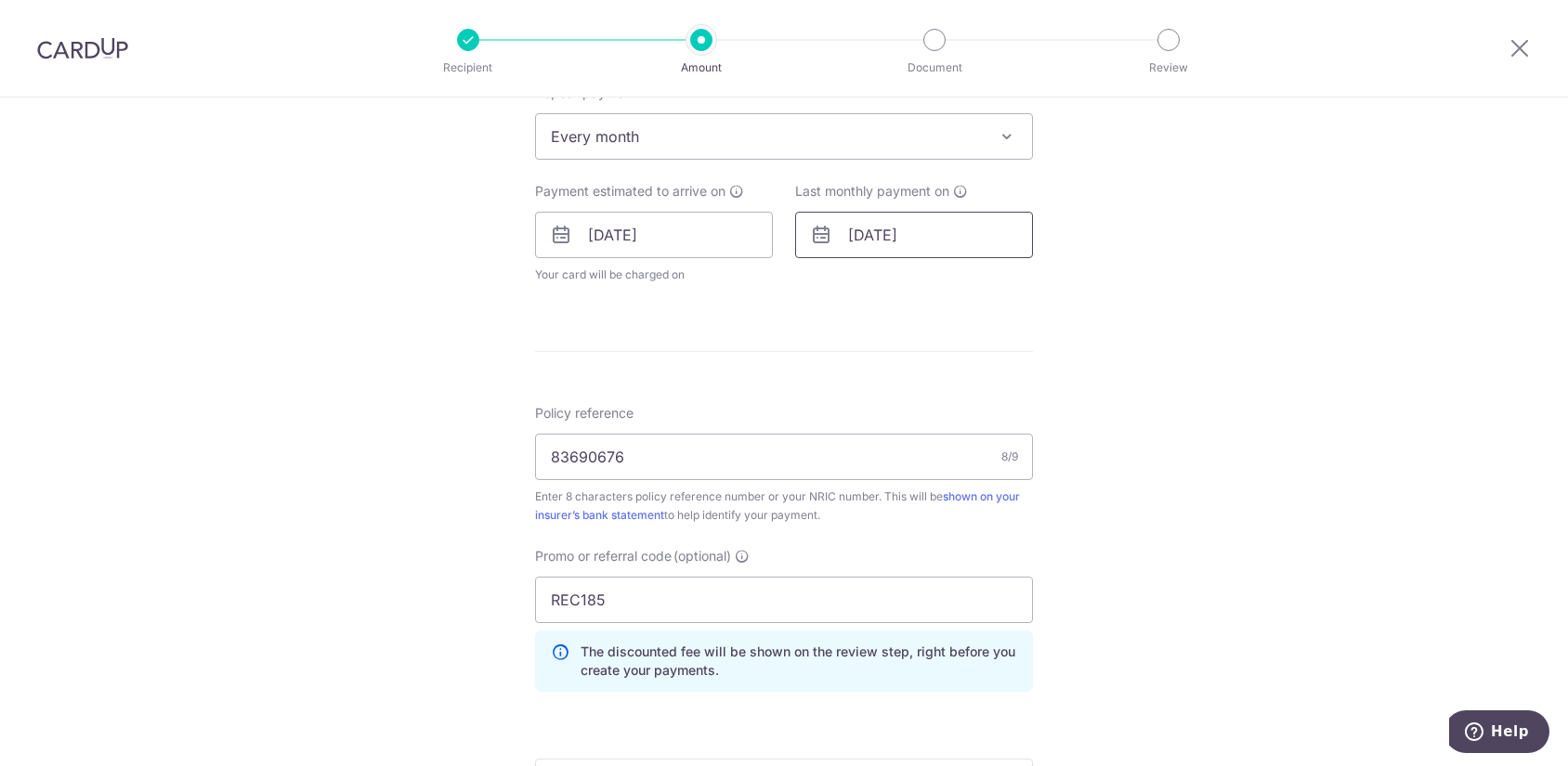
scroll to position [723, 0]
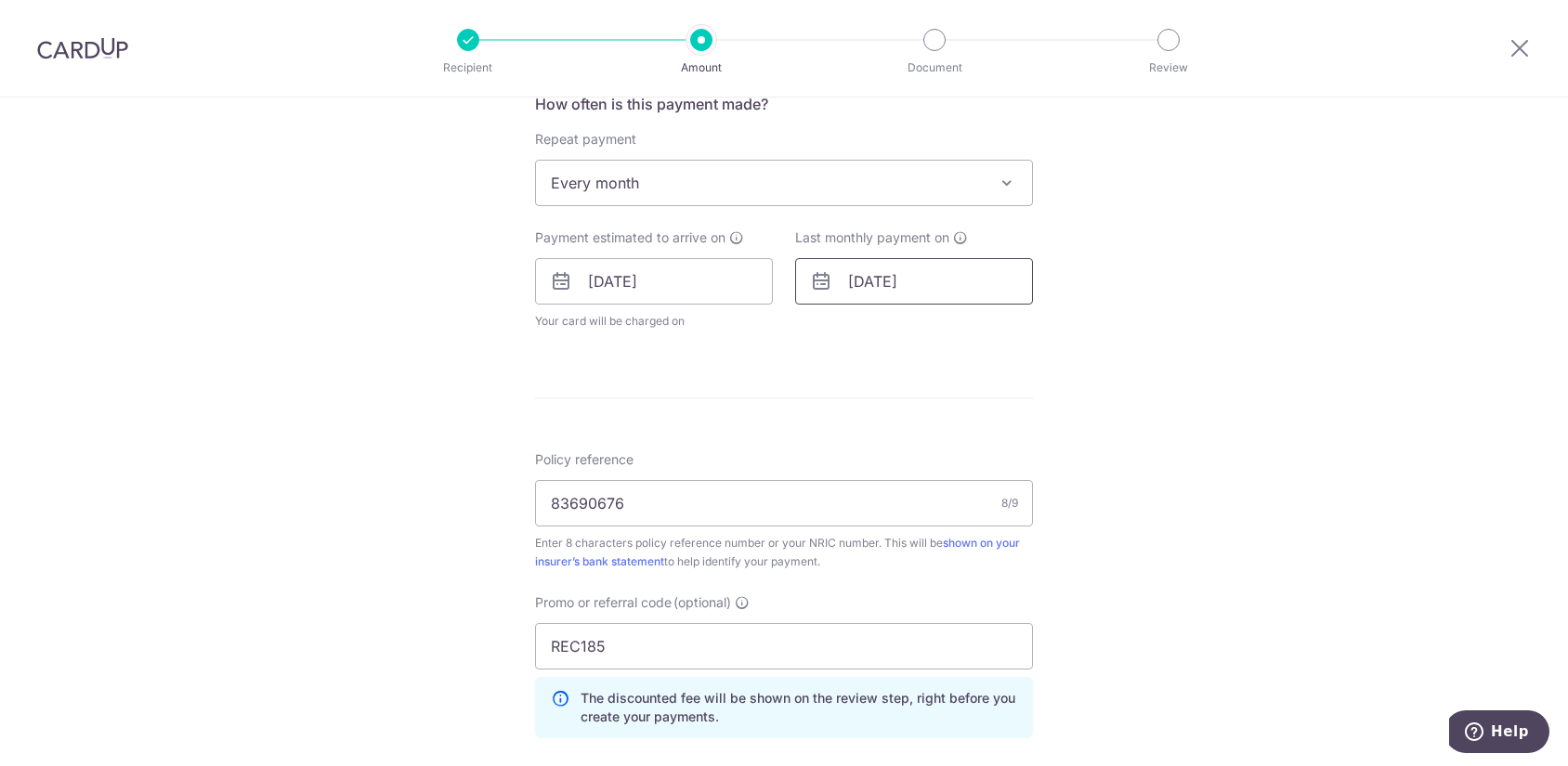
click at [972, 282] on input "[DATE]" at bounding box center [913, 281] width 238 height 46
click at [1063, 330] on link "Next" at bounding box center [1058, 331] width 23 height 23
click at [984, 332] on select "2025 2026 2027 2028 2029 2030 2031 2032 2033 2034 2035" at bounding box center [987, 331] width 49 height 15
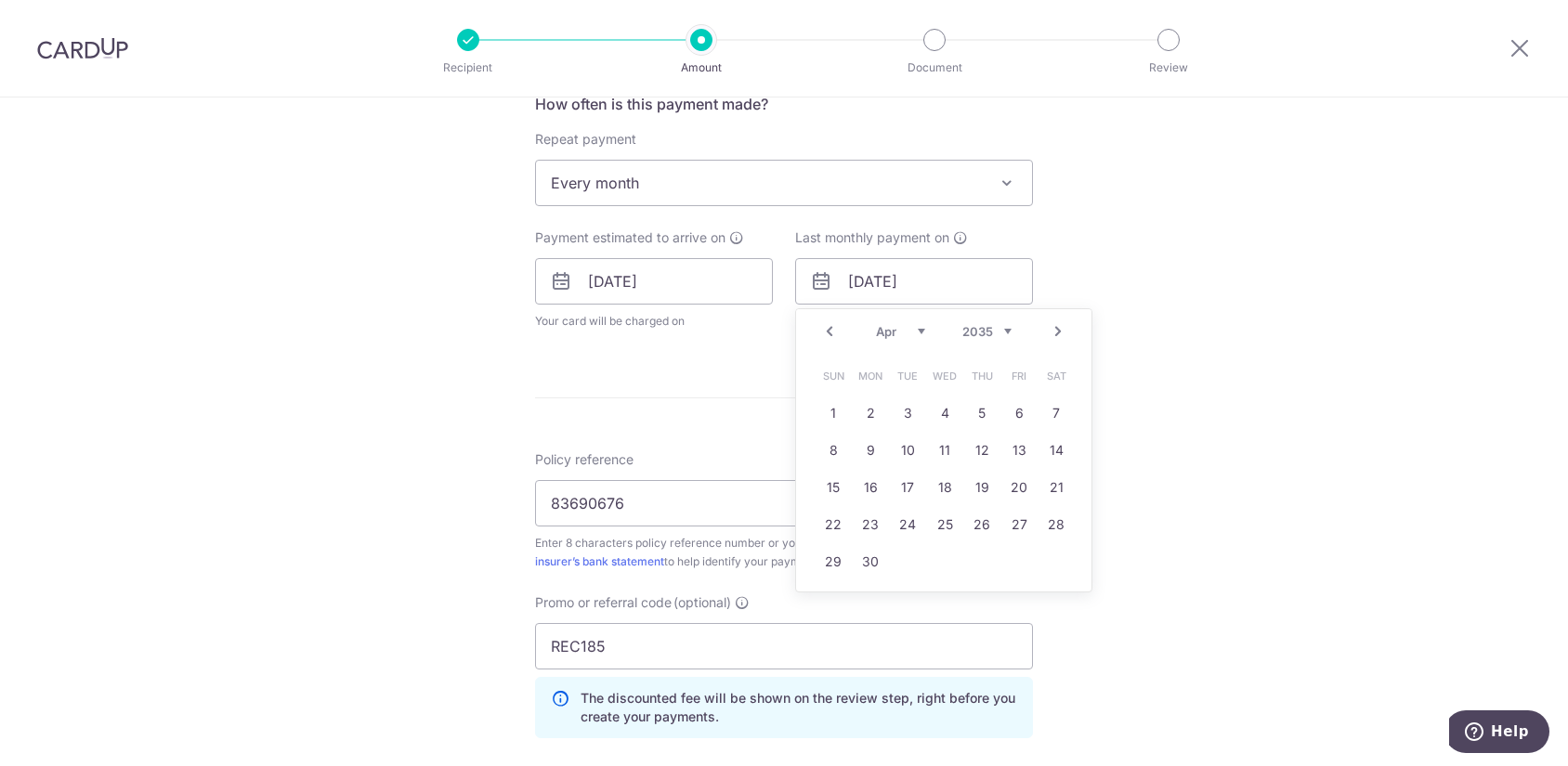
click at [1128, 520] on div "Tell us more about your payment Enter payment amount SGD 165.85 165.85 Select C…" at bounding box center [784, 255] width 1568 height 1763
click at [909, 287] on input "[DATE]" at bounding box center [913, 281] width 238 height 46
click at [1012, 325] on div "Prev Next Sep Oct Nov [DATE] 2026 2027 2028 2029 2030 2031 2032 2033 2034 2035" at bounding box center [944, 332] width 296 height 45
click at [985, 339] on div "Prev Next Sep Oct Nov [DATE] 2026 2027 2028 2029 2030 2031 2032 2033 2034 2035" at bounding box center [944, 332] width 296 height 45
click at [986, 330] on select "2025 2026 2027 2028 2029 2030 2031 2032 2033 2034 2035" at bounding box center [987, 331] width 49 height 15
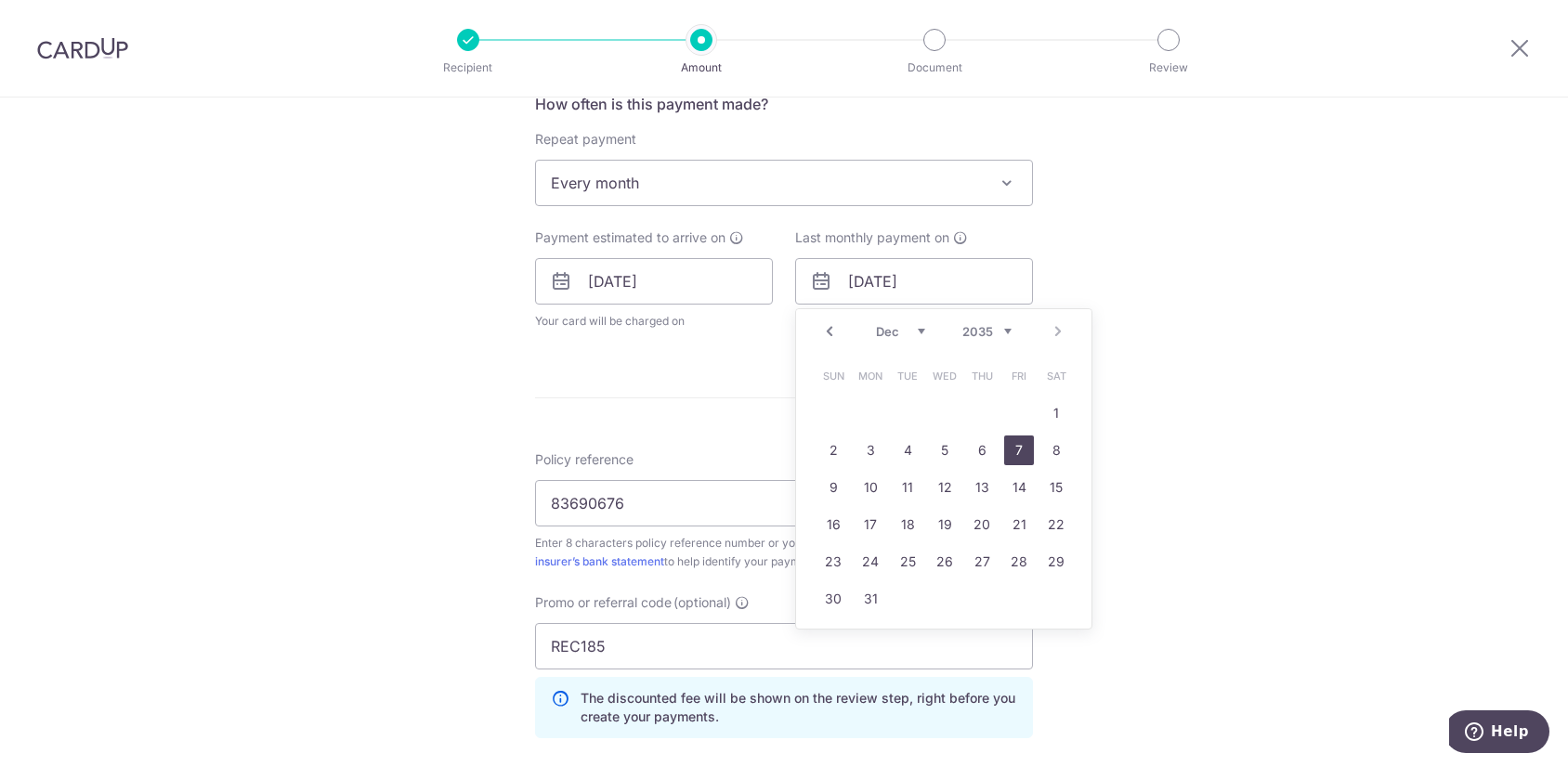
click at [1008, 451] on link "7" at bounding box center [1019, 450] width 29 height 29
type input "[DATE]"
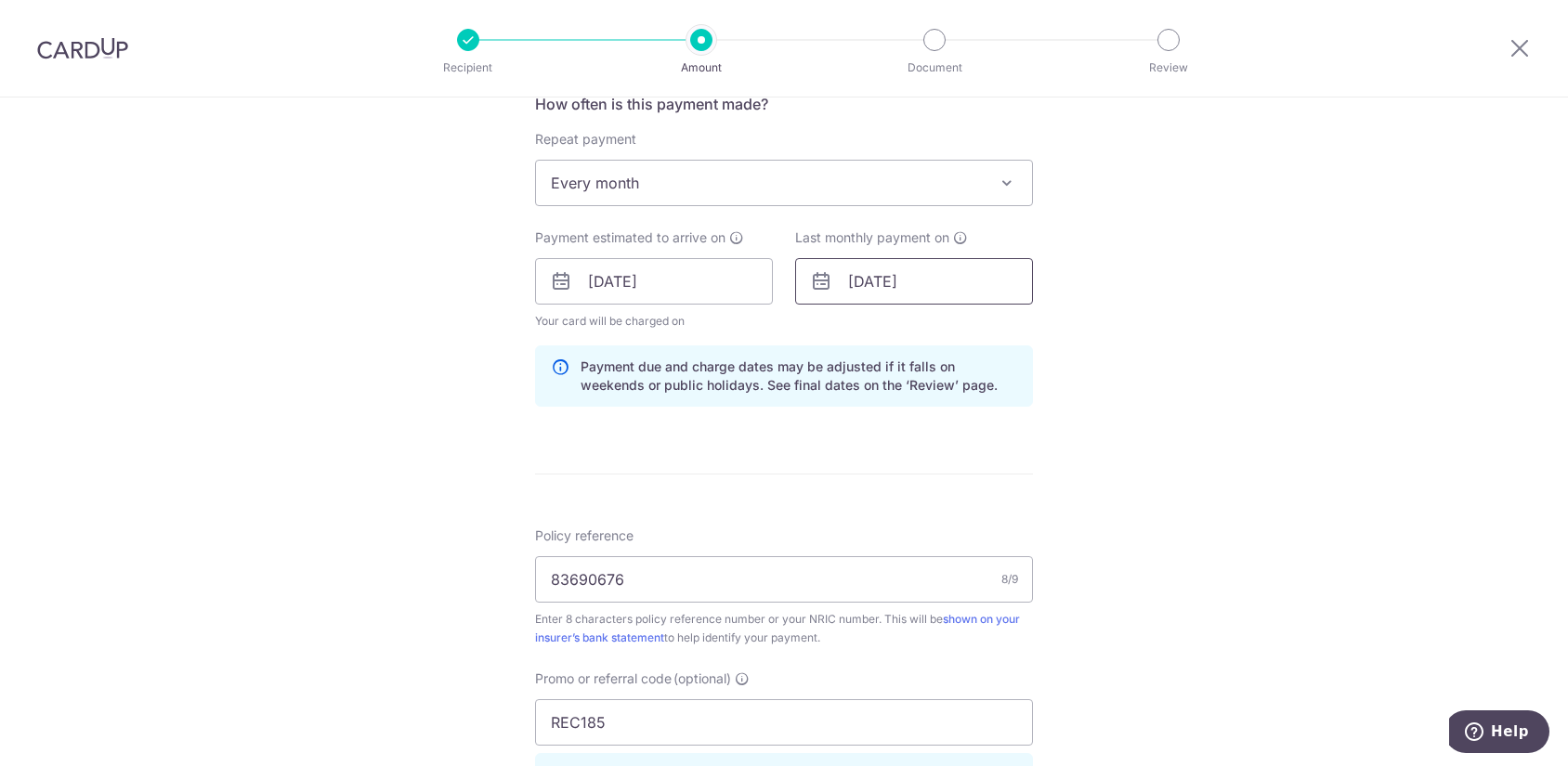
click at [960, 278] on input "[DATE]" at bounding box center [913, 281] width 238 height 46
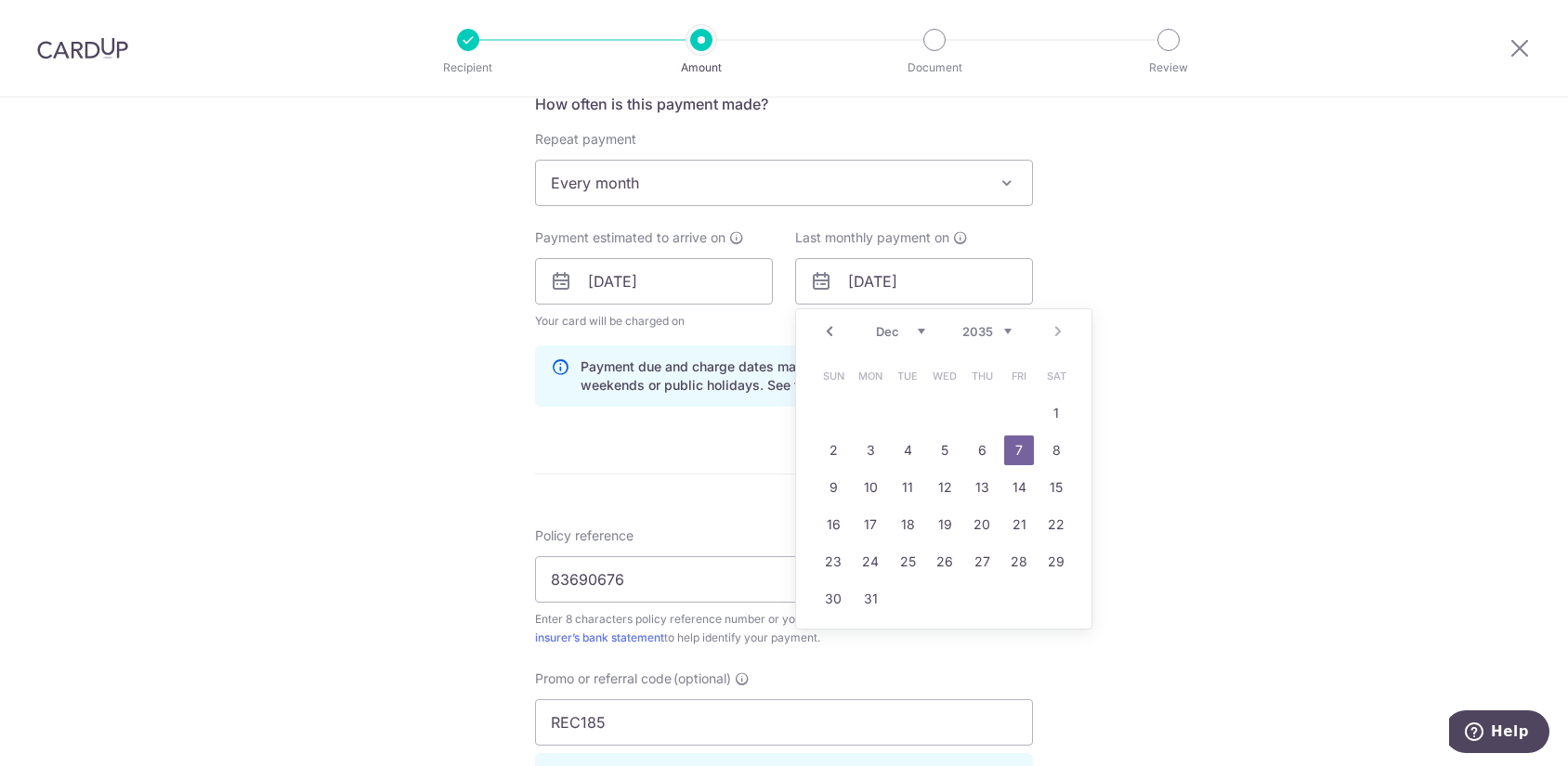
click at [1061, 325] on div "Prev Next Jan Feb Mar Apr May Jun [DATE] Aug Sep Oct Nov [DATE] 2026 2027 2028 …" at bounding box center [944, 332] width 296 height 45
drag, startPoint x: 1061, startPoint y: 325, endPoint x: 1162, endPoint y: 353, distance: 104.8
click at [1162, 353] on div "Tell us more about your payment Enter payment amount SGD 165.85 165.85 Select C…" at bounding box center [784, 293] width 1568 height 1839
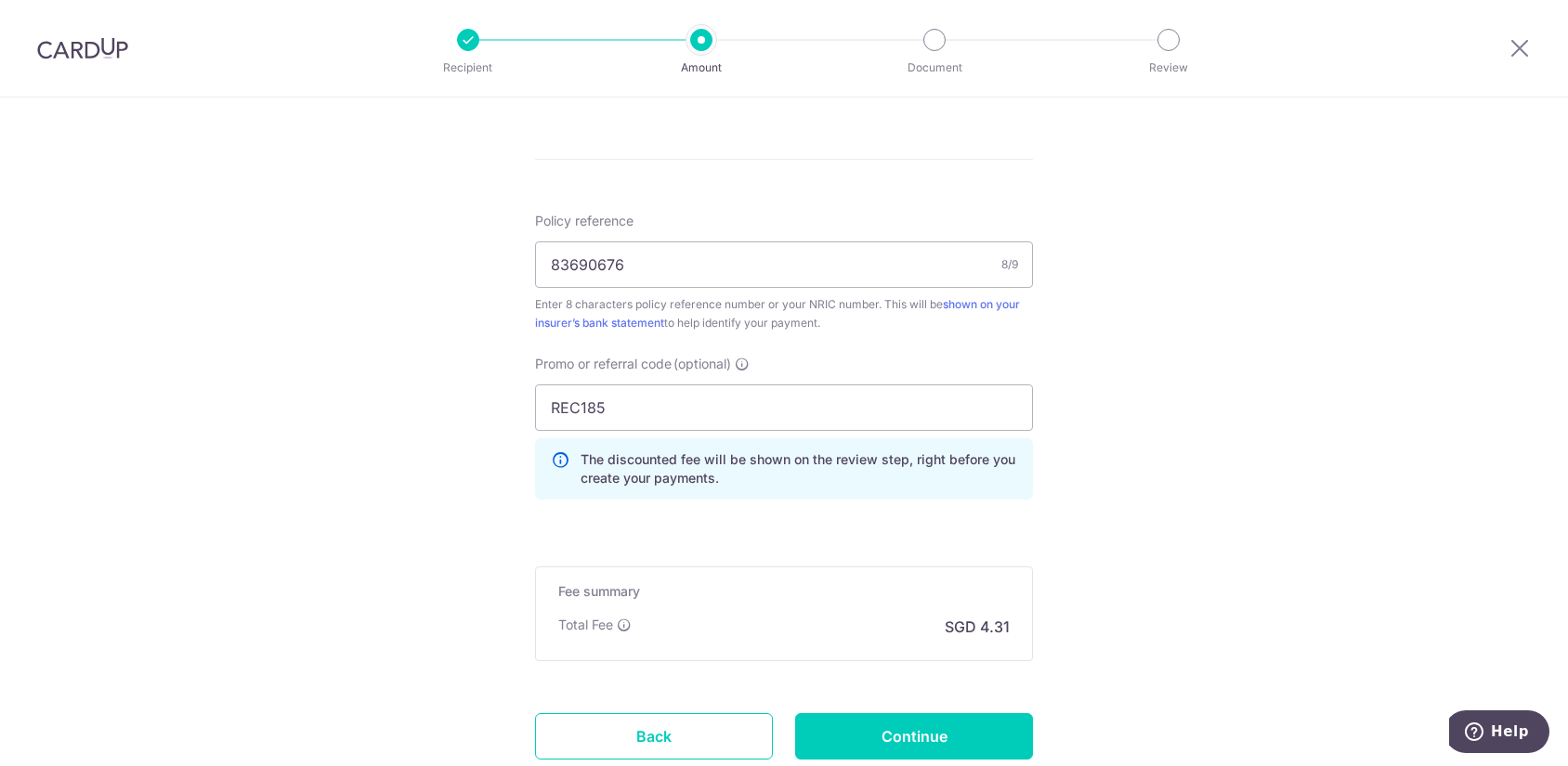
scroll to position [1095, 0]
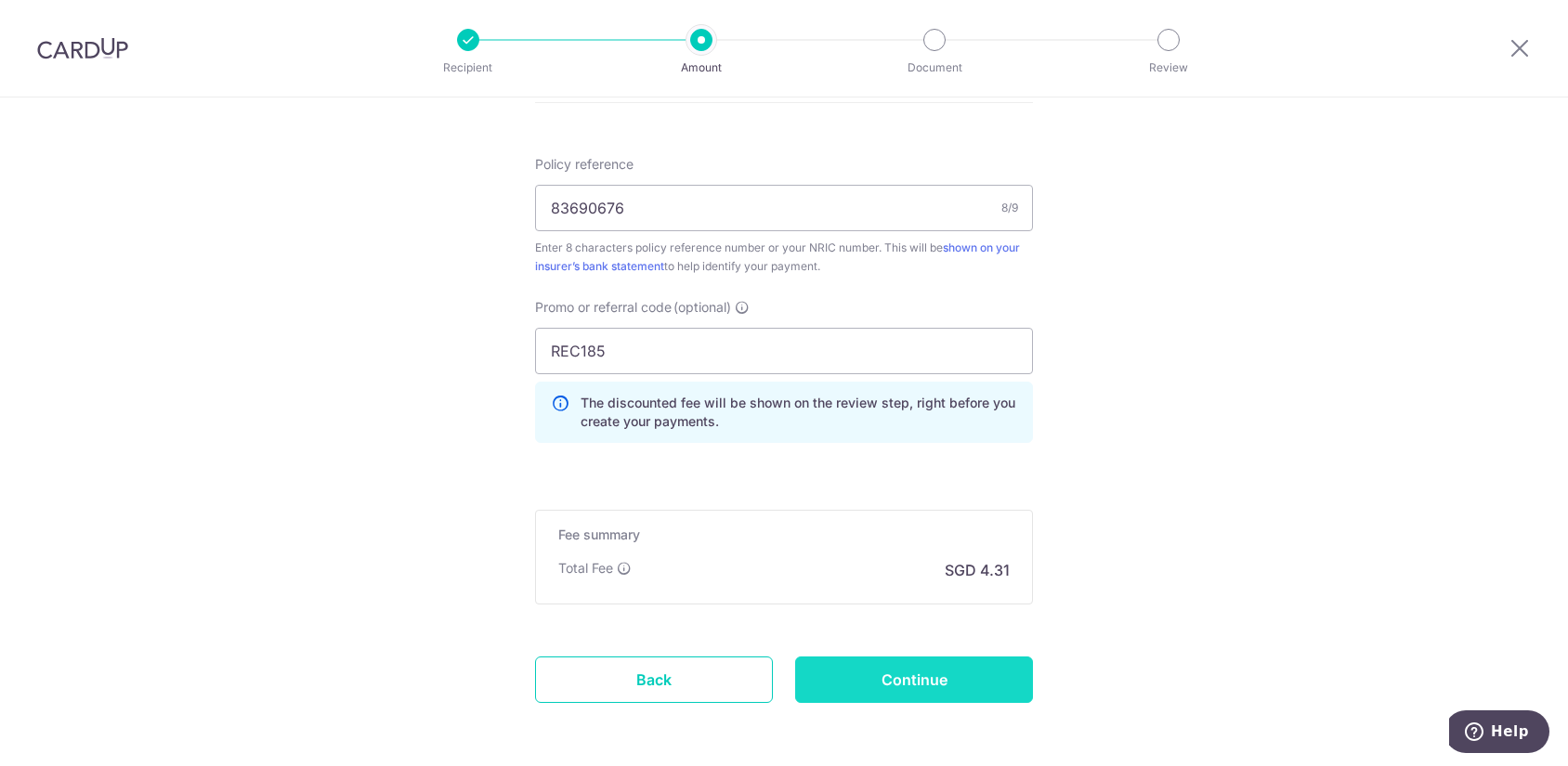
click at [957, 680] on input "Continue" at bounding box center [913, 679] width 238 height 46
type input "Update Schedule"
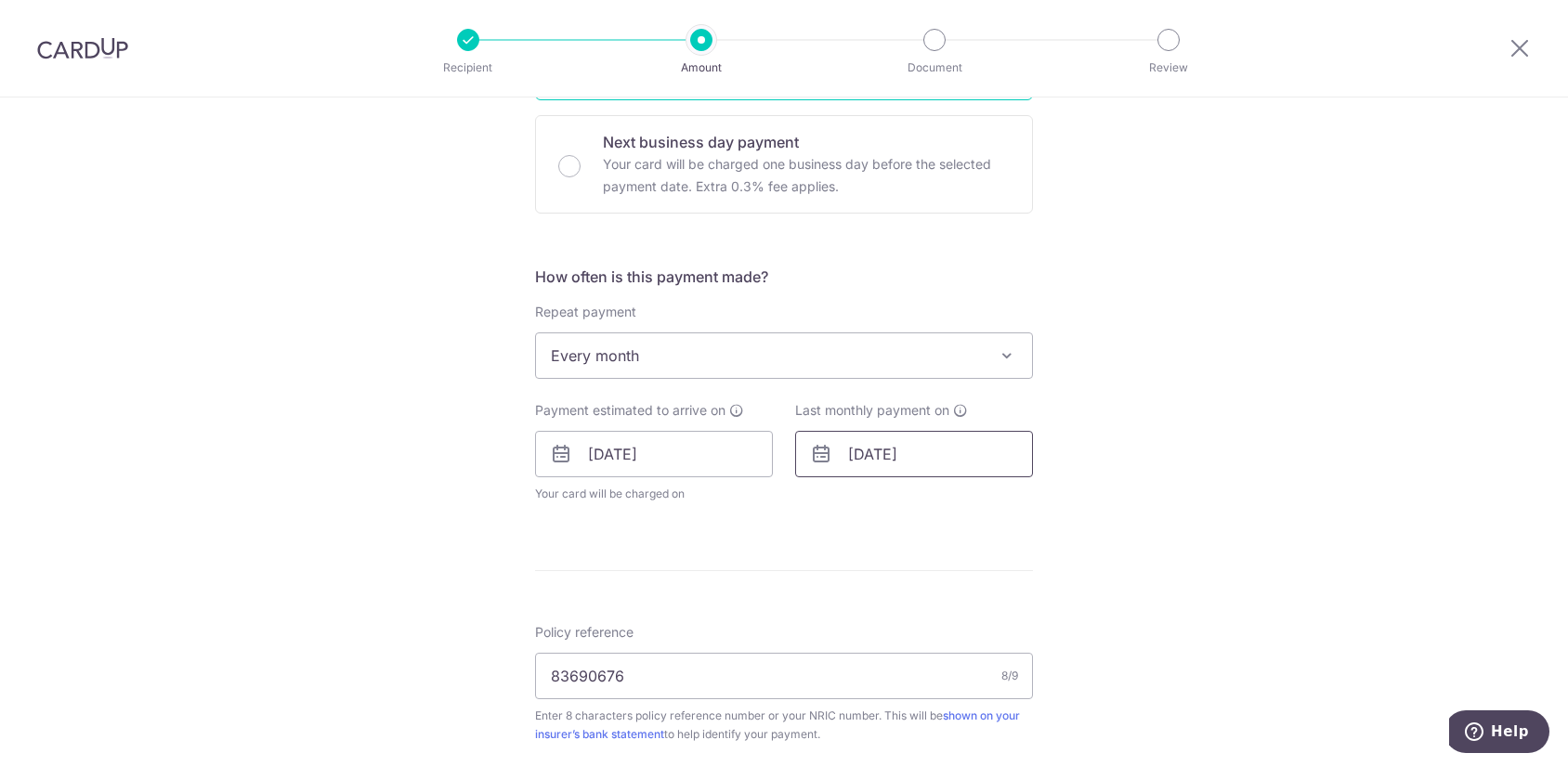
scroll to position [557, 0]
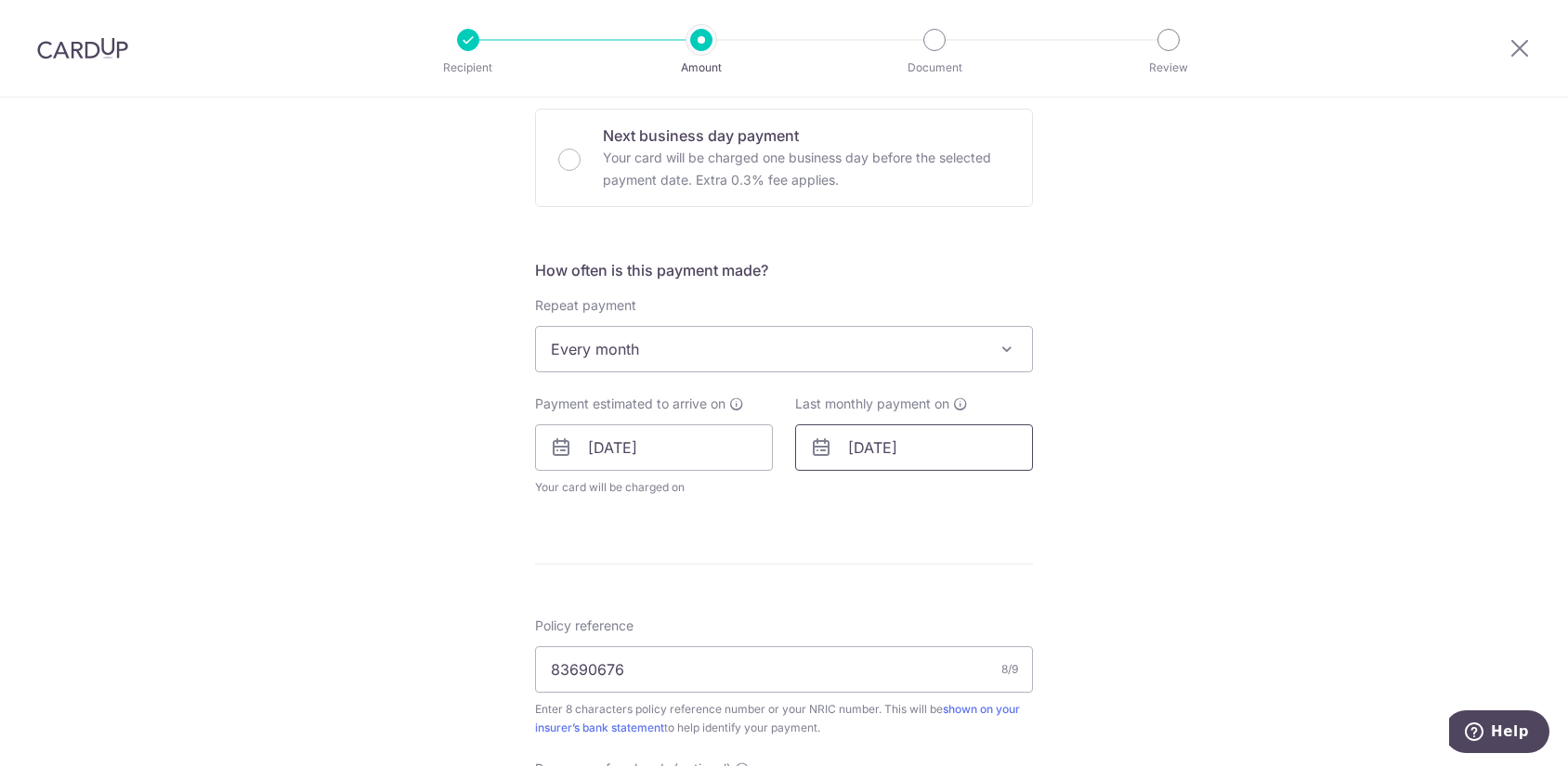
click at [913, 450] on input "[DATE]" at bounding box center [913, 447] width 238 height 46
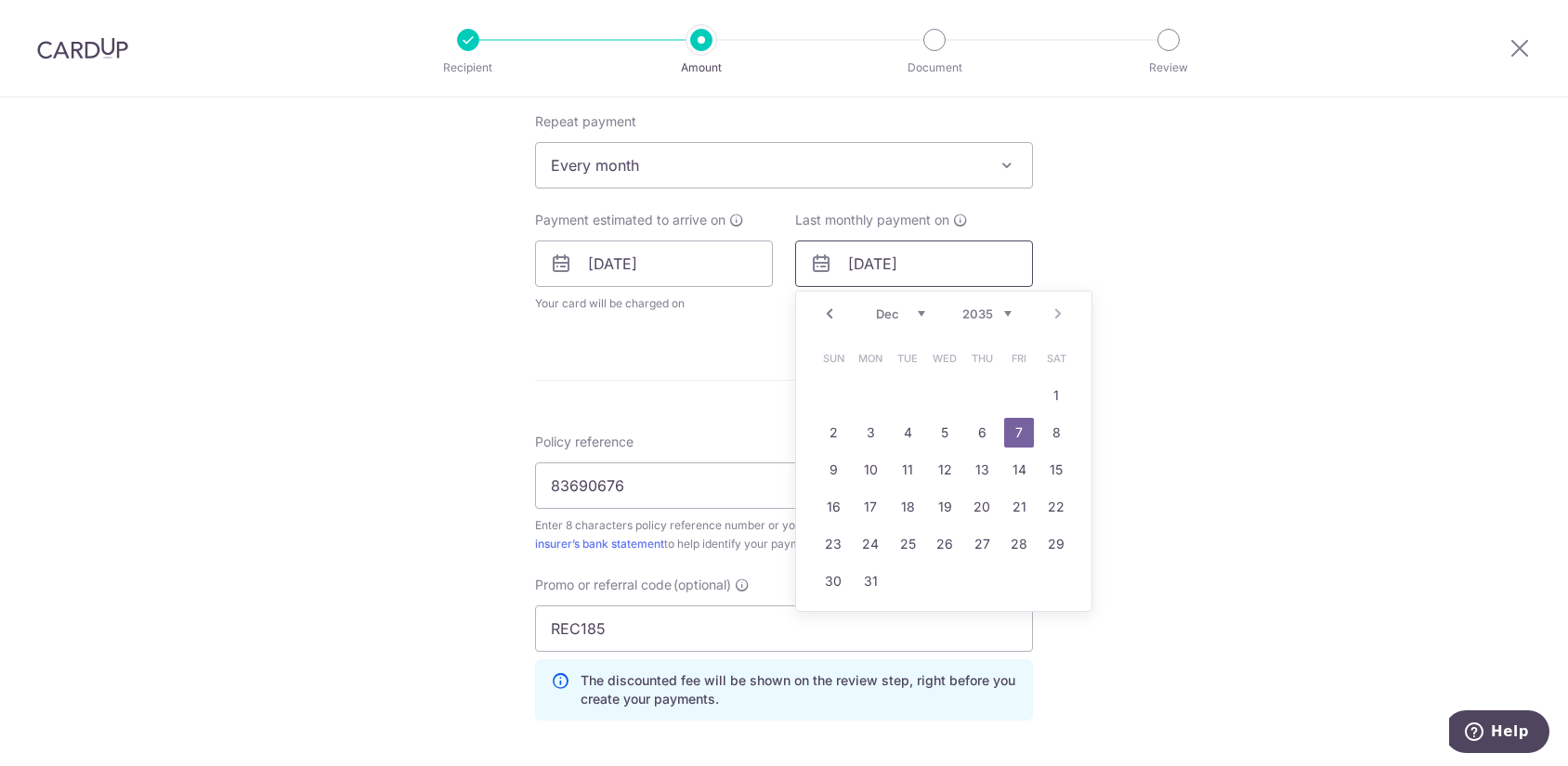
scroll to position [743, 0]
click at [972, 310] on select "2025 2026 2027 2028 2029 2030 2031 2032 2033 2034 2035" at bounding box center [987, 311] width 49 height 15
click at [878, 312] on select "Jan Feb Mar Apr May Jun [DATE] Aug Sep Oct Nov Dec" at bounding box center [900, 311] width 49 height 15
click at [932, 419] on link "7" at bounding box center [945, 430] width 29 height 29
type input "[DATE]"
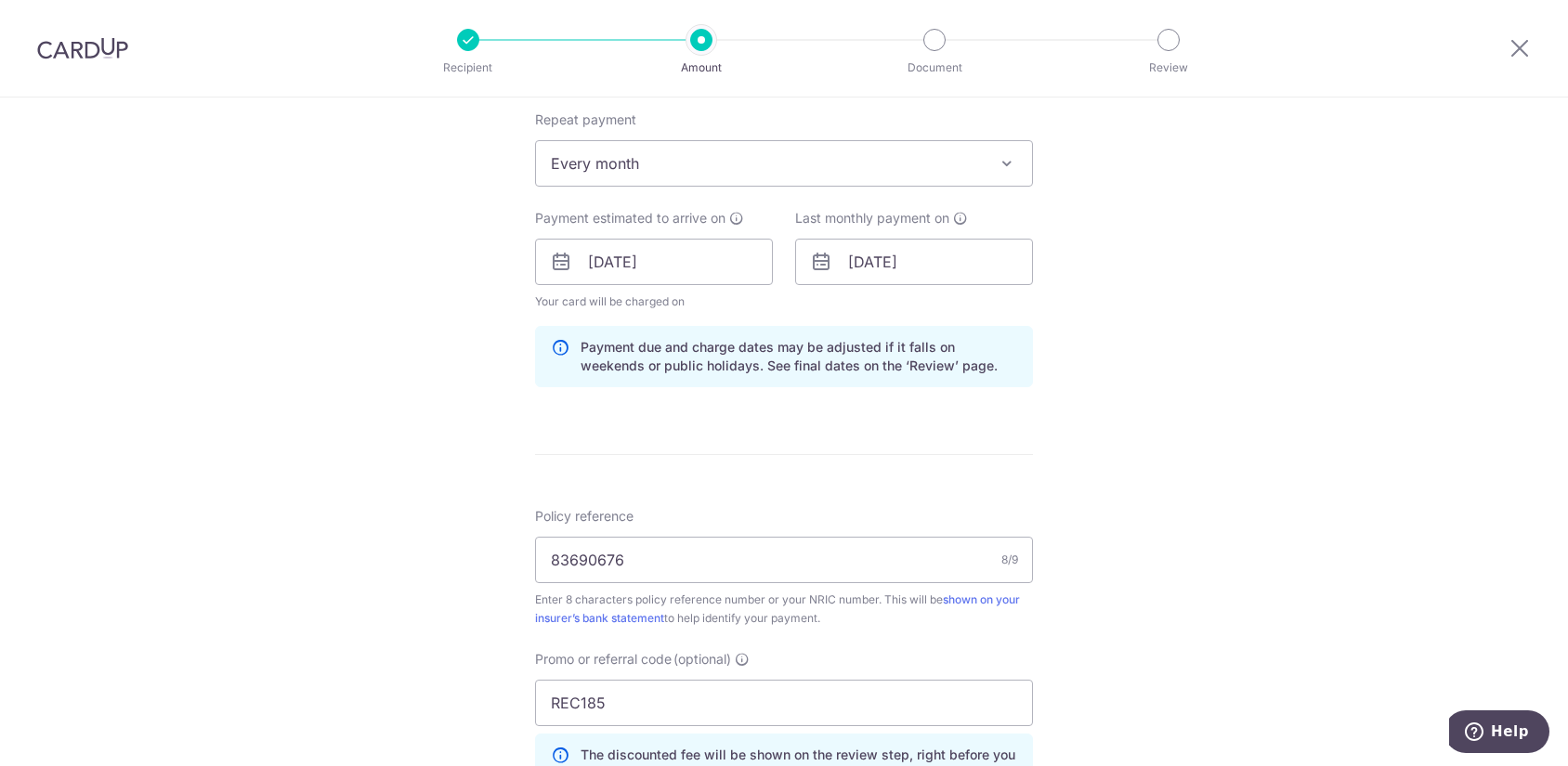
click at [1268, 410] on div "Tell us more about your payment Enter payment amount SGD 165.85 165.85 Select C…" at bounding box center [784, 274] width 1568 height 1839
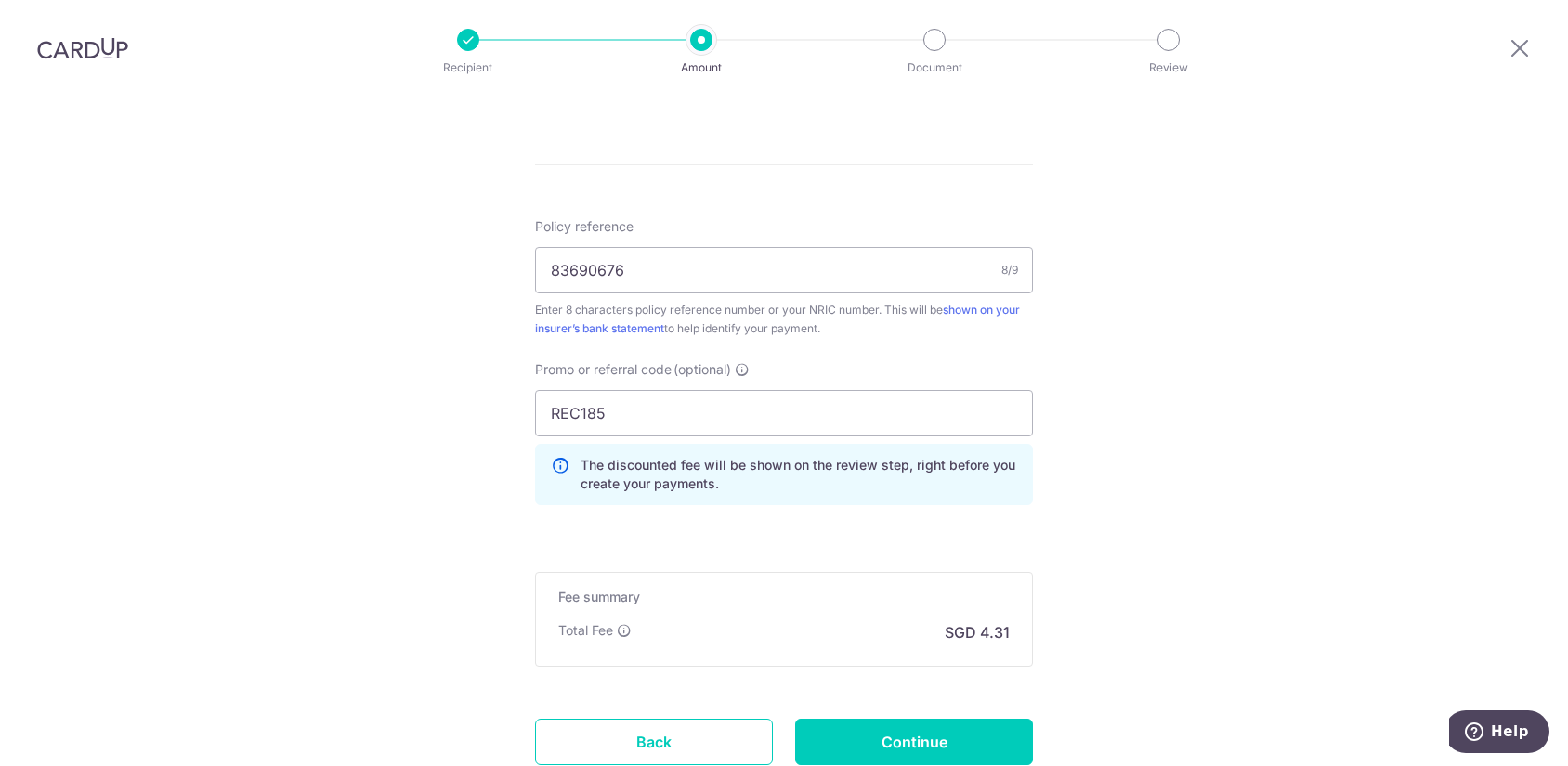
scroll to position [1114, 0]
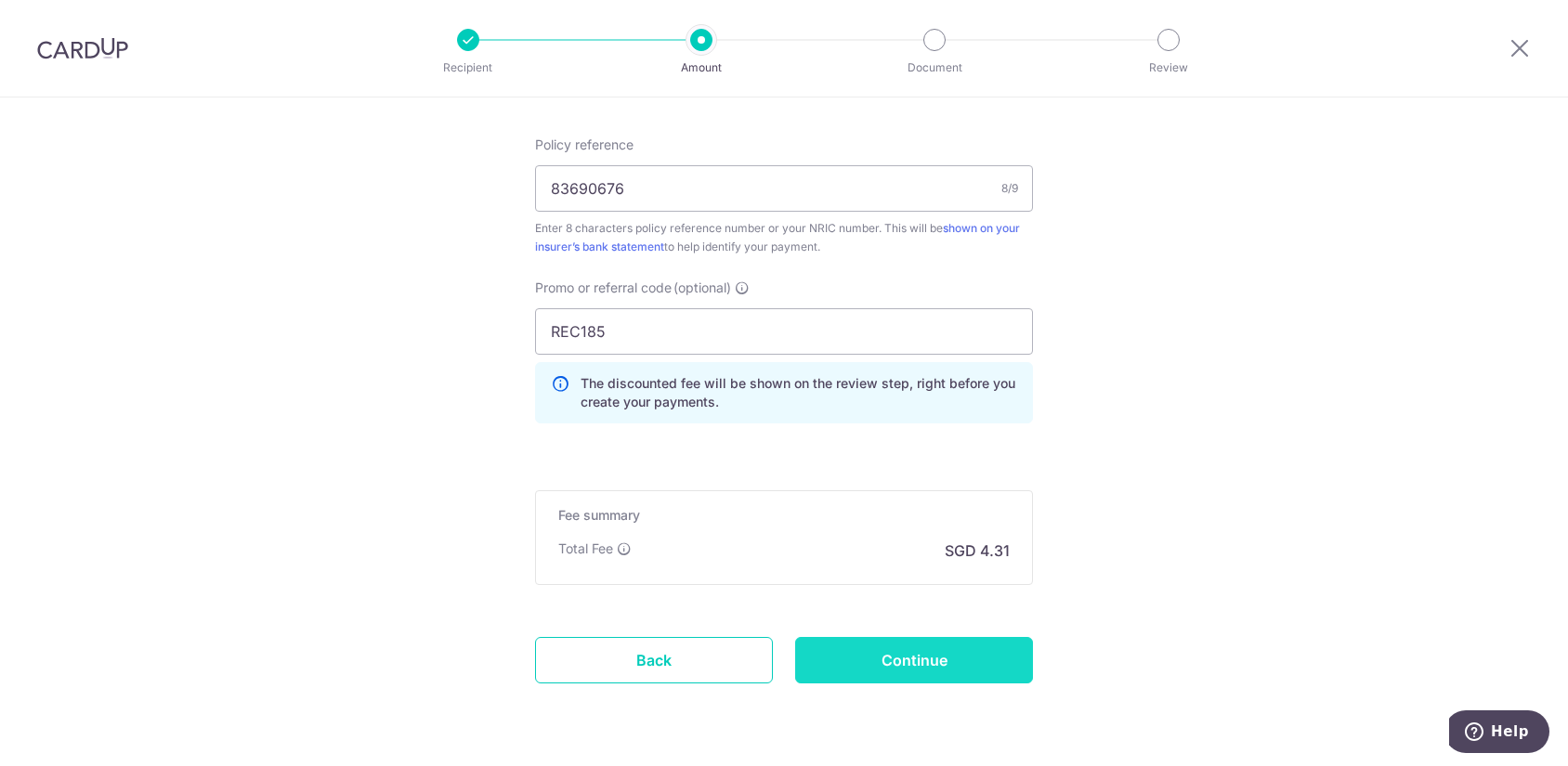
click at [925, 660] on input "Continue" at bounding box center [913, 659] width 238 height 46
type input "Update Schedule"
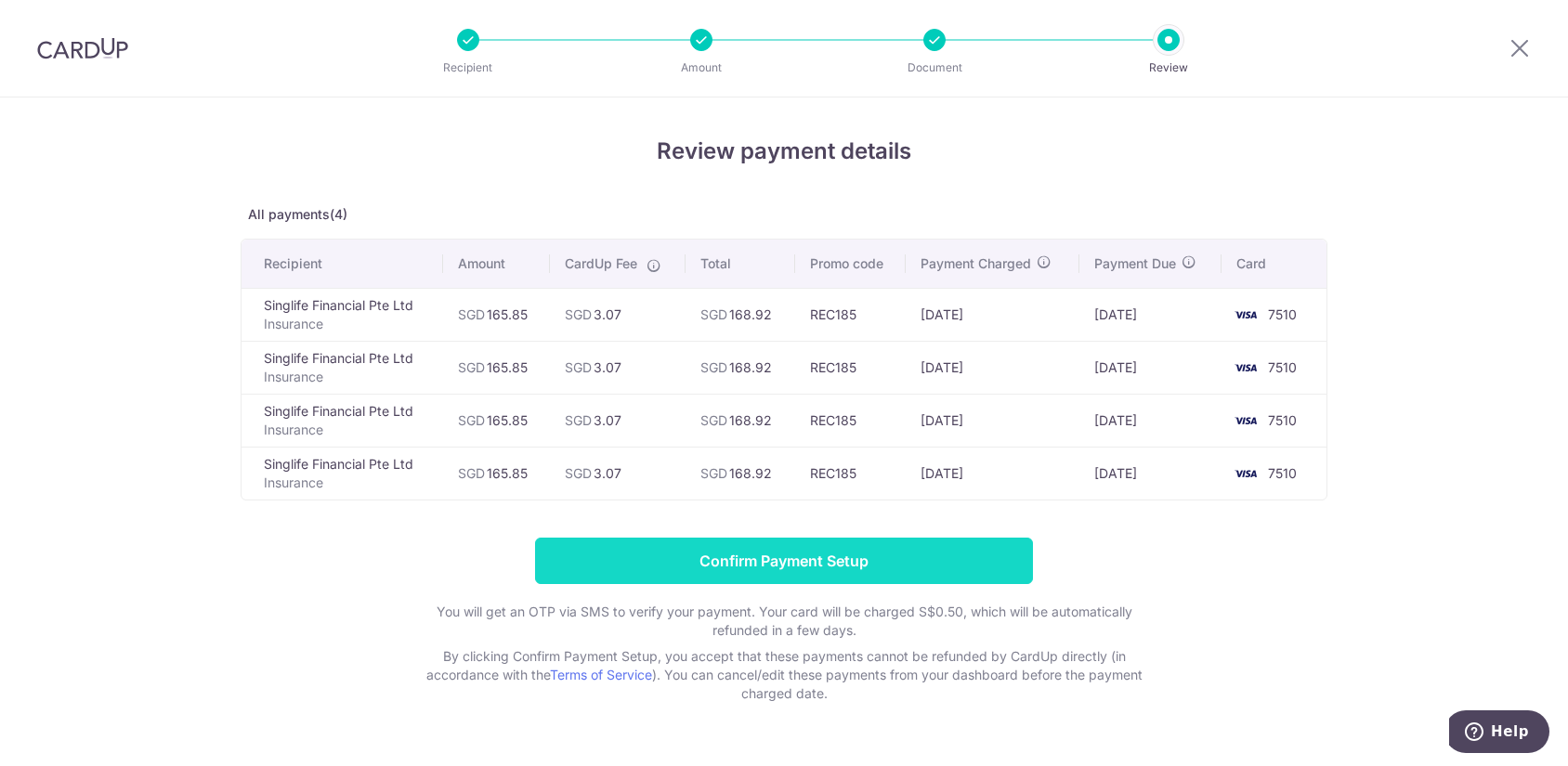
click at [878, 550] on input "Confirm Payment Setup" at bounding box center [784, 561] width 498 height 46
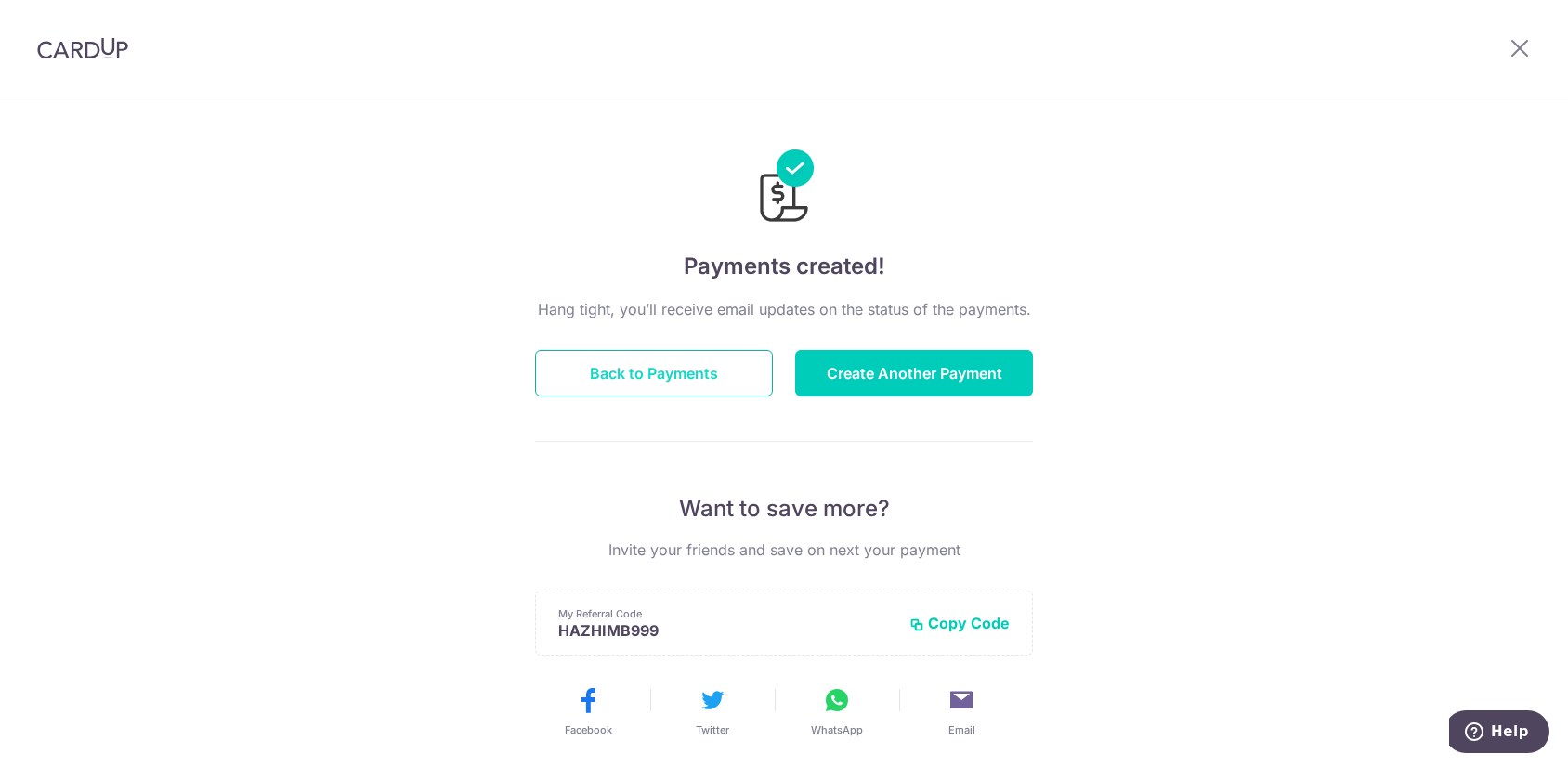
click at [632, 371] on button "Back to Payments" at bounding box center [654, 373] width 238 height 46
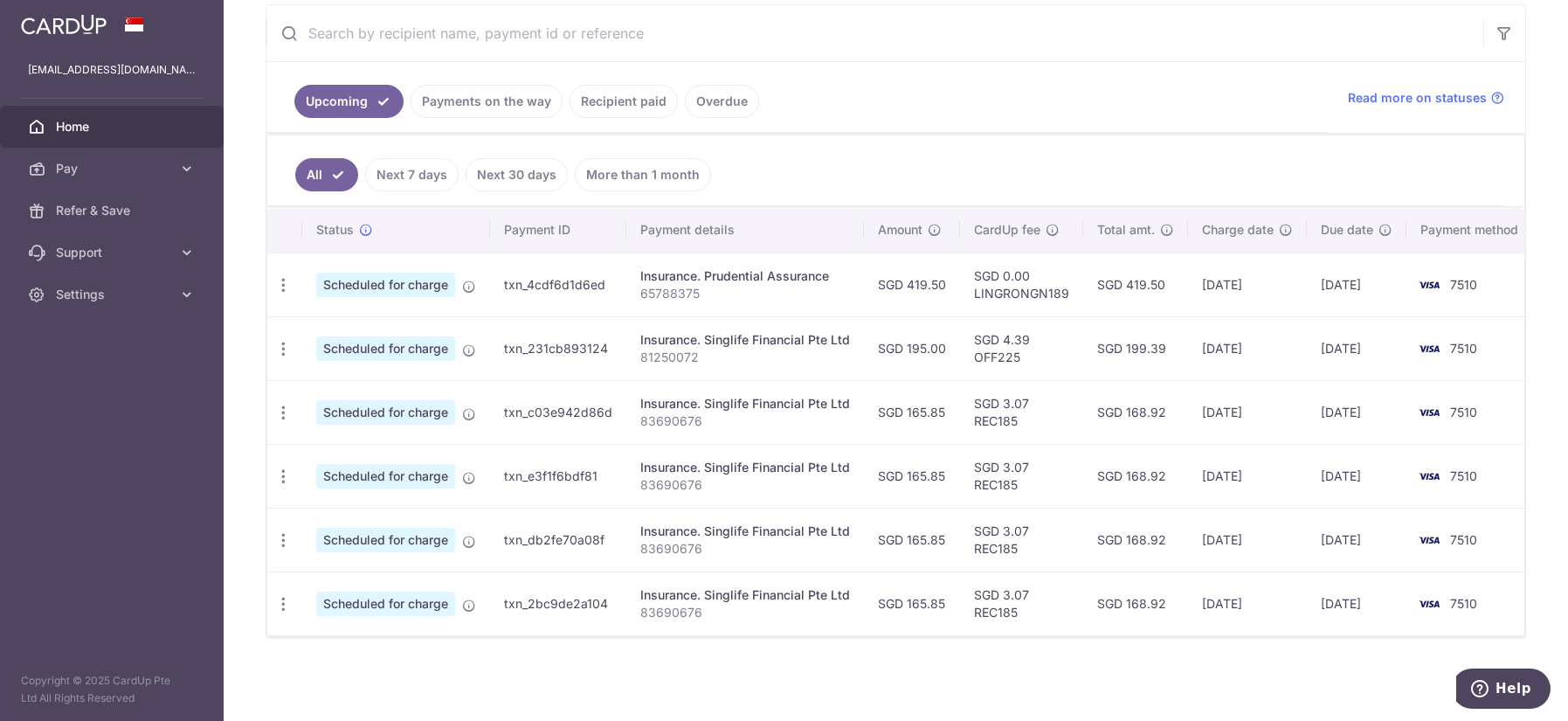
scroll to position [342, 0]
click at [283, 599] on icon "button" at bounding box center [283, 604] width 18 height 18
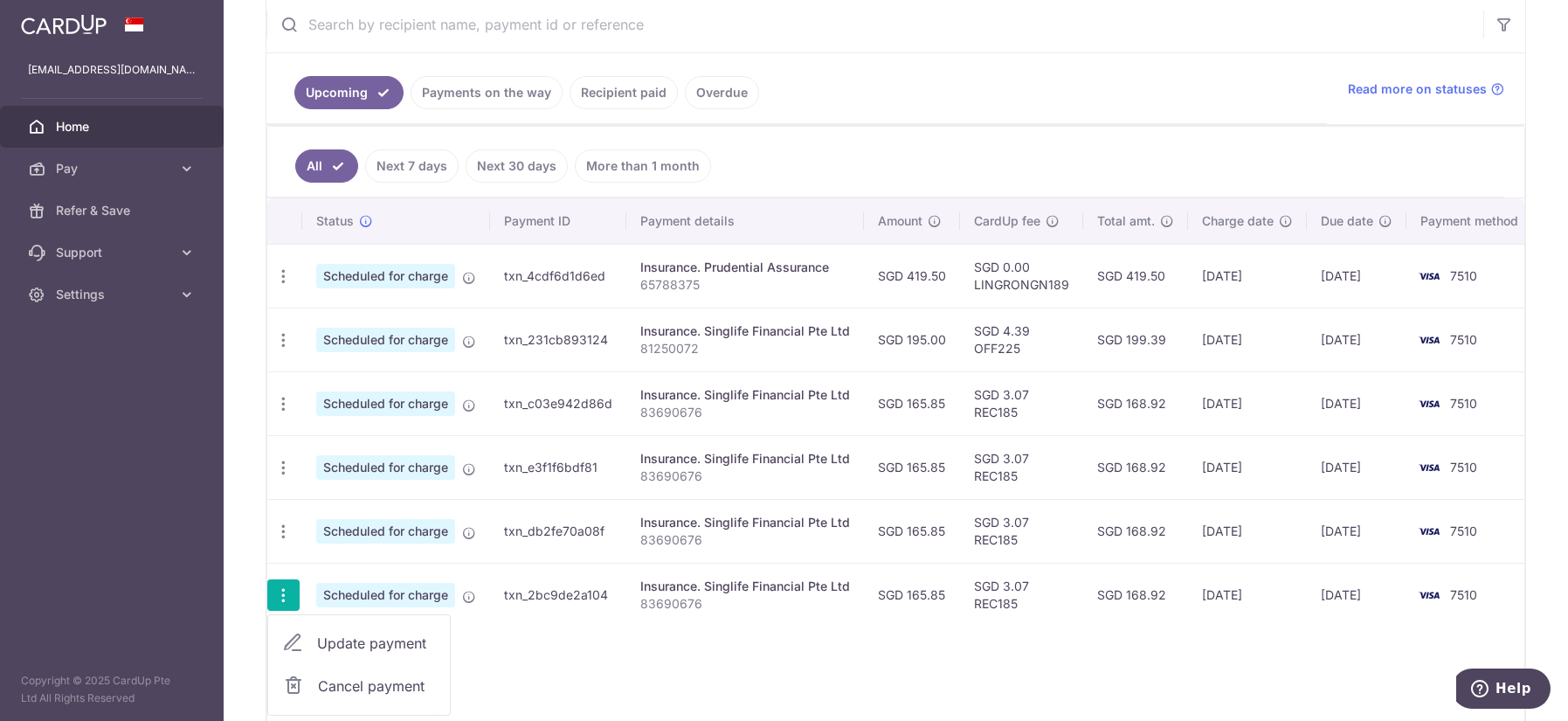
click at [379, 653] on span "Update payment" at bounding box center [376, 643] width 119 height 21
radio input "true"
type input "165.85"
type input "[DATE]"
type input "83690676"
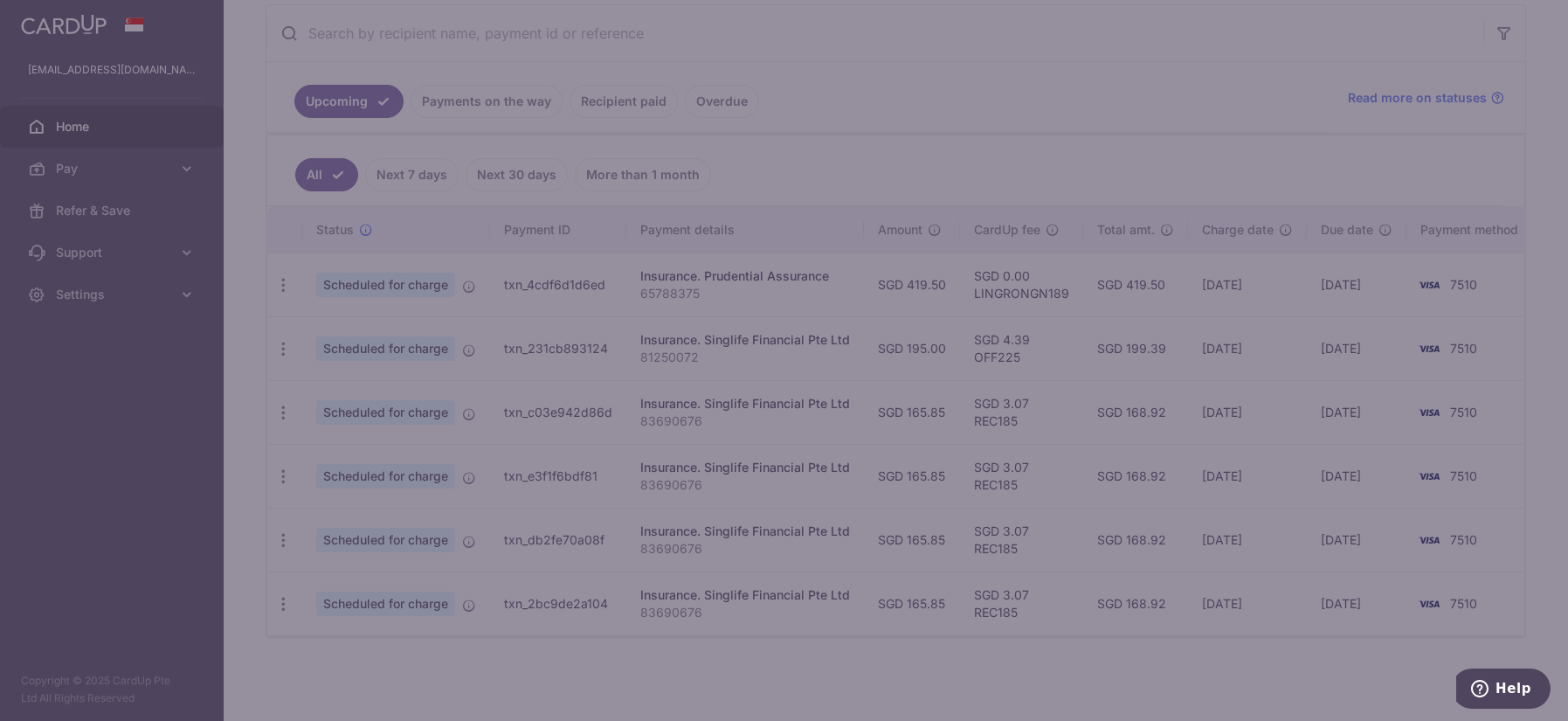
type input "REC185"
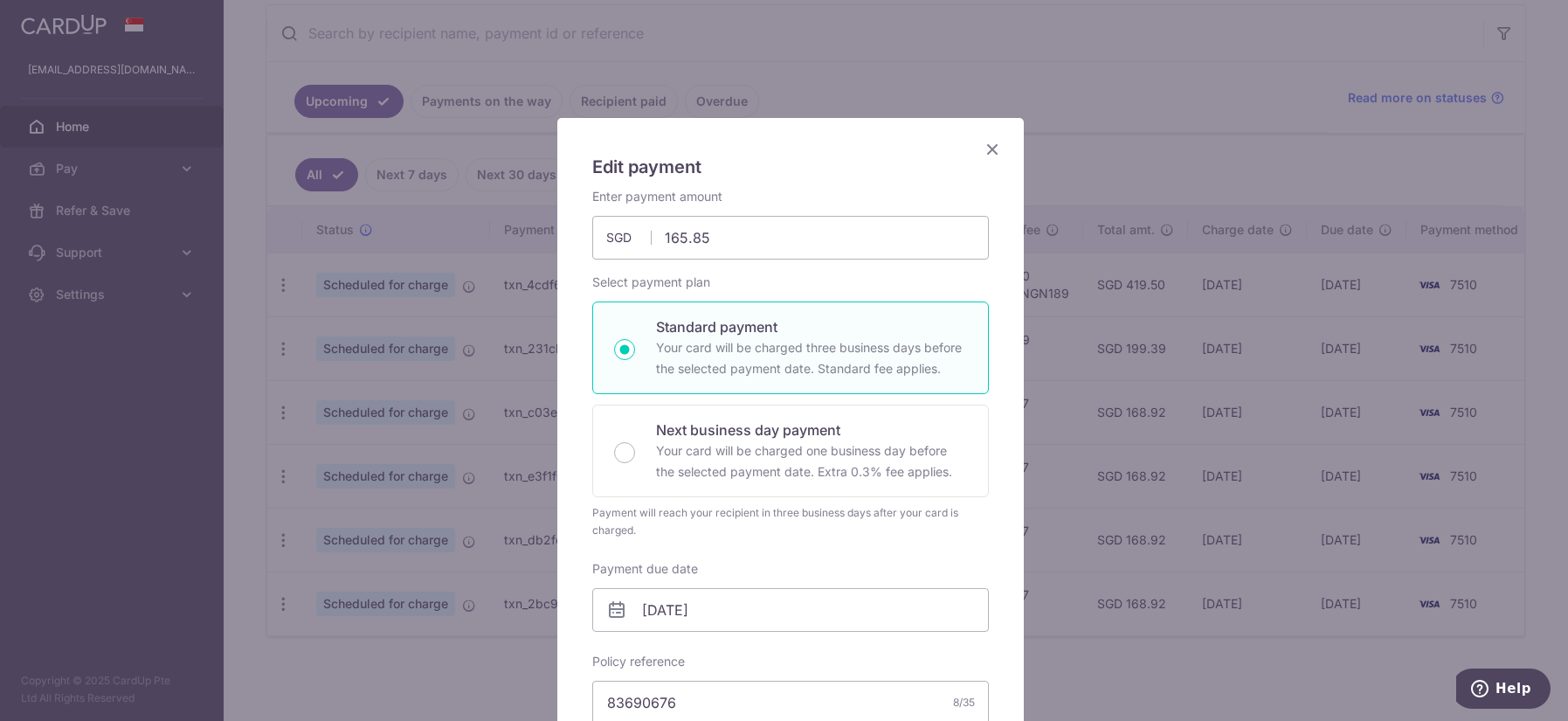
scroll to position [0, 0]
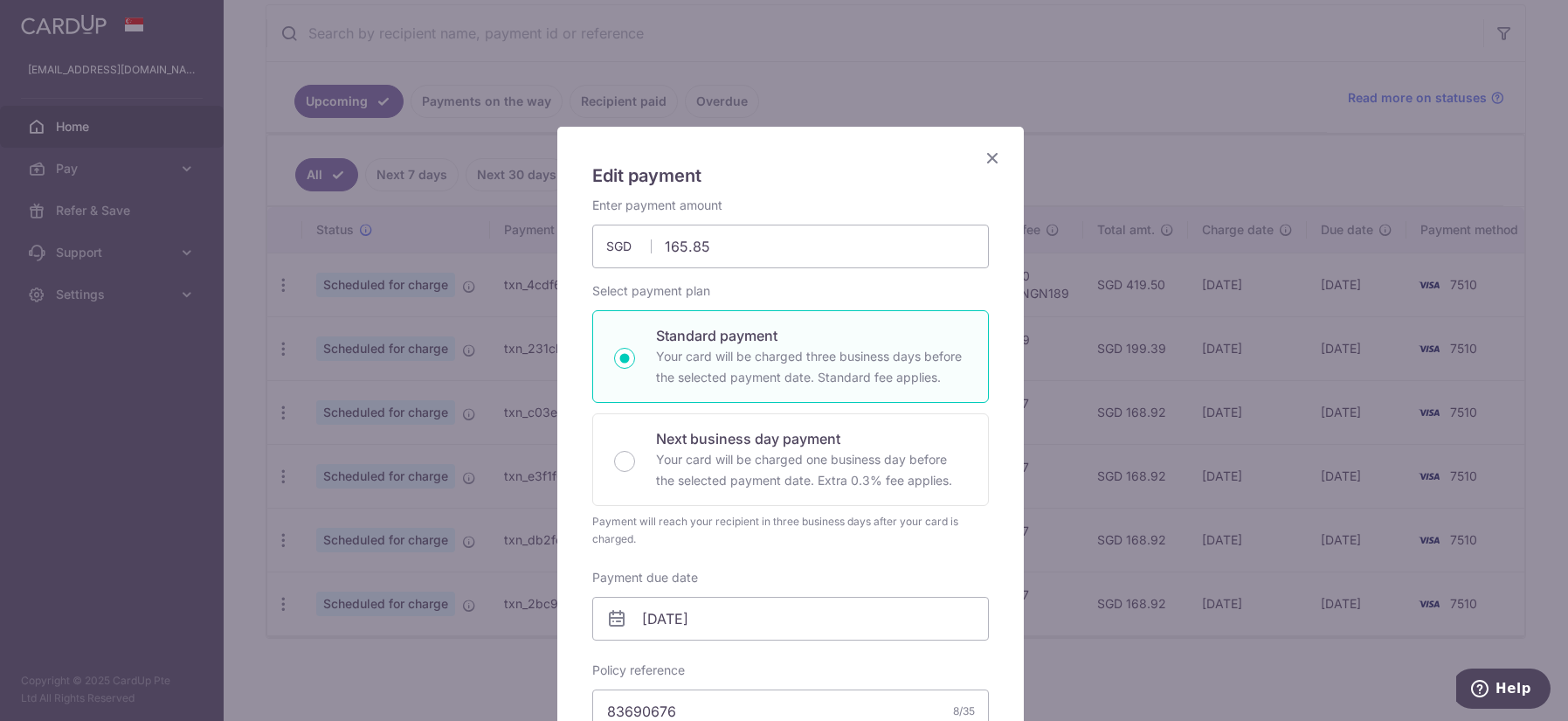
click at [986, 157] on icon "Close" at bounding box center [992, 157] width 21 height 22
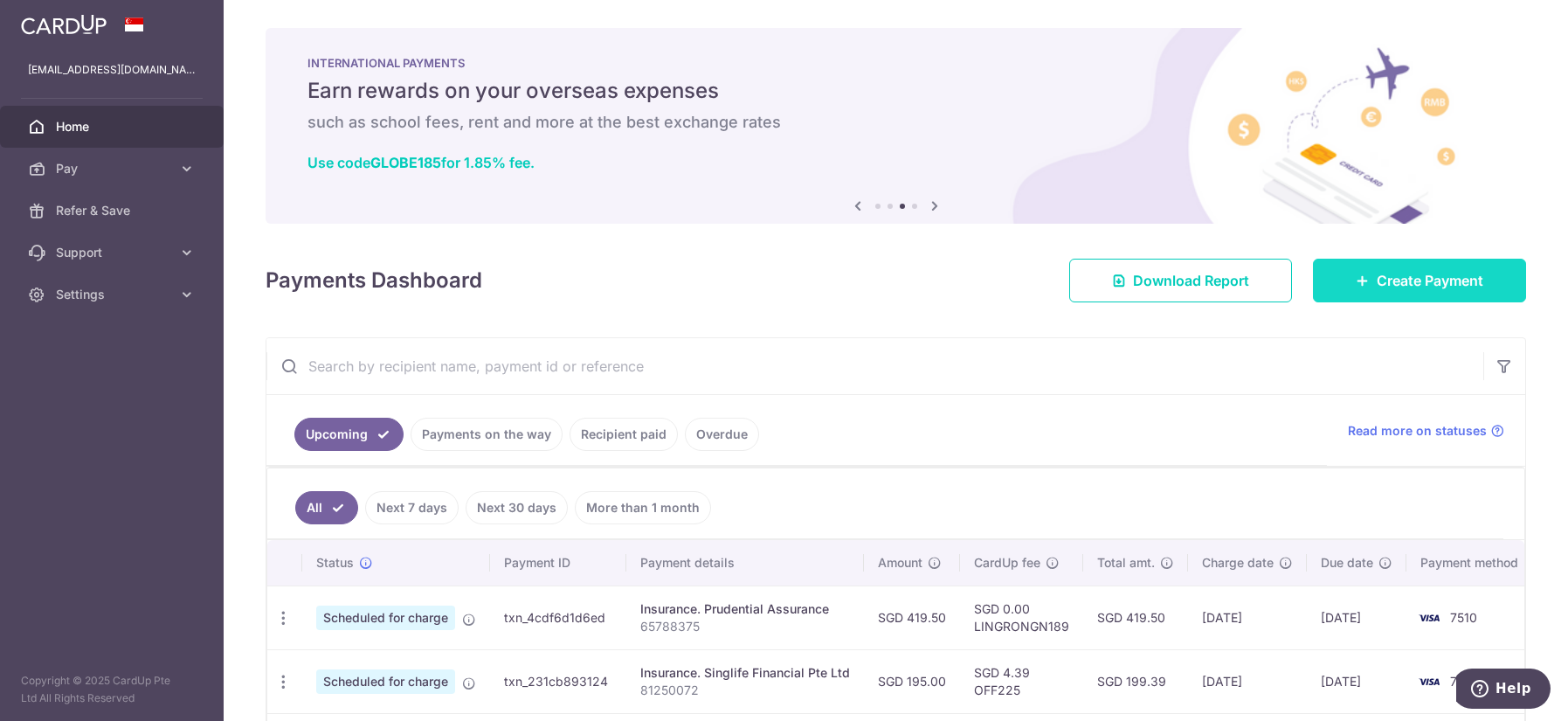
click at [1324, 285] on link "Create Payment" at bounding box center [1419, 280] width 213 height 43
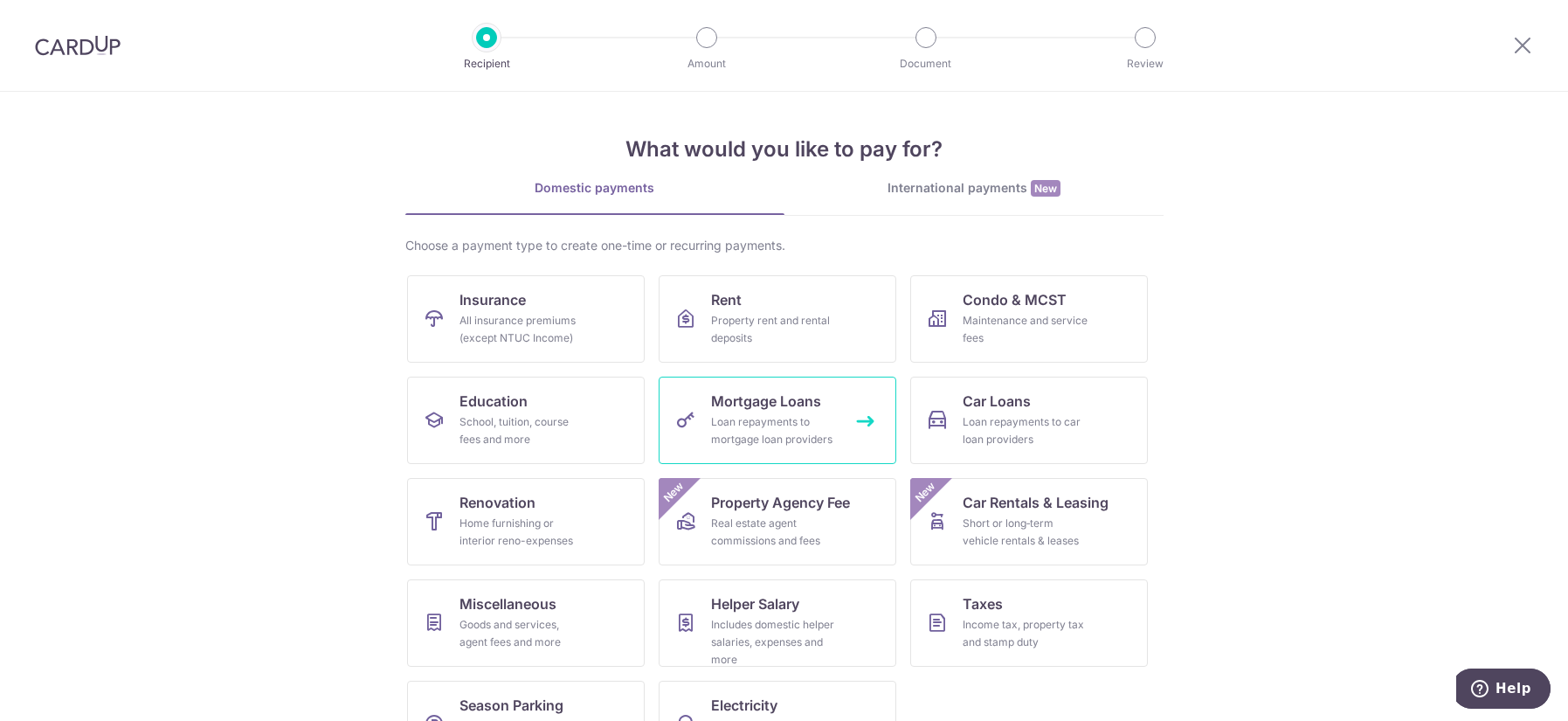
scroll to position [61, 0]
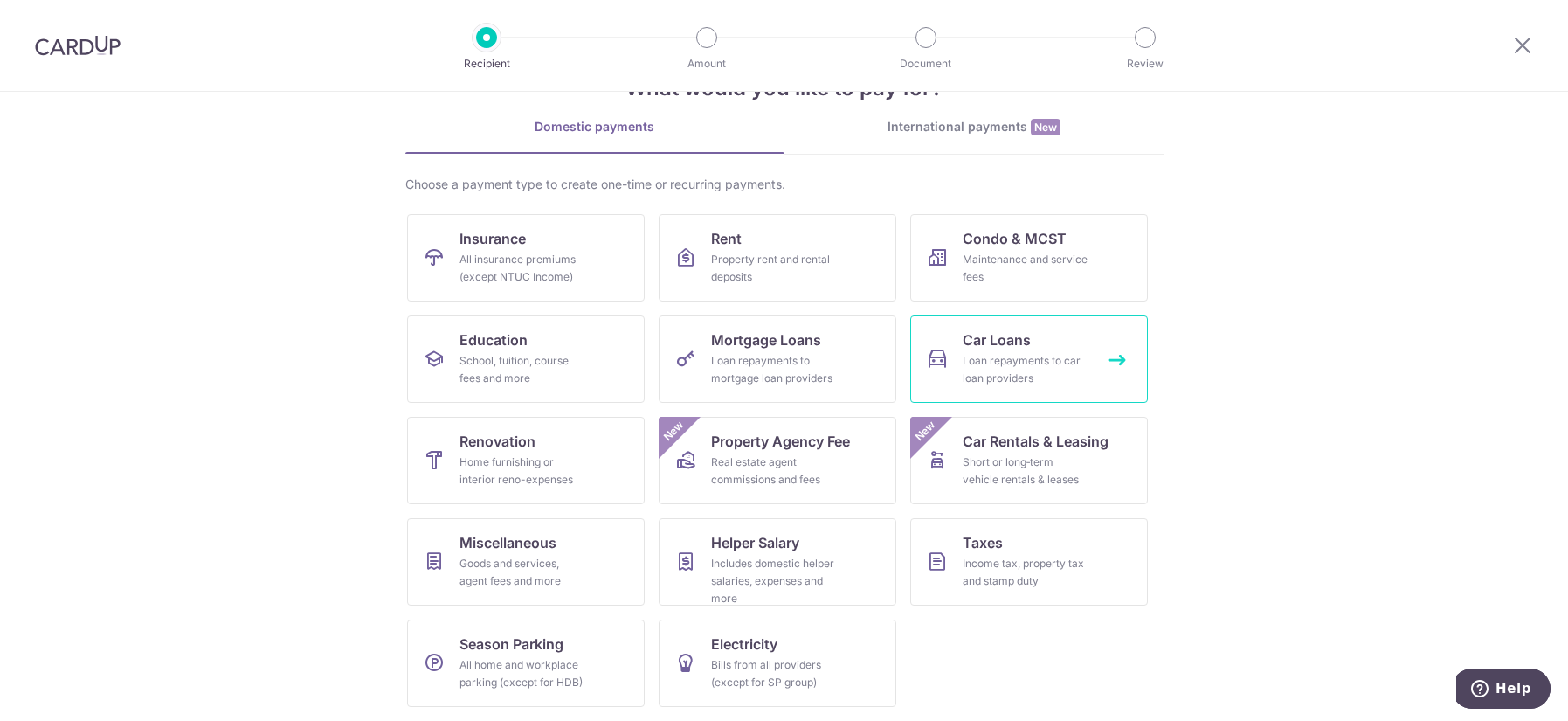
click at [978, 357] on div "Loan repayments to car loan providers" at bounding box center [1025, 369] width 126 height 35
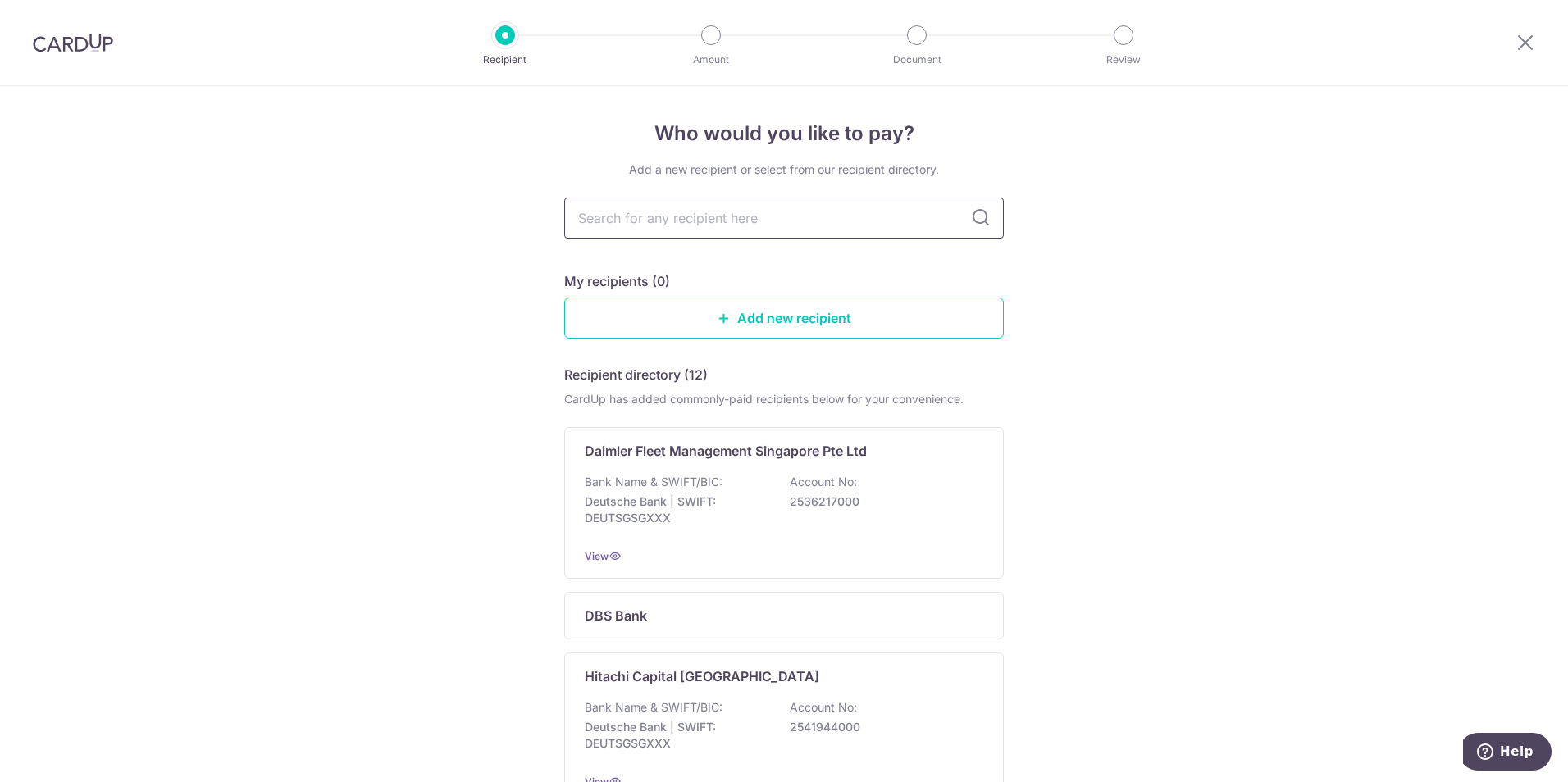
click at [755, 227] on input "text" at bounding box center [784, 218] width 440 height 41
type input "tokyo m"
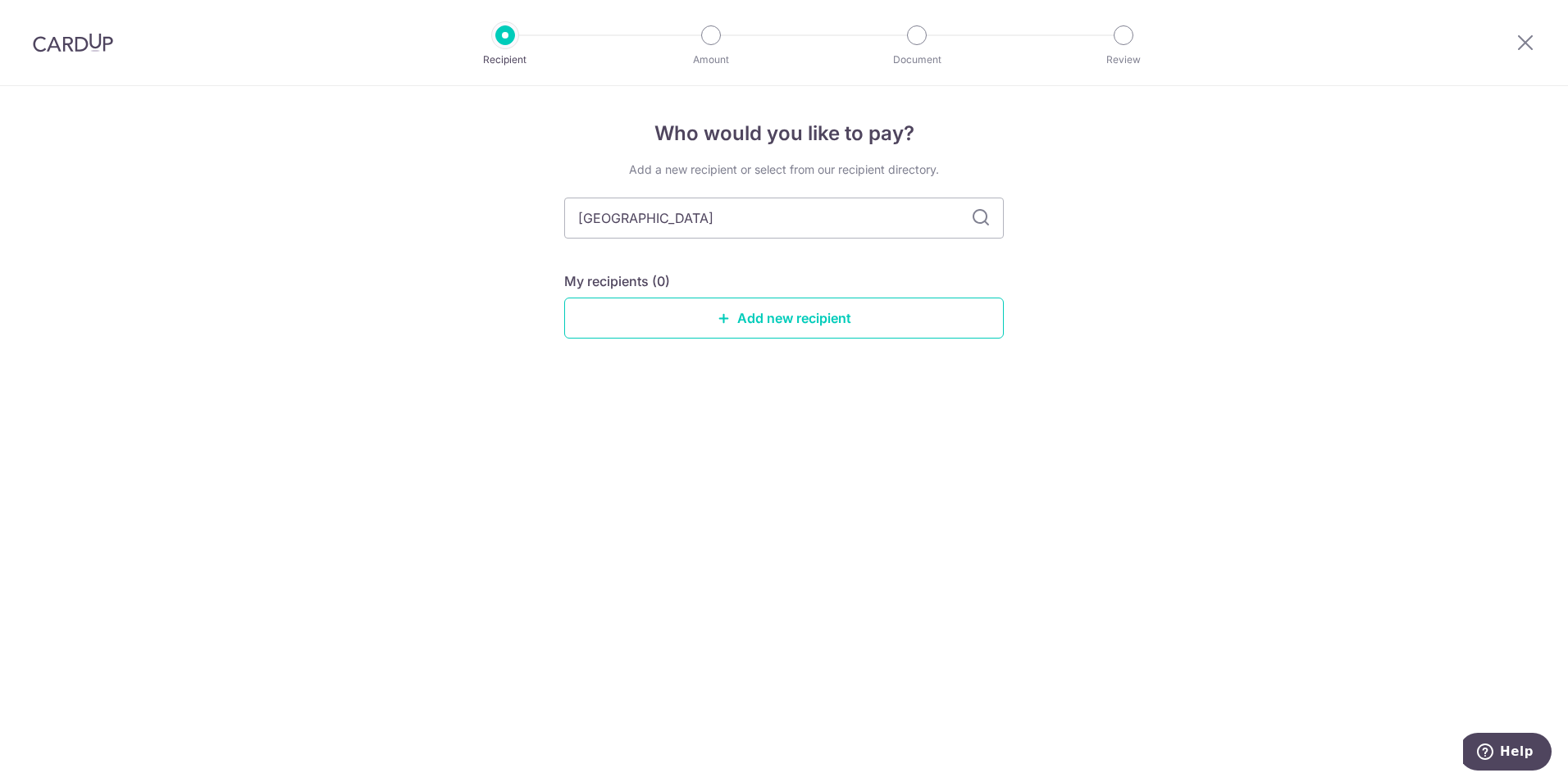
type input "tokyom"
type input "[GEOGRAPHIC_DATA]"
drag, startPoint x: 777, startPoint y: 200, endPoint x: 521, endPoint y: 215, distance: 256.4
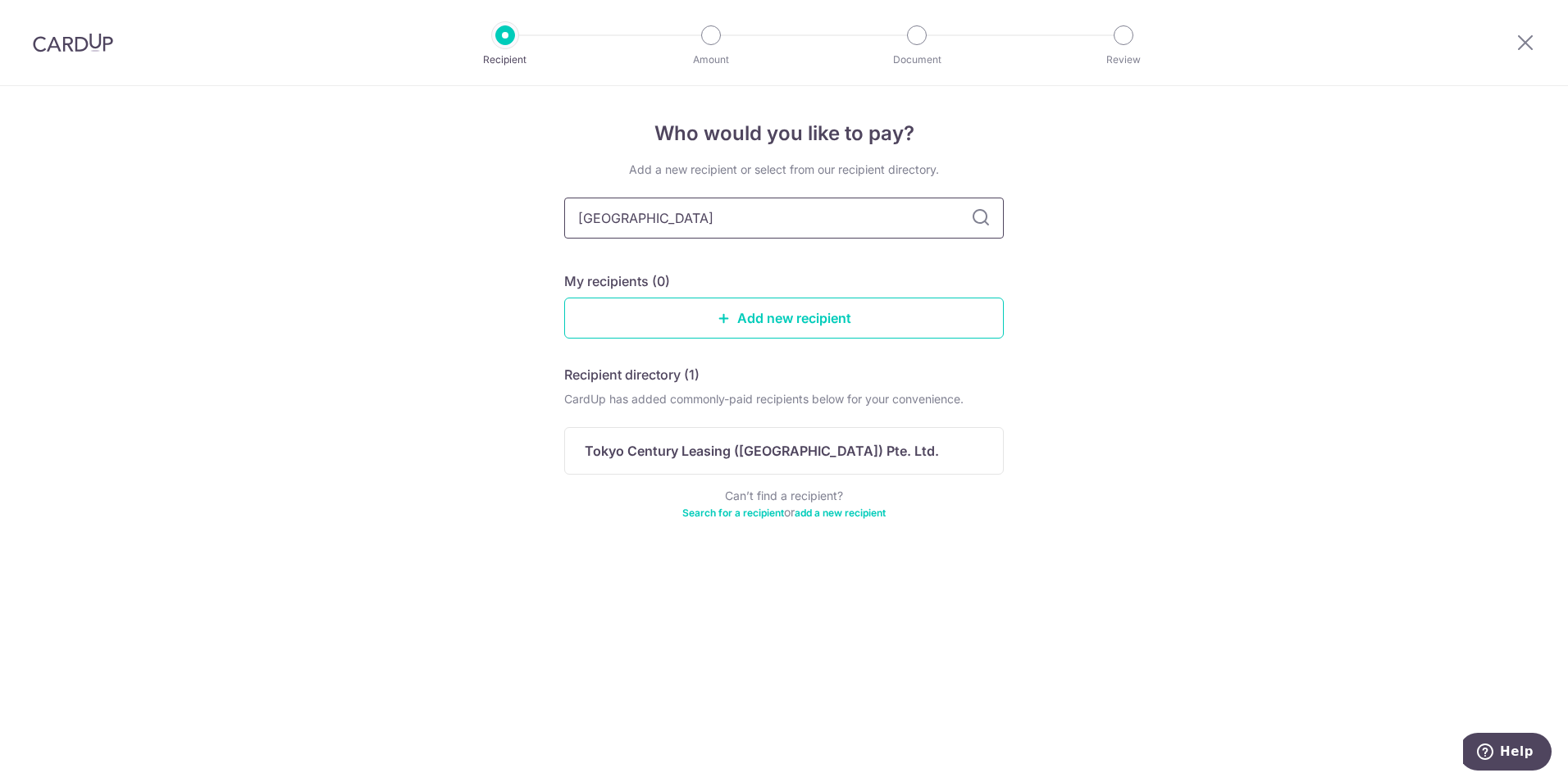
click at [634, 211] on input "[GEOGRAPHIC_DATA]" at bounding box center [784, 218] width 440 height 41
drag, startPoint x: 634, startPoint y: 211, endPoint x: 470, endPoint y: 187, distance: 165.7
click at [470, 187] on div "Who would you like to pay? Add a new recipient or select from our recipient dir…" at bounding box center [784, 435] width 1568 height 696
type input "marin"
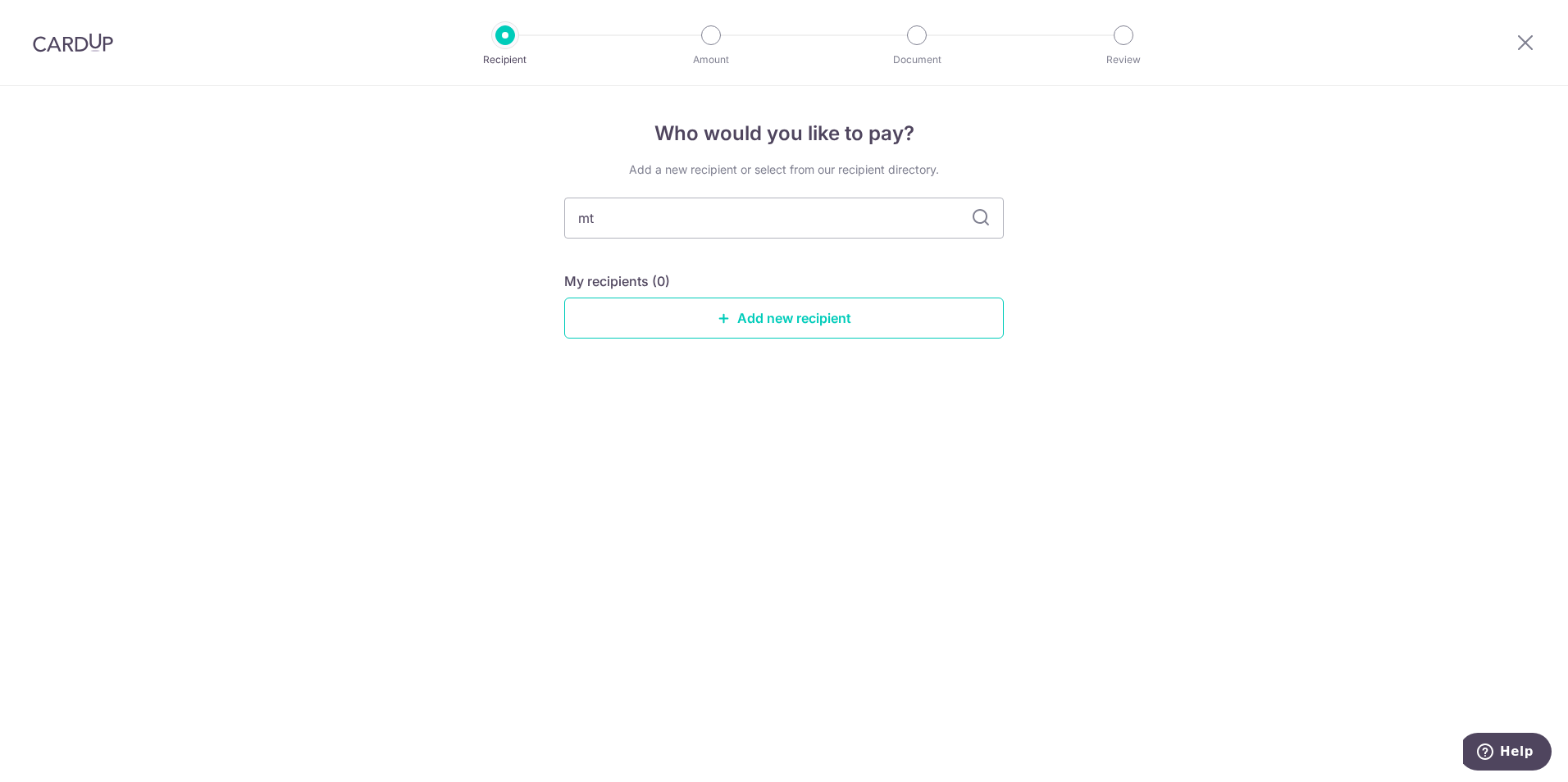
type input "m"
type input "toky"
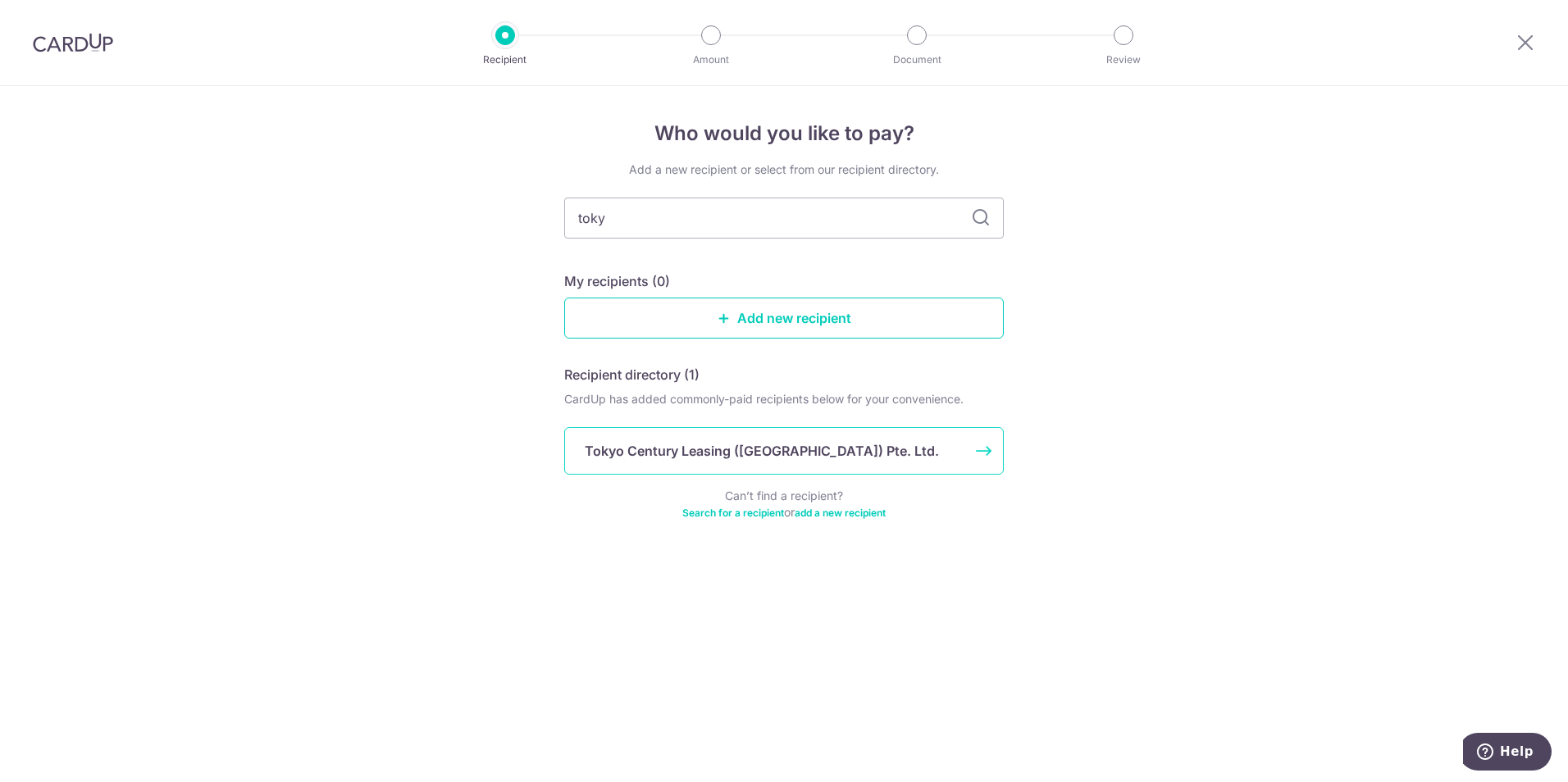
click at [654, 452] on p "Tokyo Century Leasing ([GEOGRAPHIC_DATA]) Pte. Ltd." at bounding box center [762, 451] width 354 height 20
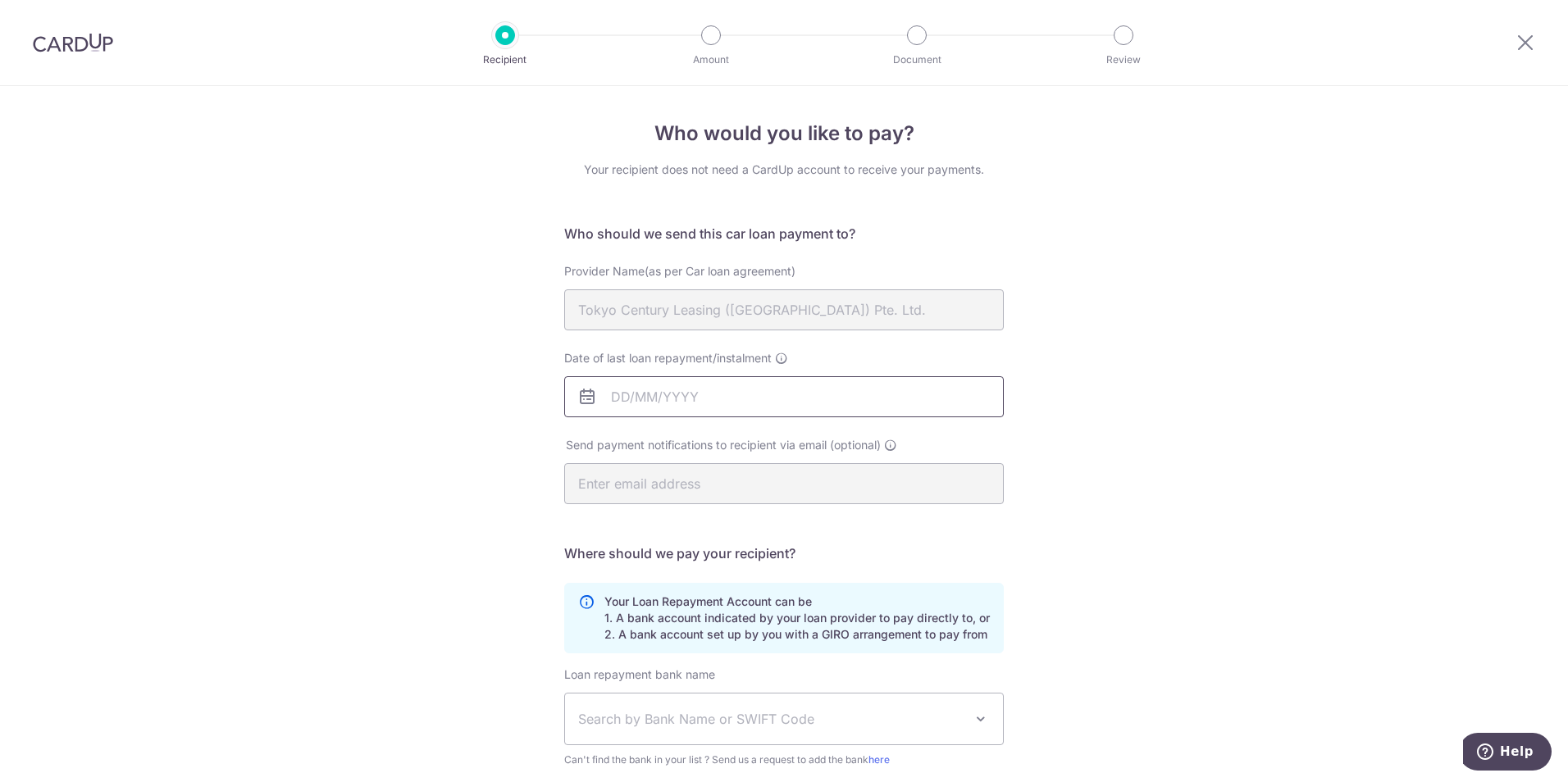
click at [741, 410] on input "Date of last loan repayment/instalment" at bounding box center [784, 397] width 440 height 41
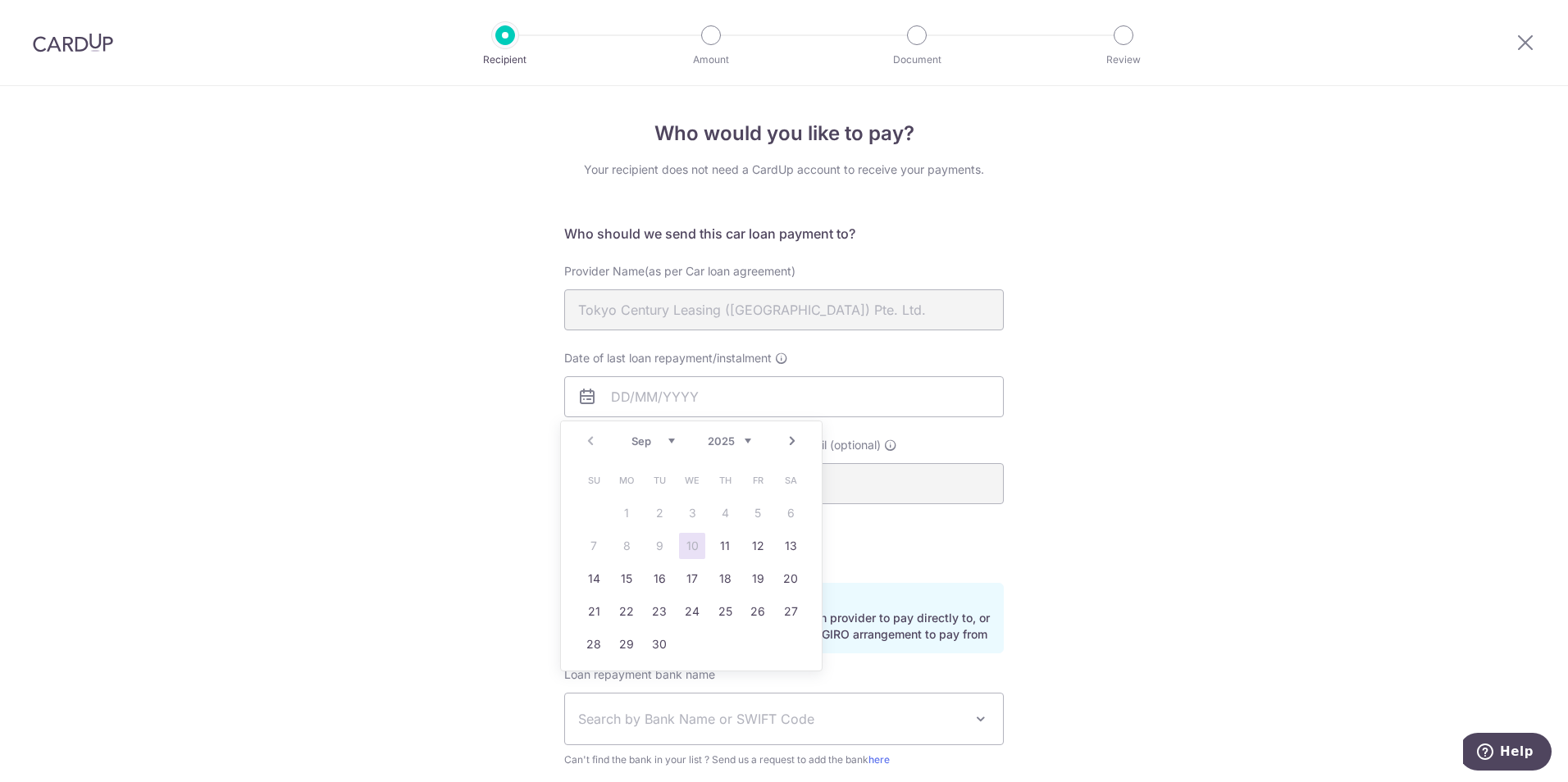
click at [730, 442] on select "2025 2026 2027 2028 2029 2030 2031 2032 2033 2034 2035" at bounding box center [729, 441] width 43 height 13
click at [728, 638] on link "27" at bounding box center [725, 645] width 26 height 26
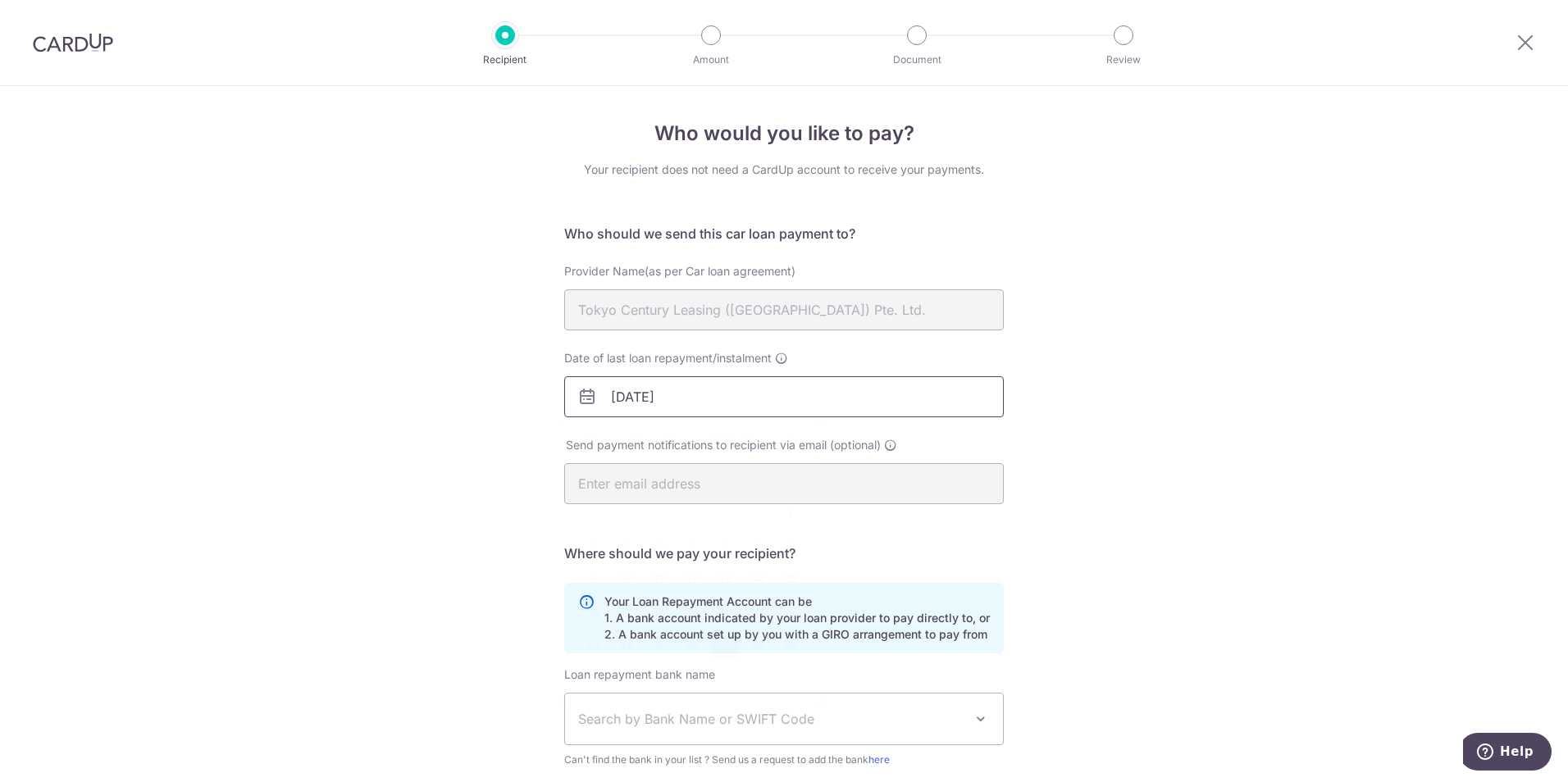
click at [882, 401] on input "[DATE]" at bounding box center [784, 397] width 440 height 41
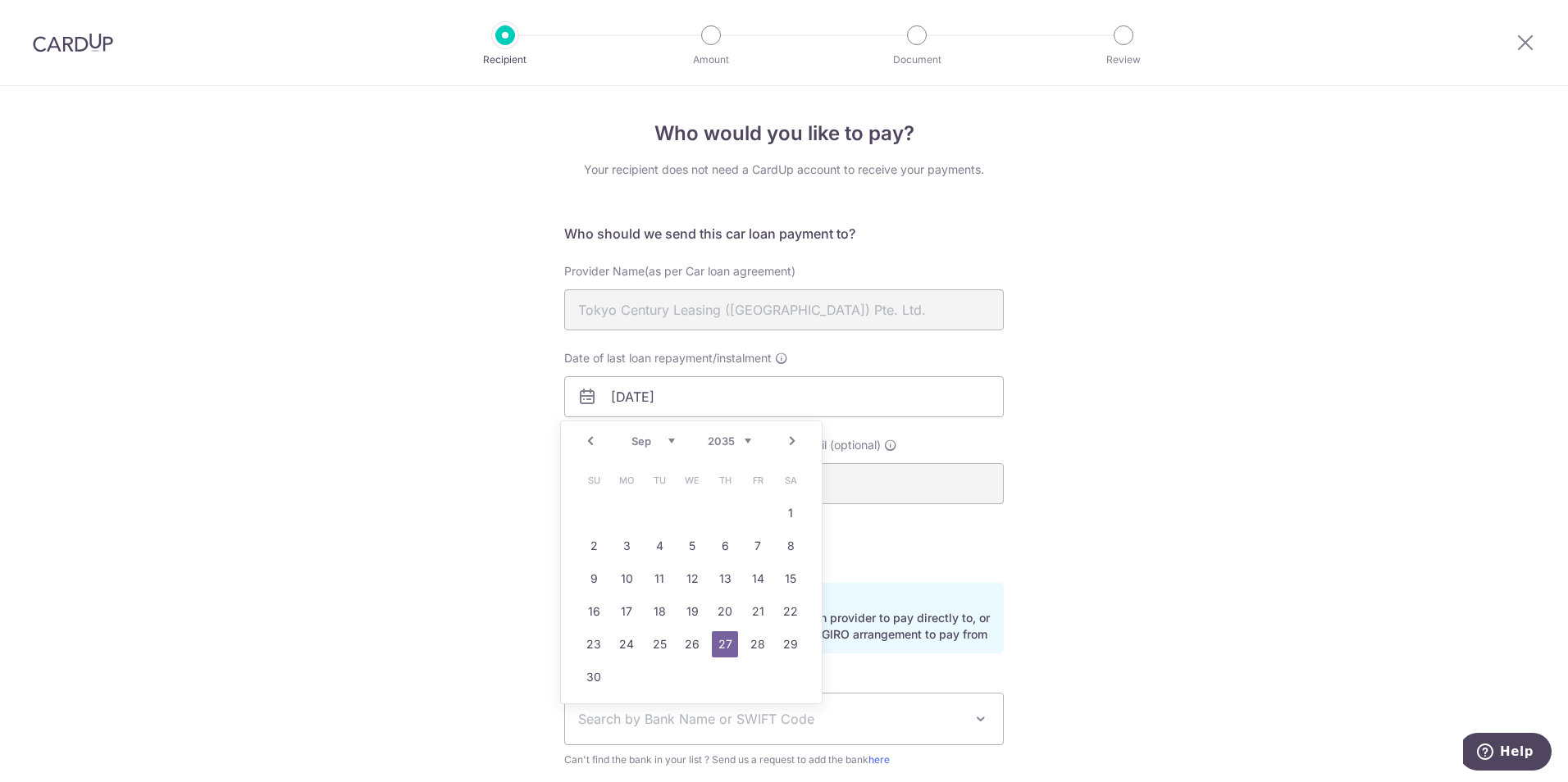
click at [591, 444] on link "Prev" at bounding box center [590, 441] width 20 height 20
click at [753, 613] on link "27" at bounding box center [758, 612] width 26 height 26
type input "[DATE]"
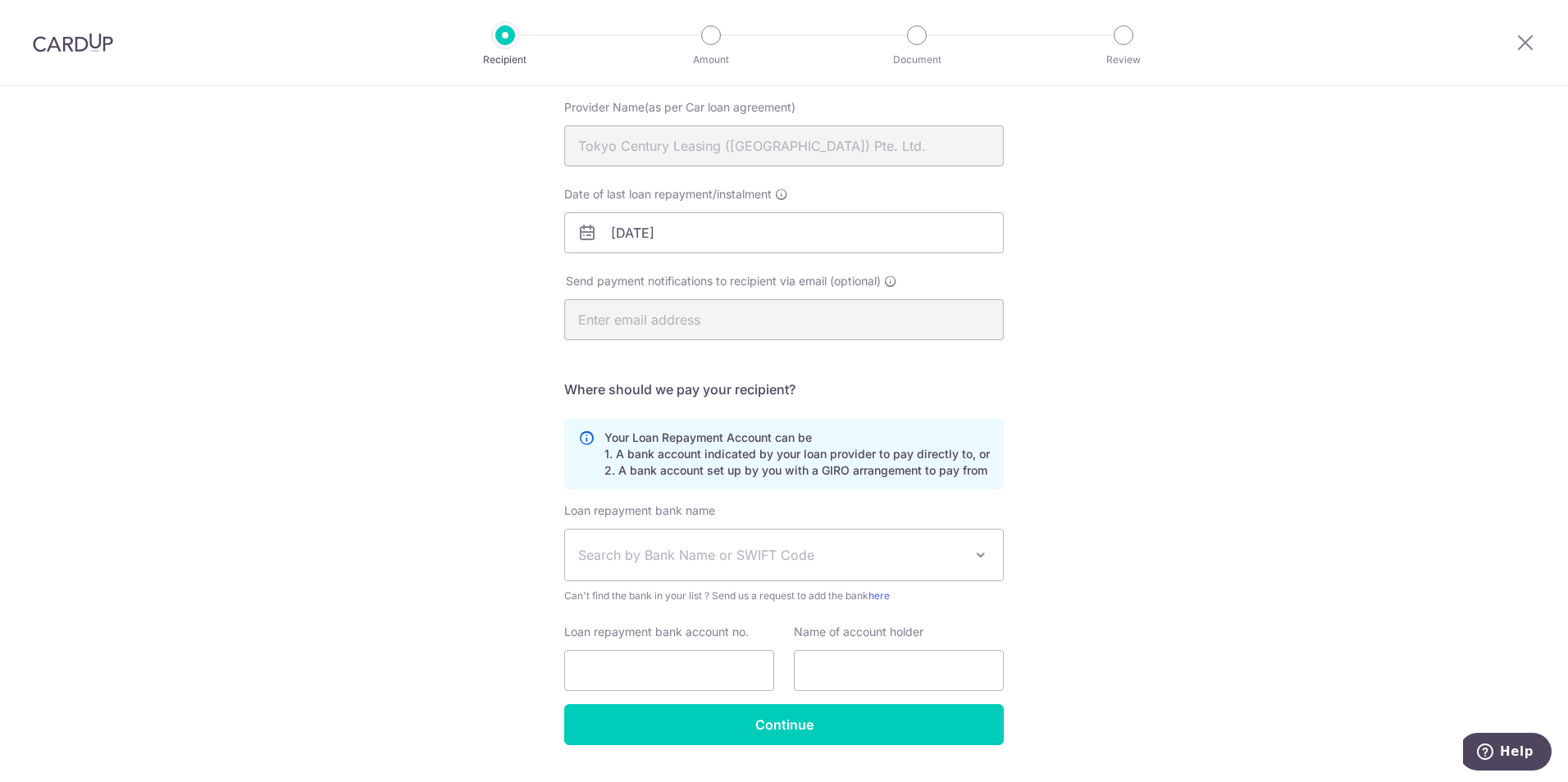
scroll to position [204, 0]
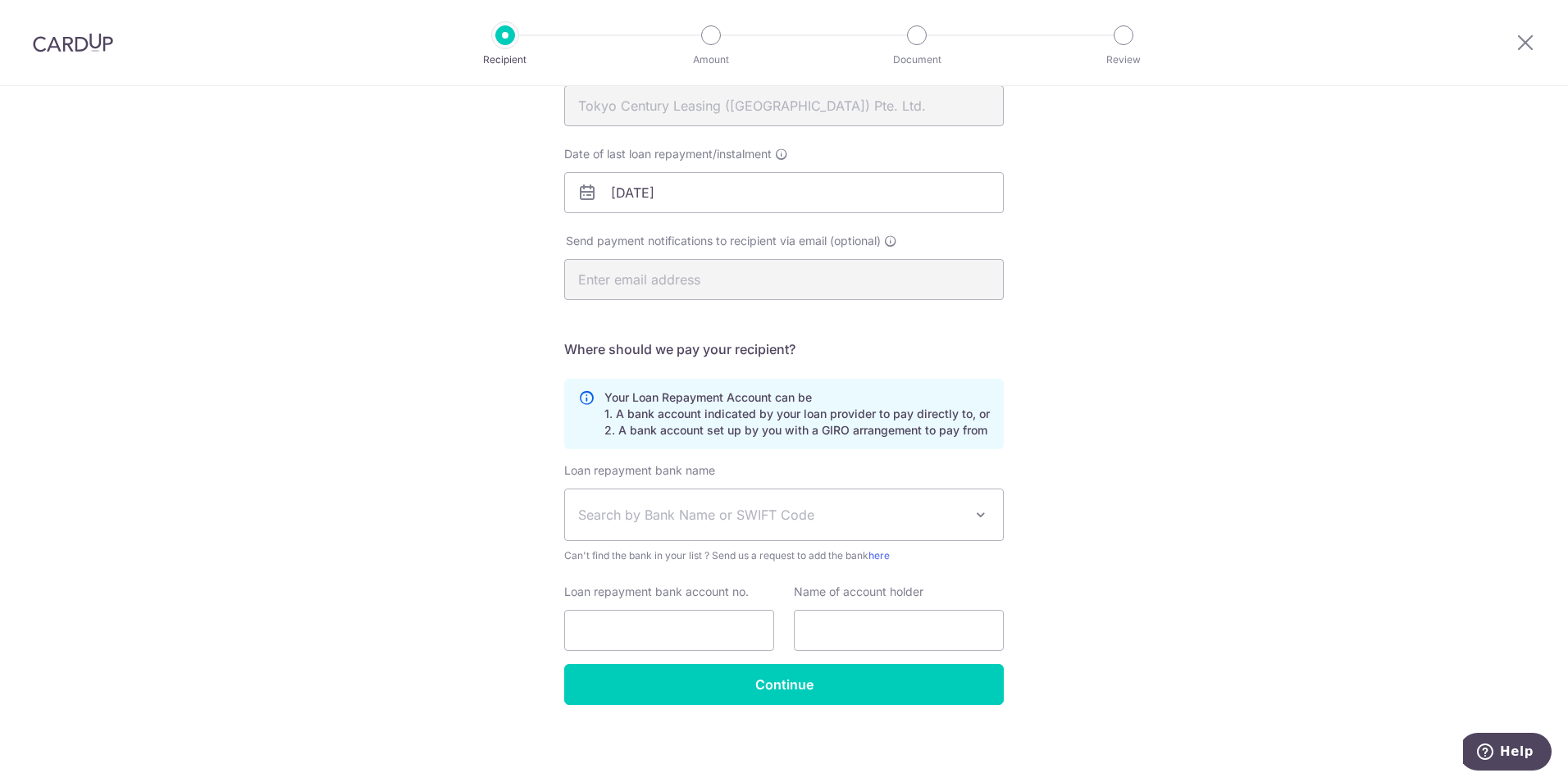
click at [689, 511] on span "Search by Bank Name or SWIFT Code" at bounding box center [771, 515] width 385 height 20
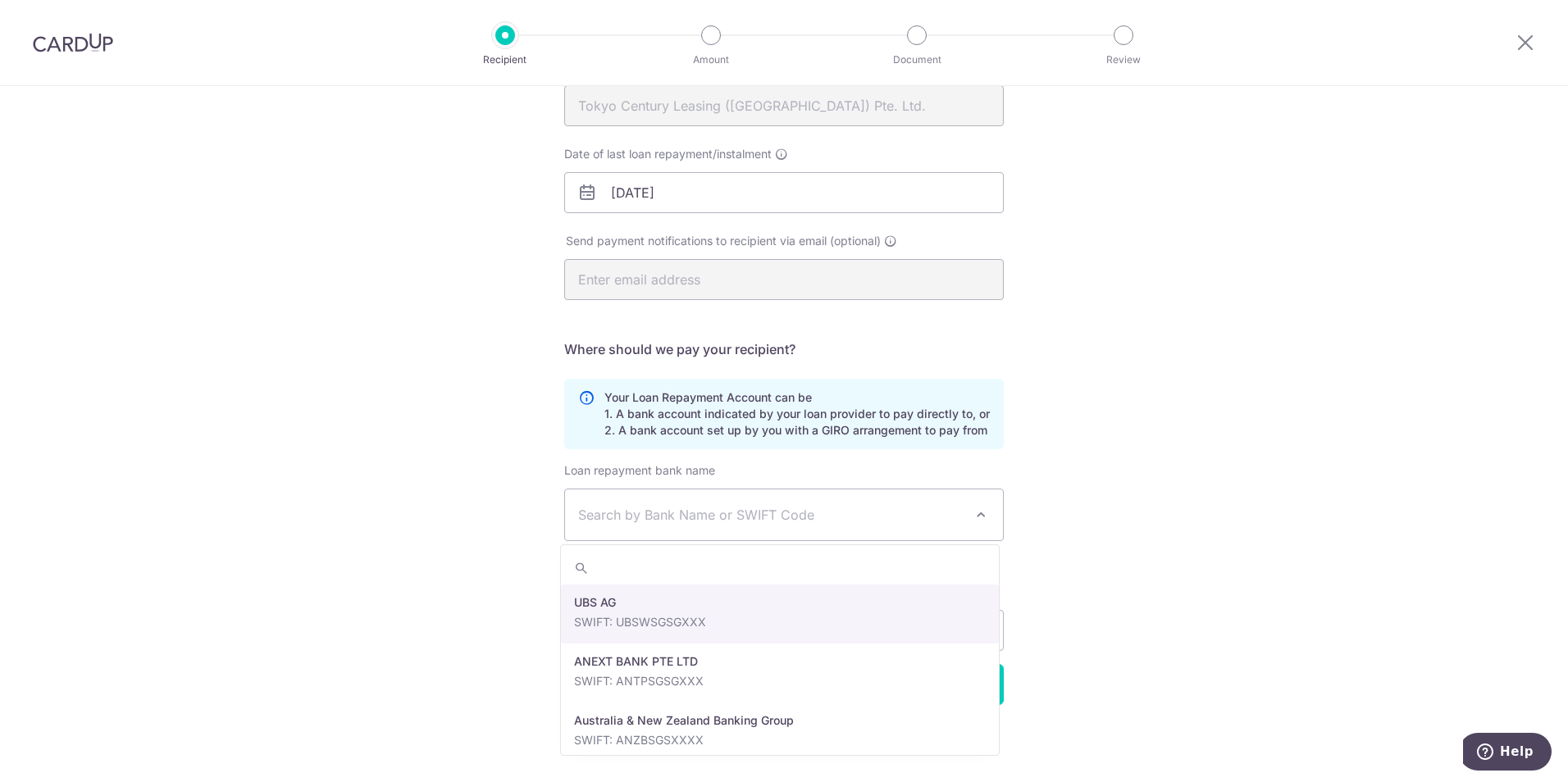
click at [1038, 480] on div "Who would you like to pay? Your recipient does not need a CardUp account to rec…" at bounding box center [784, 332] width 1568 height 900
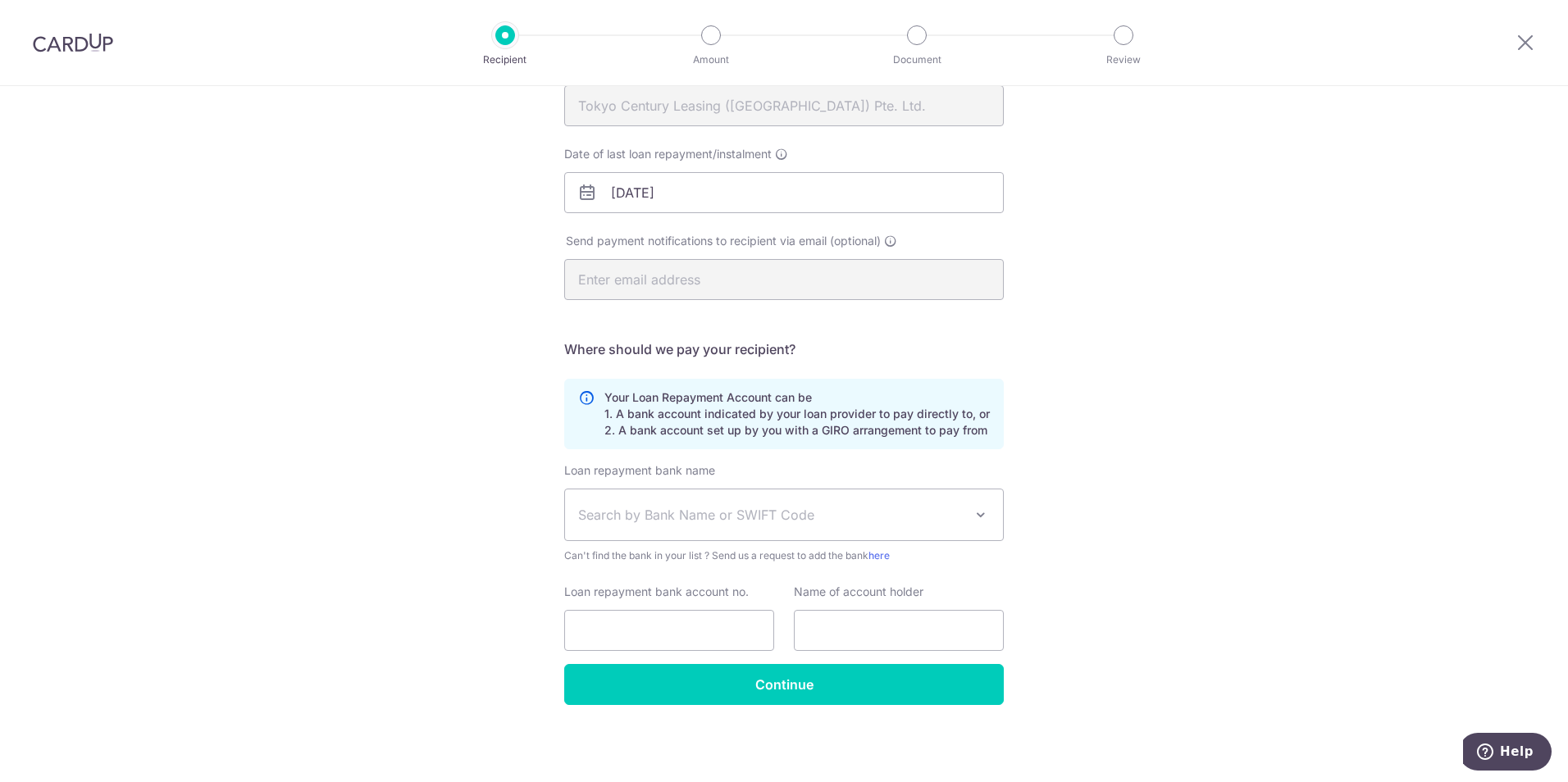
click at [889, 502] on span "Search by Bank Name or SWIFT Code" at bounding box center [784, 515] width 438 height 51
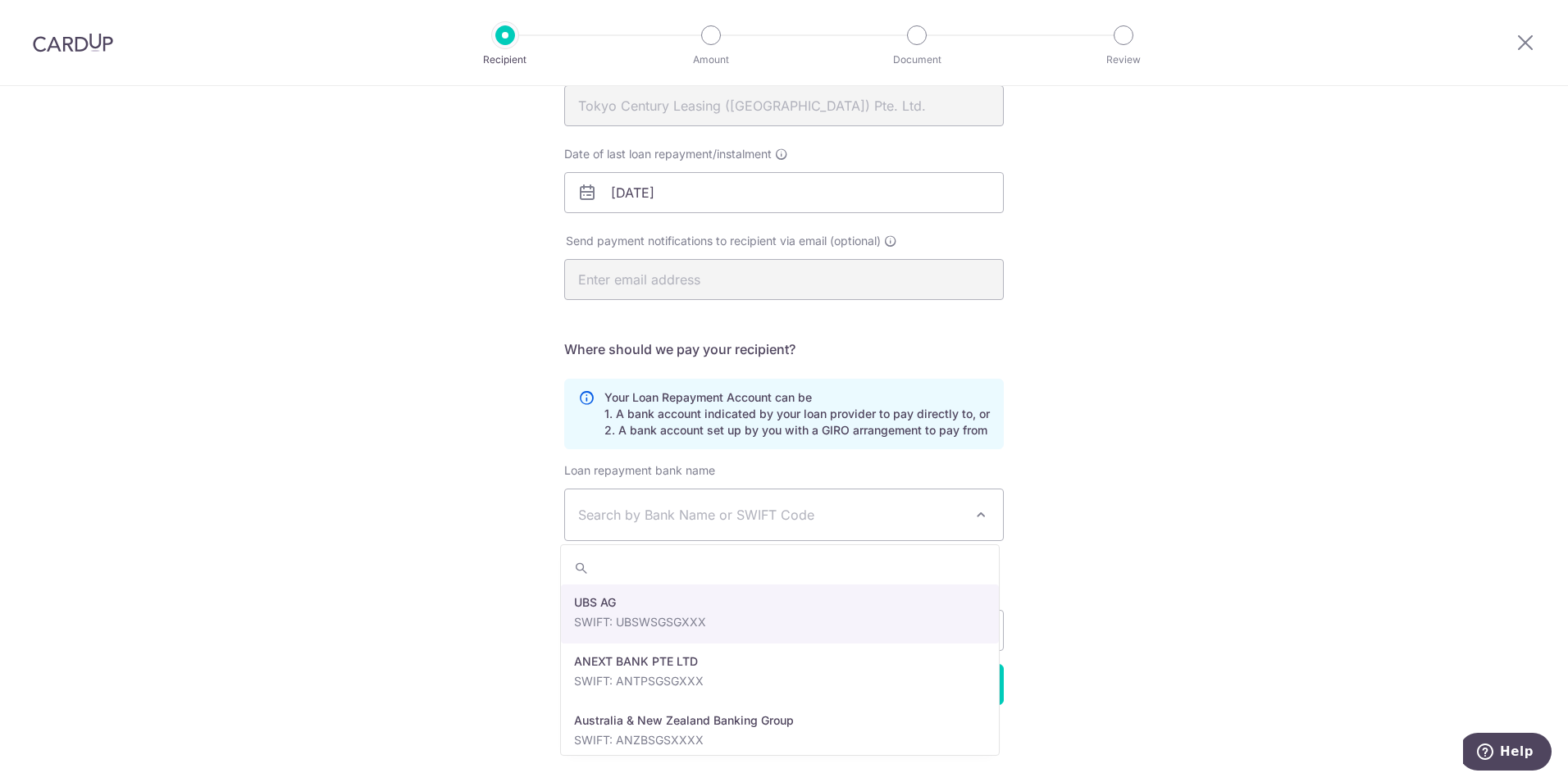
click at [1039, 489] on div "Who would you like to pay? Your recipient does not need a CardUp account to rec…" at bounding box center [784, 332] width 1568 height 900
click at [947, 505] on span "Search by Bank Name or SWIFT Code" at bounding box center [784, 515] width 438 height 51
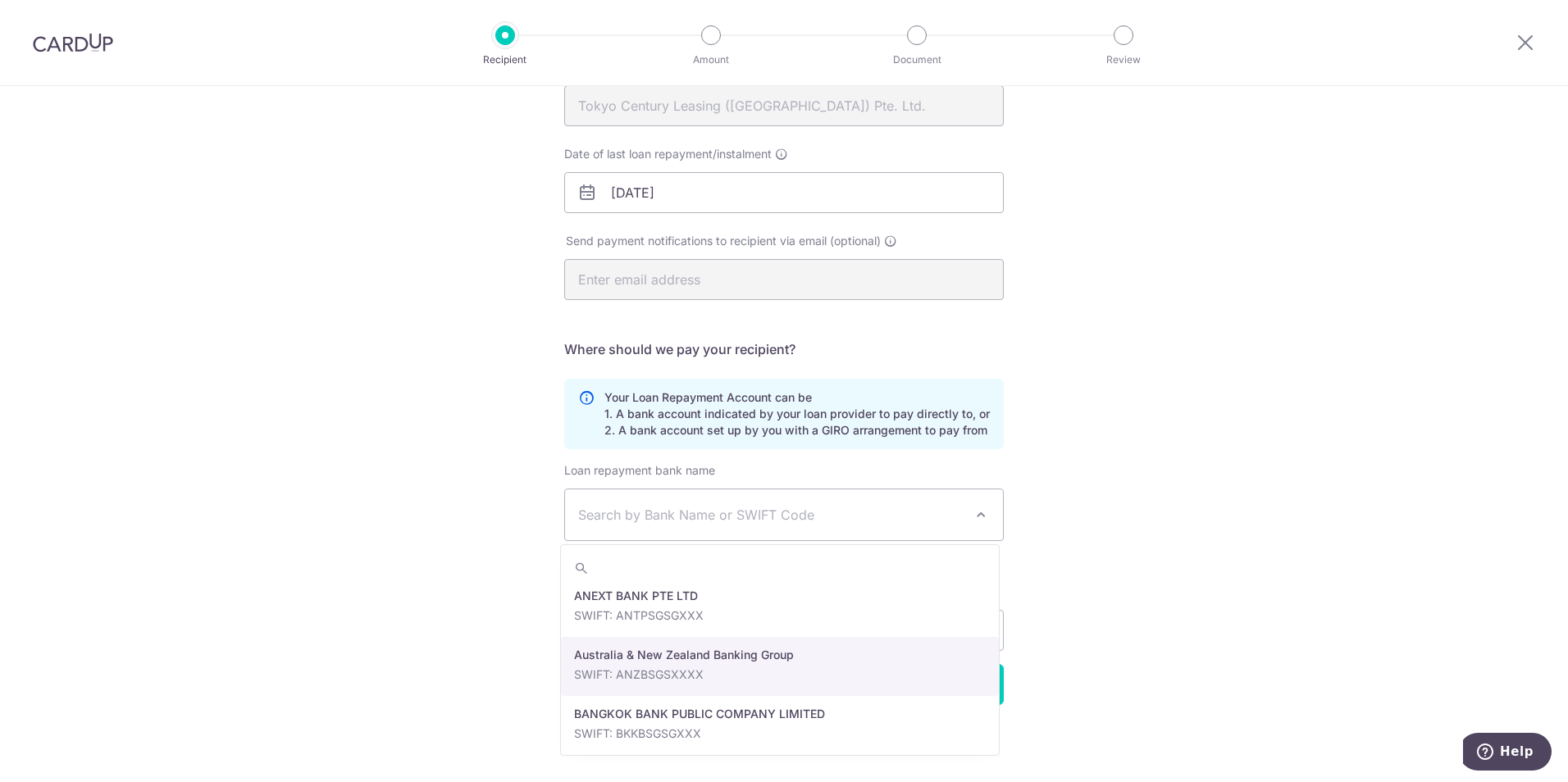
scroll to position [0, 0]
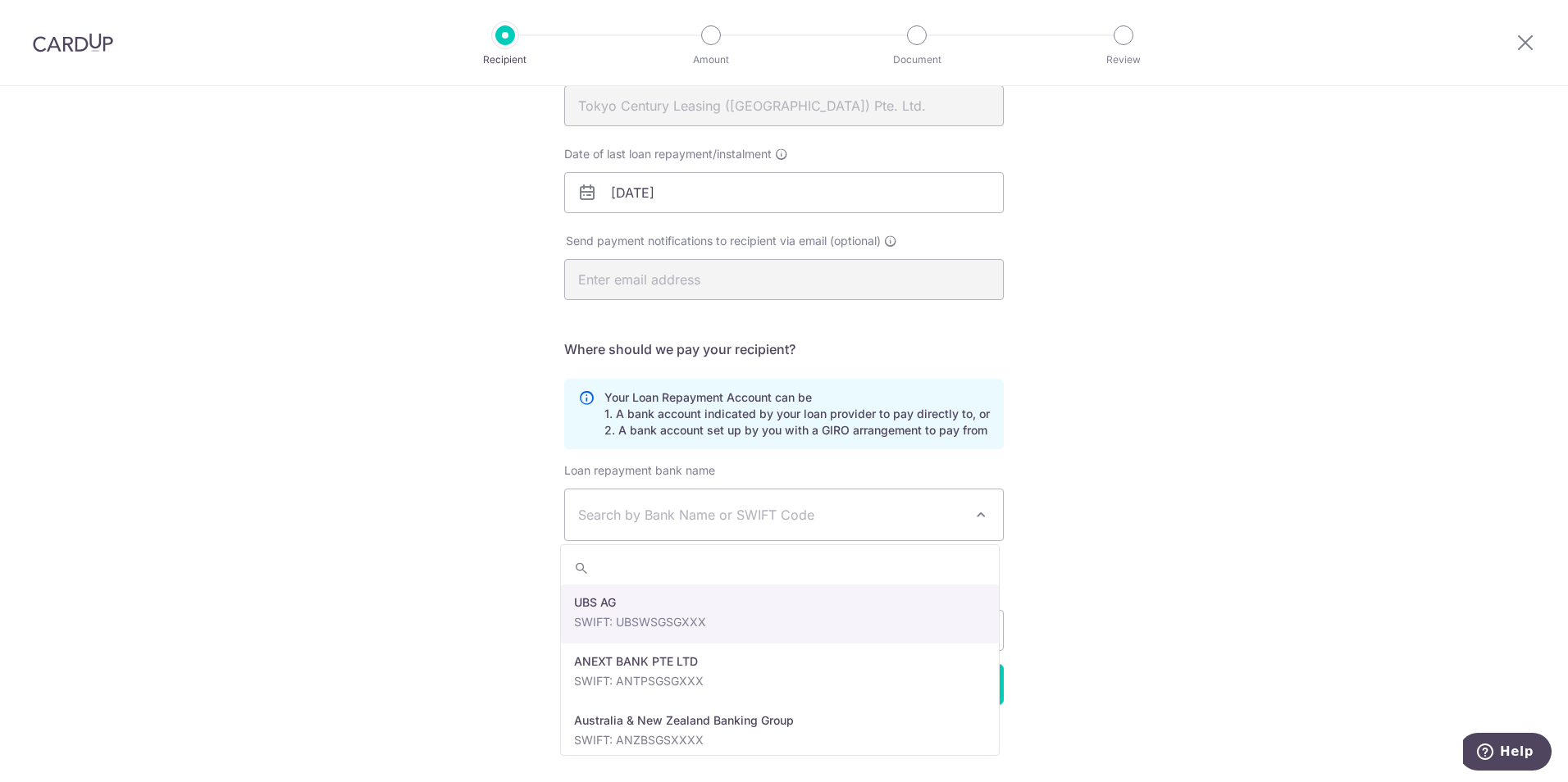
click at [1210, 536] on div "Who would you like to pay? Your recipient does not need a CardUp account to rec…" at bounding box center [784, 332] width 1568 height 900
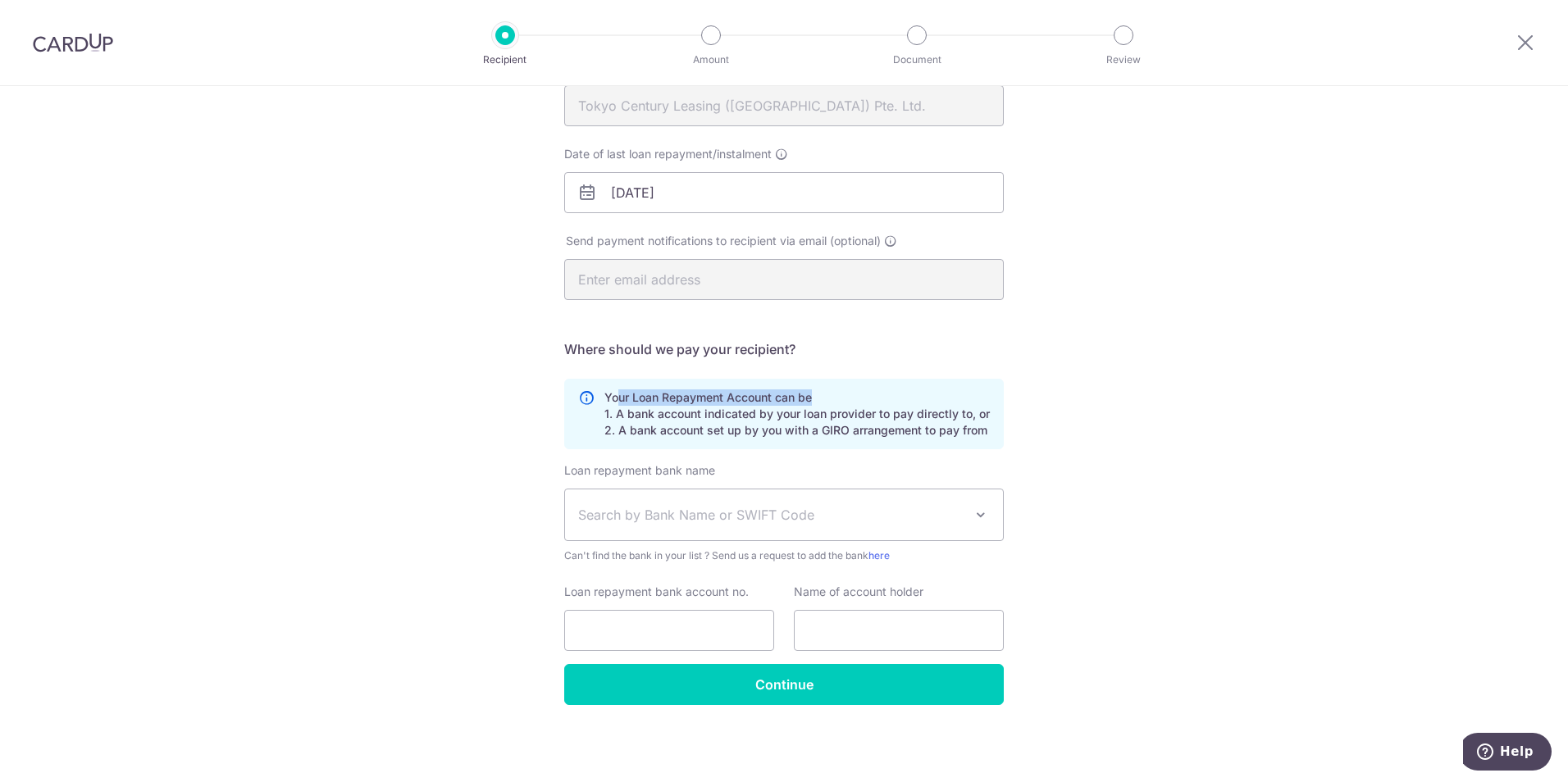
drag, startPoint x: 614, startPoint y: 394, endPoint x: 808, endPoint y: 391, distance: 194.0
click at [808, 391] on p "Your Loan Repayment Account can be 1. A bank account indicated by your loan pro…" at bounding box center [797, 414] width 385 height 49
drag, startPoint x: 621, startPoint y: 415, endPoint x: 1000, endPoint y: 428, distance: 379.2
click at [1000, 428] on div "Who would you like to pay? Your recipient does not need a CardUp account to rec…" at bounding box center [784, 332] width 1568 height 900
drag, startPoint x: 1000, startPoint y: 428, endPoint x: 1167, endPoint y: 442, distance: 167.6
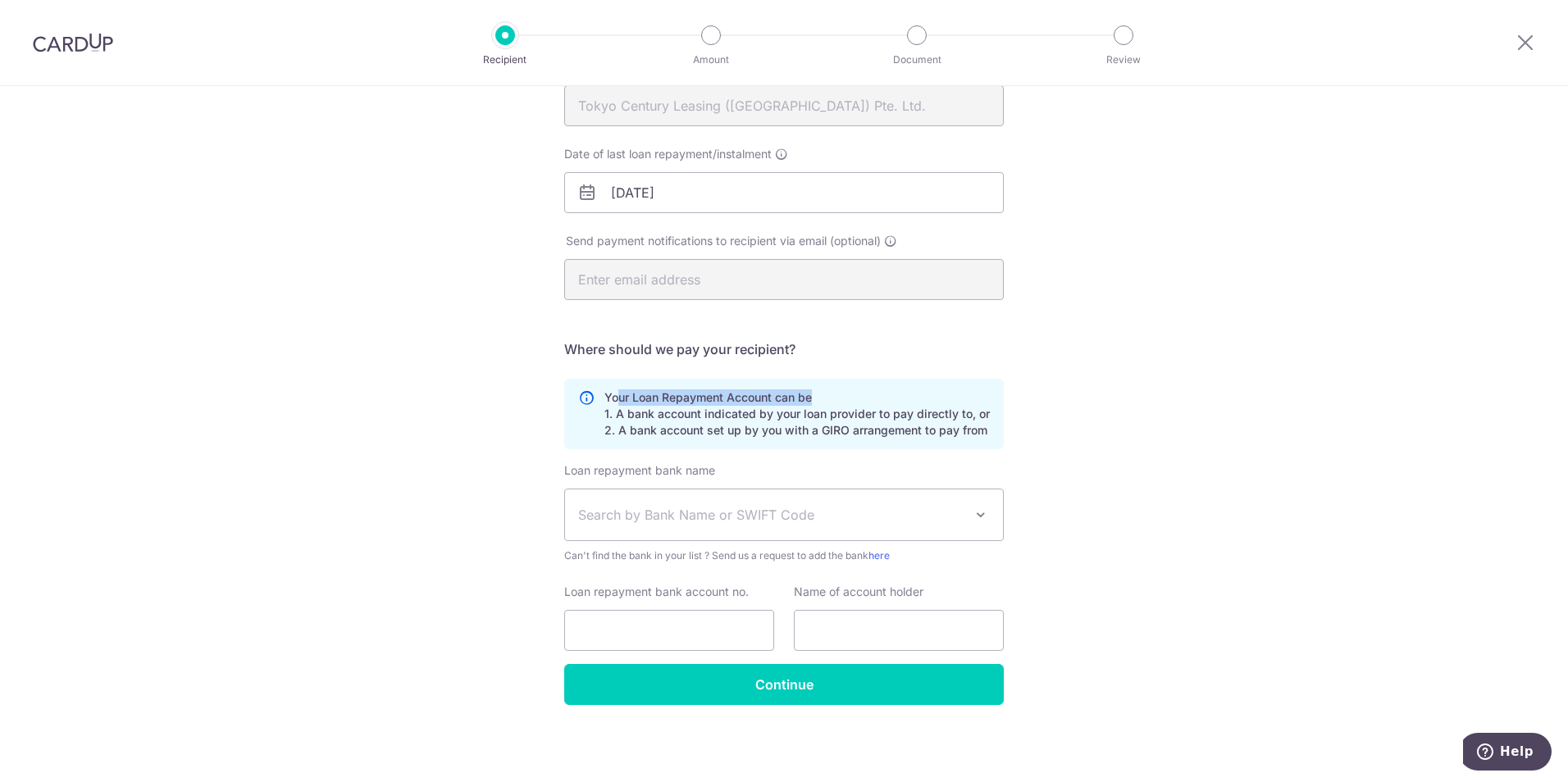
click at [1167, 442] on div "Who would you like to pay? Your recipient does not need a CardUp account to rec…" at bounding box center [784, 332] width 1568 height 900
